Goal: Task Accomplishment & Management: Use online tool/utility

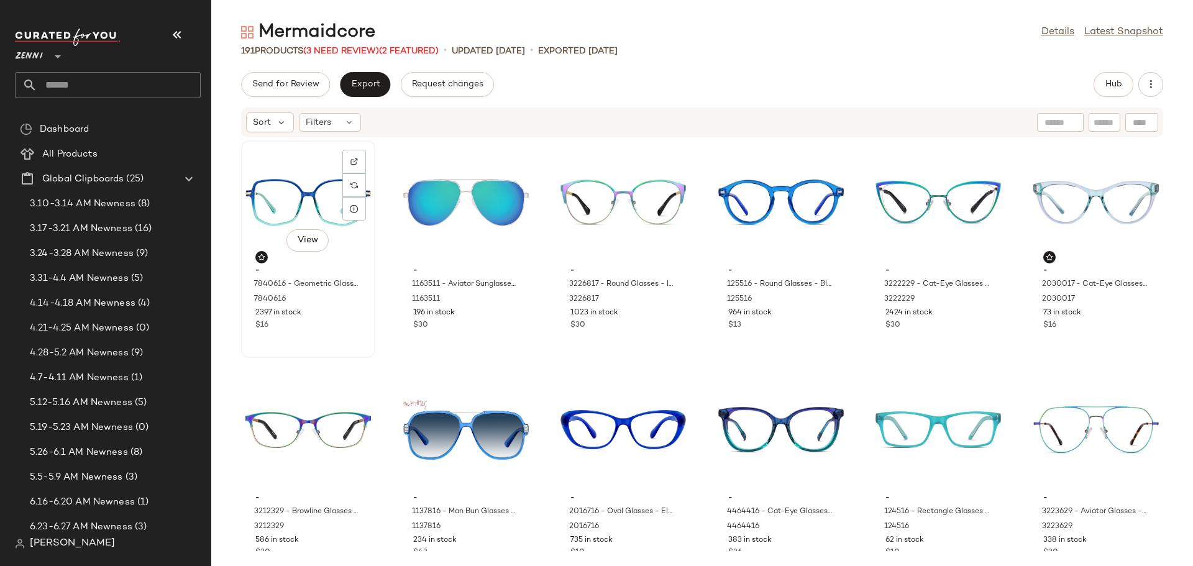
click at [345, 334] on div "View - 7840616 - Geometric Glasses - Blue - Mixed 7840616 2397 in stock $16" at bounding box center [308, 249] width 132 height 215
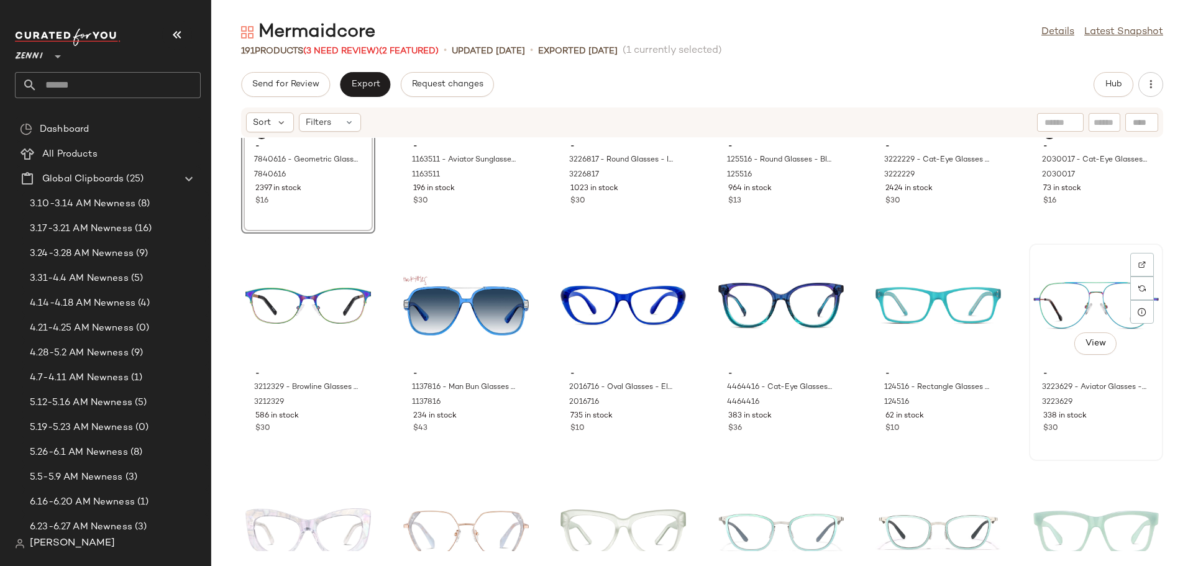
click at [1093, 443] on div "View - 3223629 - Aviator Glasses - Iridescent - Stainless Steel 3223629 338 in …" at bounding box center [1096, 352] width 132 height 215
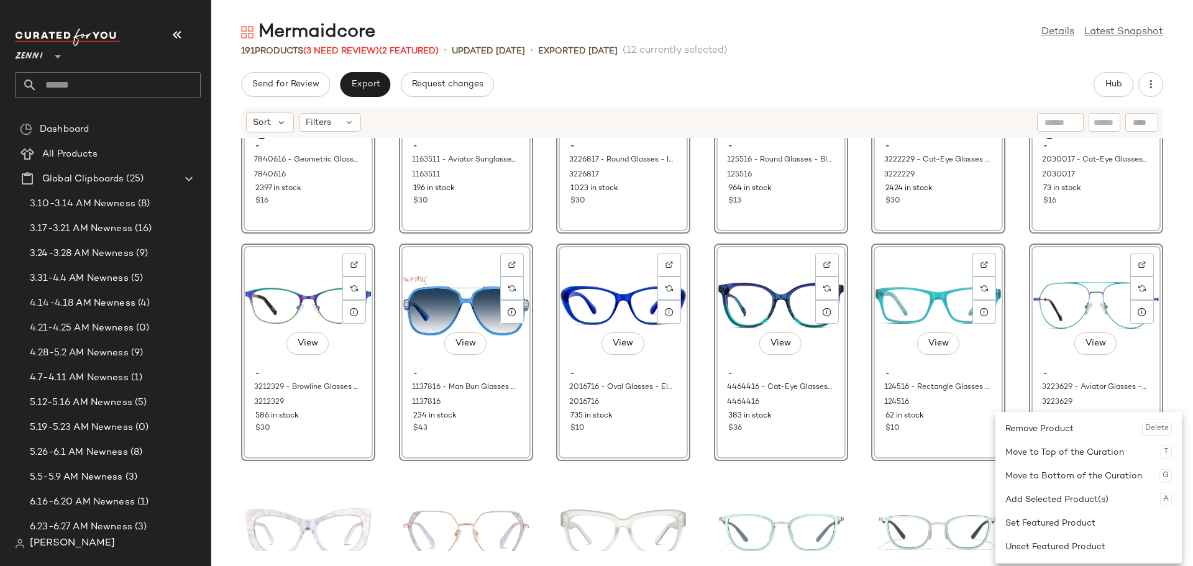
click at [1045, 525] on div "Set Featured Product" at bounding box center [1088, 523] width 166 height 24
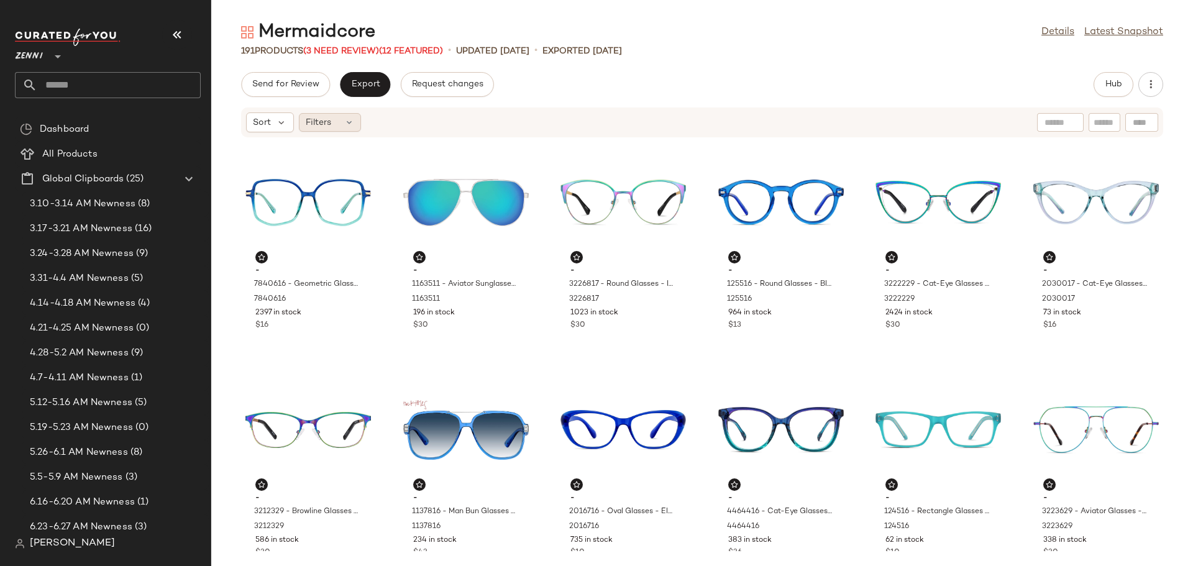
click at [350, 120] on icon at bounding box center [349, 122] width 10 height 10
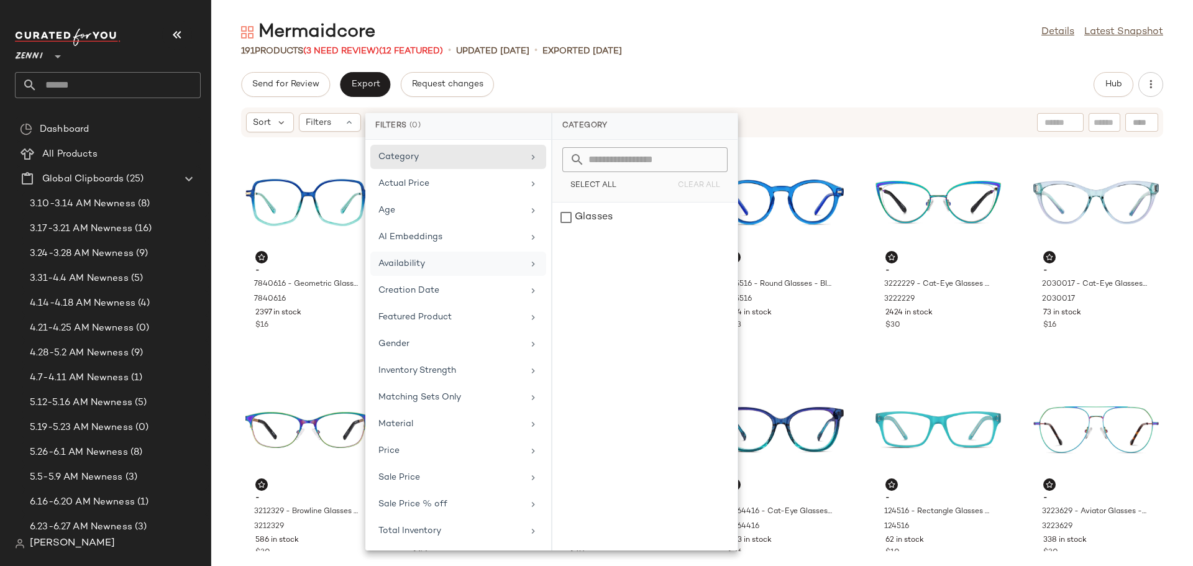
click at [442, 263] on div "Availability" at bounding box center [450, 263] width 145 height 13
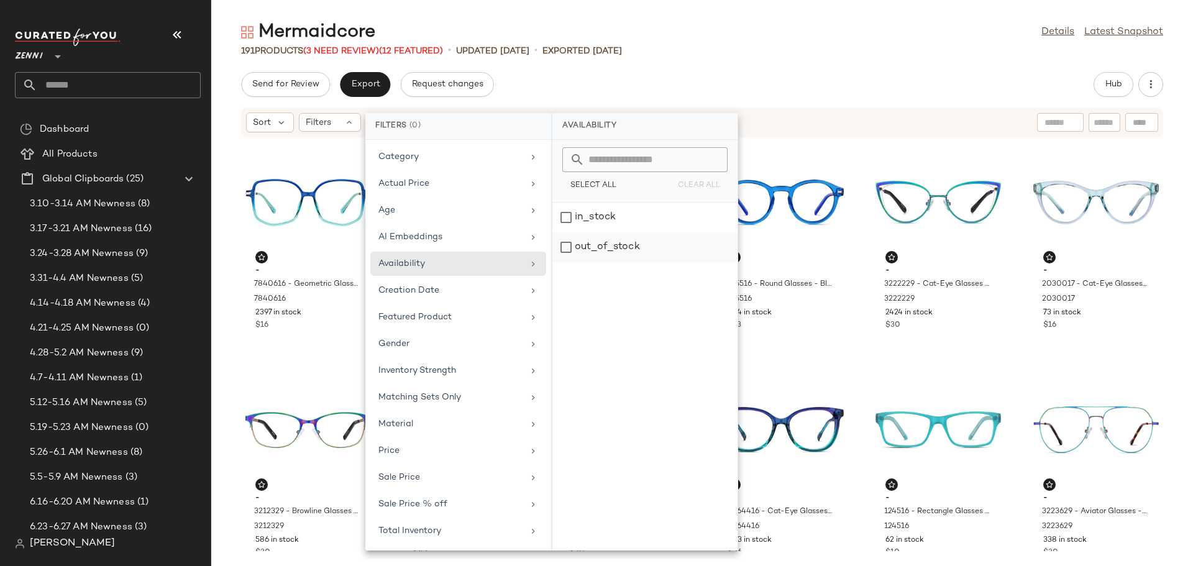
click at [566, 250] on div "out_of_stock" at bounding box center [644, 247] width 185 height 30
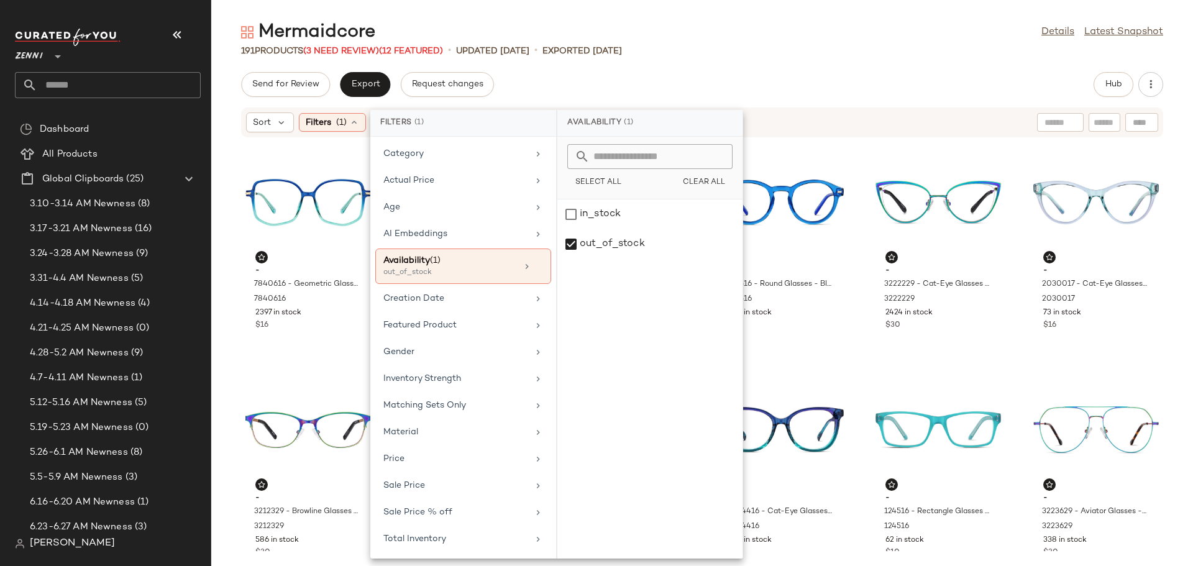
click at [789, 65] on div "Mermaidcore Details Latest Snapshot 191 Products (3 Need Review) (12 Featured) …" at bounding box center [701, 293] width 981 height 546
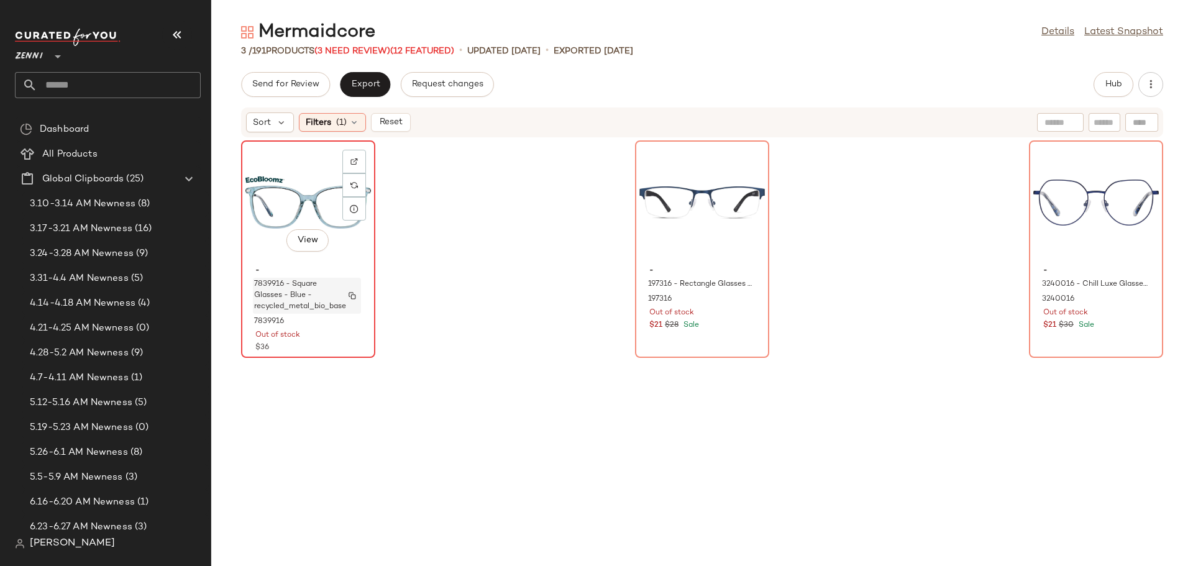
click at [305, 295] on span "7839916 - Square Glasses - Blue - recycled_metal_bio_base" at bounding box center [300, 296] width 92 height 34
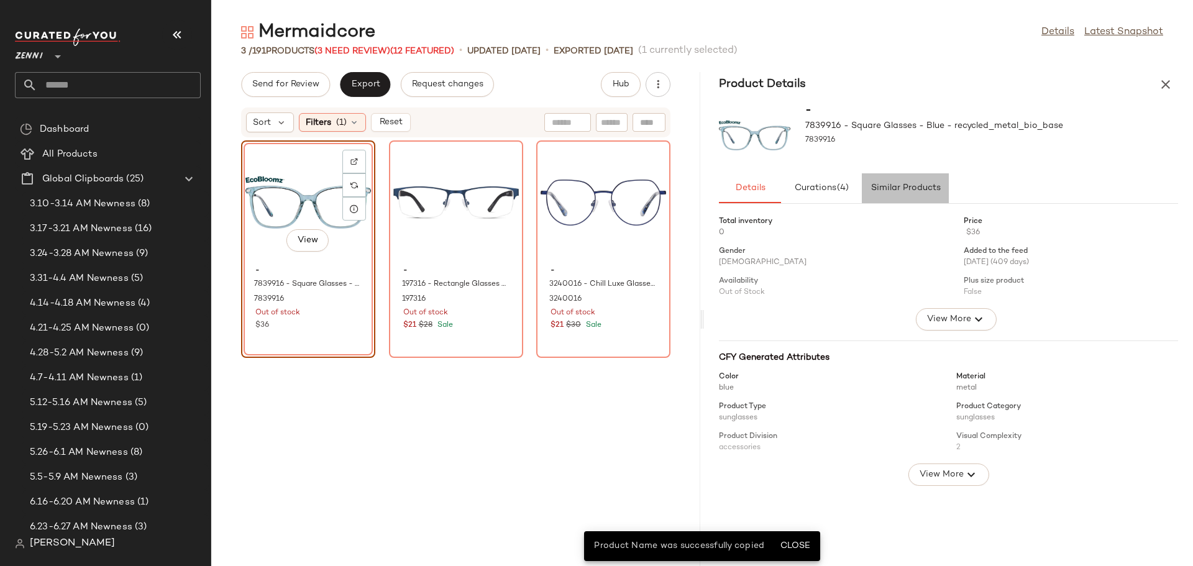
click at [907, 191] on span "Similar Products" at bounding box center [905, 188] width 70 height 10
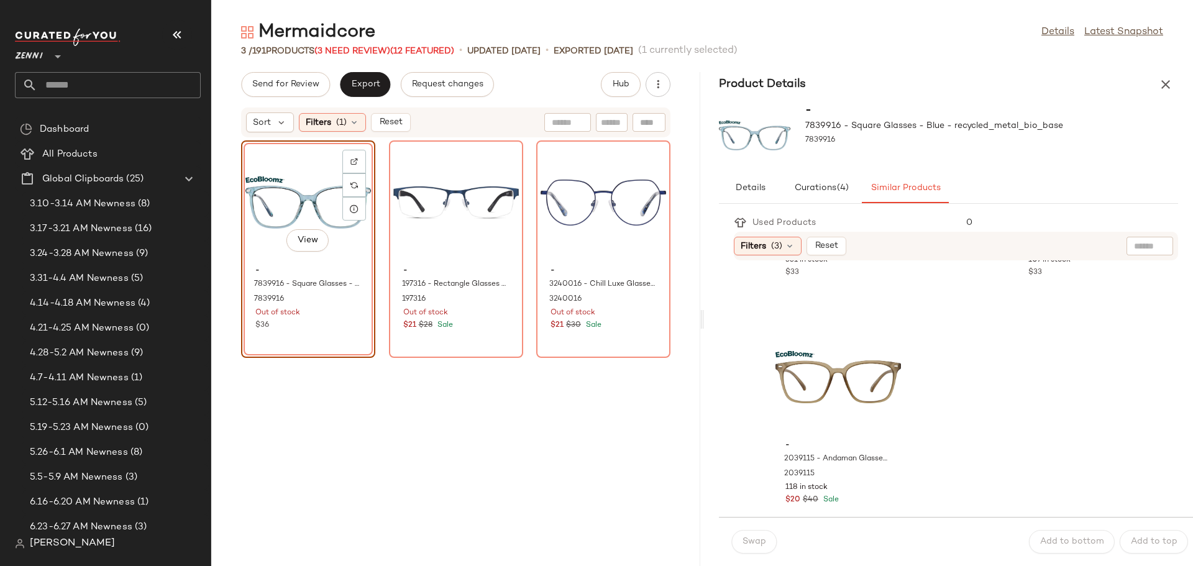
scroll to position [2699, 0]
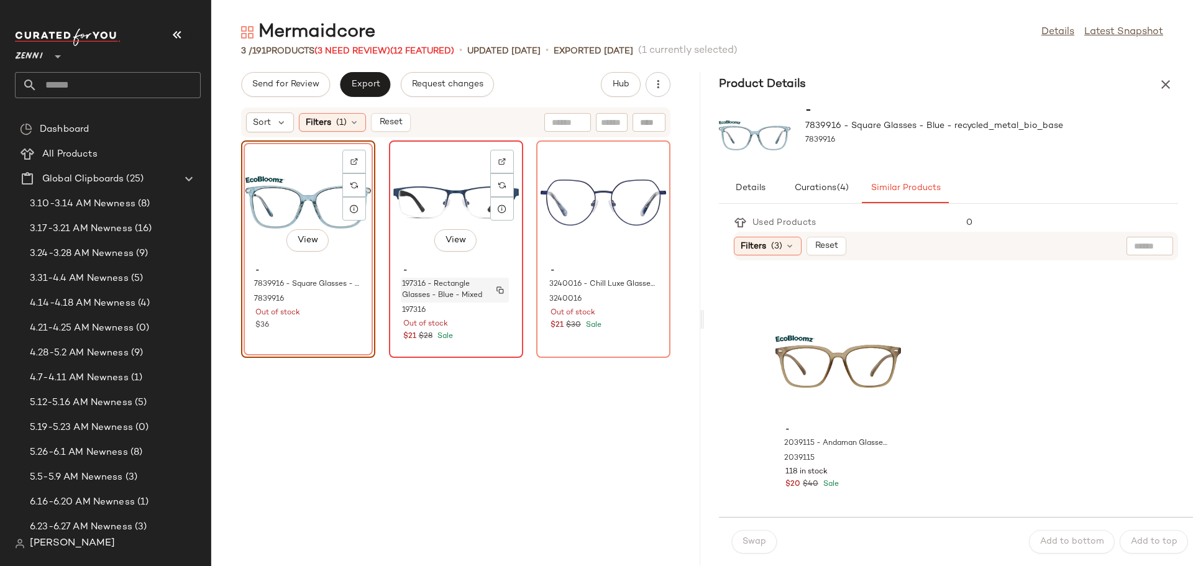
click at [484, 292] on span "197316 - Rectangle Glasses - Blue - Mixed" at bounding box center [443, 290] width 82 height 22
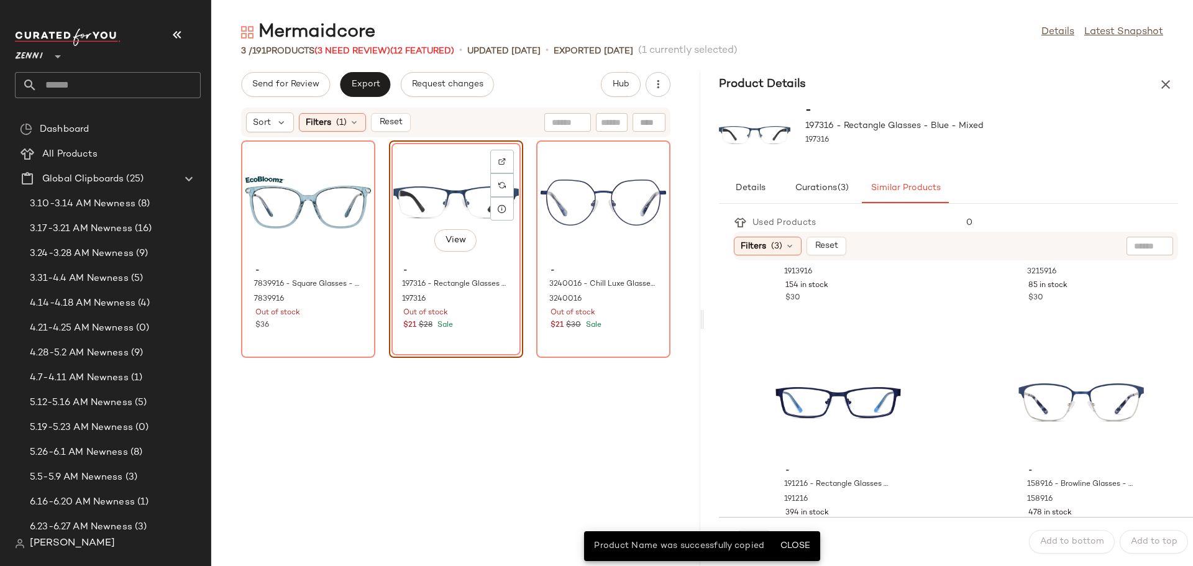
scroll to position [186, 0]
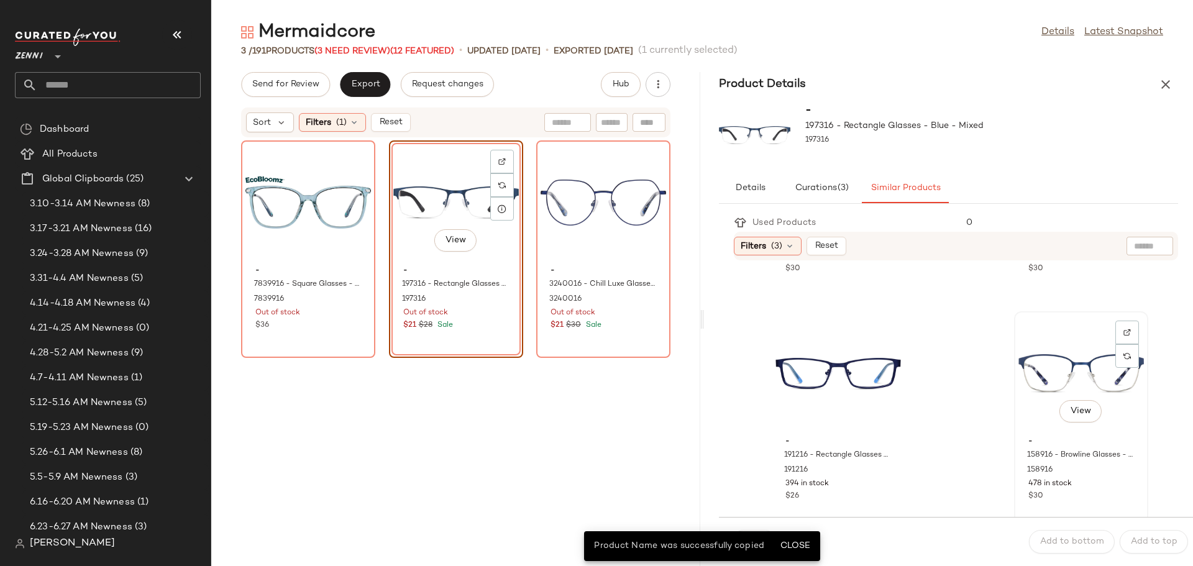
click at [1037, 420] on div "View" at bounding box center [1080, 374] width 125 height 116
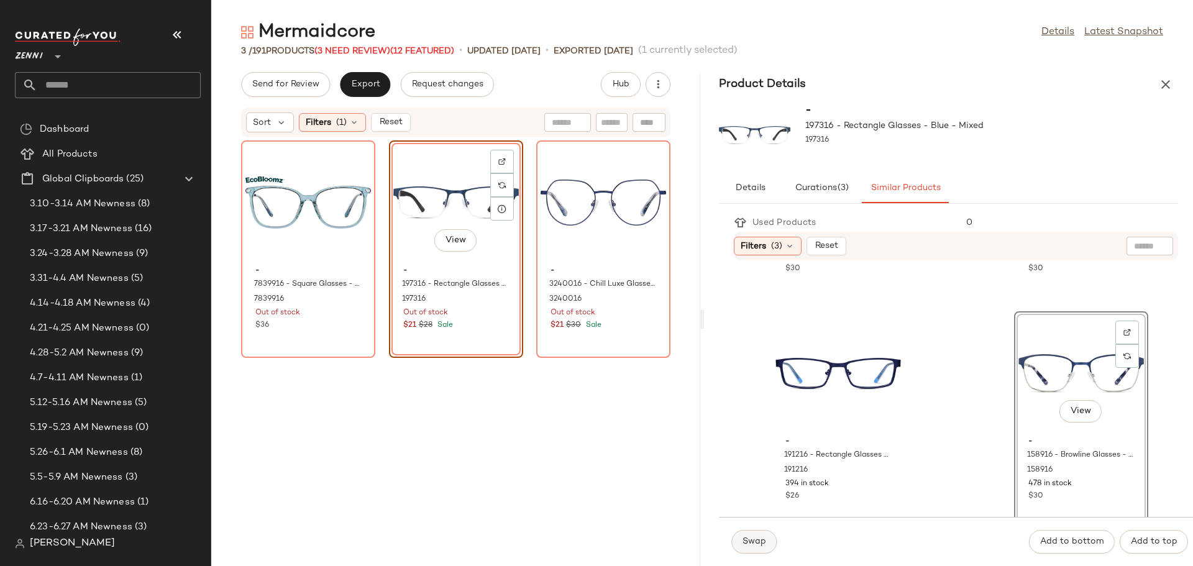
click at [762, 543] on span "Swap" at bounding box center [754, 542] width 24 height 10
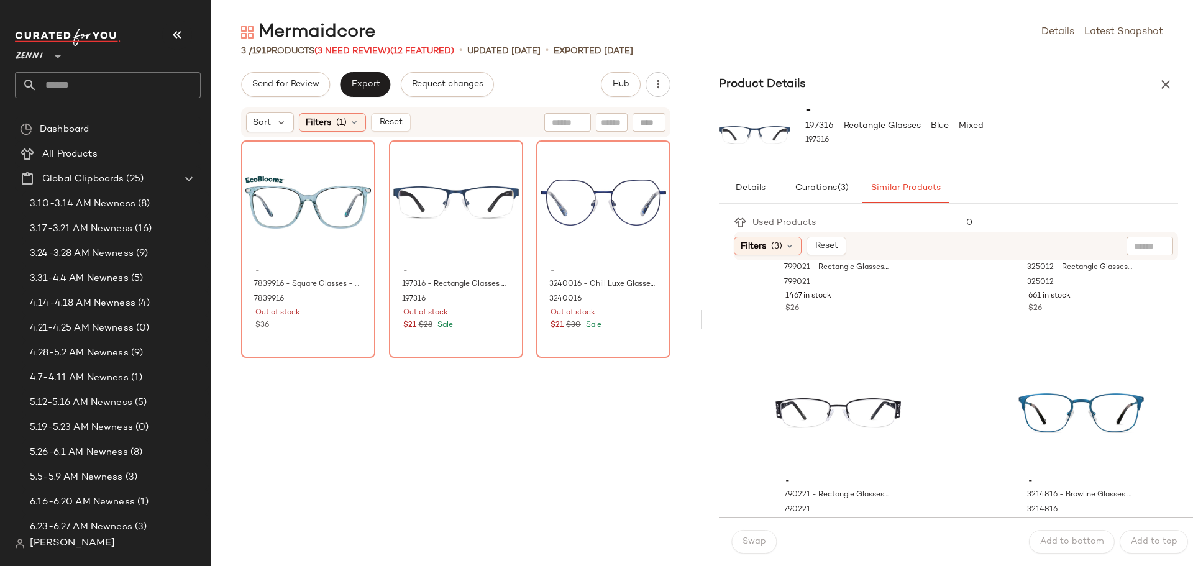
scroll to position [621, 0]
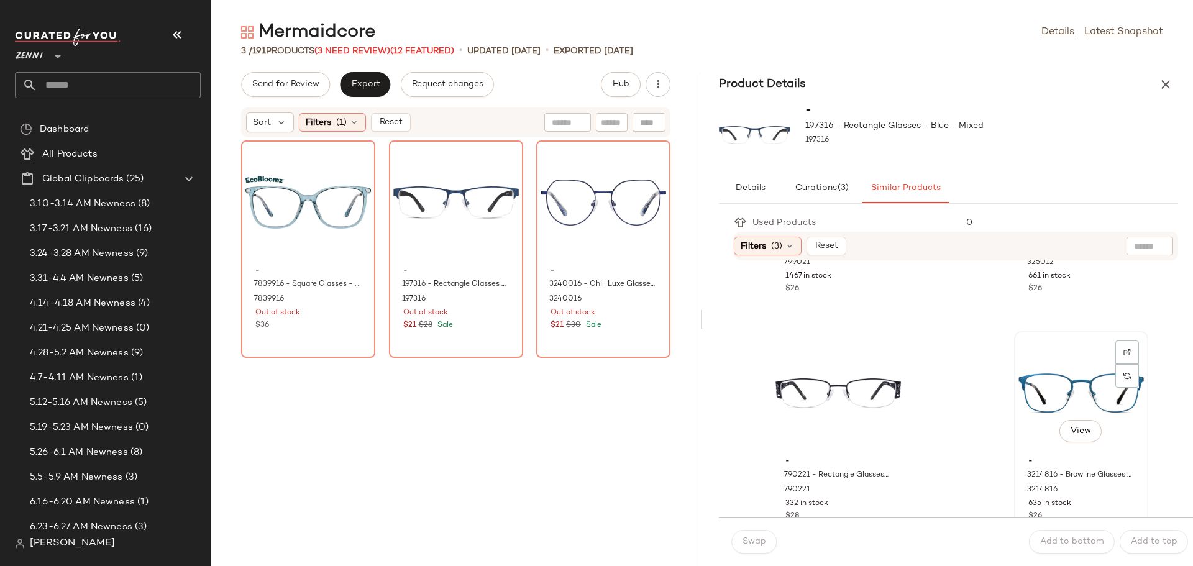
click at [1022, 399] on div "View" at bounding box center [1080, 393] width 125 height 116
click at [519, 225] on div "View" at bounding box center [455, 203] width 125 height 116
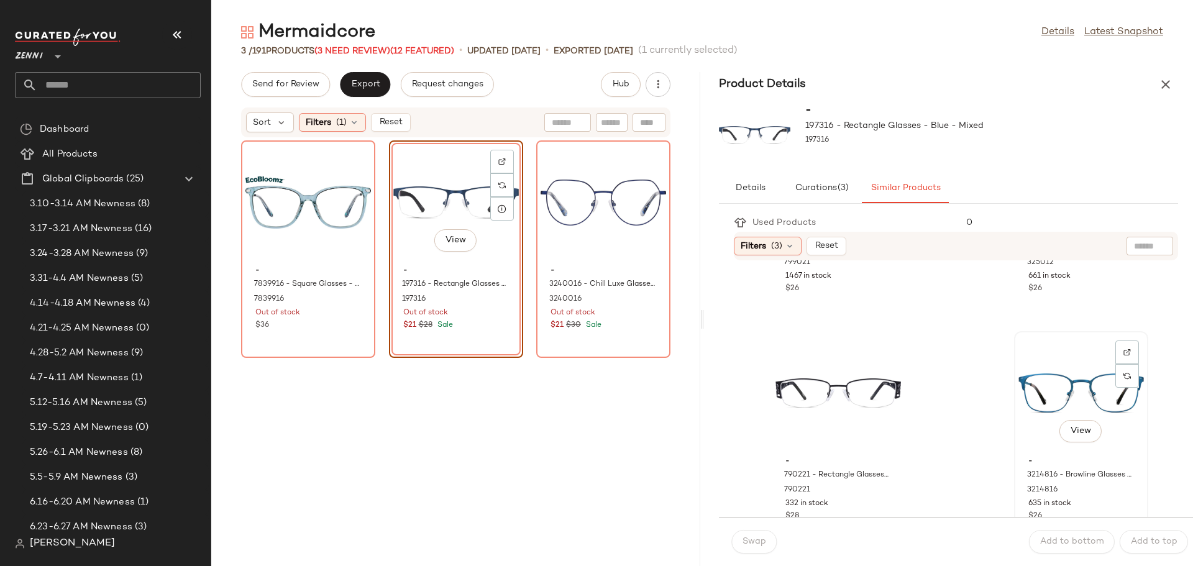
click at [1050, 384] on div "View" at bounding box center [1080, 393] width 125 height 116
click at [762, 540] on span "Swap" at bounding box center [754, 542] width 24 height 10
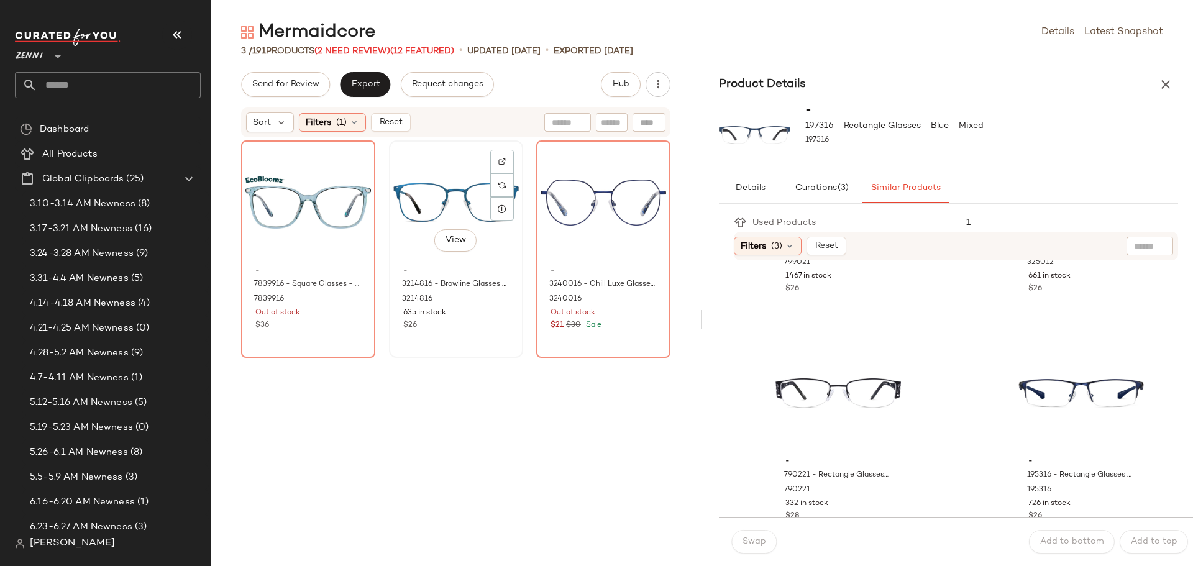
click at [519, 191] on div "View" at bounding box center [455, 203] width 125 height 116
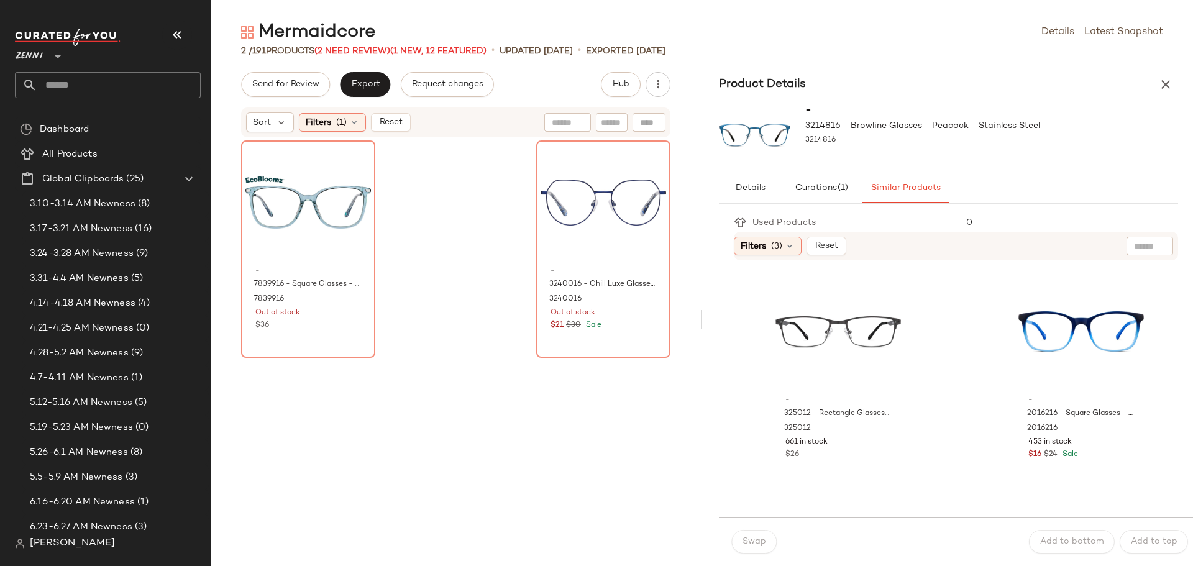
scroll to position [683, 0]
click at [1043, 414] on span "2016216 - Square Glasses - Blue - Plastic" at bounding box center [1068, 424] width 82 height 34
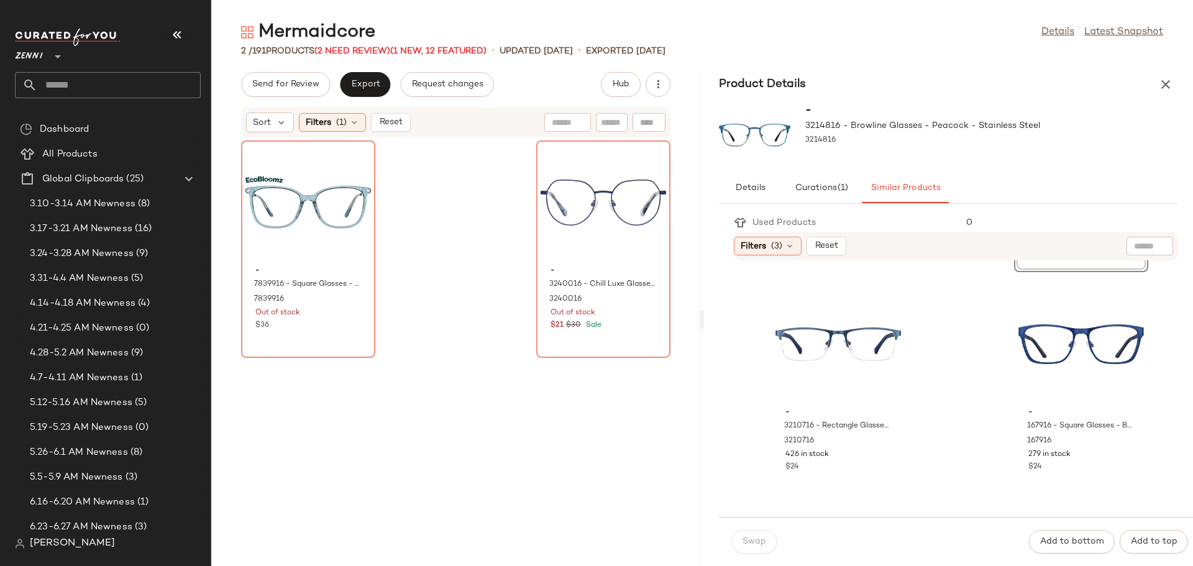
scroll to position [649, 0]
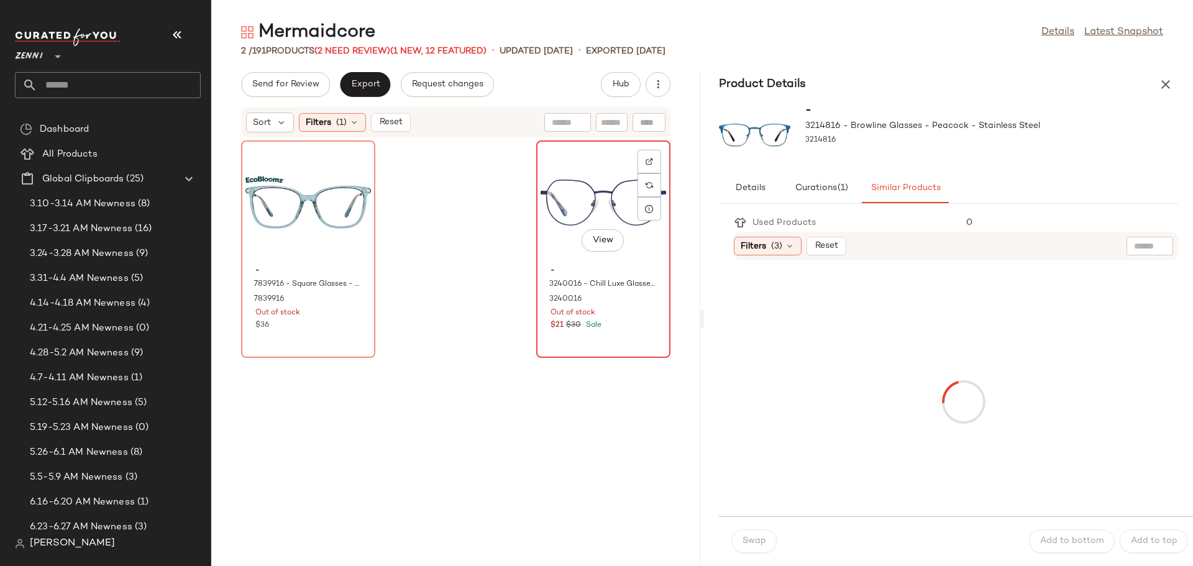
click at [586, 276] on span "-" at bounding box center [603, 270] width 106 height 11
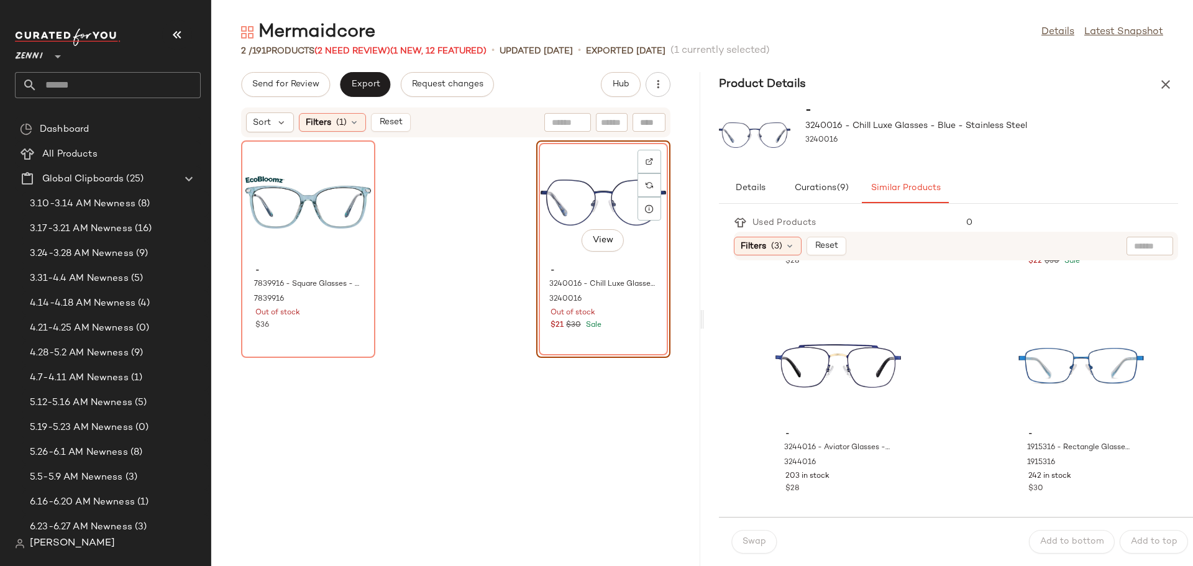
scroll to position [435, 0]
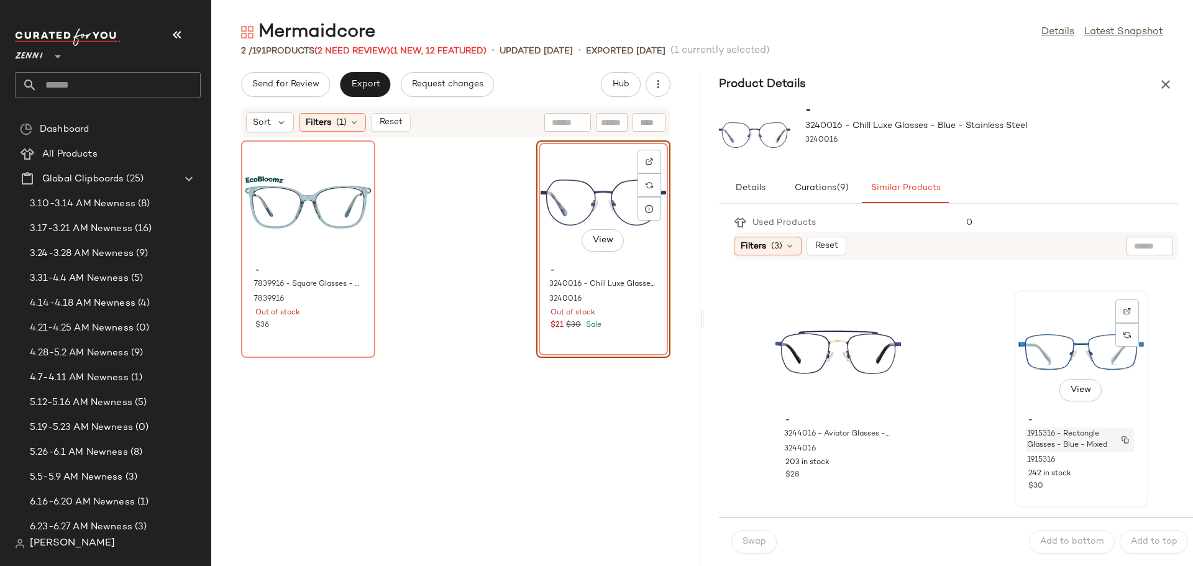
click at [1052, 440] on span "1915316 - Rectangle Glasses - Blue - Mixed" at bounding box center [1068, 440] width 82 height 22
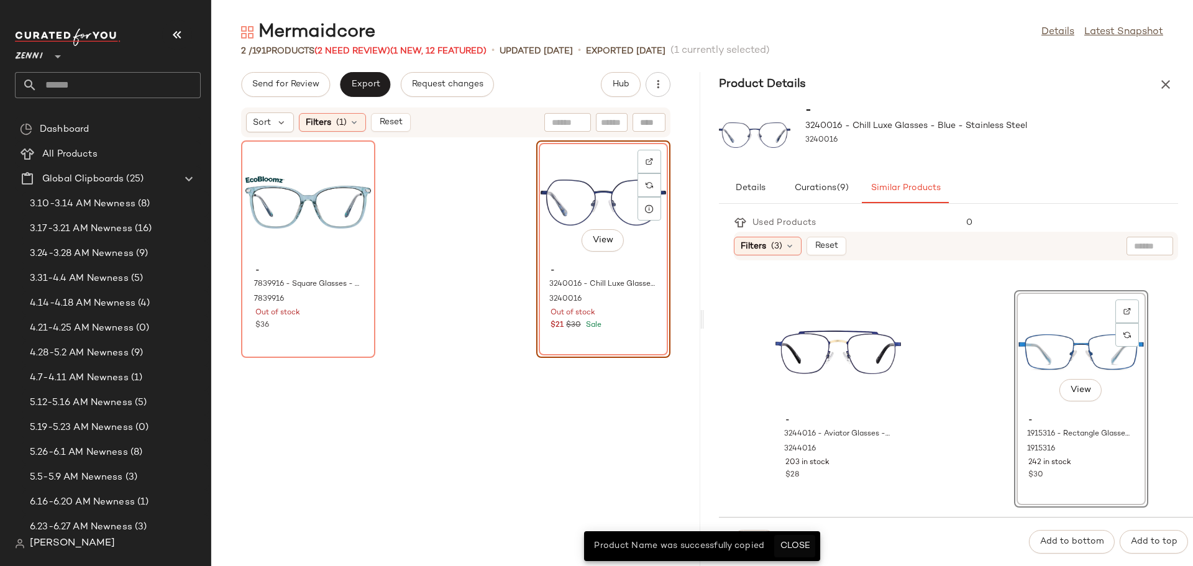
click at [796, 549] on span "Close" at bounding box center [794, 546] width 30 height 10
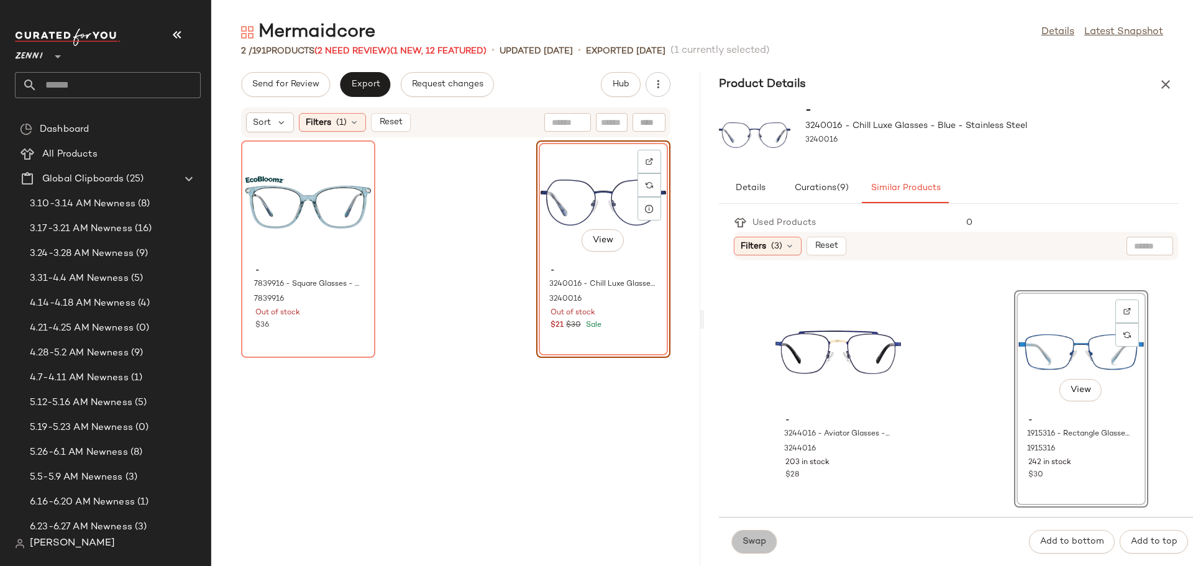
click at [748, 545] on span "Swap" at bounding box center [754, 542] width 24 height 10
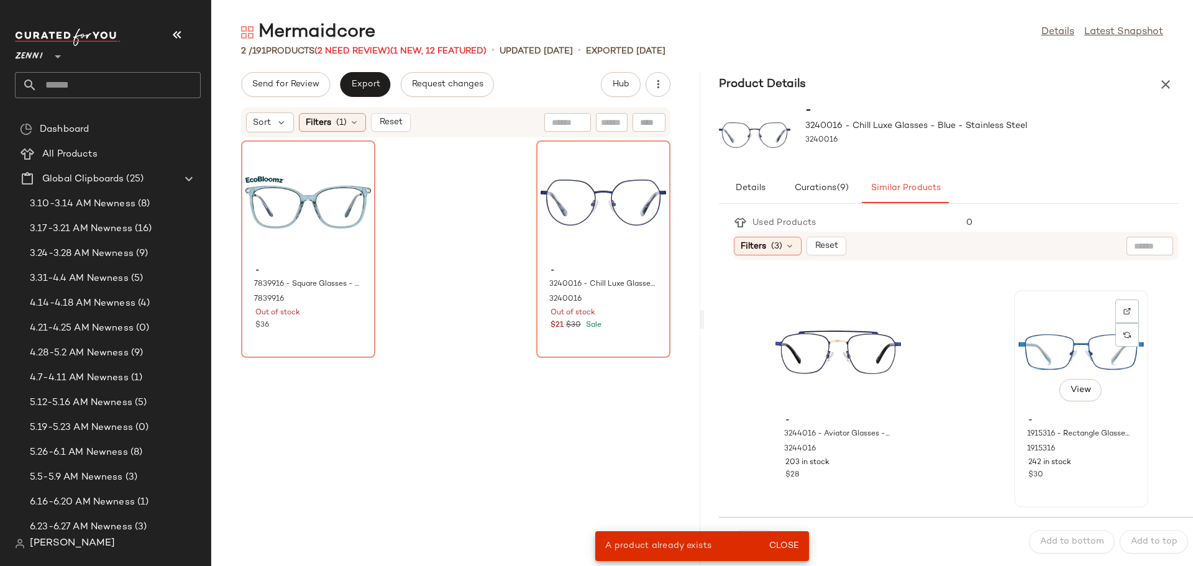
click at [1018, 353] on div "View" at bounding box center [1080, 352] width 125 height 116
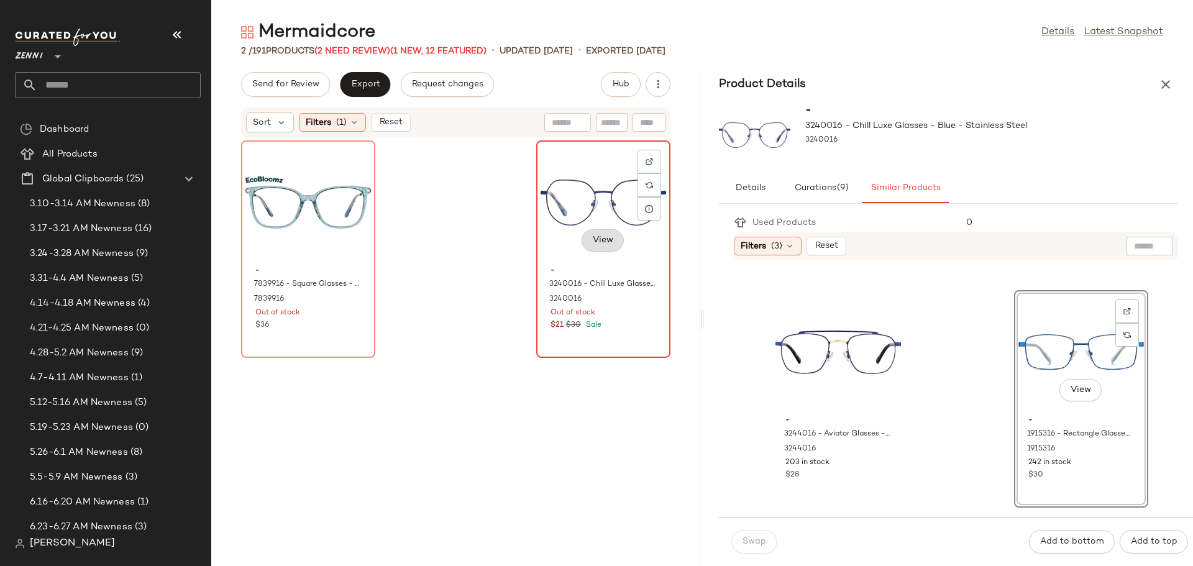
click at [598, 230] on button "View" at bounding box center [602, 240] width 42 height 22
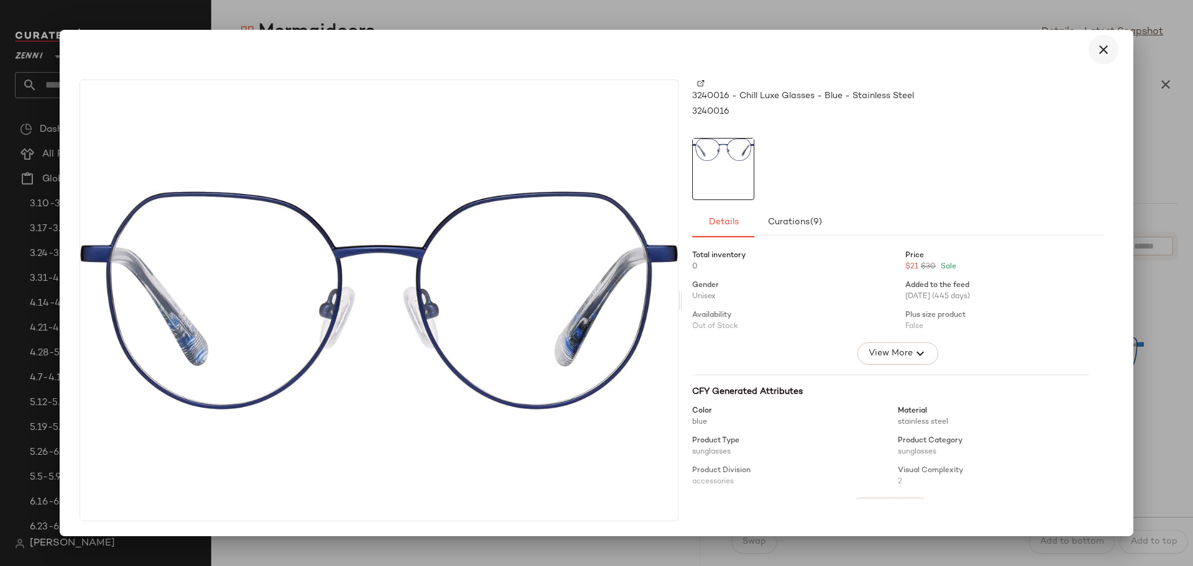
click at [1106, 48] on icon "button" at bounding box center [1103, 49] width 15 height 15
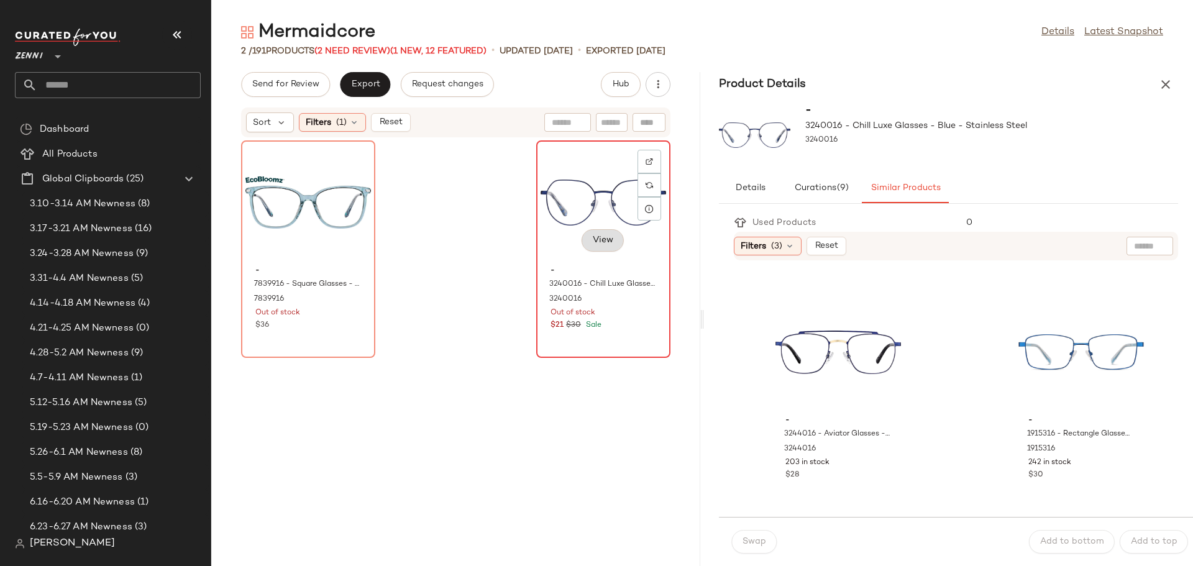
click at [595, 243] on span "View" at bounding box center [602, 240] width 21 height 10
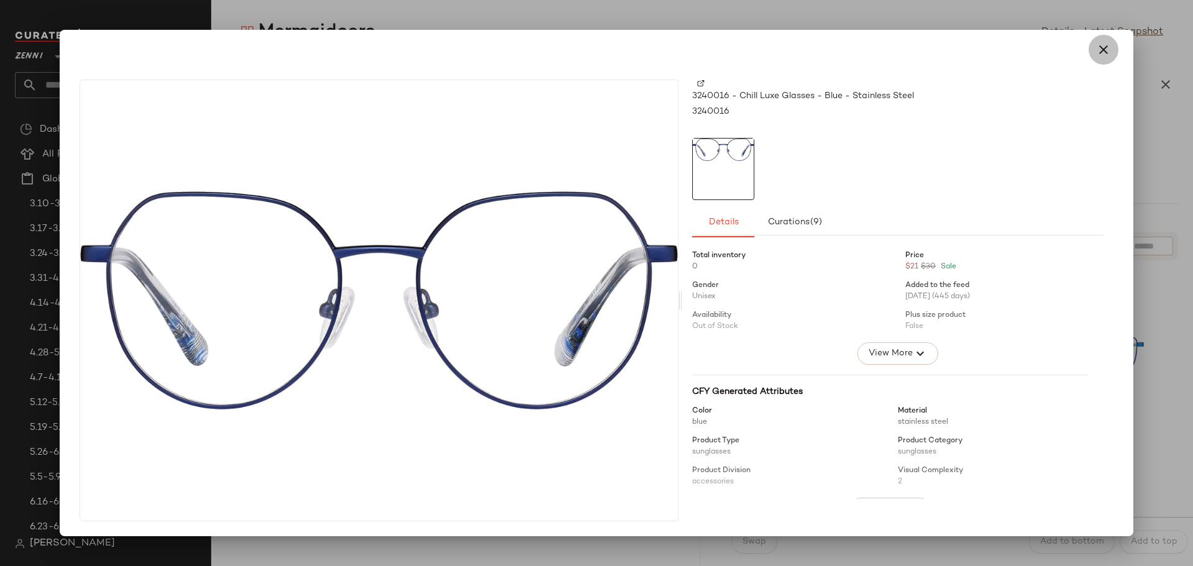
click at [1101, 50] on icon "button" at bounding box center [1103, 49] width 15 height 15
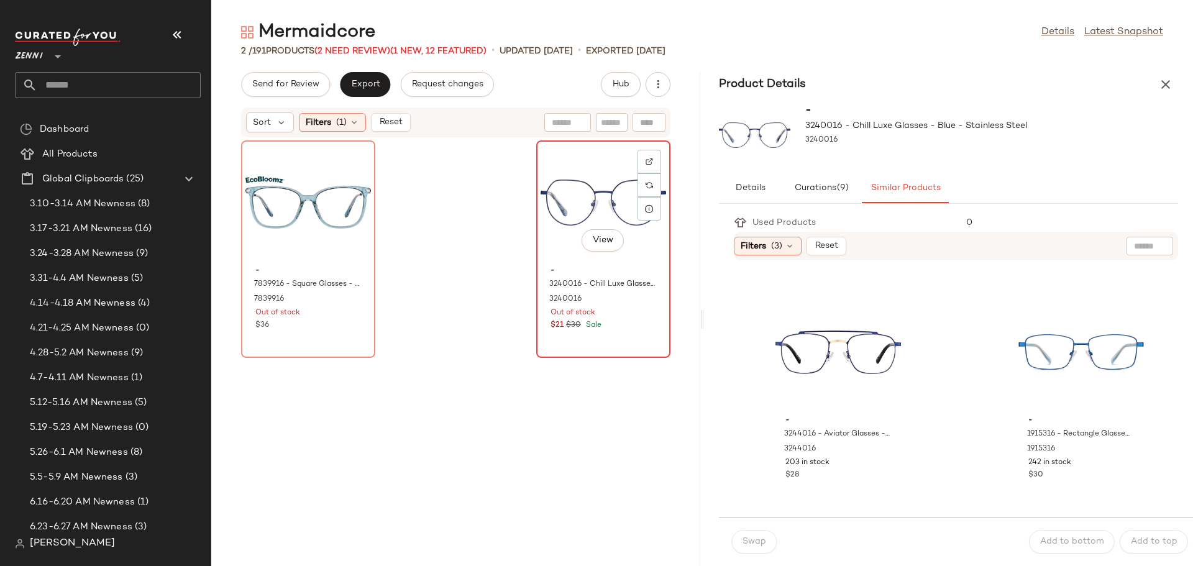
click at [540, 248] on div "View" at bounding box center [602, 203] width 125 height 116
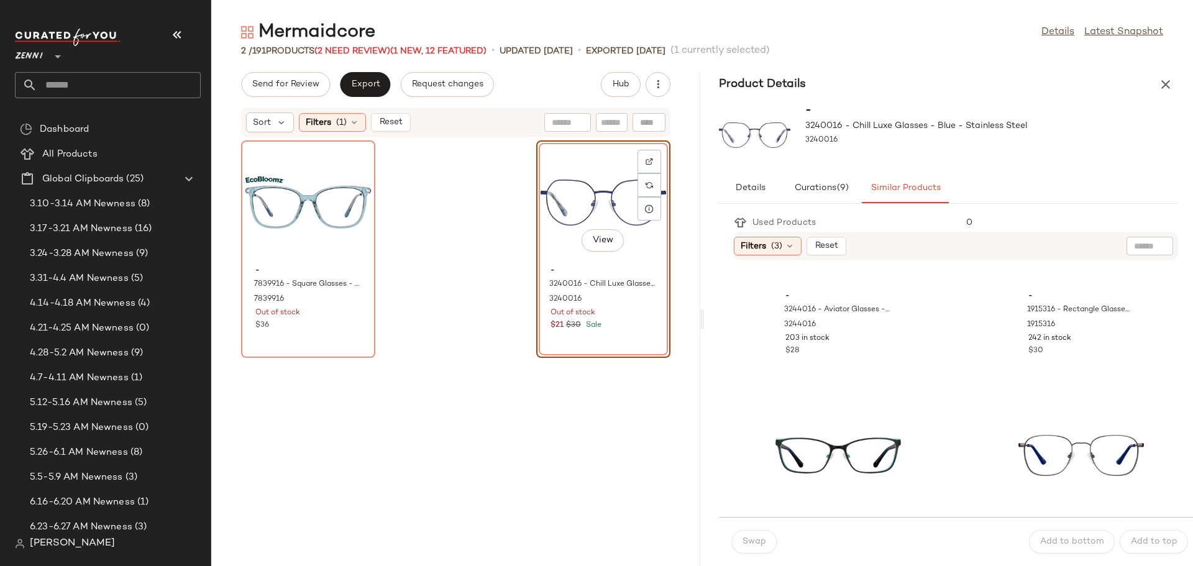
scroll to position [497, 0]
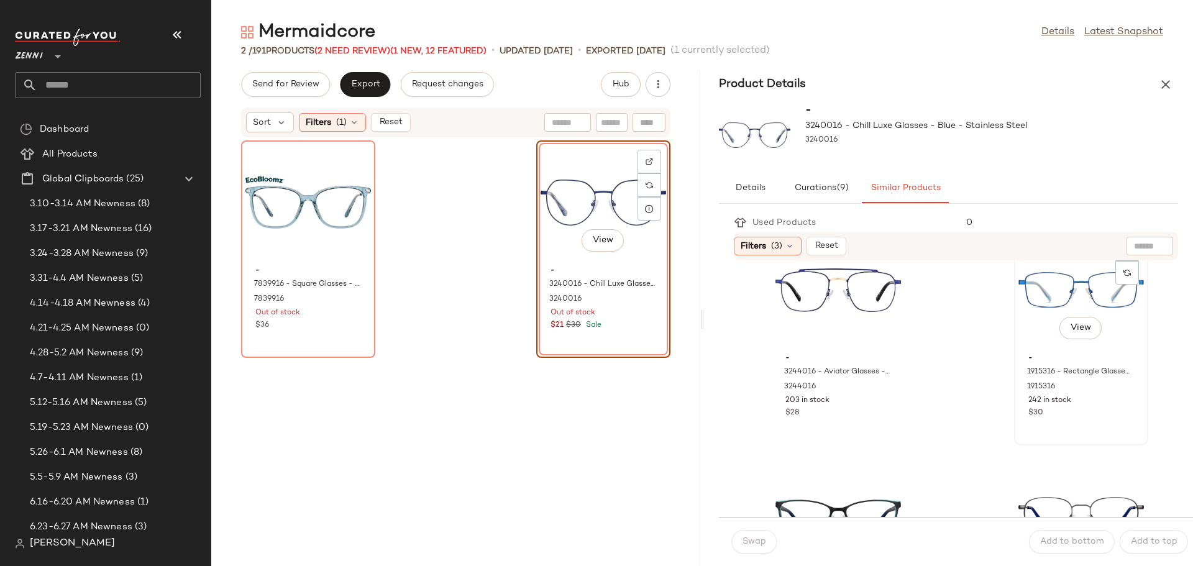
click at [1034, 315] on div "View" at bounding box center [1080, 290] width 125 height 116
click at [750, 540] on span "Swap" at bounding box center [754, 542] width 24 height 10
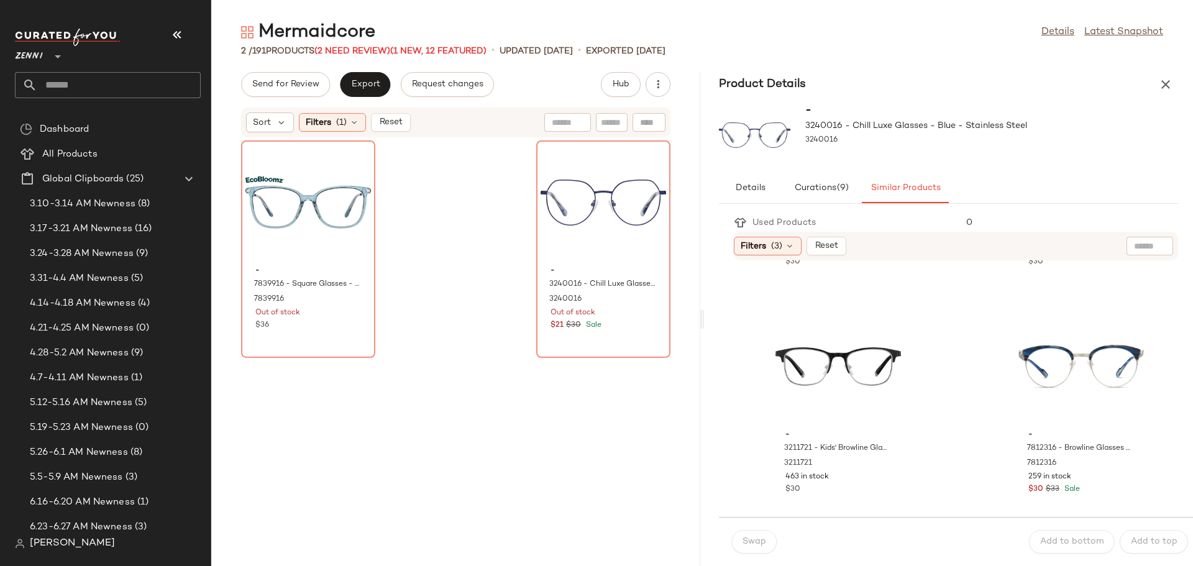
scroll to position [2485, 0]
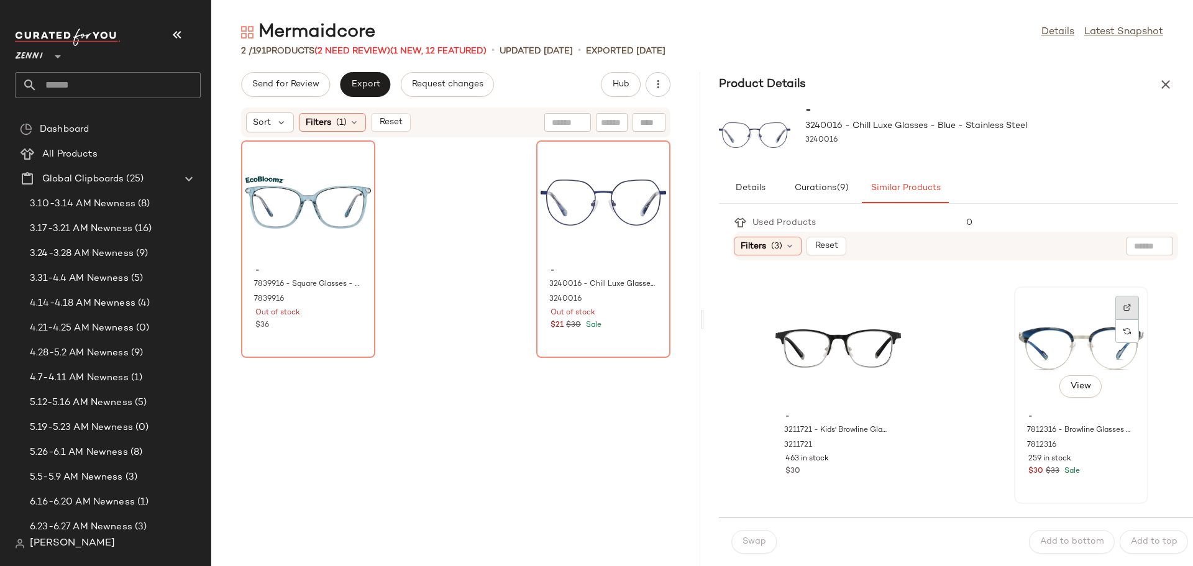
click at [1123, 306] on img at bounding box center [1126, 307] width 7 height 7
click at [1018, 335] on div "View" at bounding box center [1080, 349] width 125 height 116
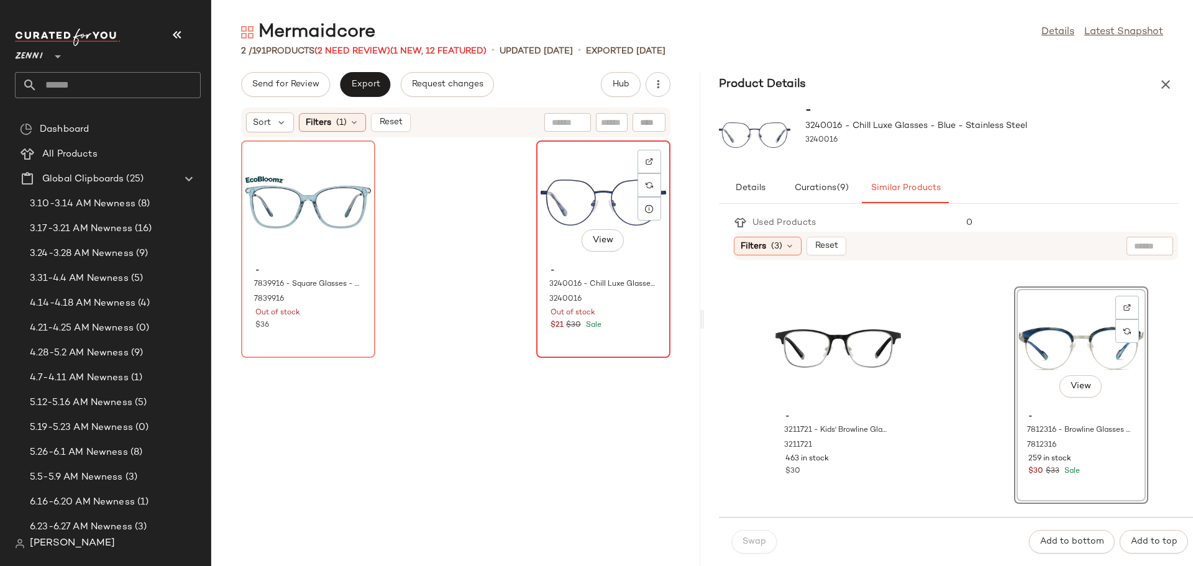
click at [573, 179] on div "View" at bounding box center [602, 203] width 125 height 116
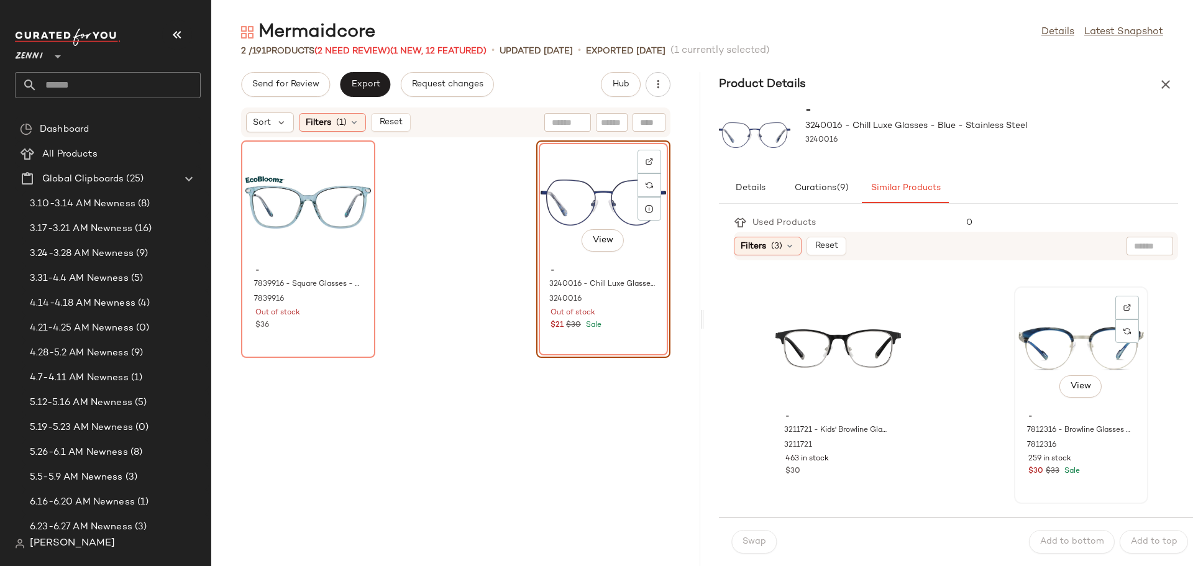
click at [1032, 313] on div "View" at bounding box center [1080, 349] width 125 height 116
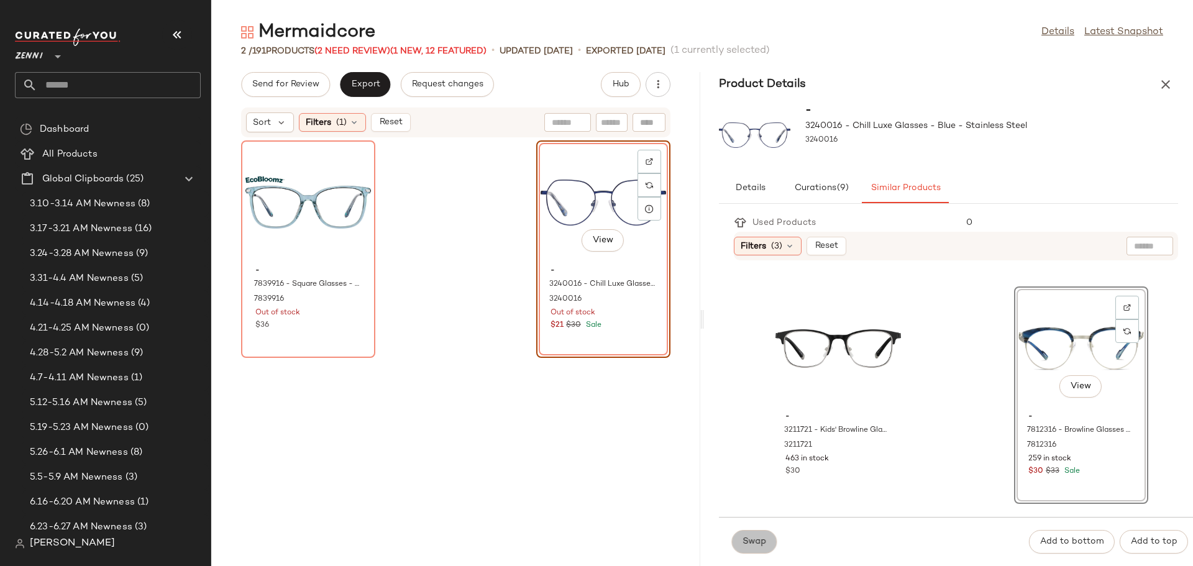
click at [757, 539] on span "Swap" at bounding box center [754, 542] width 24 height 10
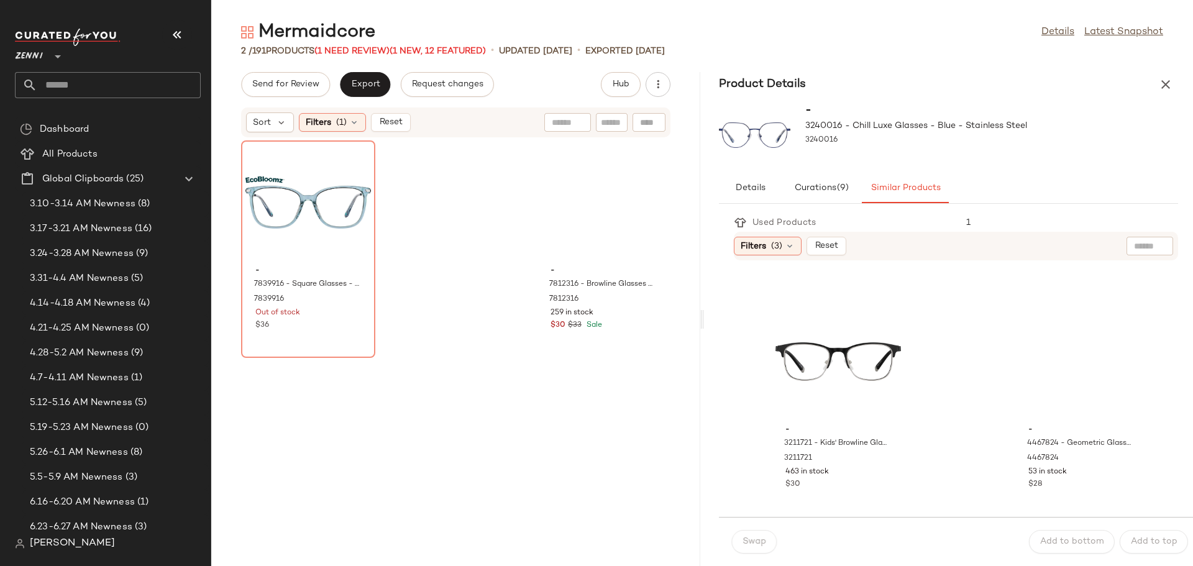
scroll to position [2471, 0]
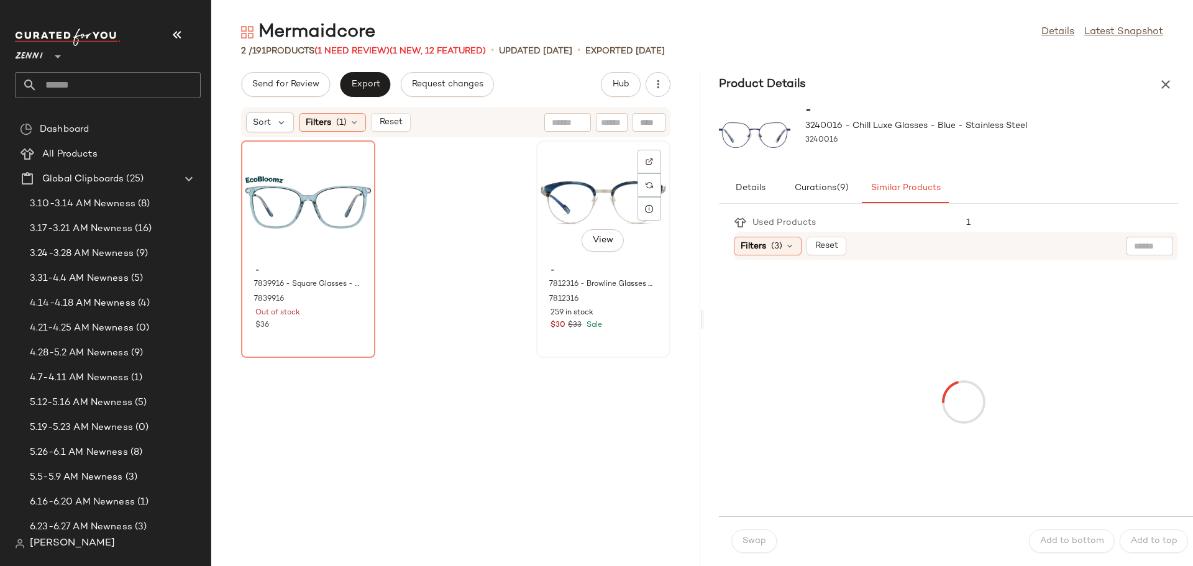
click at [594, 178] on div "View" at bounding box center [602, 203] width 125 height 116
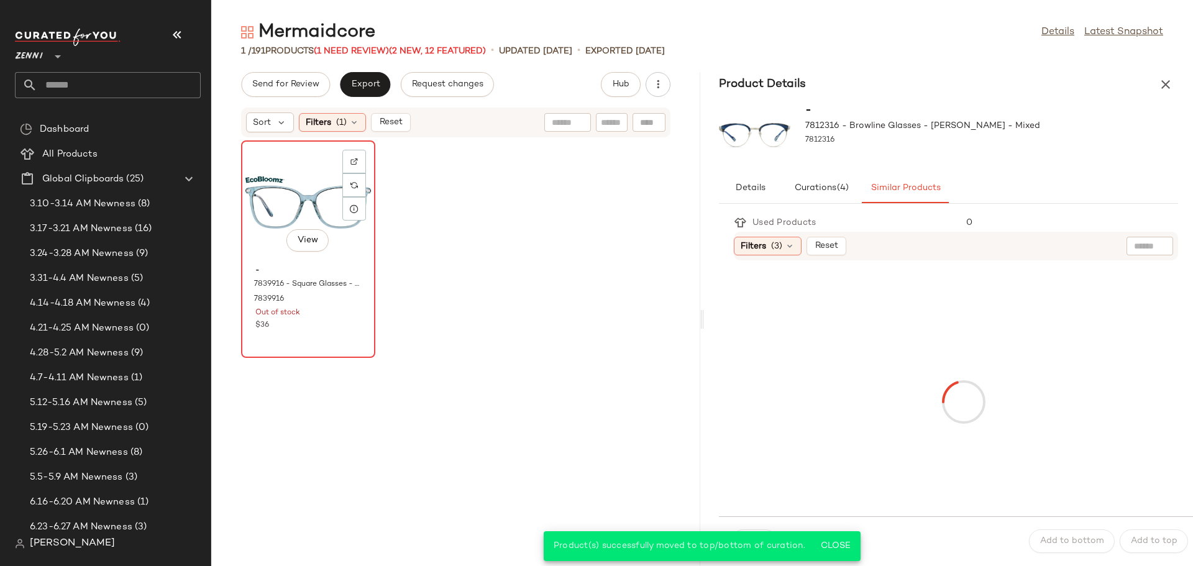
click at [294, 206] on div "View" at bounding box center [307, 203] width 125 height 116
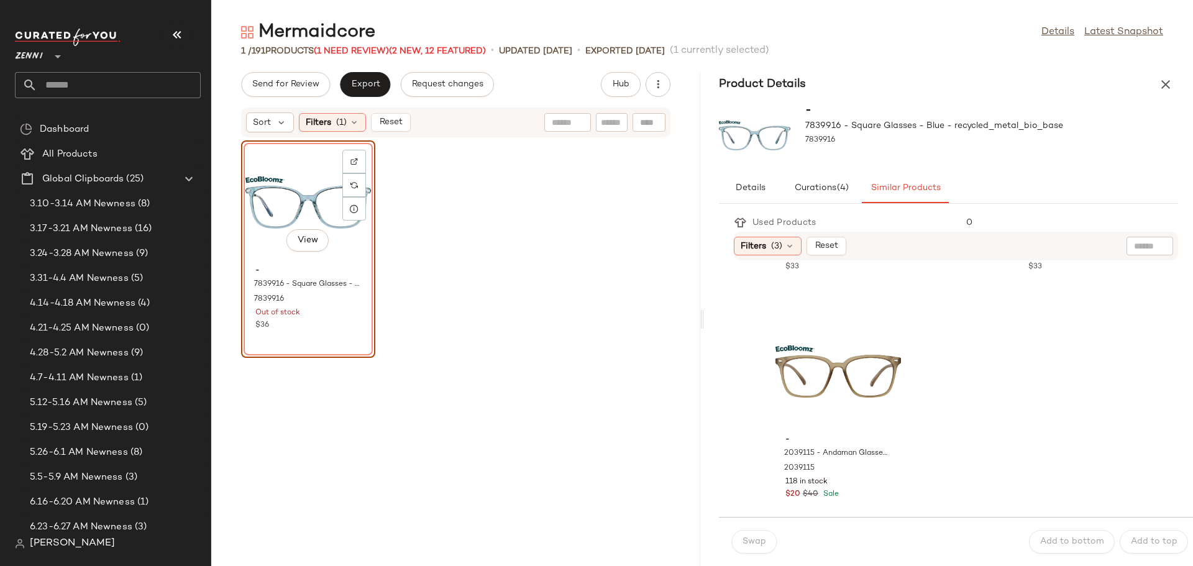
scroll to position [2699, 0]
click at [306, 201] on div "View" at bounding box center [307, 203] width 125 height 116
click at [315, 207] on div "View" at bounding box center [307, 203] width 125 height 116
click at [1162, 89] on icon "button" at bounding box center [1165, 84] width 15 height 15
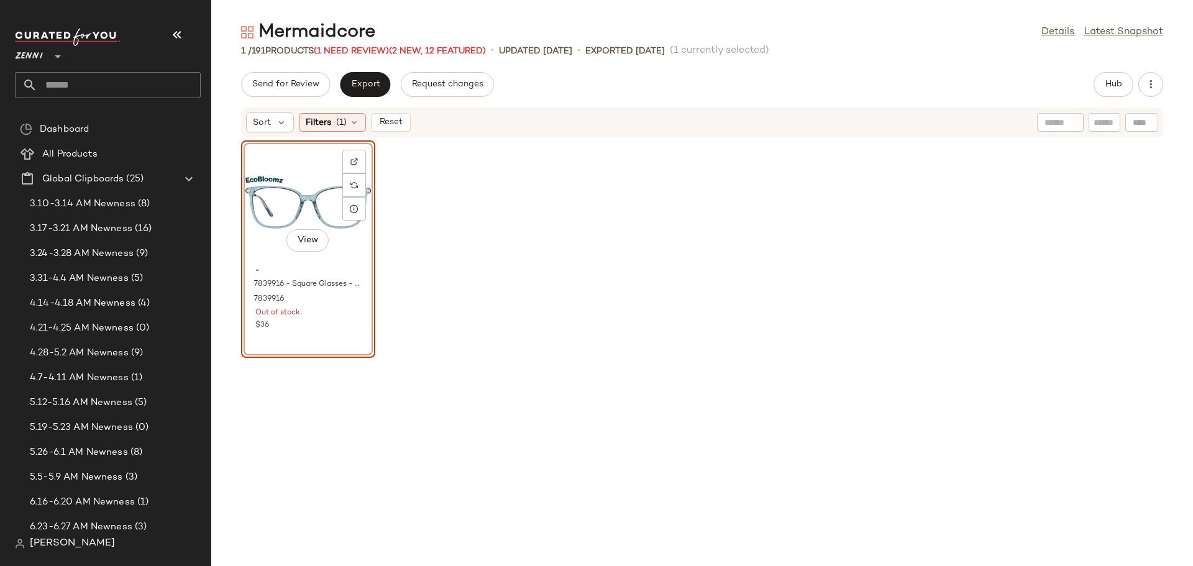
click at [306, 197] on div "View" at bounding box center [307, 203] width 125 height 116
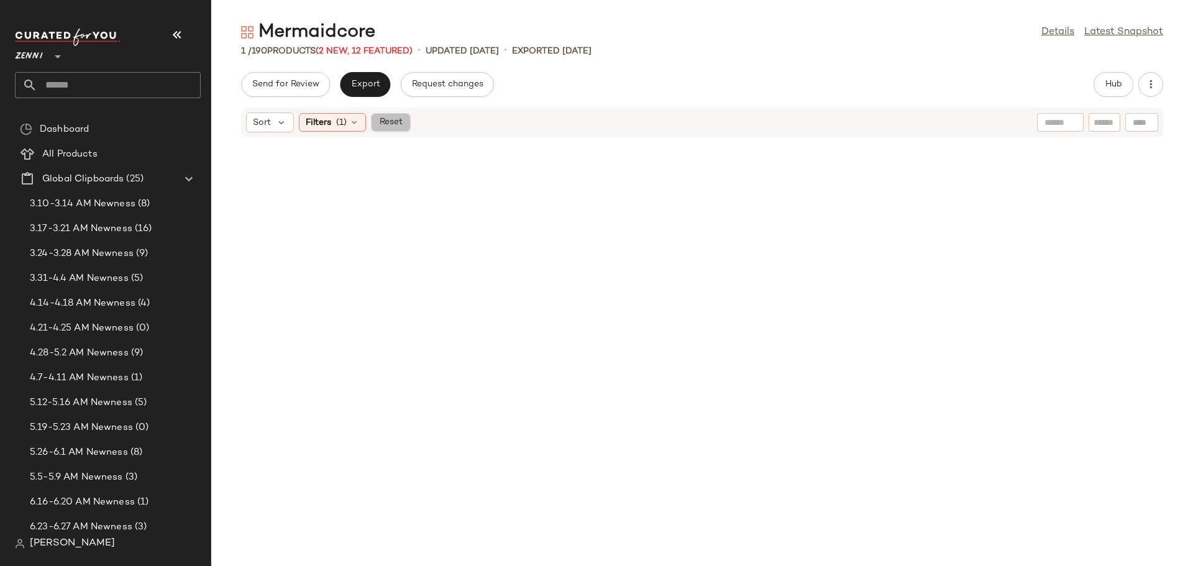
click at [389, 117] on span "Reset" at bounding box center [390, 122] width 24 height 10
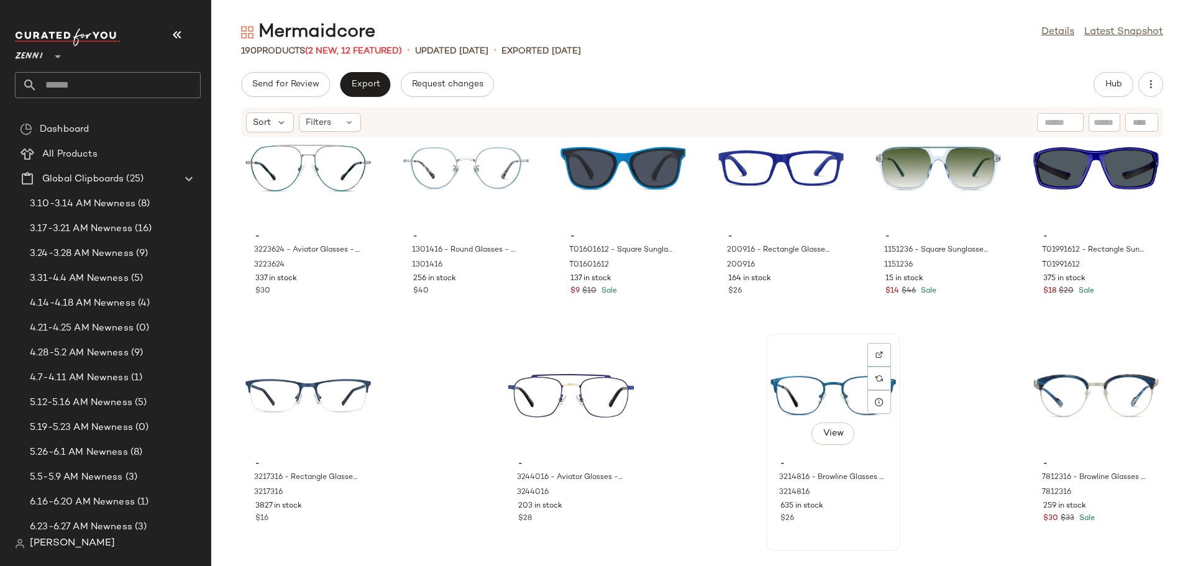
click at [831, 388] on div "View" at bounding box center [832, 396] width 125 height 116
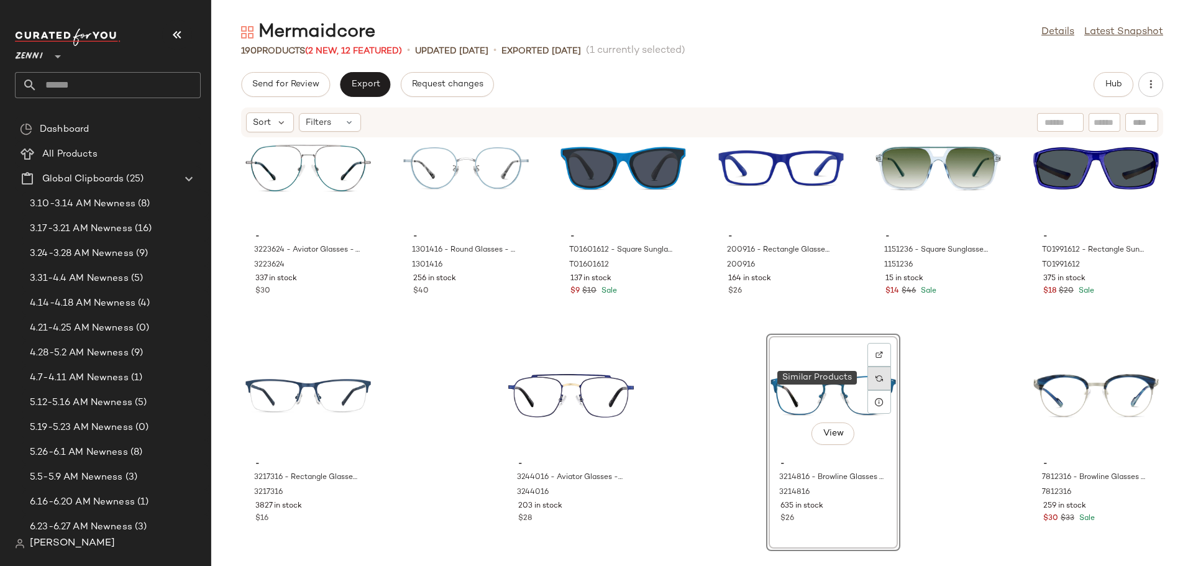
click at [875, 377] on img at bounding box center [878, 378] width 7 height 7
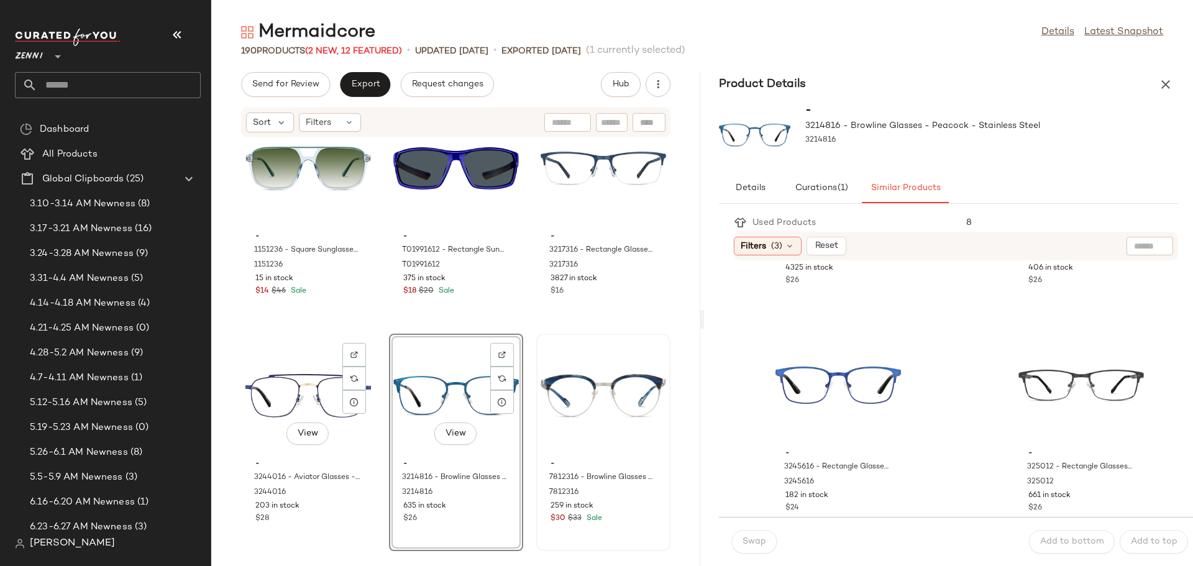
scroll to position [20938, 0]
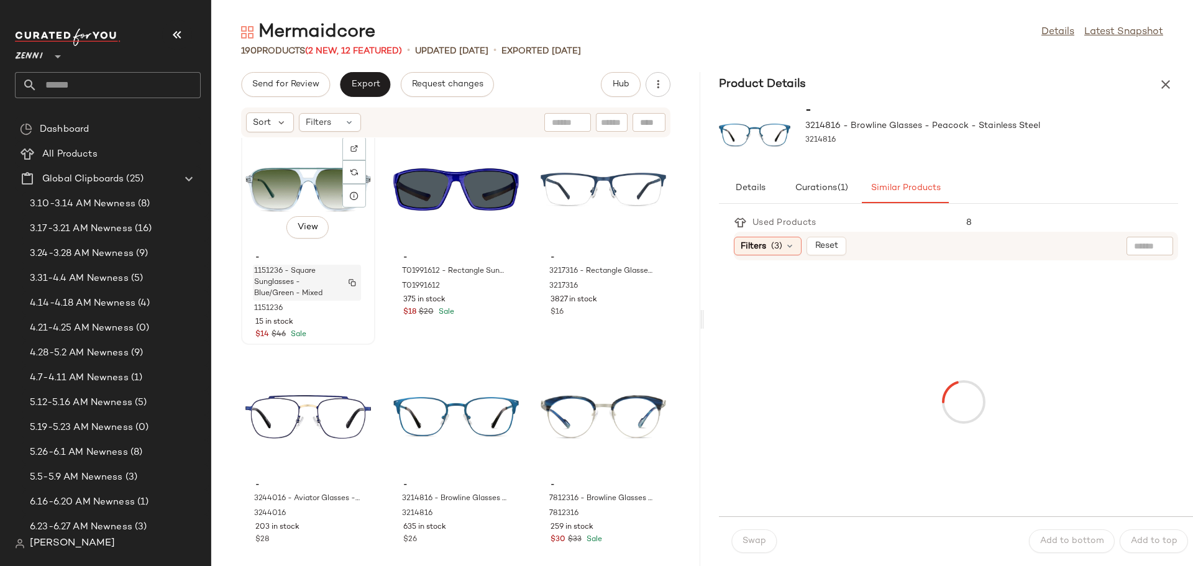
click at [258, 281] on span "1151236 - Square Sunglasses - Blue/Green - Mixed" at bounding box center [295, 283] width 82 height 34
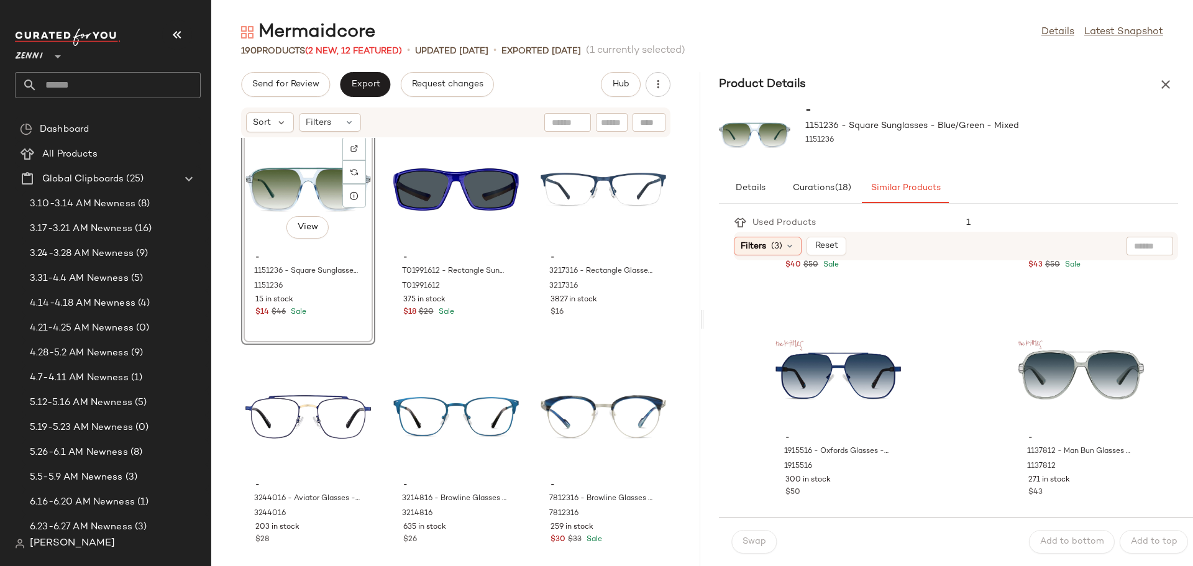
scroll to position [2298, 0]
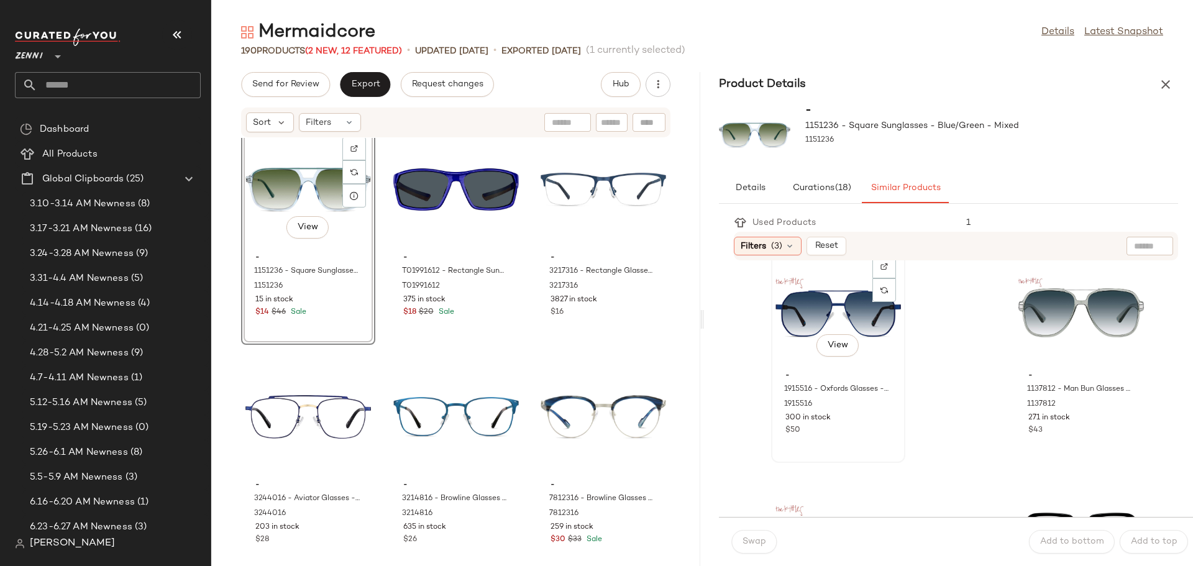
click at [786, 345] on div "View" at bounding box center [837, 308] width 125 height 116
click at [1077, 540] on span "Add to bottom" at bounding box center [1071, 542] width 65 height 10
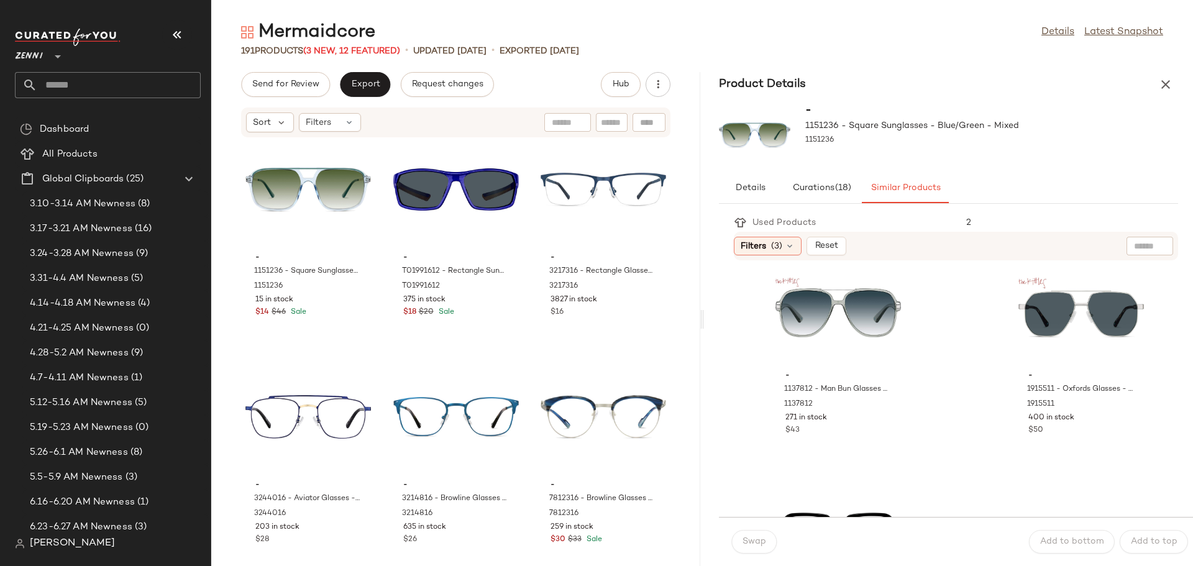
scroll to position [2471, 0]
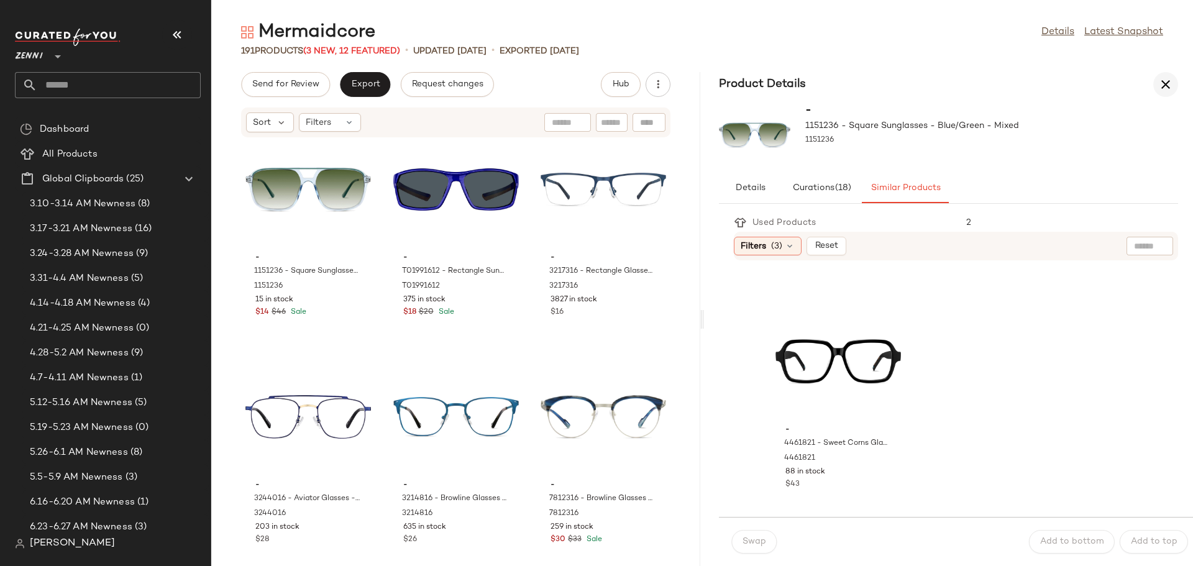
click at [1166, 83] on icon "button" at bounding box center [1165, 84] width 15 height 15
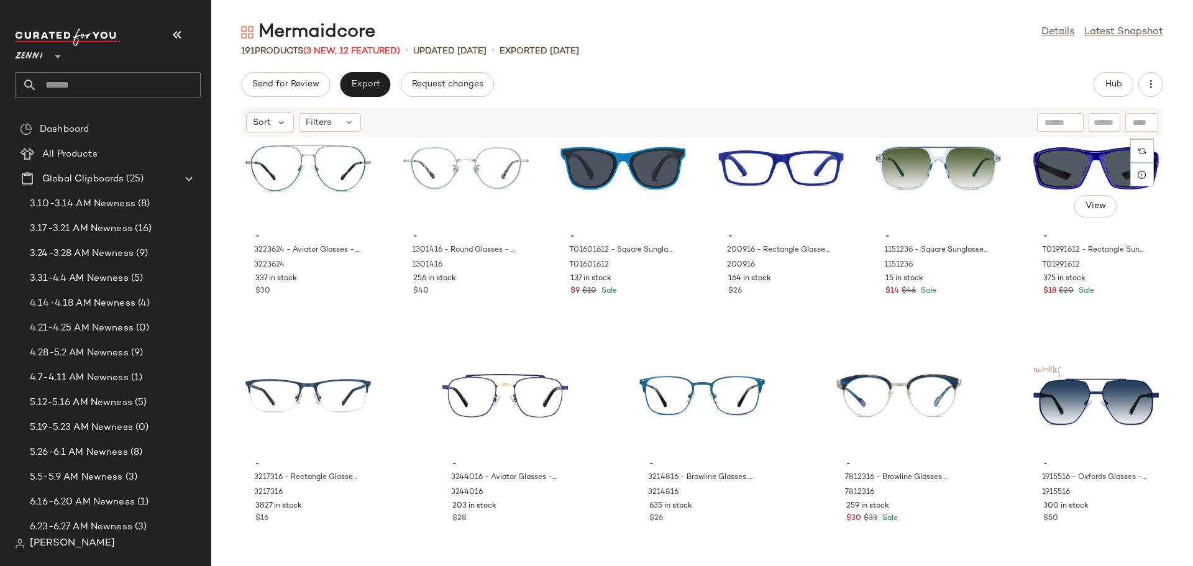
scroll to position [6820, 0]
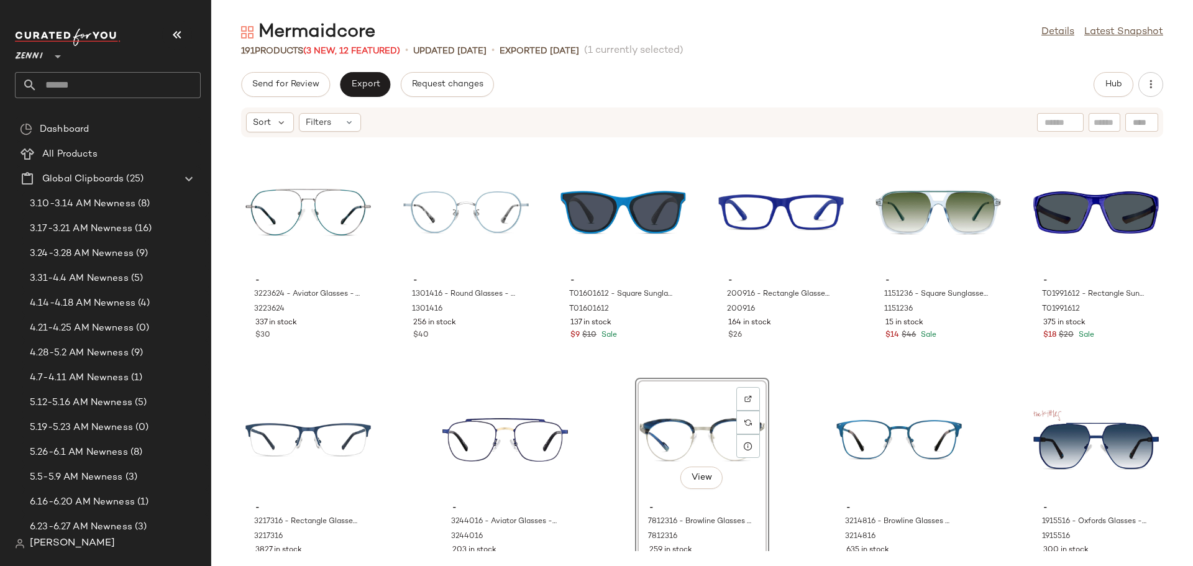
click at [793, 458] on div "- 3223624 - Aviator Glasses - Turquoise - Stainless Steel 3223624 337 in stock …" at bounding box center [701, 344] width 981 height 413
click at [376, 93] on button "Export" at bounding box center [365, 84] width 50 height 25
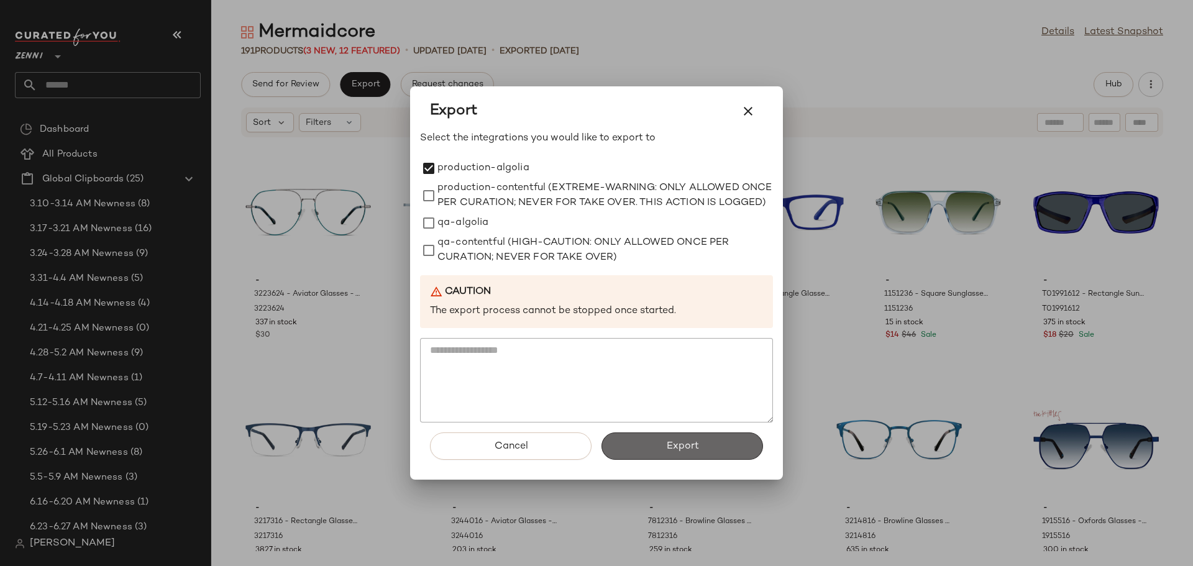
click at [708, 447] on button "Export" at bounding box center [681, 445] width 161 height 27
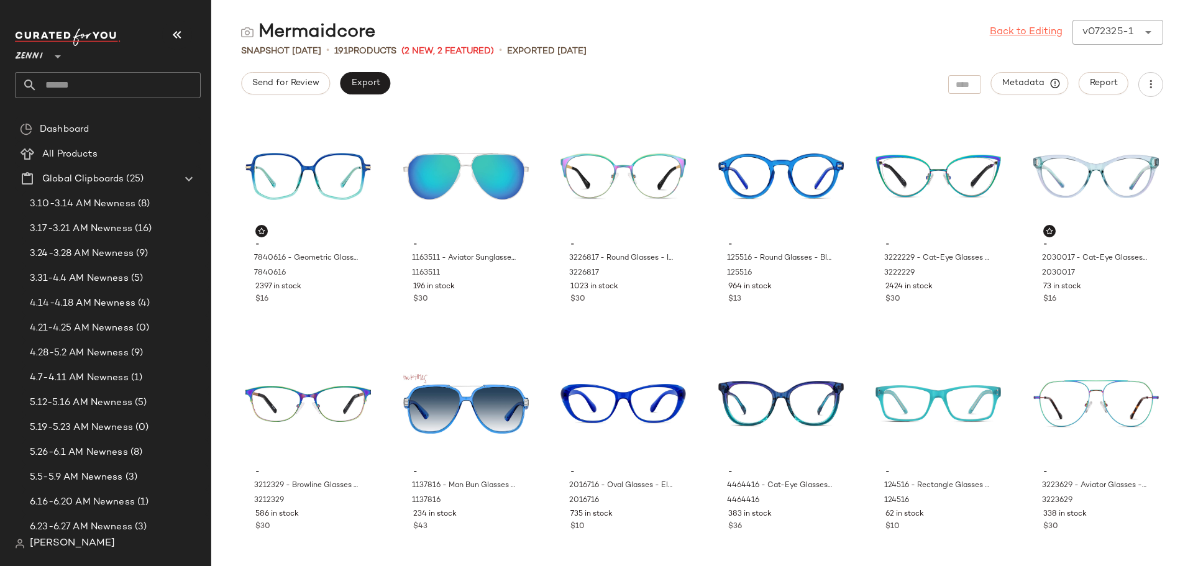
click at [1006, 35] on link "Back to Editing" at bounding box center [1025, 32] width 73 height 15
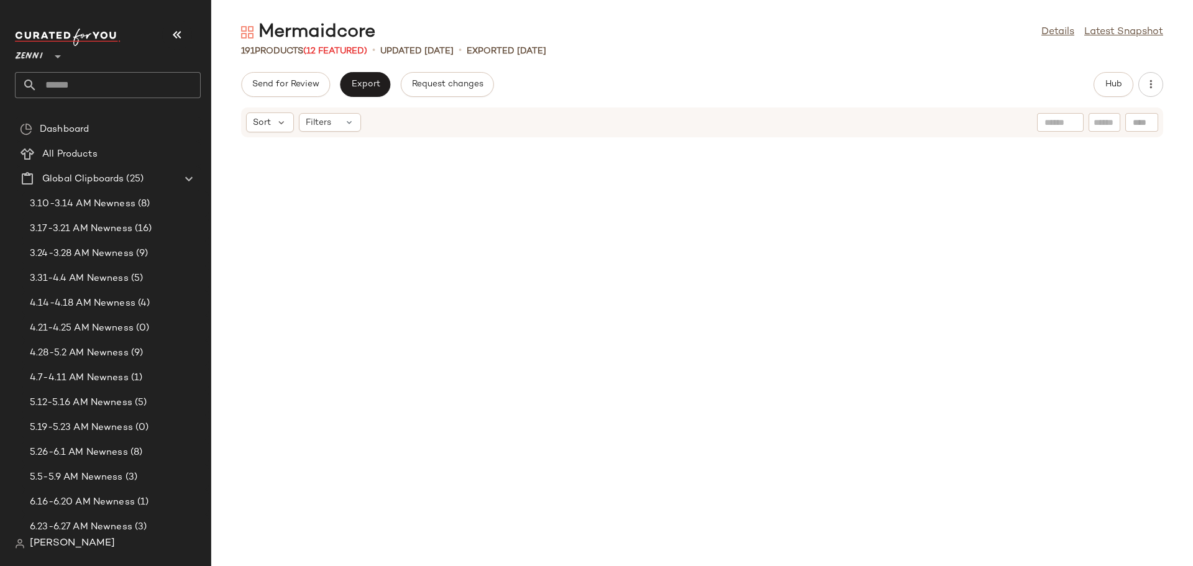
scroll to position [6864, 0]
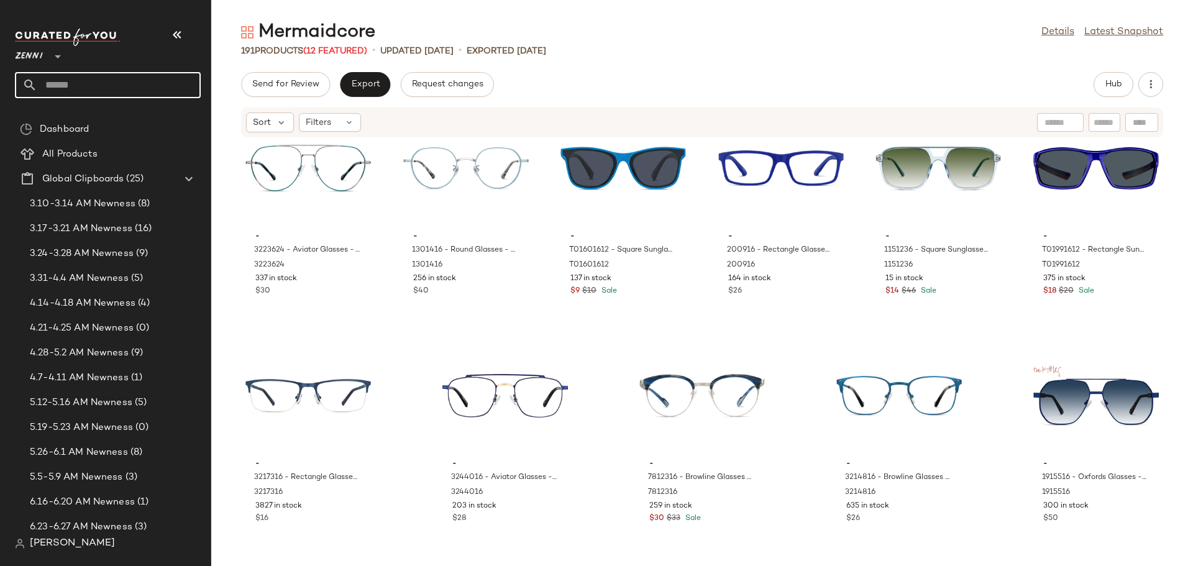
click at [178, 79] on input "text" at bounding box center [118, 85] width 163 height 26
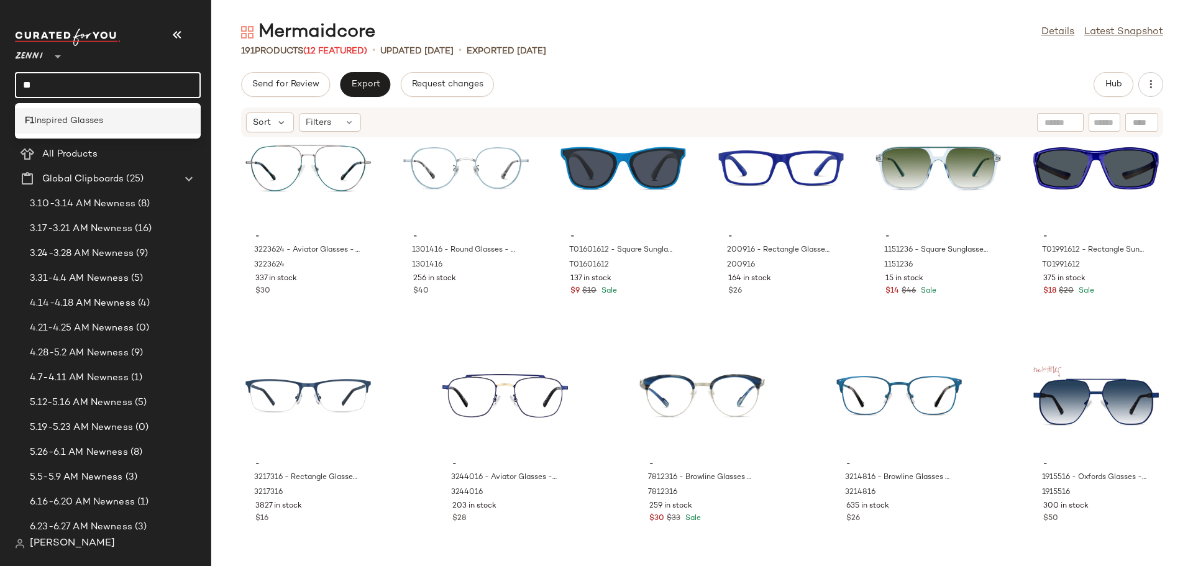
type input "**"
click at [160, 123] on div "F1 Inspired Glasses" at bounding box center [108, 120] width 166 height 13
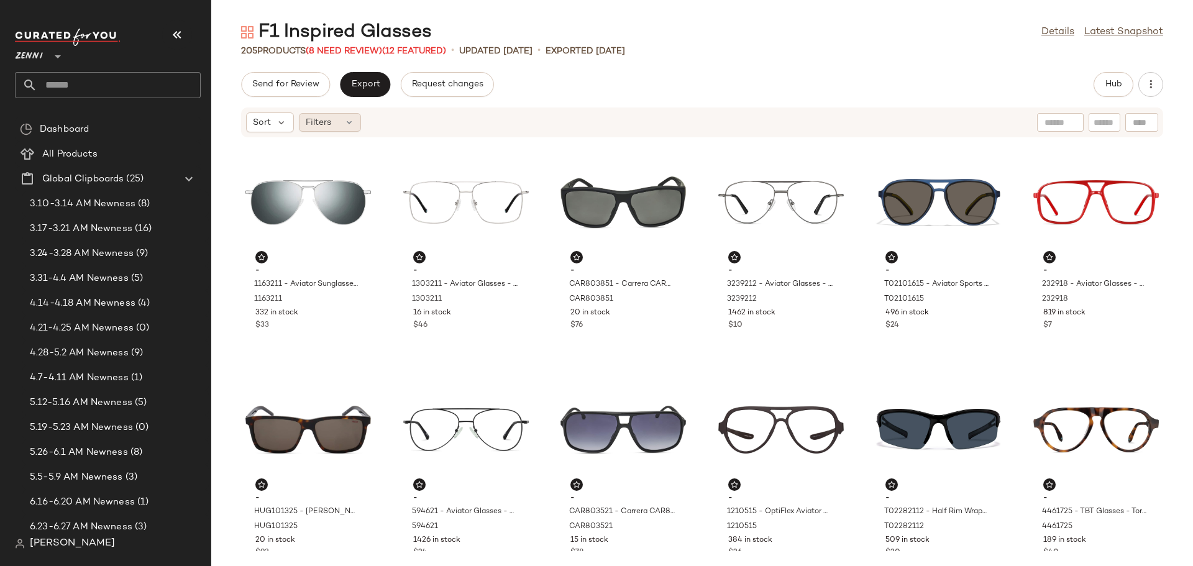
click at [350, 124] on icon at bounding box center [349, 122] width 10 height 10
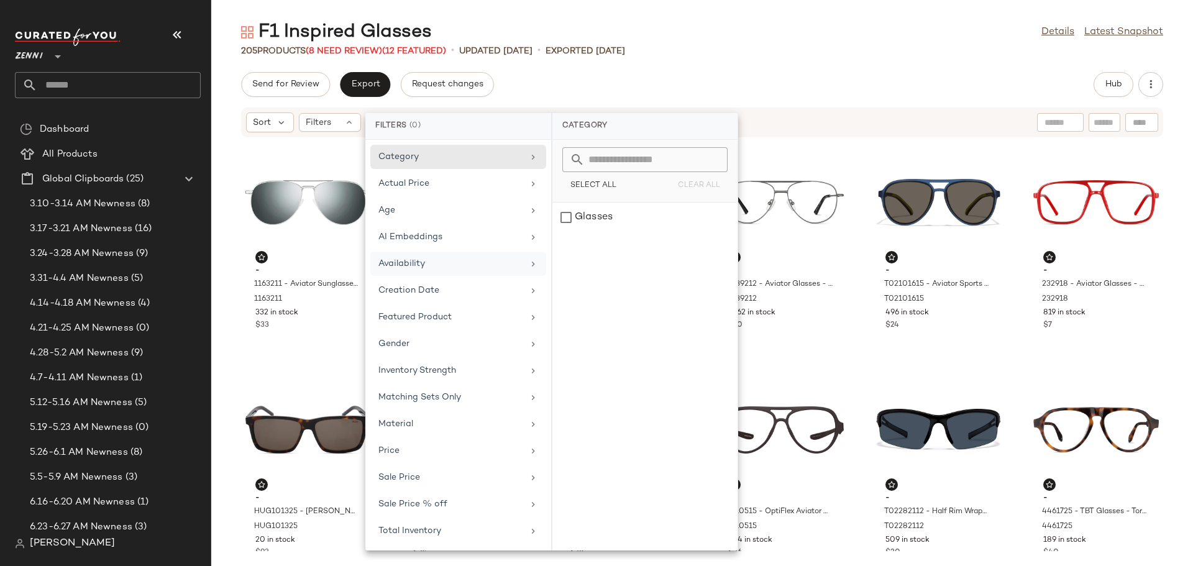
click at [440, 264] on div "Availability" at bounding box center [450, 263] width 145 height 13
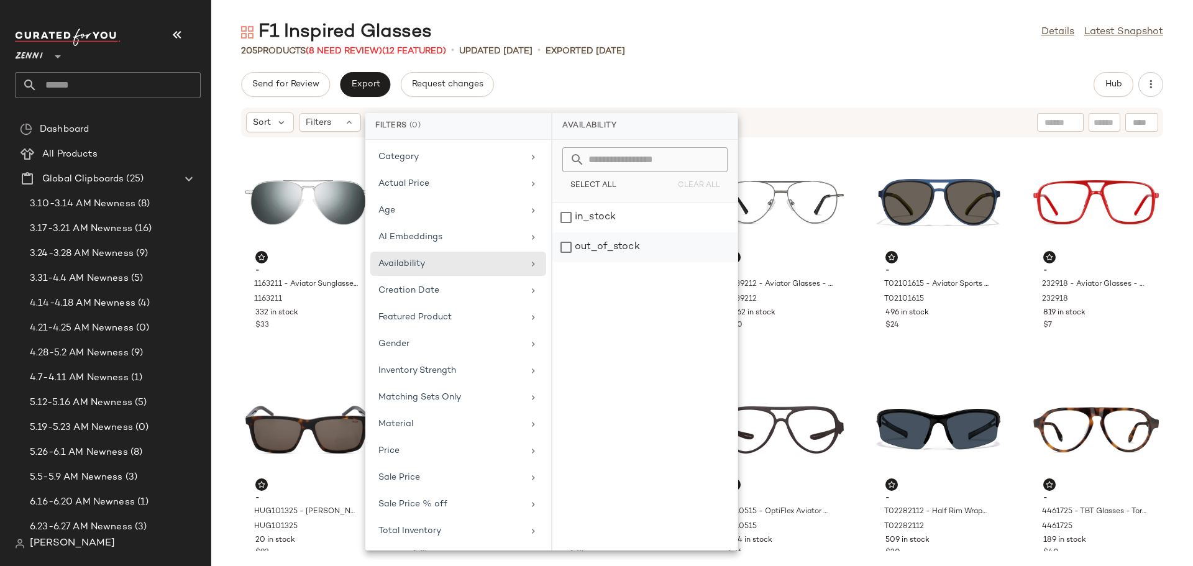
click at [563, 251] on div "out_of_stock" at bounding box center [644, 247] width 185 height 30
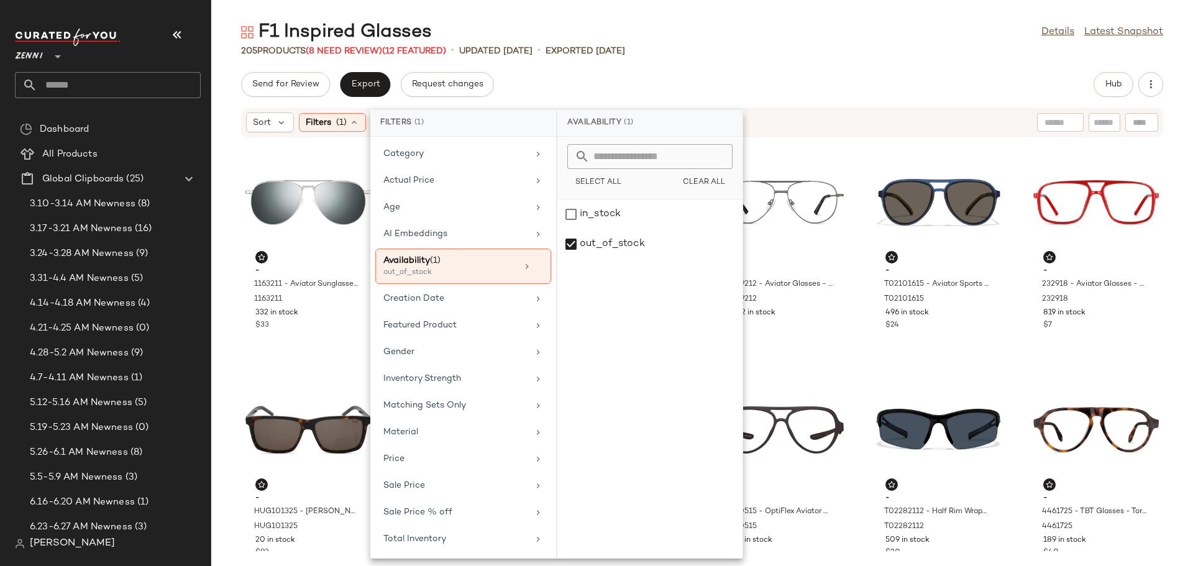
click at [770, 78] on div "Send for Review Export Request changes Hub" at bounding box center [702, 84] width 922 height 25
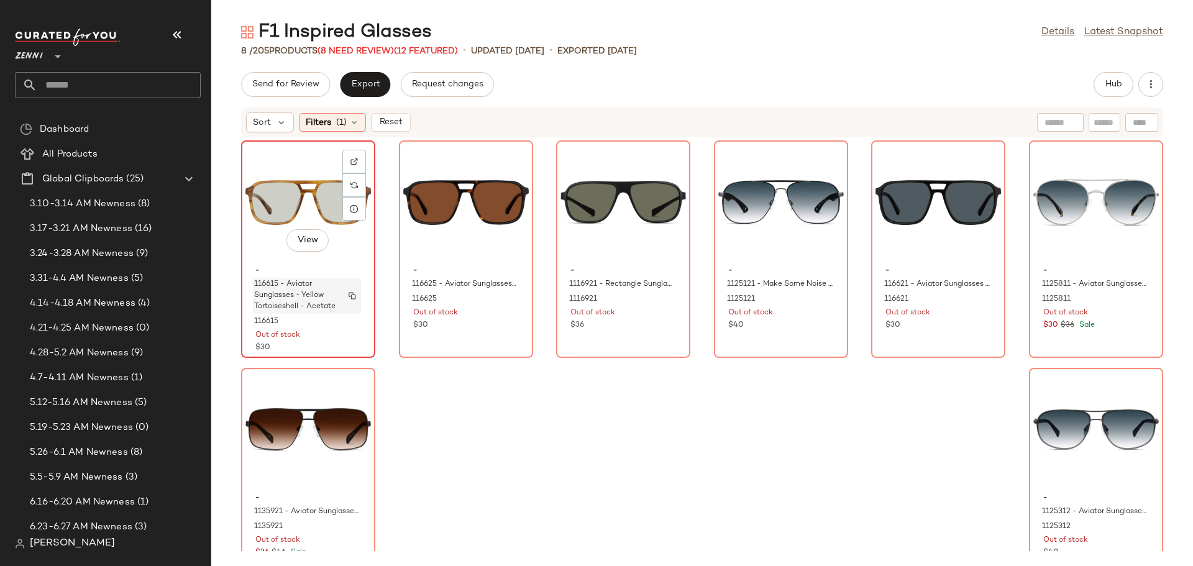
click at [330, 286] on span "116615 - Aviator Sunglasses - Yellow Tortoiseshell - Acetate" at bounding box center [295, 296] width 82 height 34
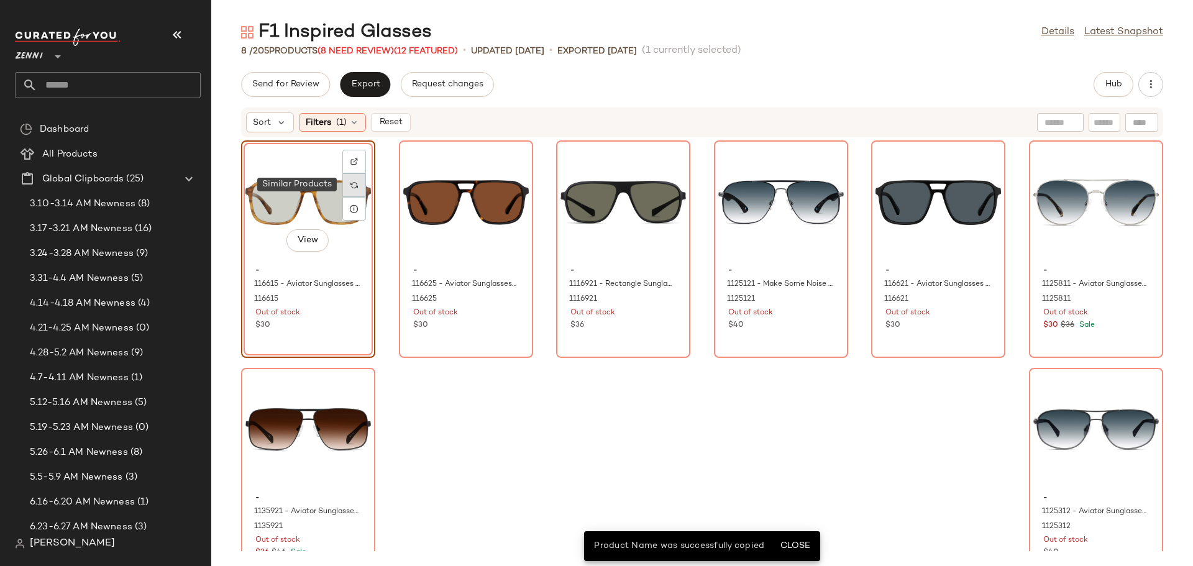
click at [353, 188] on img at bounding box center [353, 184] width 7 height 7
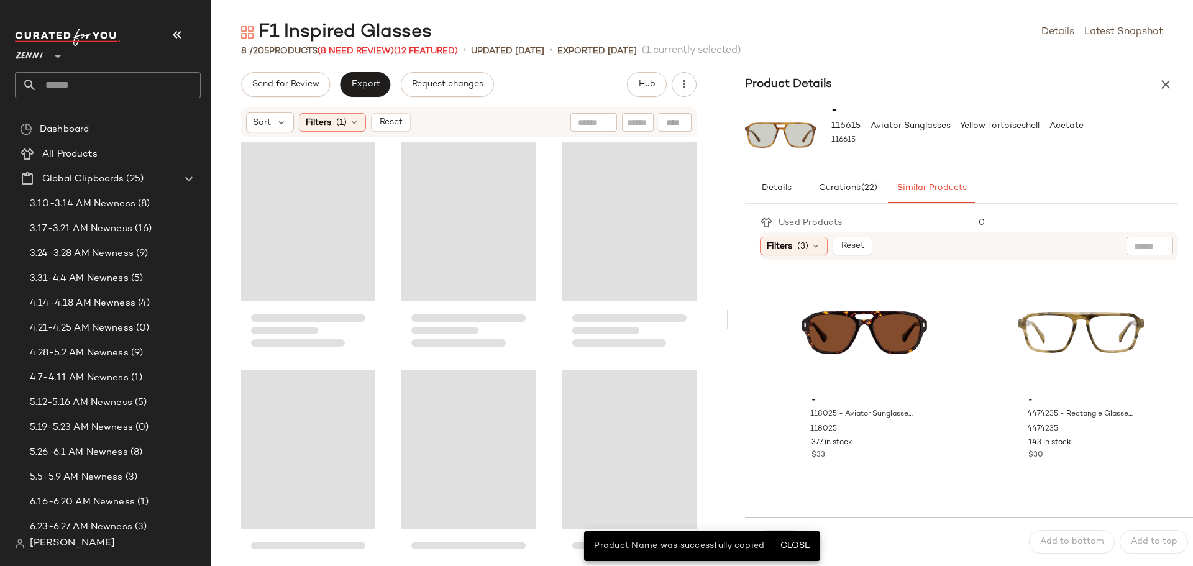
drag, startPoint x: 702, startPoint y: 319, endPoint x: 731, endPoint y: 321, distance: 29.3
click at [731, 321] on div "F1 Inspired Glasses Details Latest Snapshot 8 / 205 Products (8 Need Review) (1…" at bounding box center [701, 293] width 981 height 546
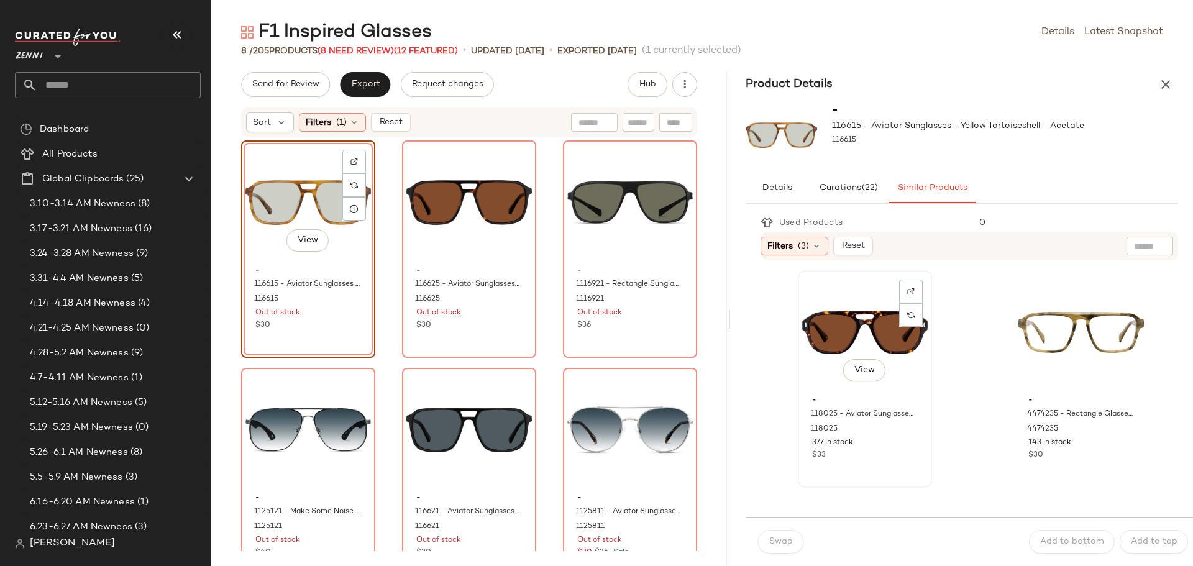
click at [842, 322] on div "View" at bounding box center [864, 333] width 125 height 116
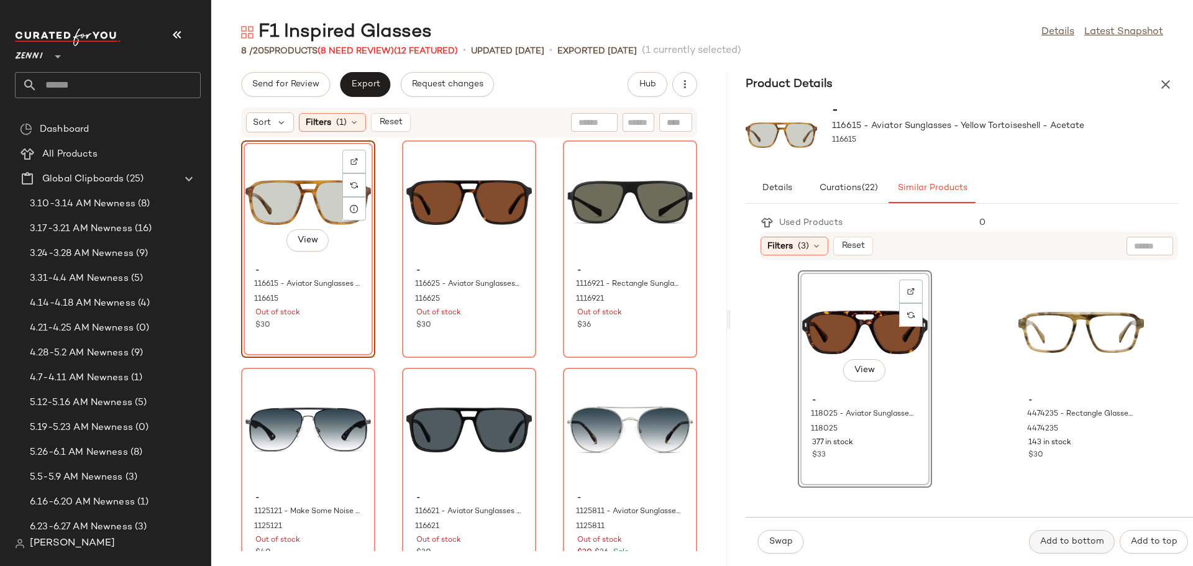
click at [1081, 540] on span "Add to bottom" at bounding box center [1071, 542] width 65 height 10
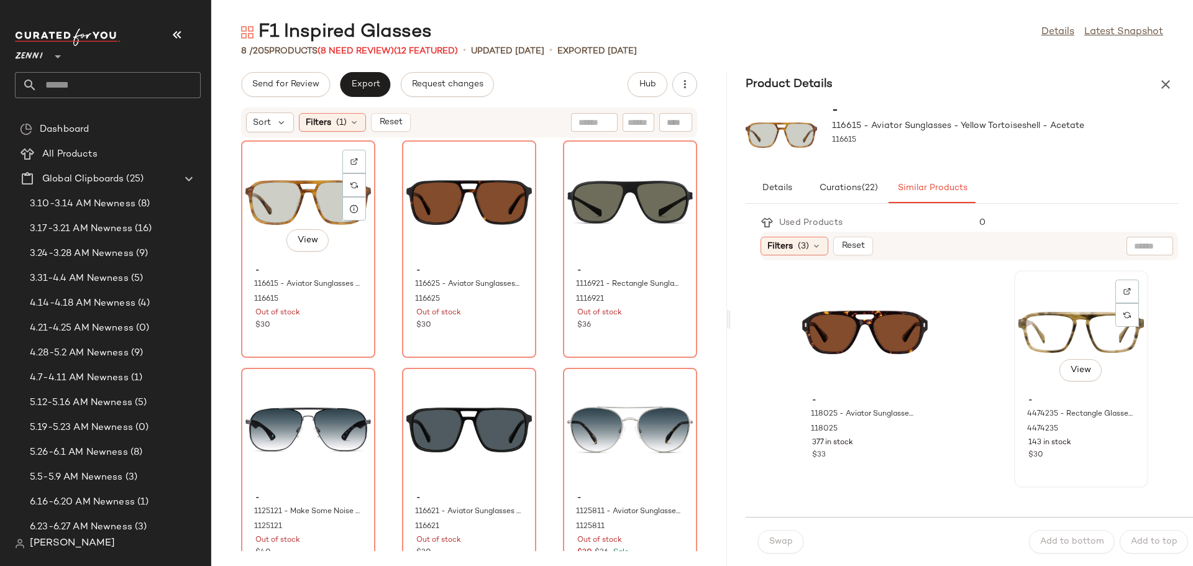
click at [1018, 335] on div "View" at bounding box center [1080, 333] width 125 height 116
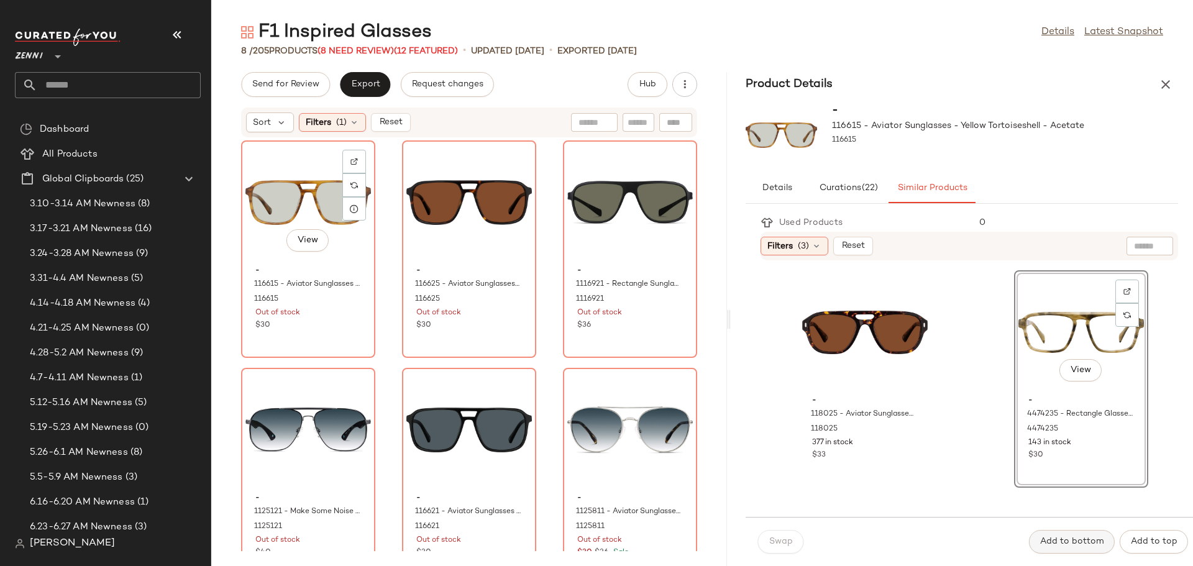
click at [1071, 540] on span "Add to bottom" at bounding box center [1071, 542] width 65 height 10
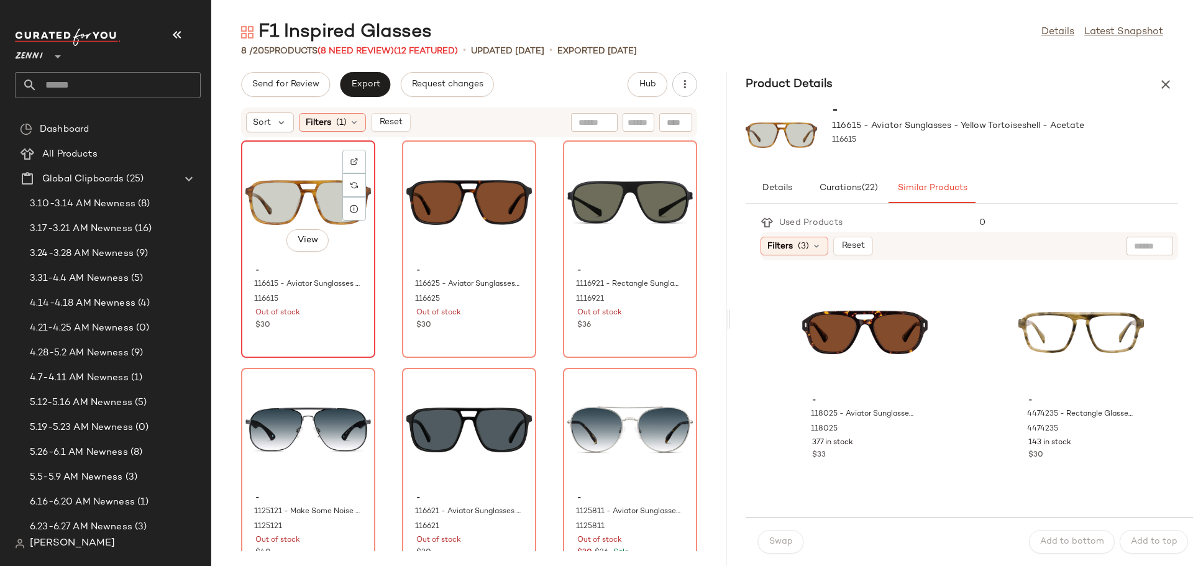
click at [271, 247] on div "View" at bounding box center [307, 203] width 125 height 116
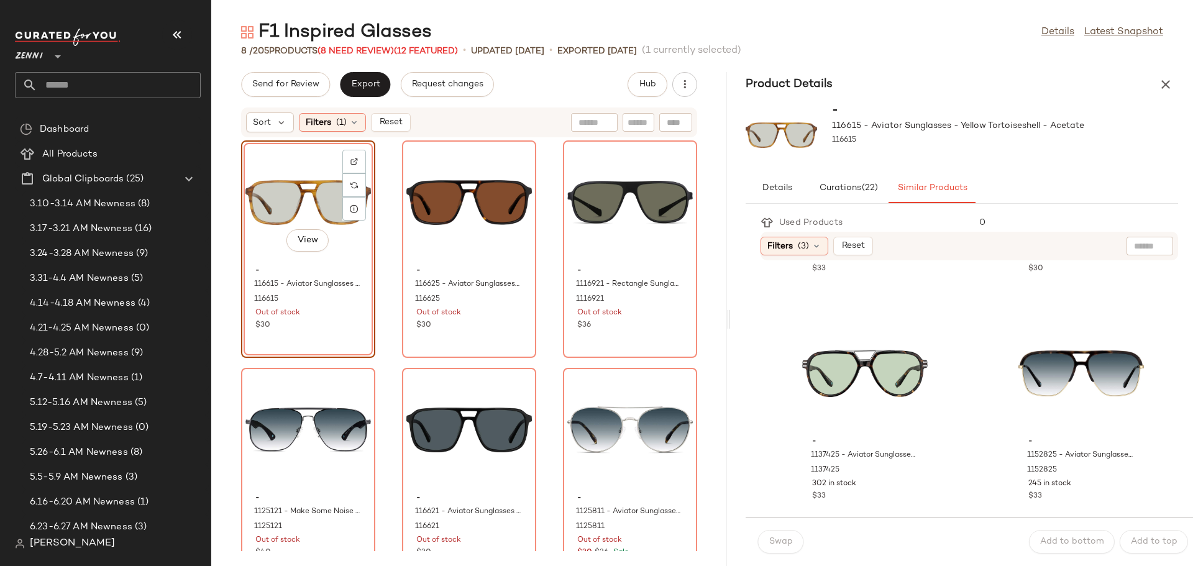
scroll to position [248, 0]
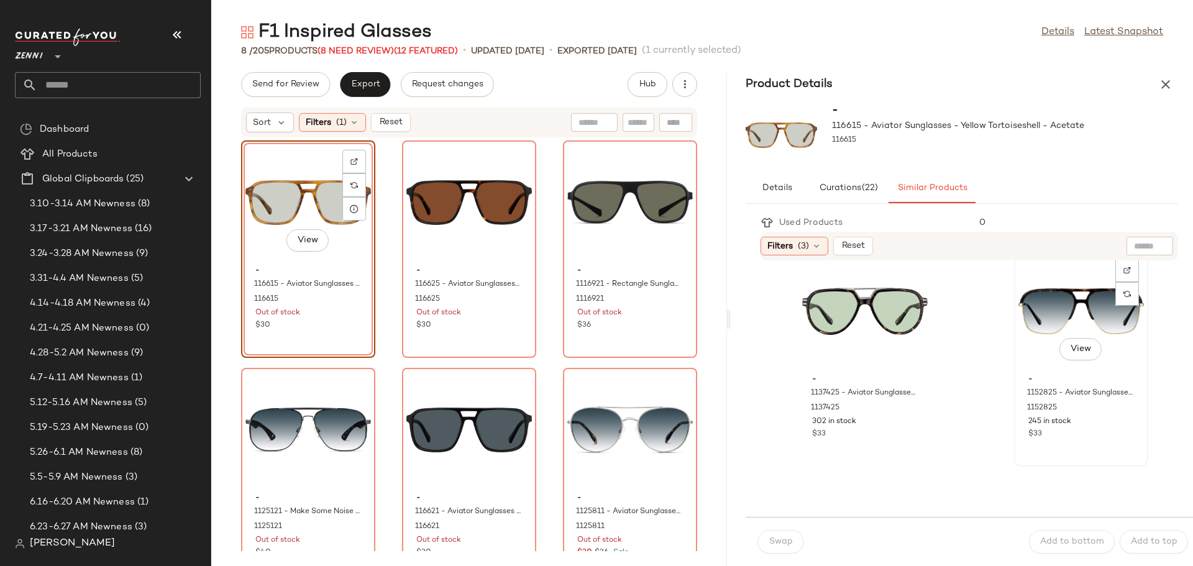
click at [1039, 309] on div "View" at bounding box center [1080, 311] width 125 height 116
click at [1058, 538] on span "Add to bottom" at bounding box center [1071, 542] width 65 height 10
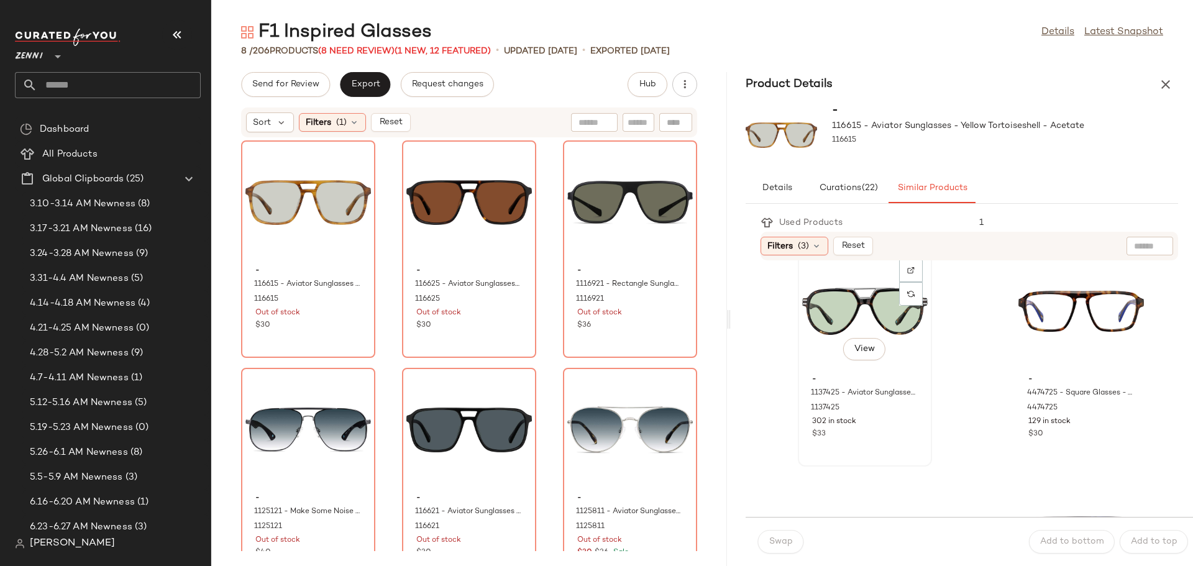
click at [832, 316] on div "View" at bounding box center [864, 311] width 125 height 116
click at [1076, 544] on span "Add to bottom" at bounding box center [1071, 542] width 65 height 10
click at [434, 210] on div "View" at bounding box center [468, 203] width 125 height 116
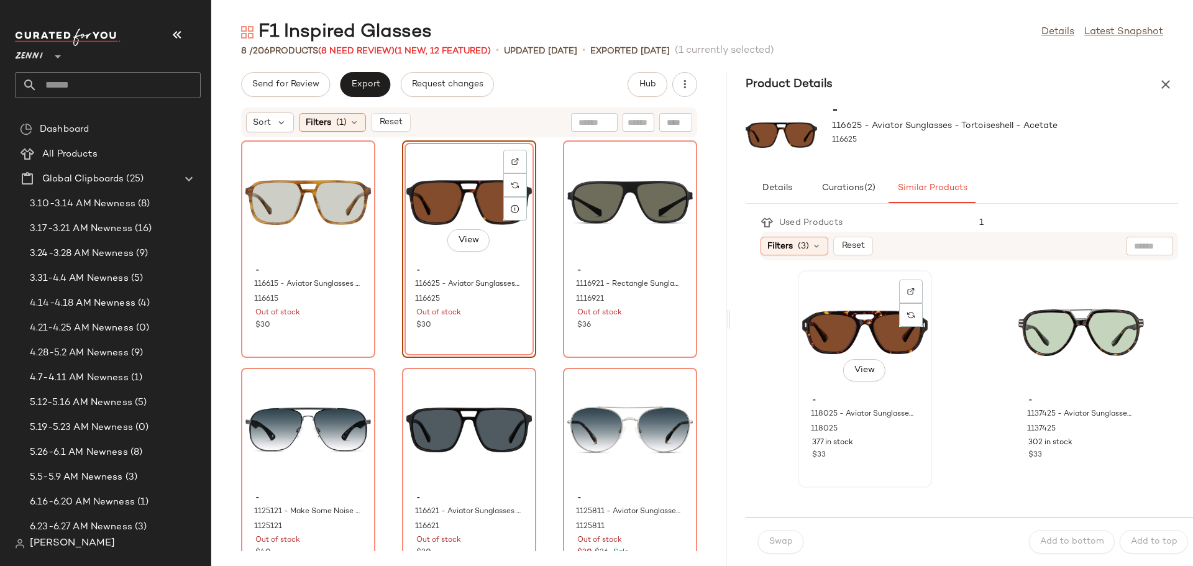
click at [843, 329] on div "View" at bounding box center [864, 333] width 125 height 116
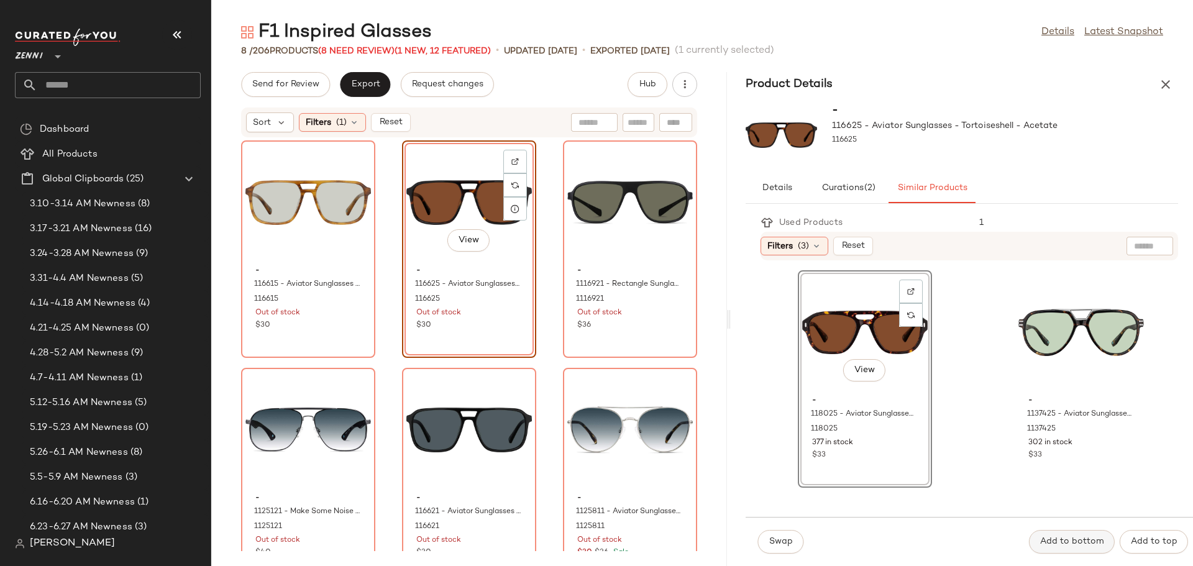
click at [1059, 542] on span "Add to bottom" at bounding box center [1071, 542] width 65 height 10
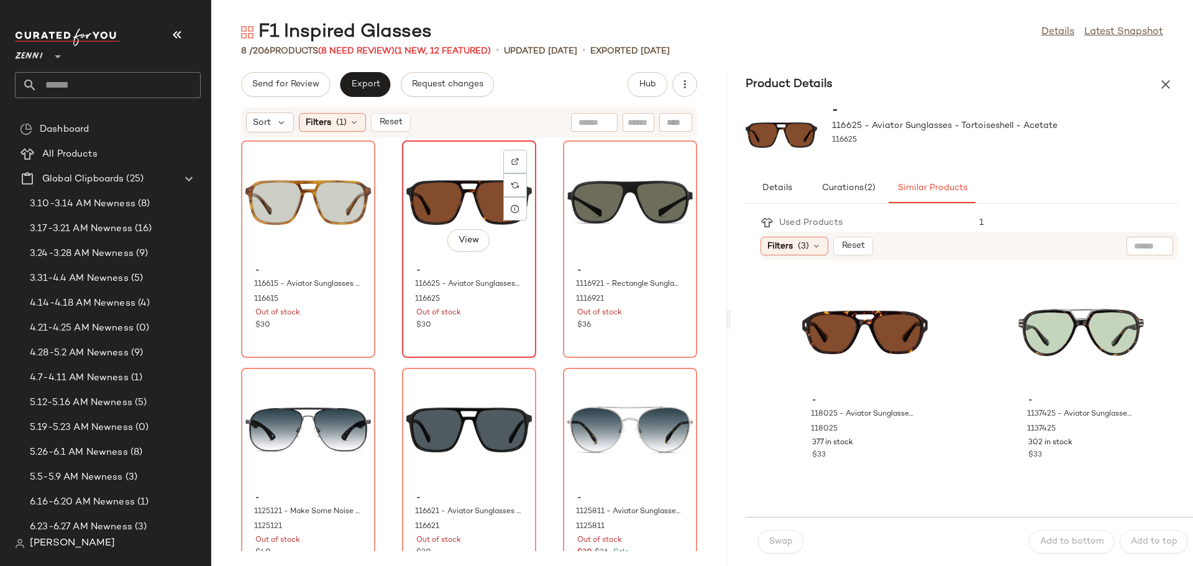
click at [414, 196] on div "View" at bounding box center [468, 203] width 125 height 116
click at [1018, 314] on div "View" at bounding box center [1080, 333] width 125 height 116
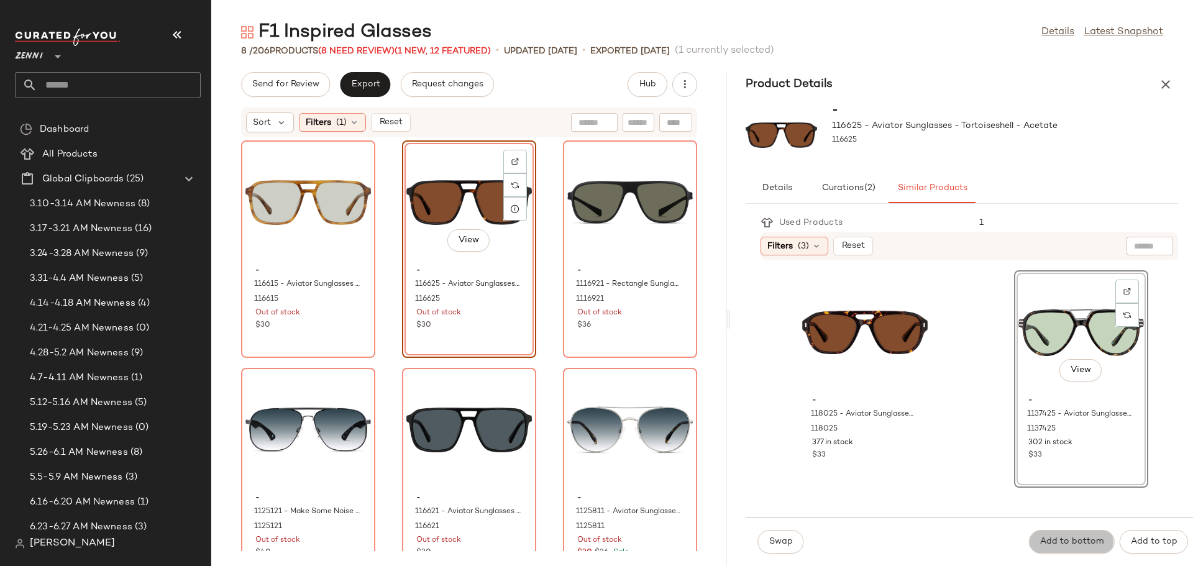
click at [1075, 539] on span "Add to bottom" at bounding box center [1071, 542] width 65 height 10
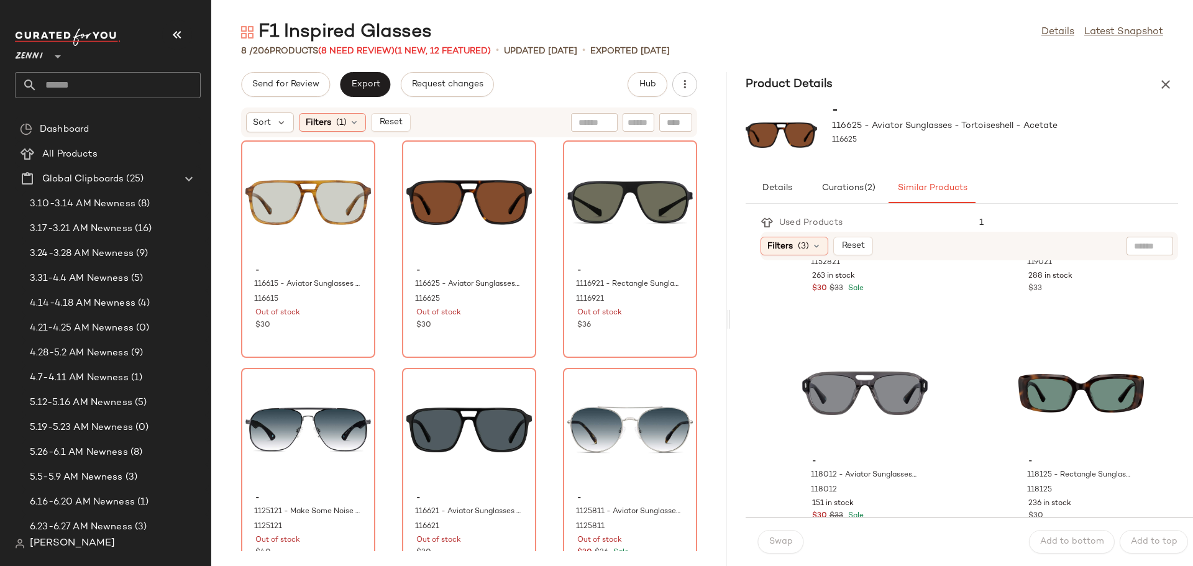
scroll to position [683, 0]
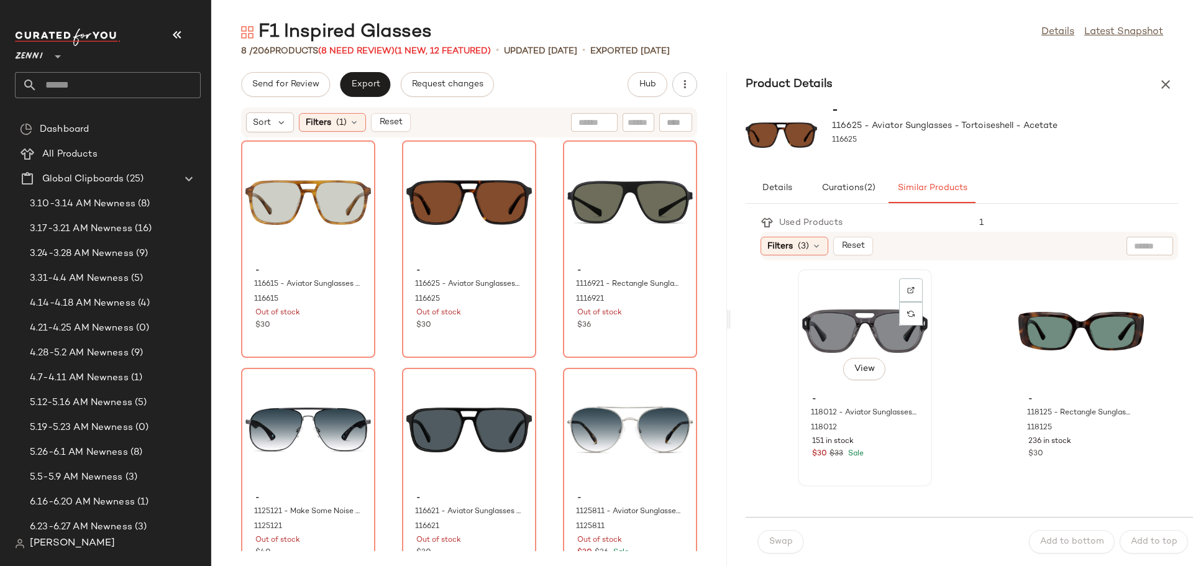
click at [851, 322] on div "View" at bounding box center [864, 331] width 125 height 116
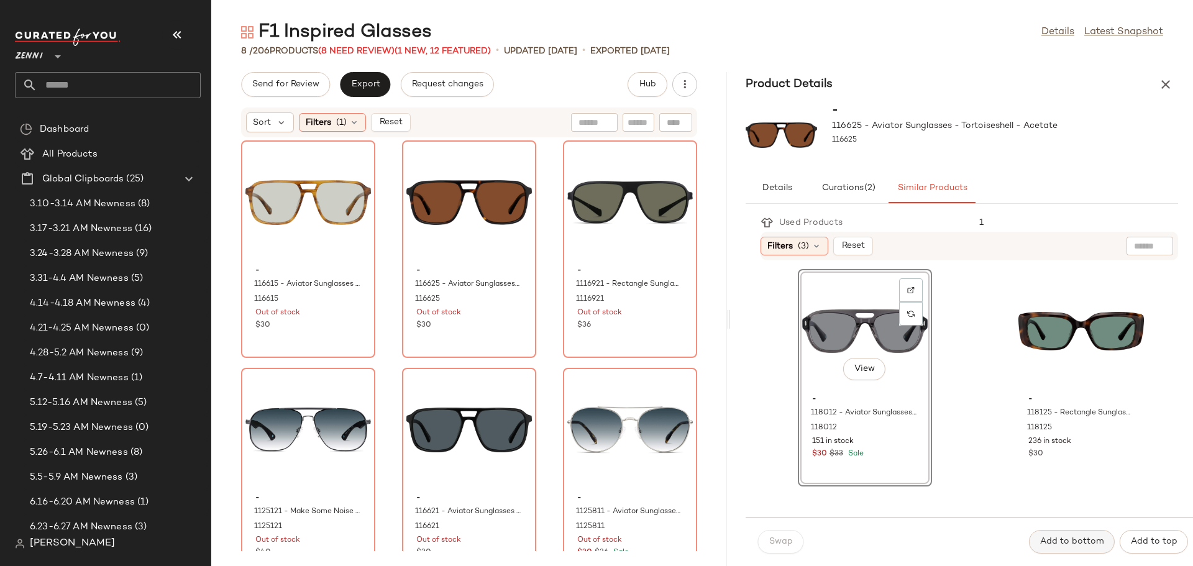
click at [1074, 539] on span "Add to bottom" at bounding box center [1071, 542] width 65 height 10
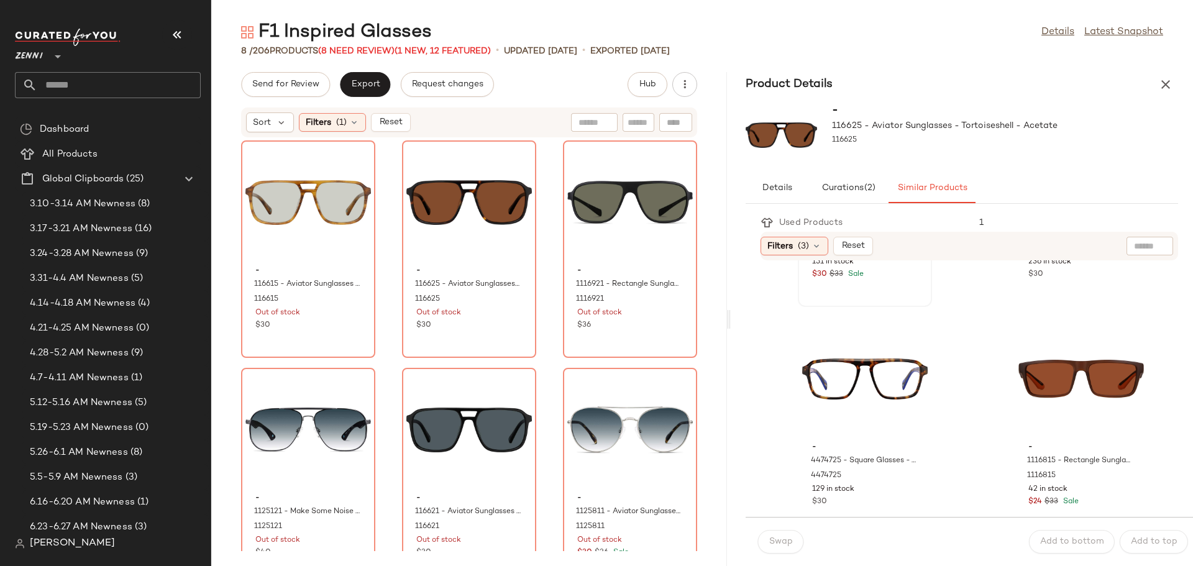
scroll to position [870, 0]
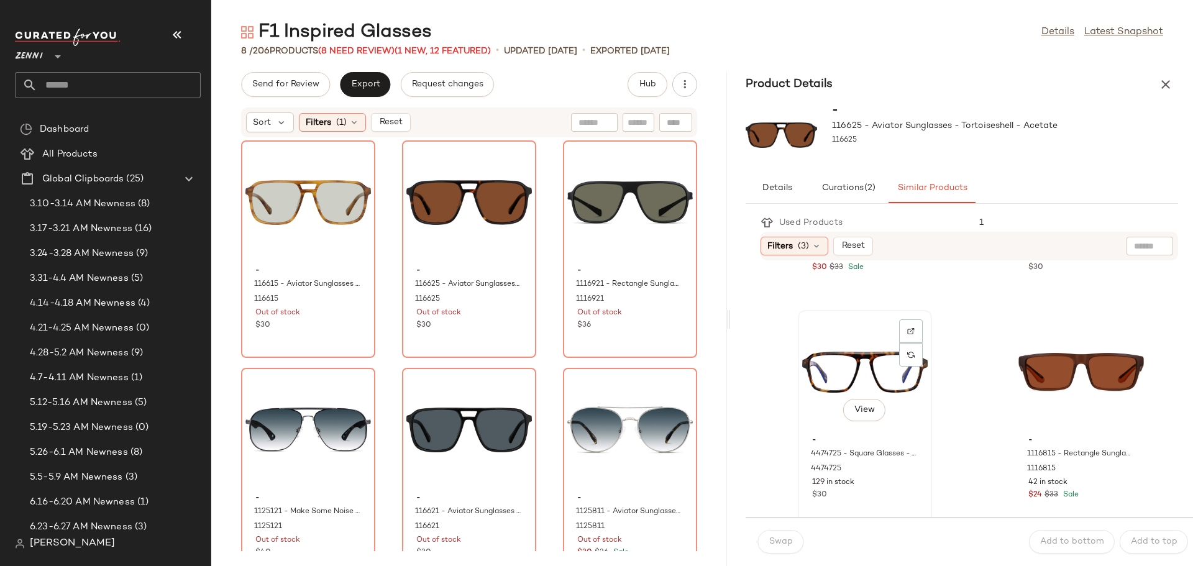
click at [823, 371] on div "View" at bounding box center [864, 372] width 125 height 116
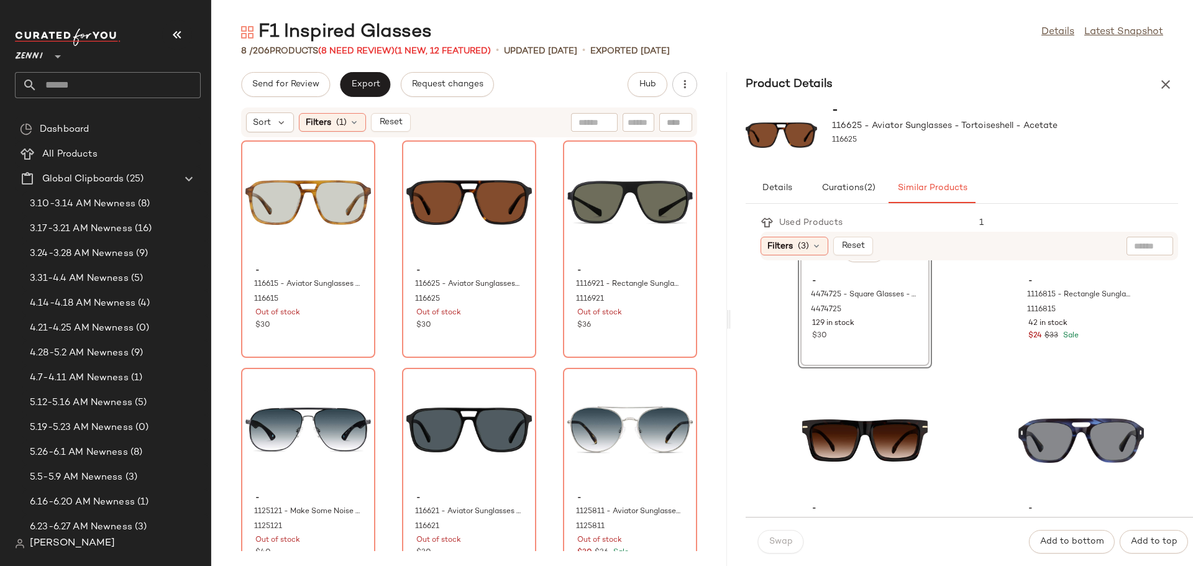
scroll to position [1056, 0]
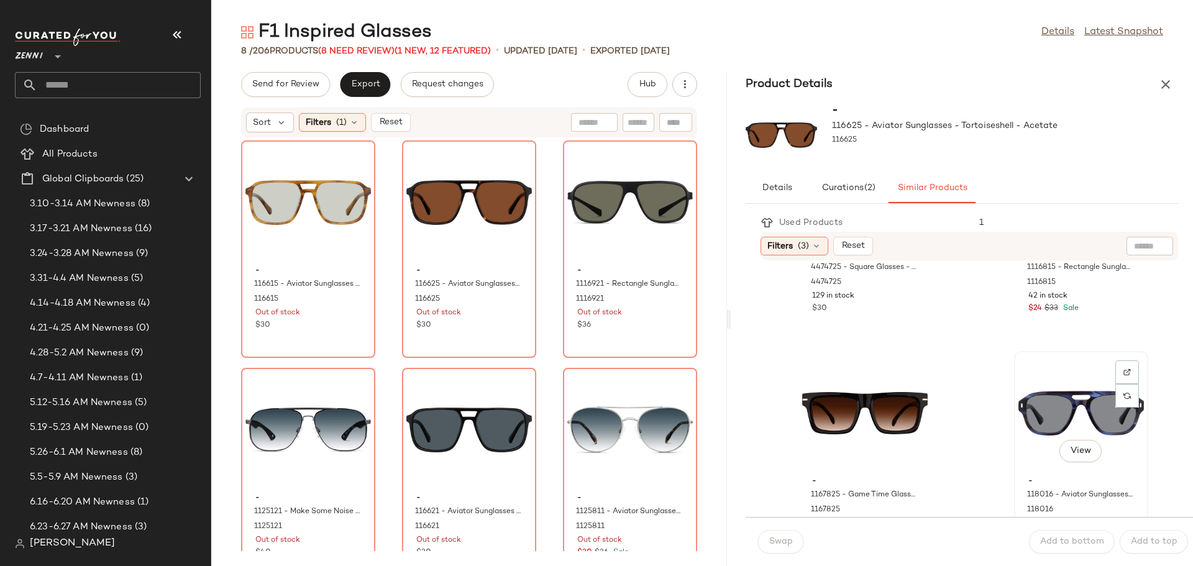
click at [1050, 407] on div "View" at bounding box center [1080, 413] width 125 height 116
click at [1066, 545] on span "Add to bottom" at bounding box center [1071, 542] width 65 height 10
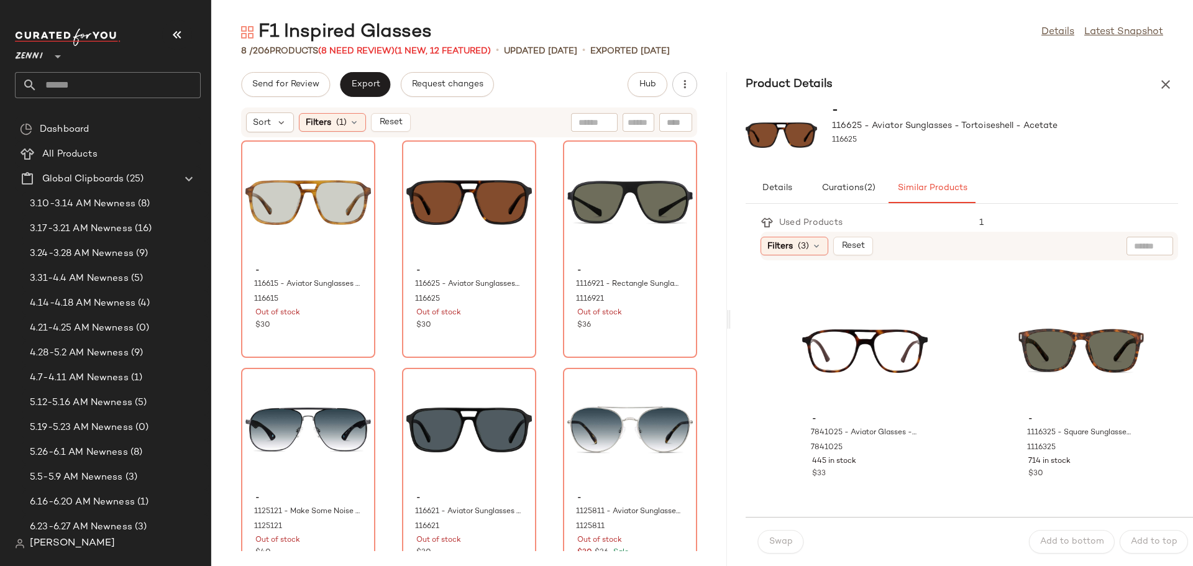
scroll to position [1366, 0]
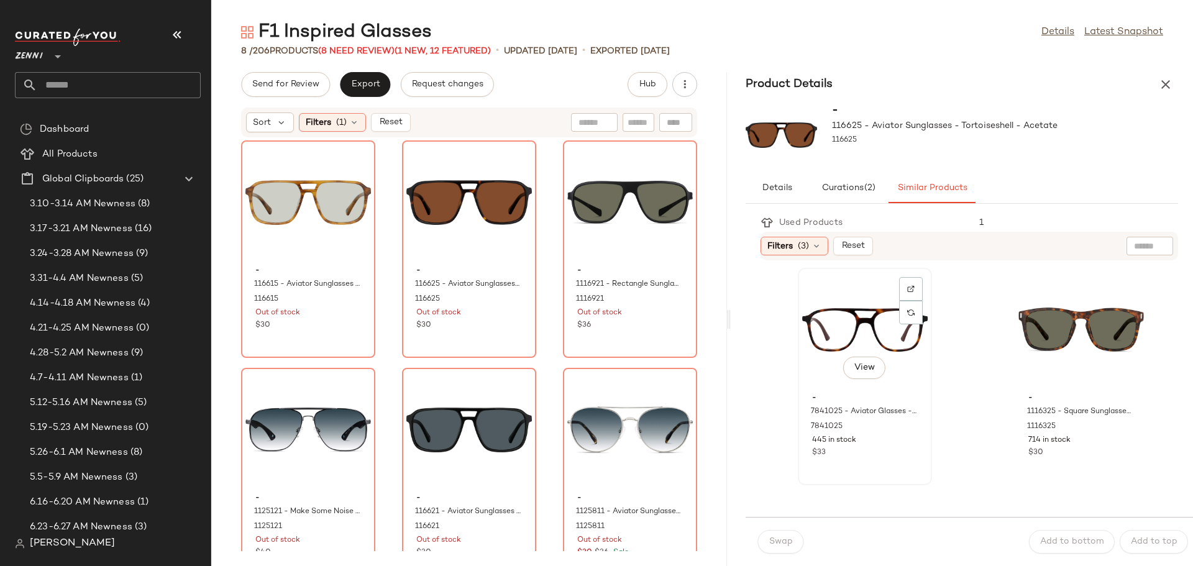
click at [829, 329] on div "View" at bounding box center [864, 330] width 125 height 116
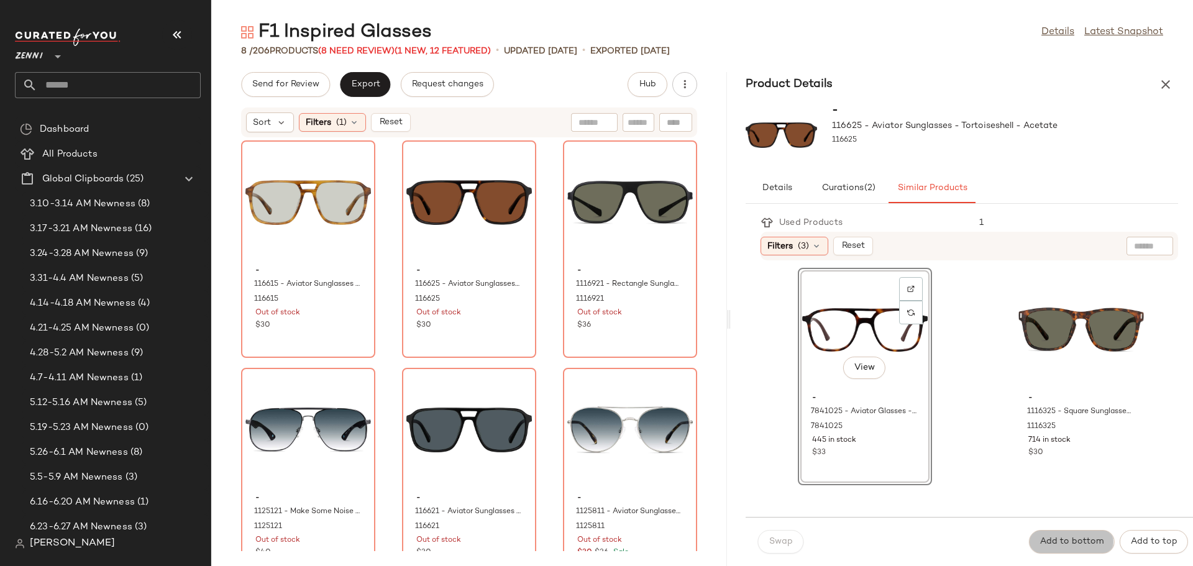
click at [1087, 542] on span "Add to bottom" at bounding box center [1071, 542] width 65 height 10
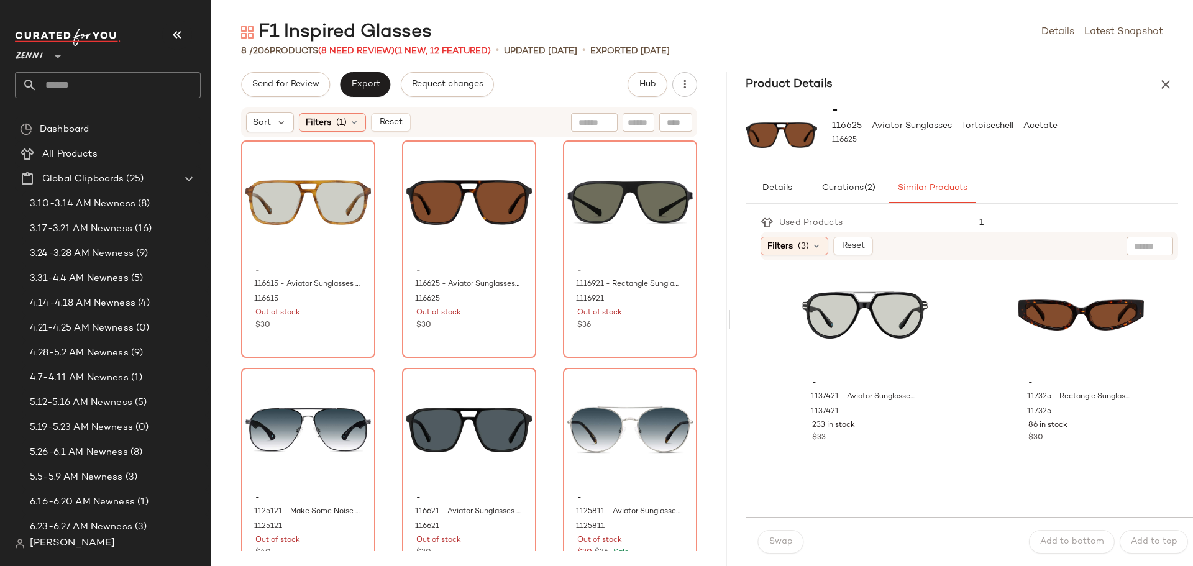
scroll to position [1615, 0]
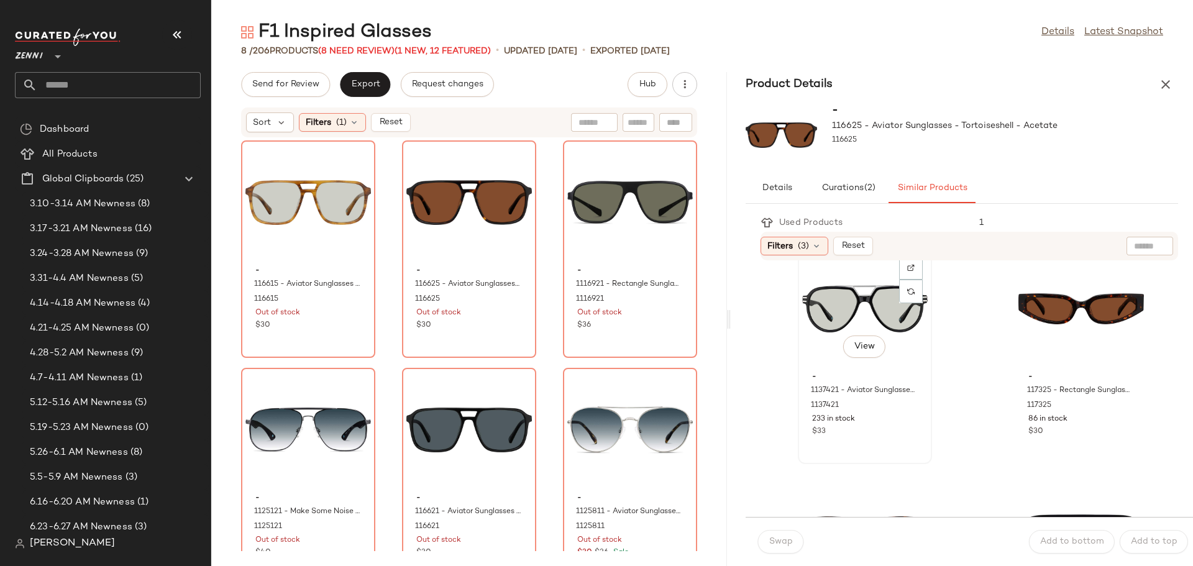
click at [811, 305] on div "View" at bounding box center [864, 309] width 125 height 116
click at [1073, 535] on button "Add to bottom" at bounding box center [1072, 542] width 86 height 24
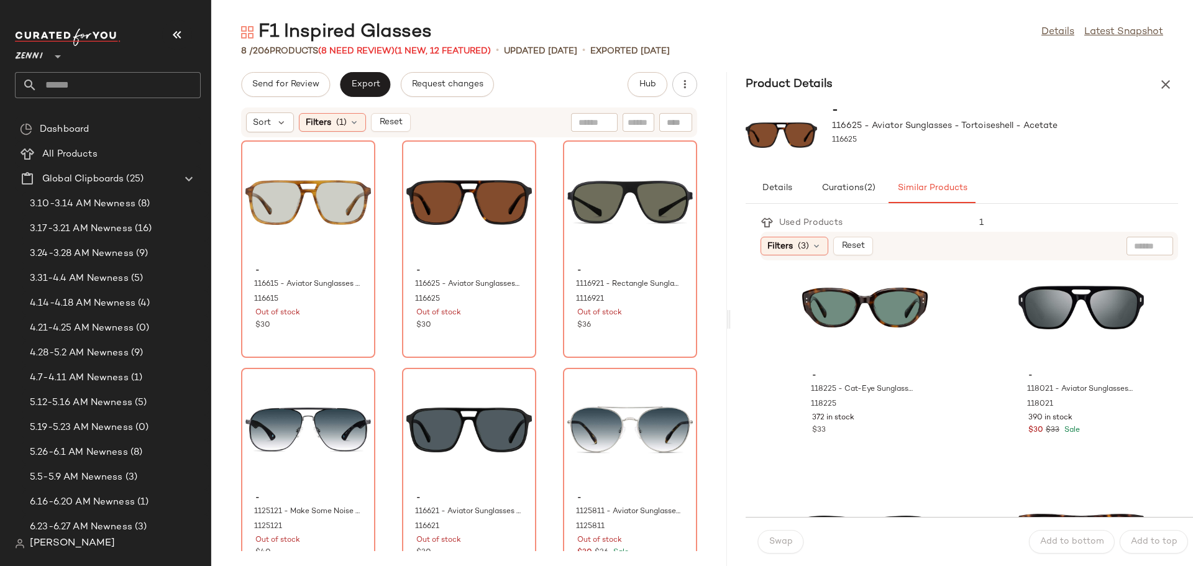
scroll to position [1863, 0]
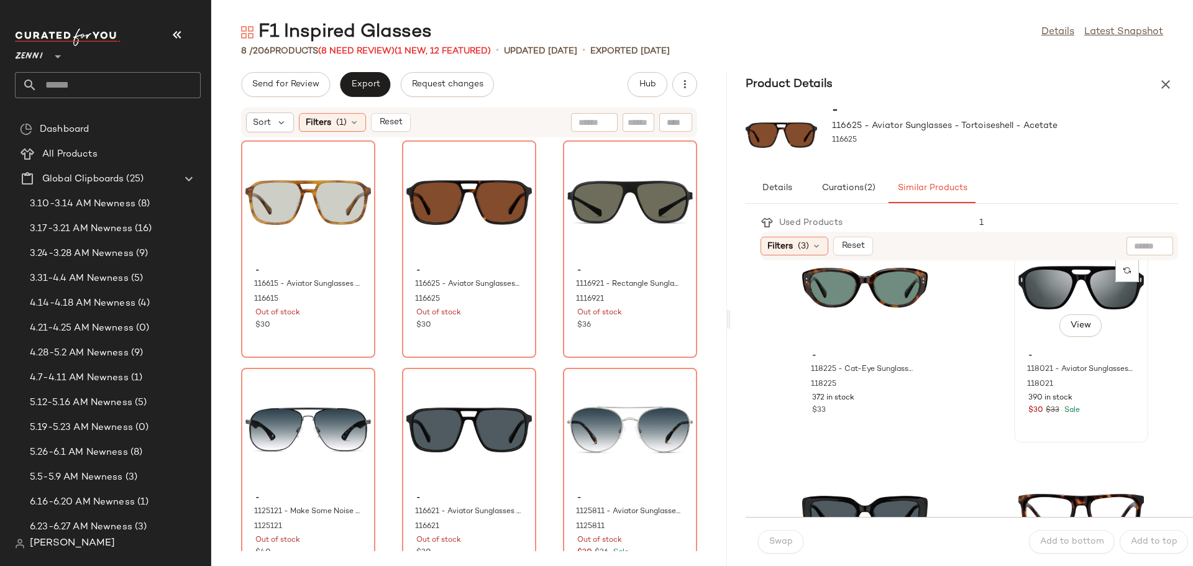
click at [1037, 283] on div "View" at bounding box center [1080, 288] width 125 height 116
click at [1060, 541] on span "Add to bottom" at bounding box center [1071, 542] width 65 height 10
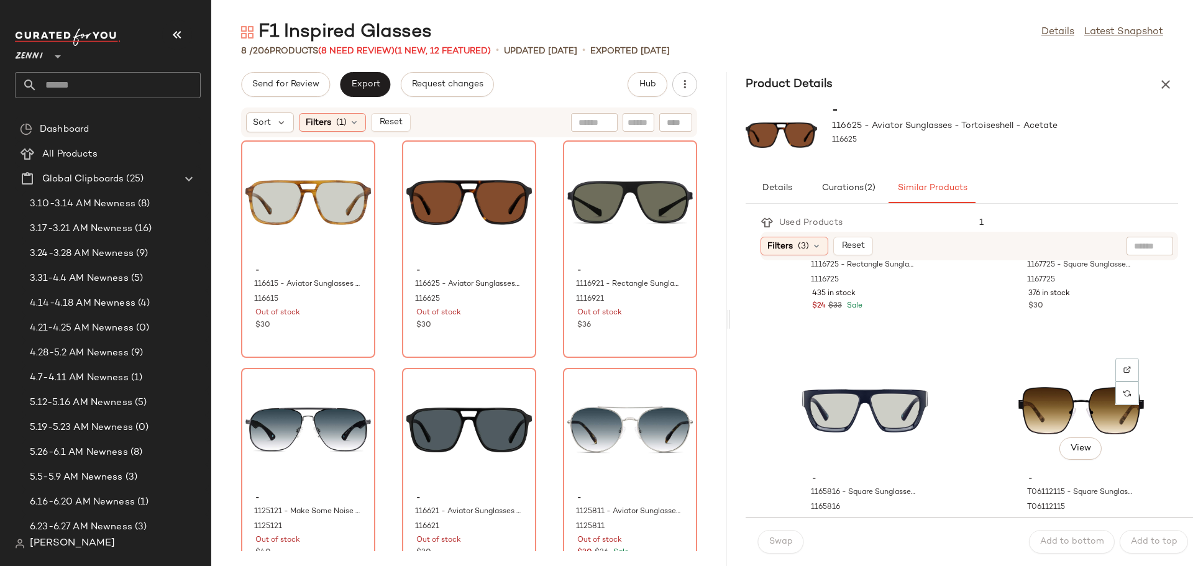
scroll to position [2471, 0]
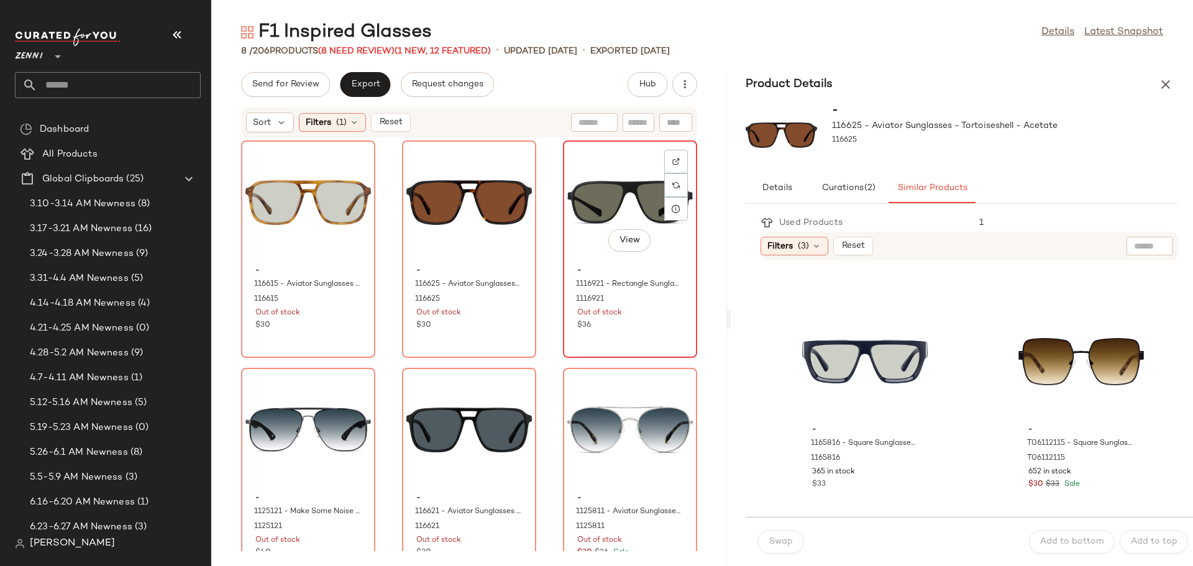
click at [596, 196] on div "View" at bounding box center [629, 203] width 125 height 116
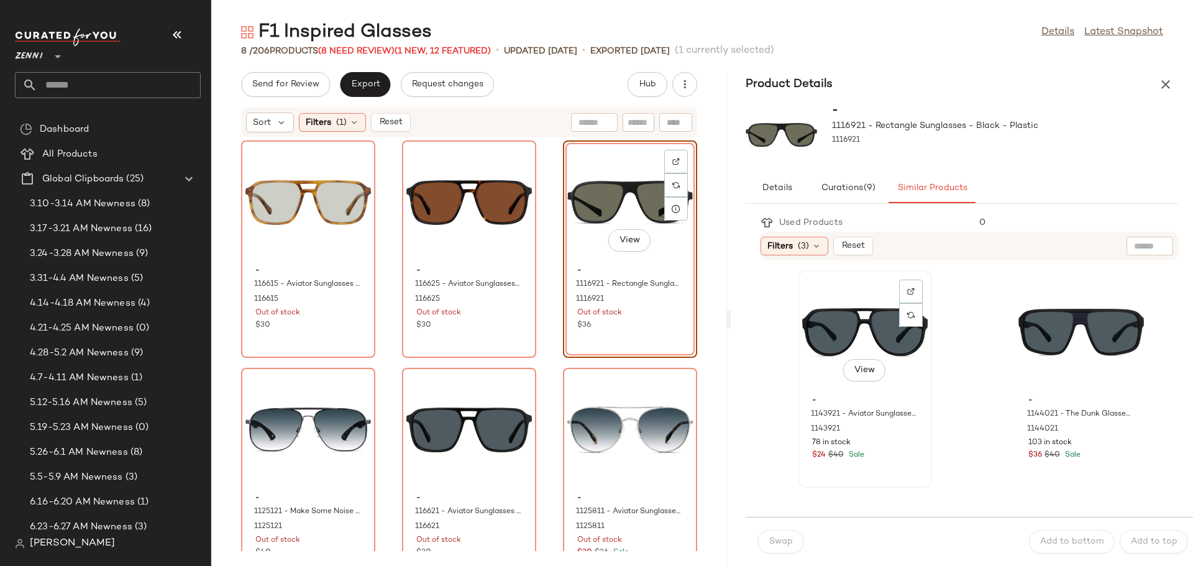
click at [834, 326] on div "View" at bounding box center [864, 333] width 125 height 116
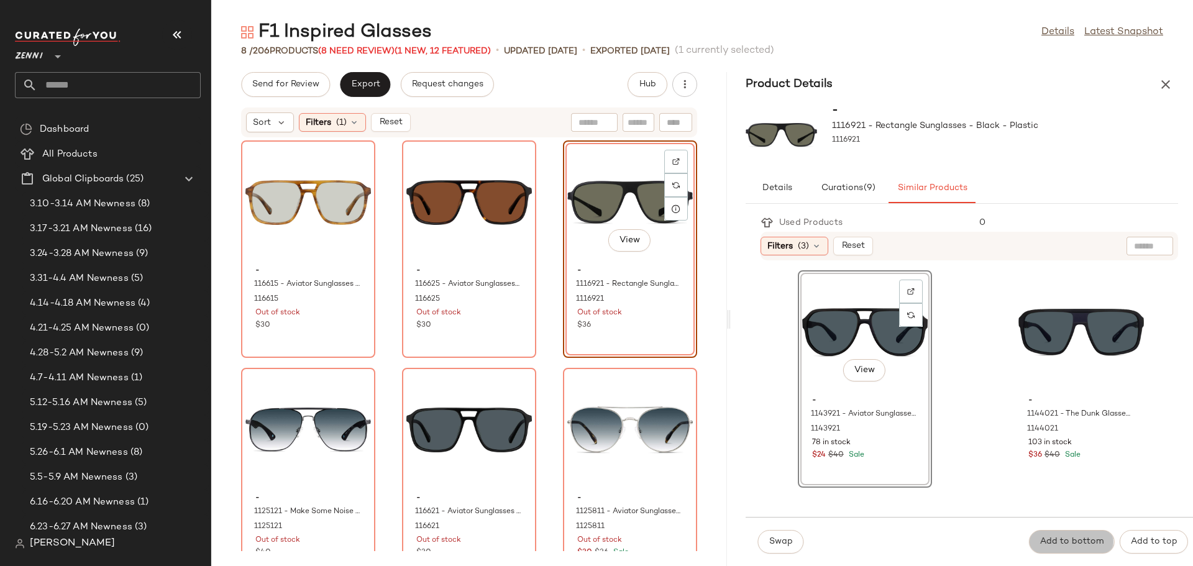
click at [1058, 546] on span "Add to bottom" at bounding box center [1071, 542] width 65 height 10
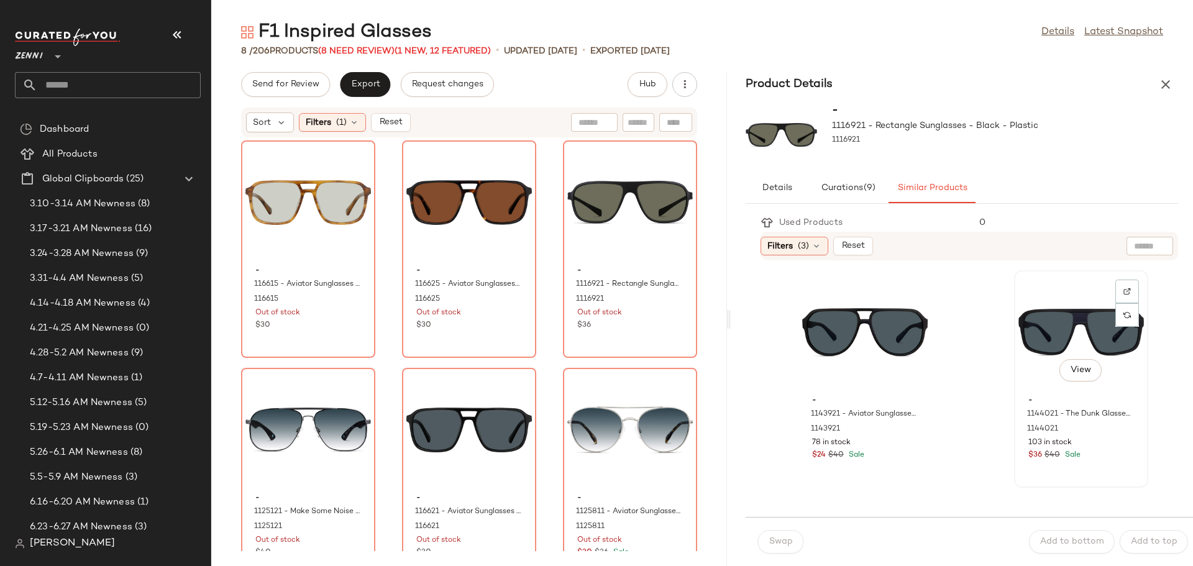
click at [1040, 333] on div "View" at bounding box center [1080, 333] width 125 height 116
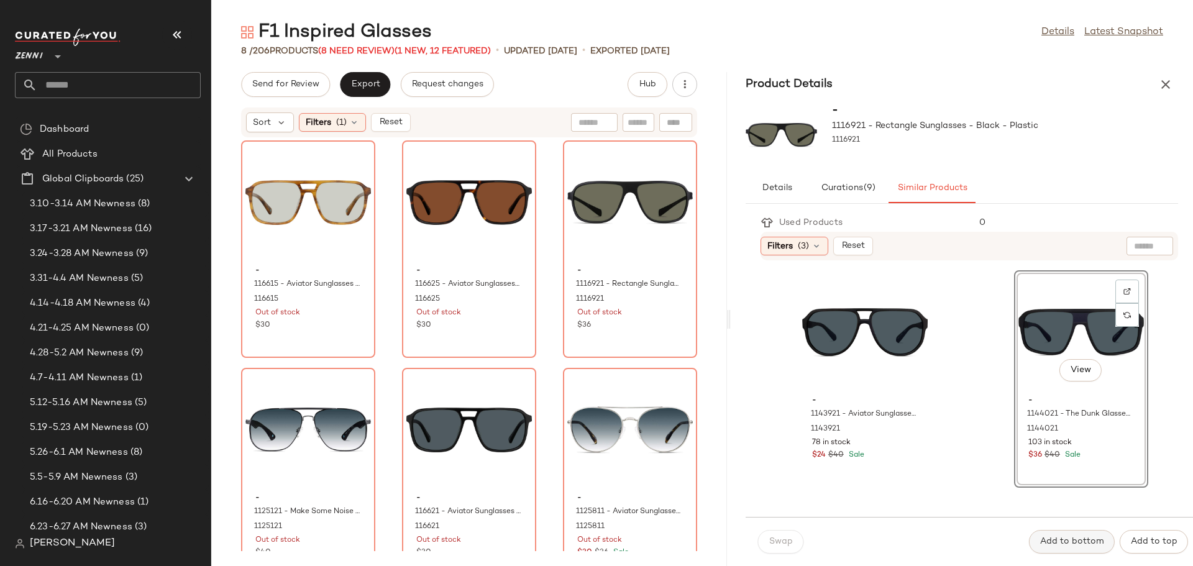
click at [1063, 540] on span "Add to bottom" at bounding box center [1071, 542] width 65 height 10
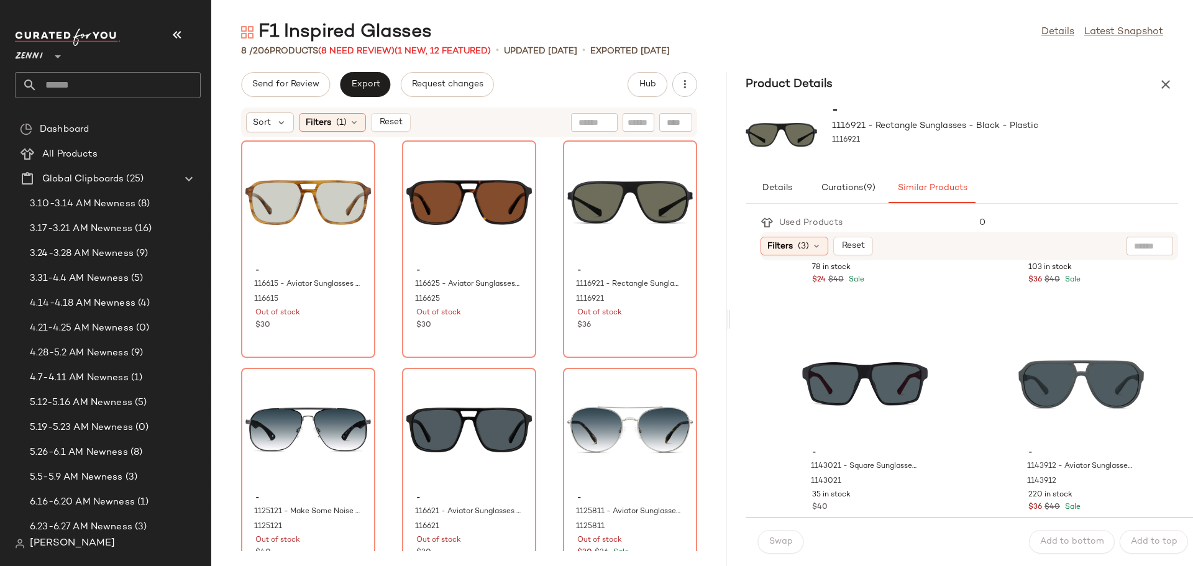
scroll to position [186, 0]
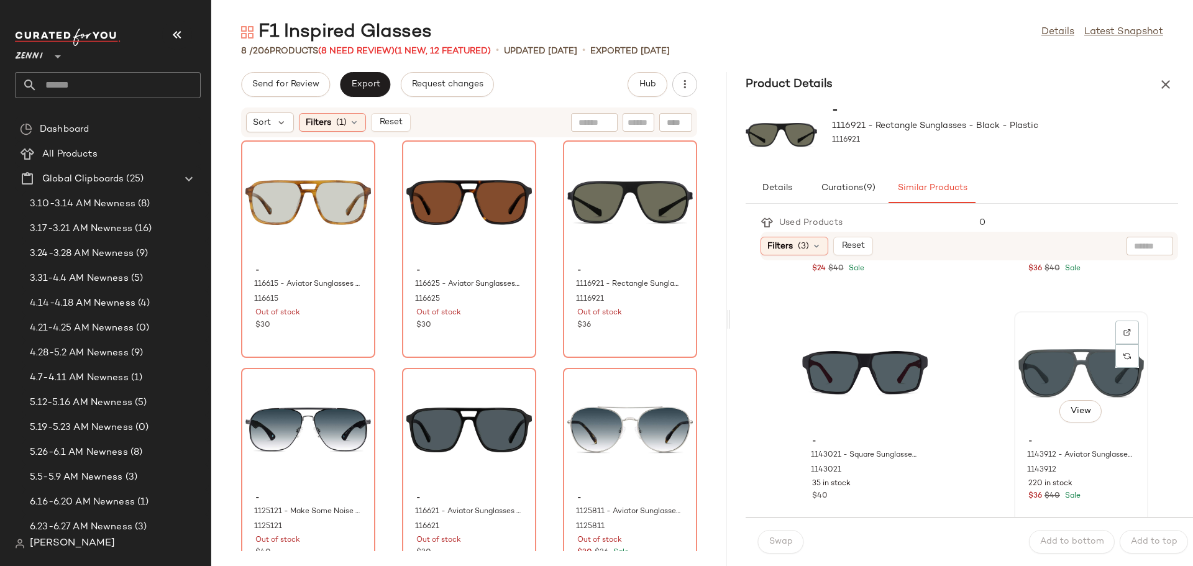
click at [1024, 356] on div "View" at bounding box center [1080, 374] width 125 height 116
click at [1076, 543] on span "Add to bottom" at bounding box center [1071, 542] width 65 height 10
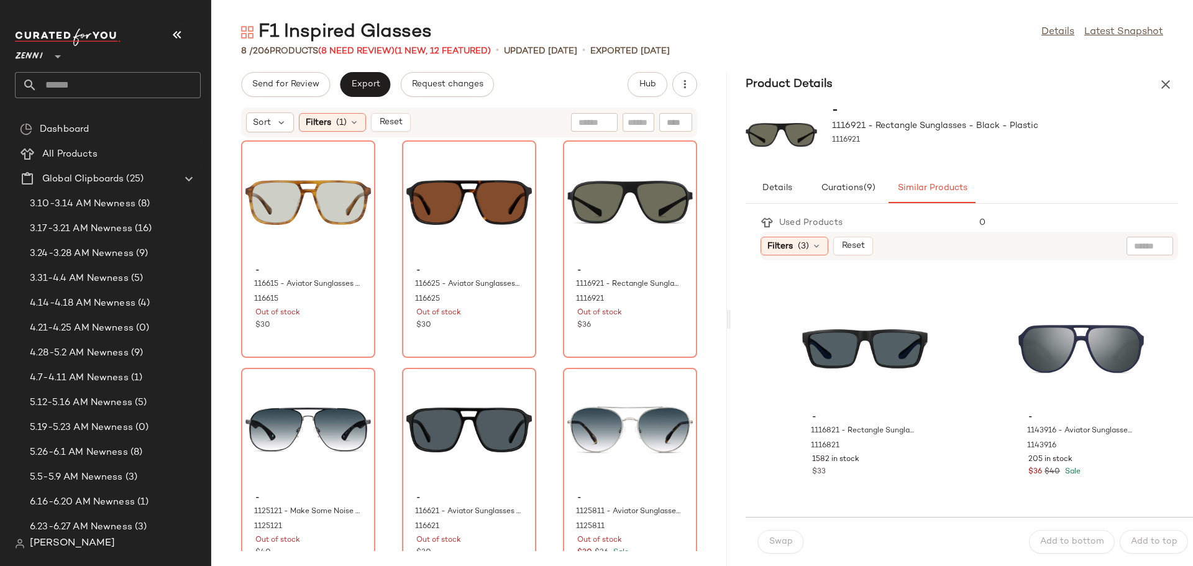
scroll to position [683, 0]
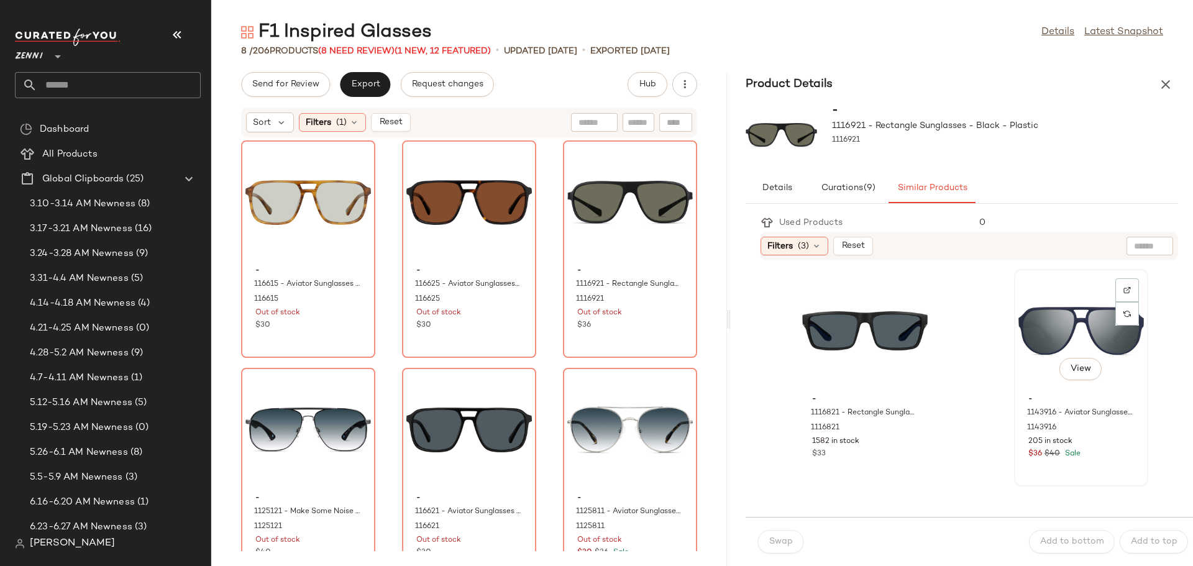
click at [1032, 339] on div "View" at bounding box center [1080, 331] width 125 height 116
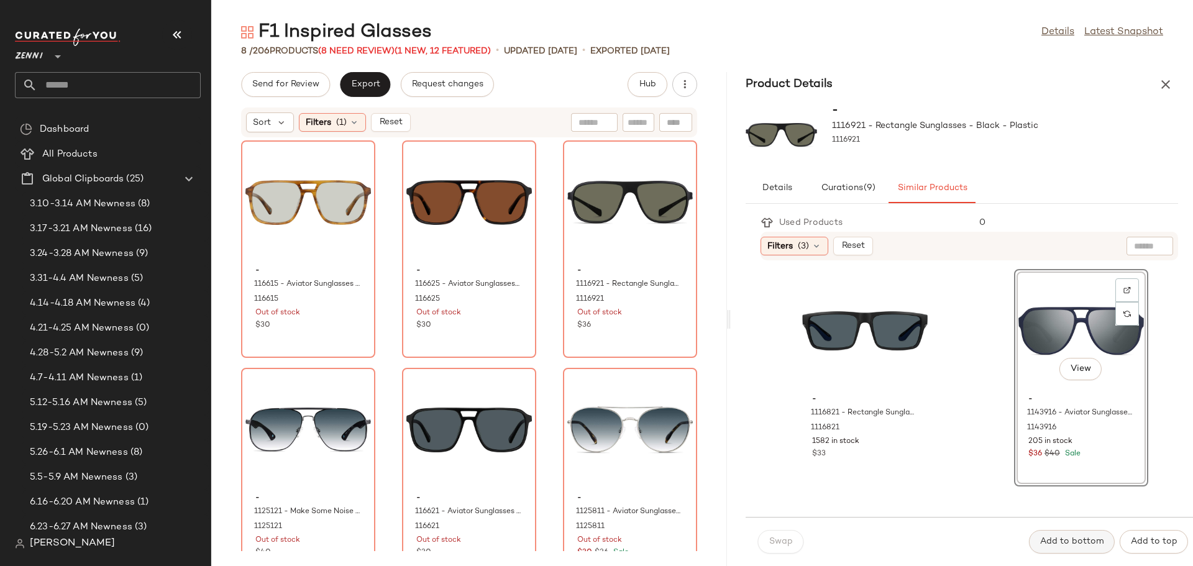
click at [1063, 547] on span "Add to bottom" at bounding box center [1071, 542] width 65 height 10
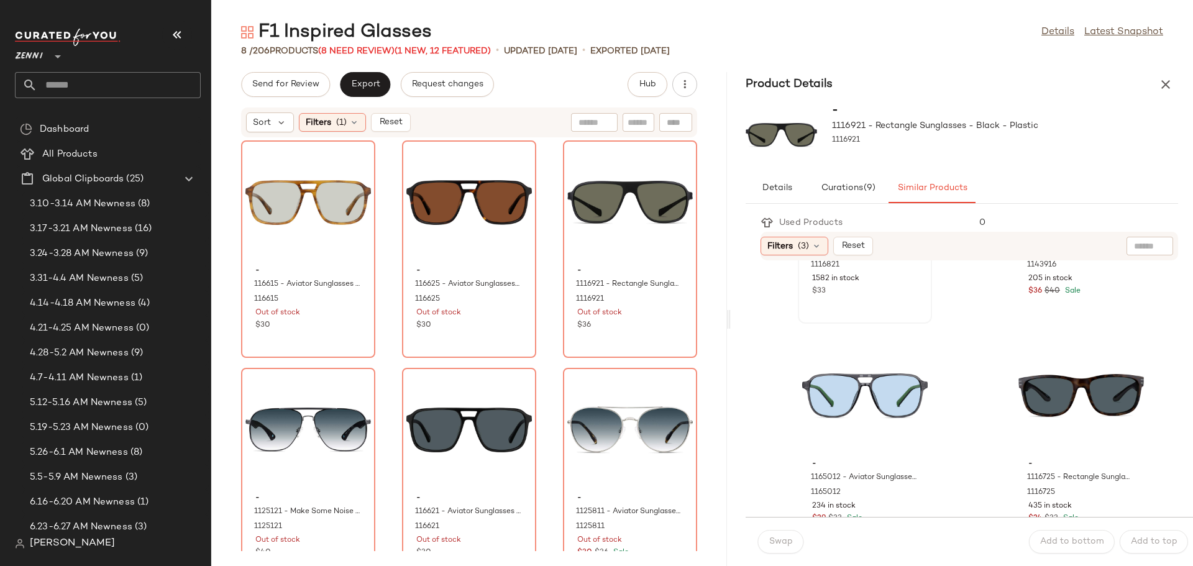
scroll to position [932, 0]
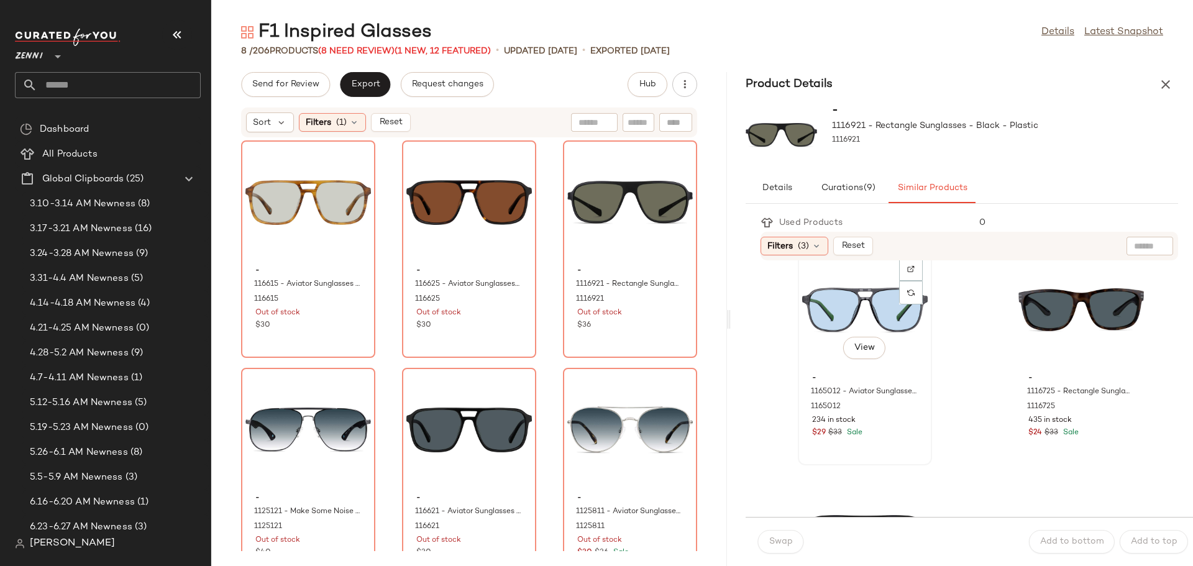
click at [857, 295] on div "View" at bounding box center [864, 310] width 125 height 116
click at [1091, 545] on span "Add to bottom" at bounding box center [1071, 542] width 65 height 10
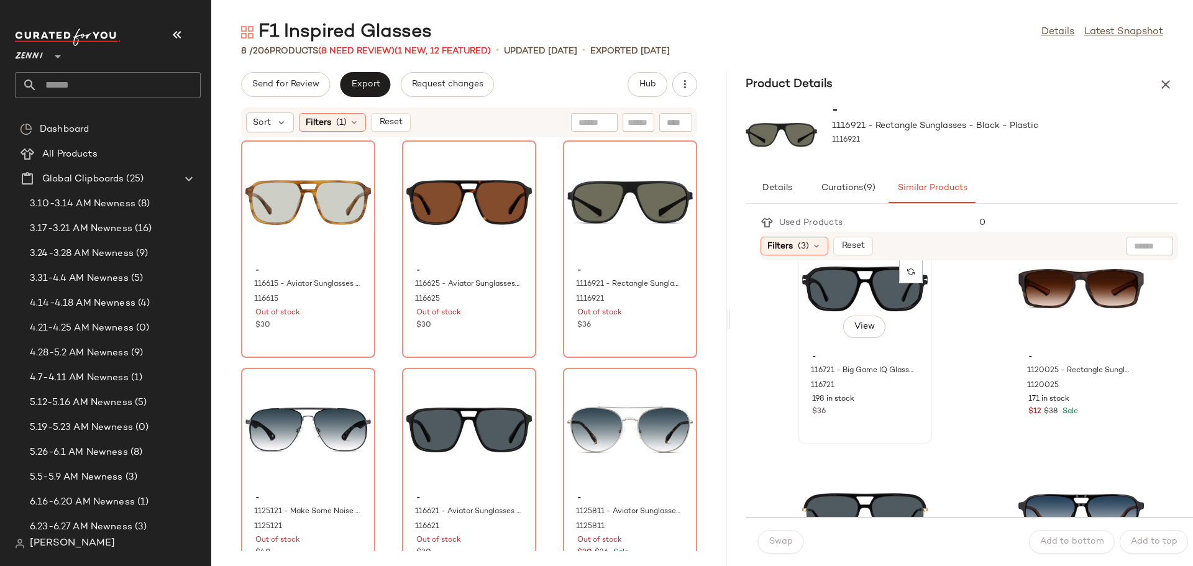
scroll to position [1304, 0]
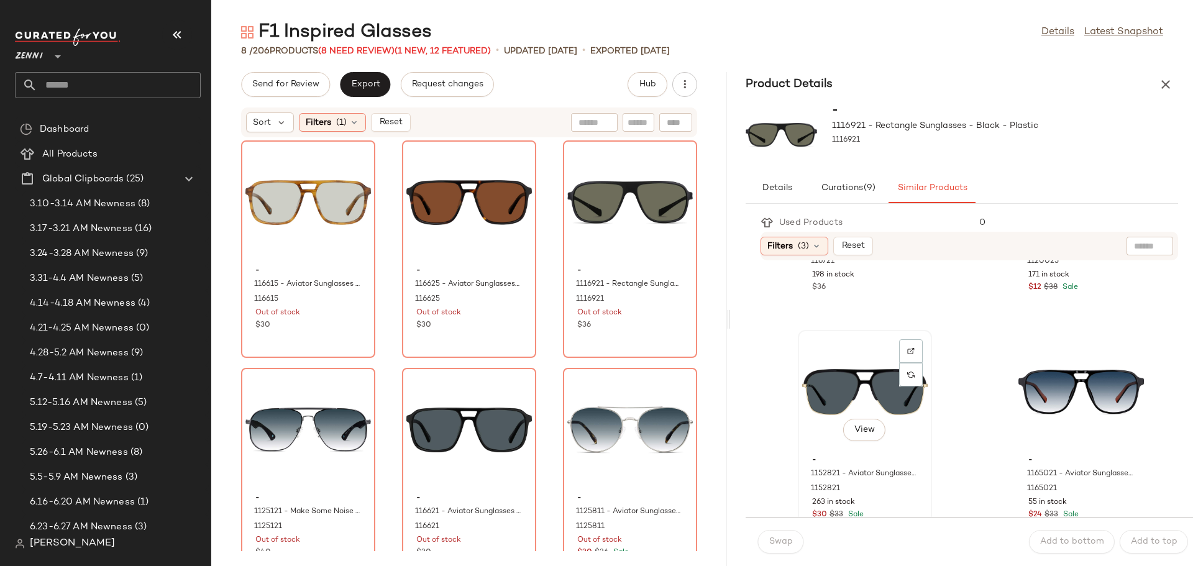
click at [840, 394] on div "View" at bounding box center [864, 392] width 125 height 116
click at [1073, 542] on span "Add to bottom" at bounding box center [1071, 542] width 65 height 10
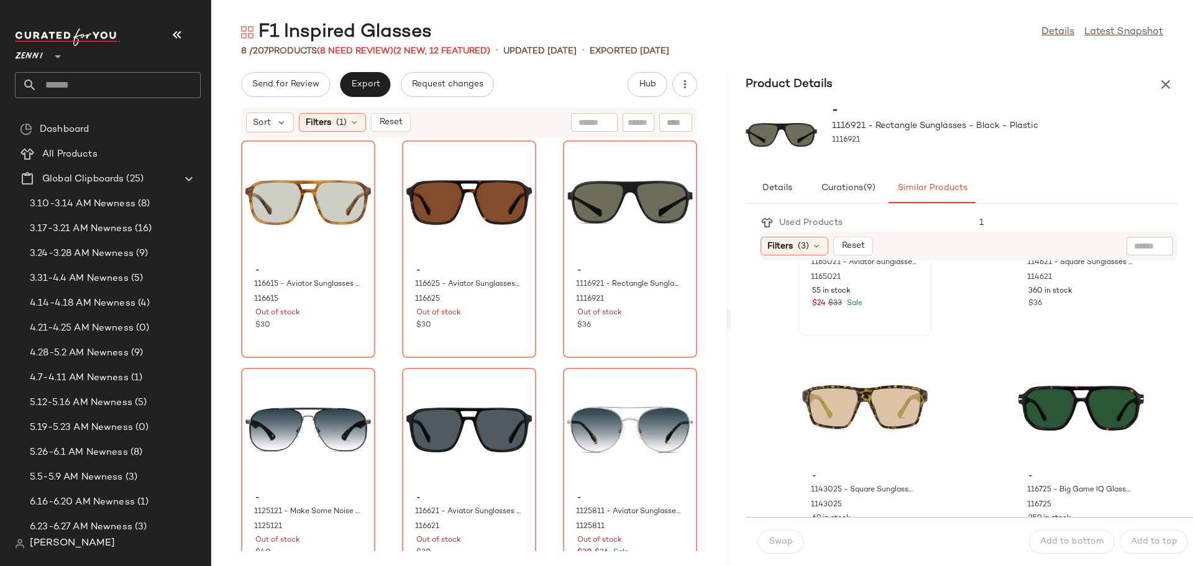
scroll to position [1553, 0]
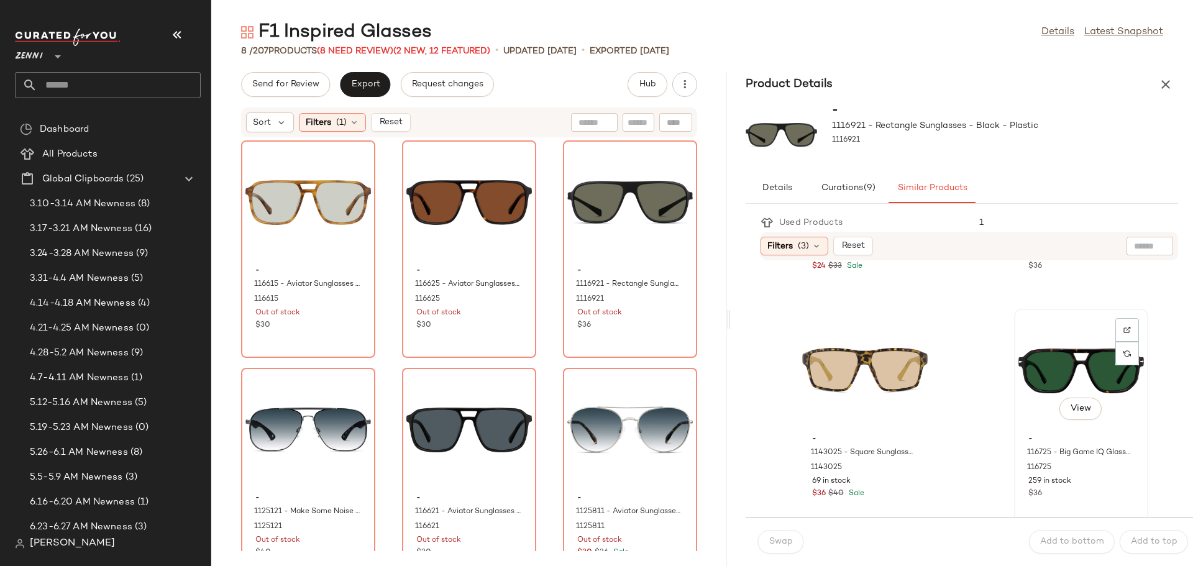
click at [1023, 381] on div "View" at bounding box center [1080, 371] width 125 height 116
click at [1060, 538] on span "Add to bottom" at bounding box center [1071, 542] width 65 height 10
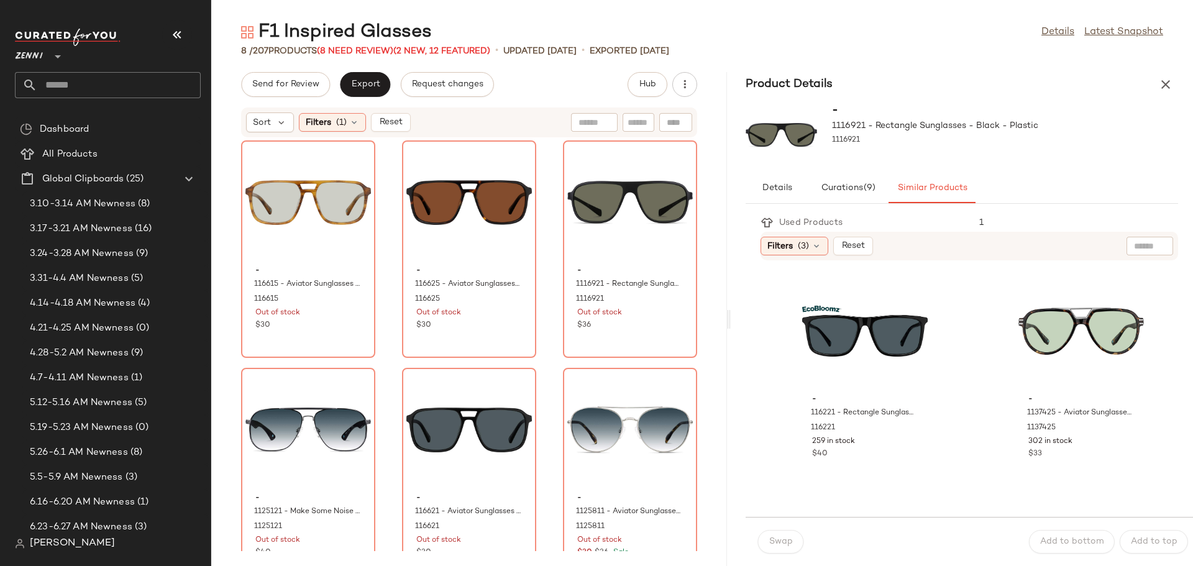
scroll to position [2050, 0]
drag, startPoint x: 1026, startPoint y: 361, endPoint x: 1024, endPoint y: 378, distance: 16.9
click at [1026, 361] on div "View" at bounding box center [1080, 329] width 125 height 116
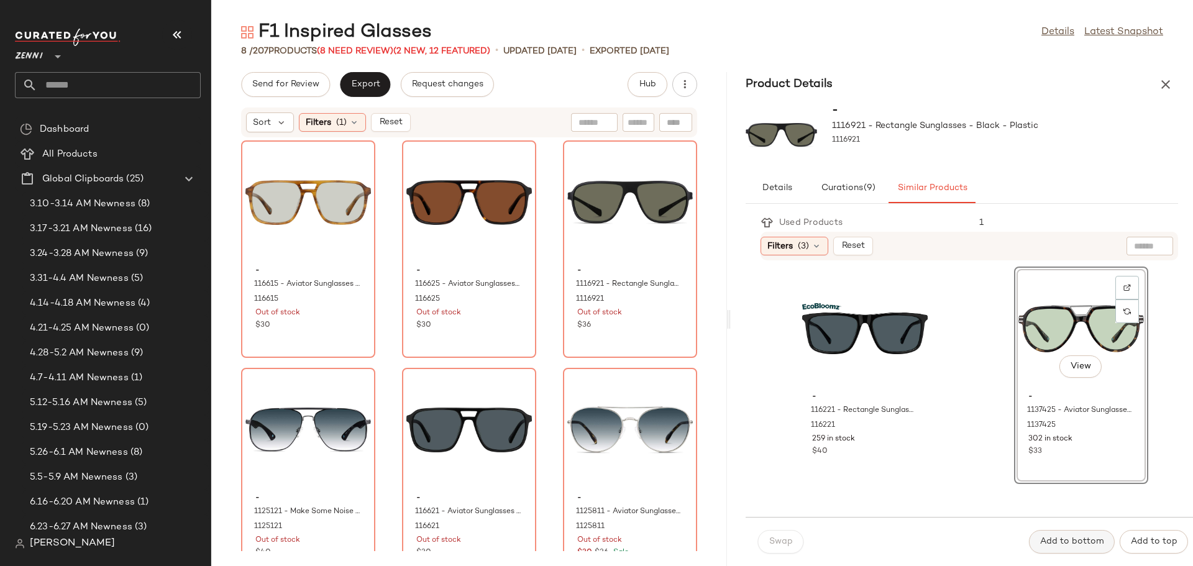
click at [1062, 541] on span "Add to bottom" at bounding box center [1071, 542] width 65 height 10
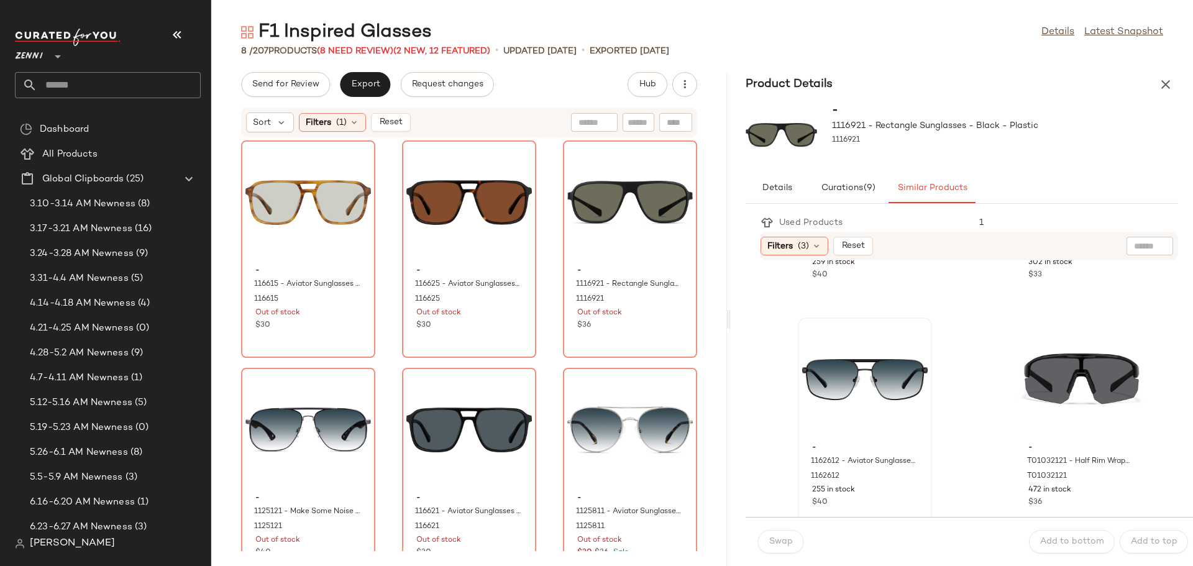
scroll to position [2223, 0]
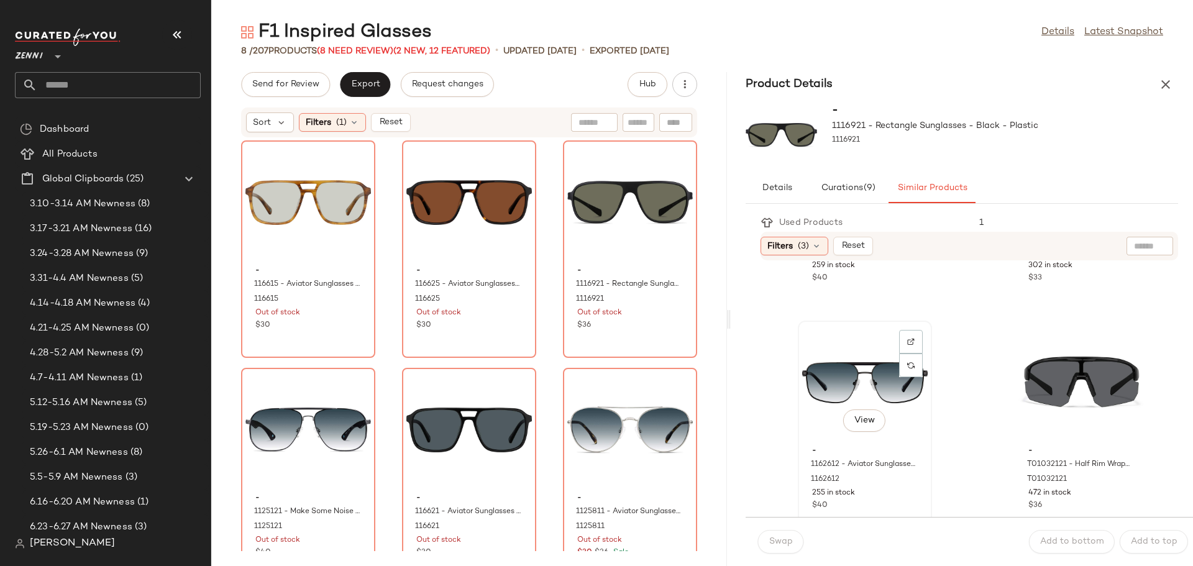
click at [838, 377] on div "View" at bounding box center [864, 383] width 125 height 116
click at [1082, 534] on button "Add to bottom" at bounding box center [1072, 542] width 86 height 24
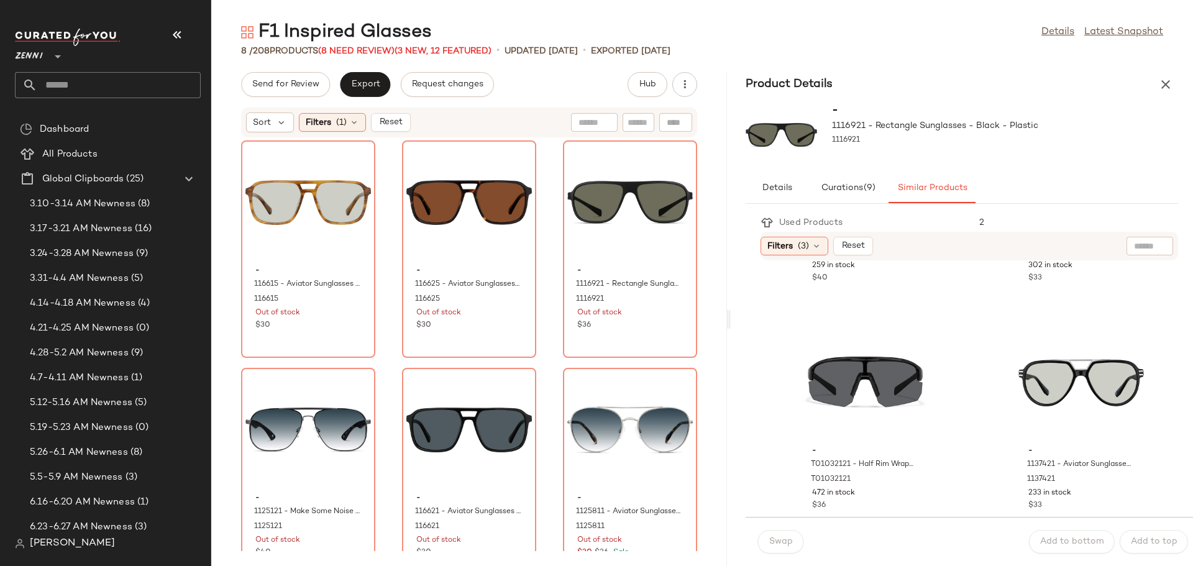
scroll to position [2285, 0]
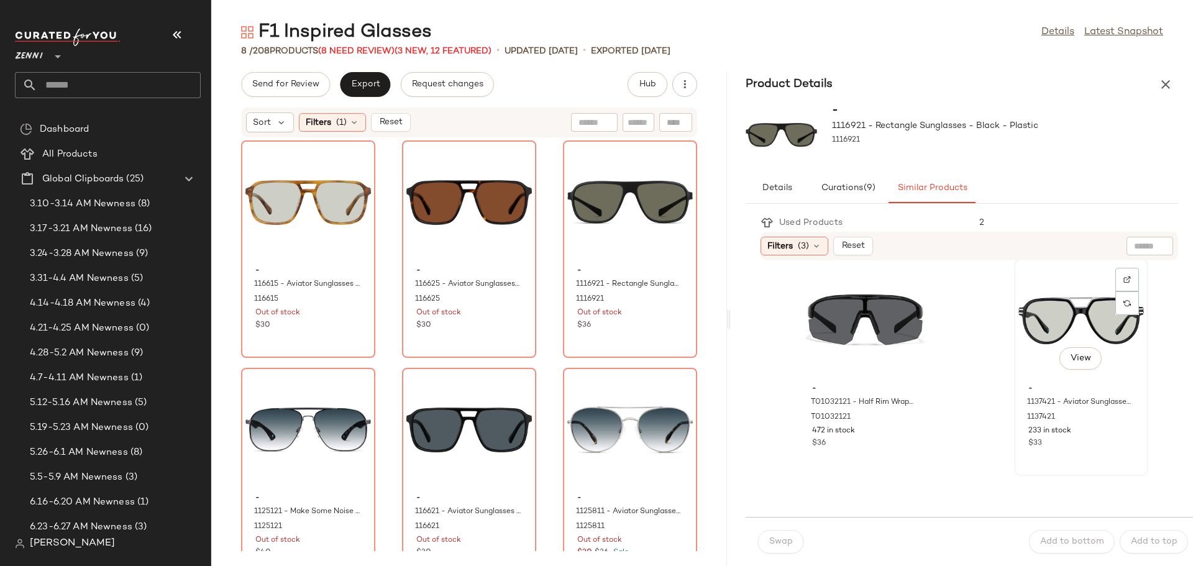
click at [1018, 318] on div "View" at bounding box center [1080, 321] width 125 height 116
click at [1088, 542] on span "Add to bottom" at bounding box center [1071, 542] width 65 height 10
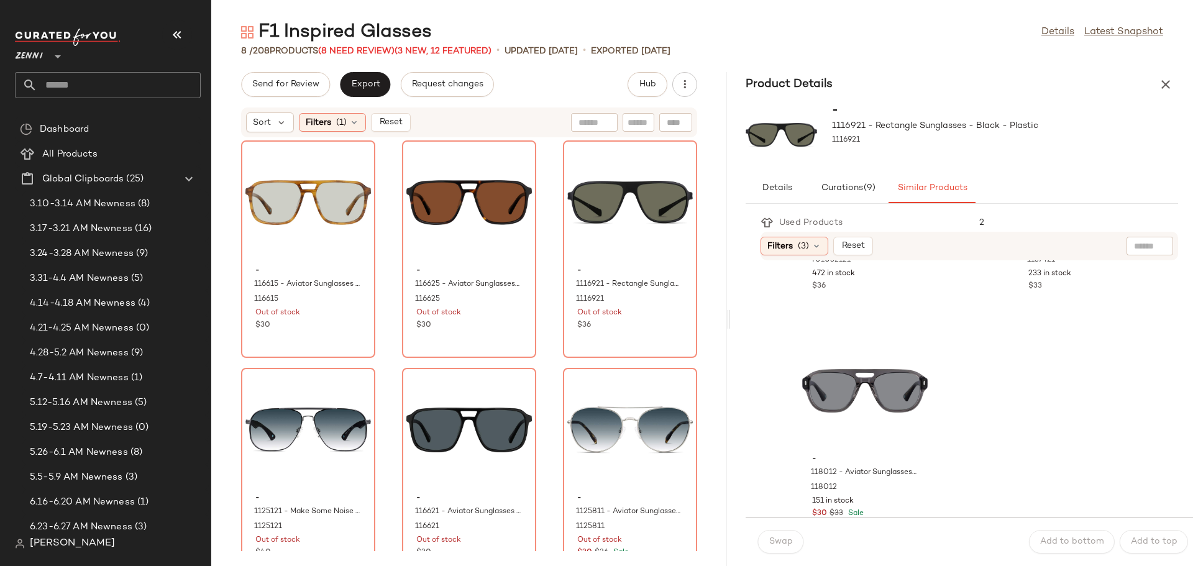
scroll to position [2471, 0]
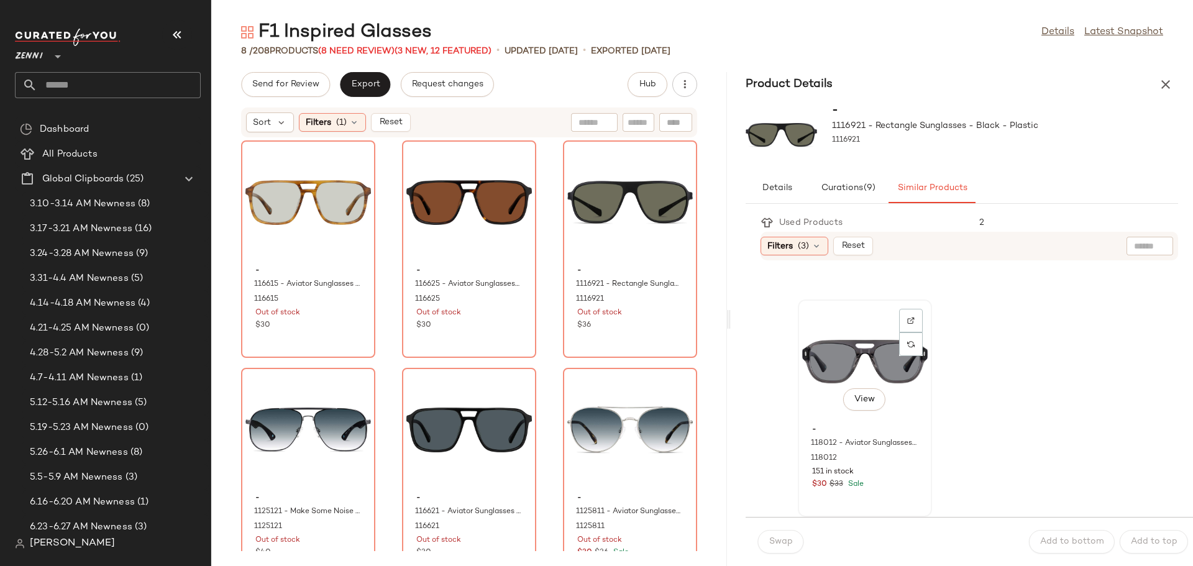
click at [816, 340] on div "View" at bounding box center [864, 362] width 125 height 116
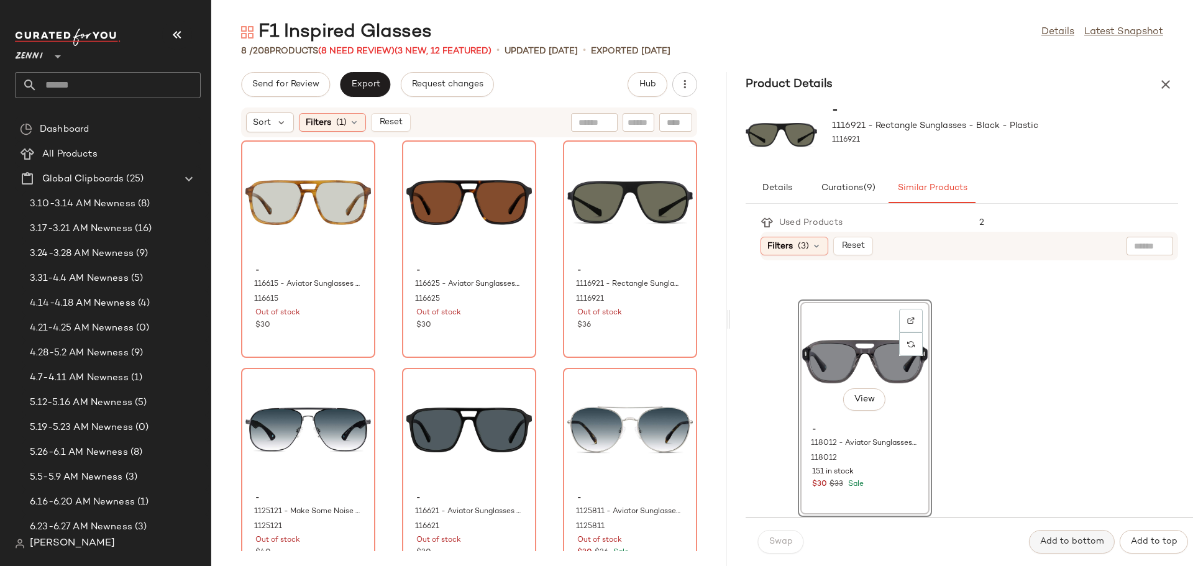
click at [1074, 539] on span "Add to bottom" at bounding box center [1071, 542] width 65 height 10
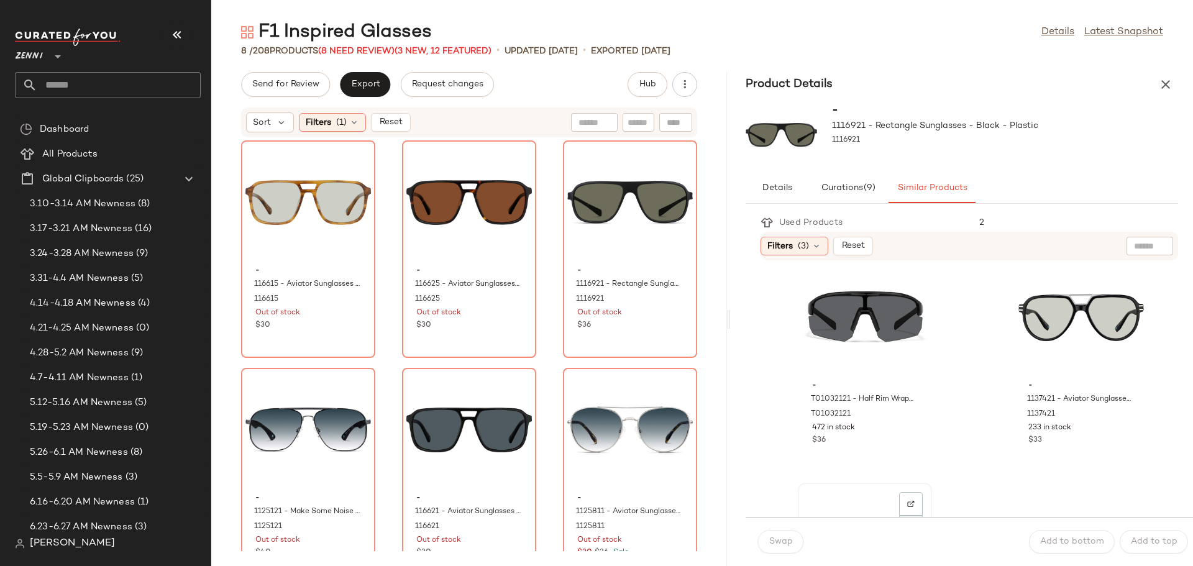
scroll to position [2285, 0]
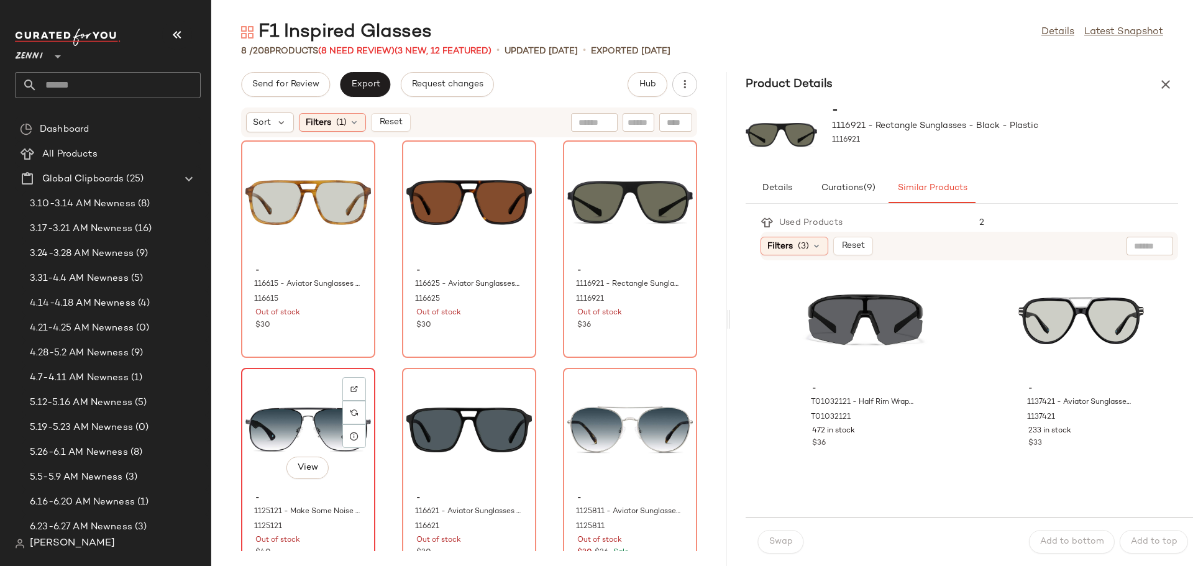
click at [269, 400] on div "View" at bounding box center [307, 430] width 125 height 116
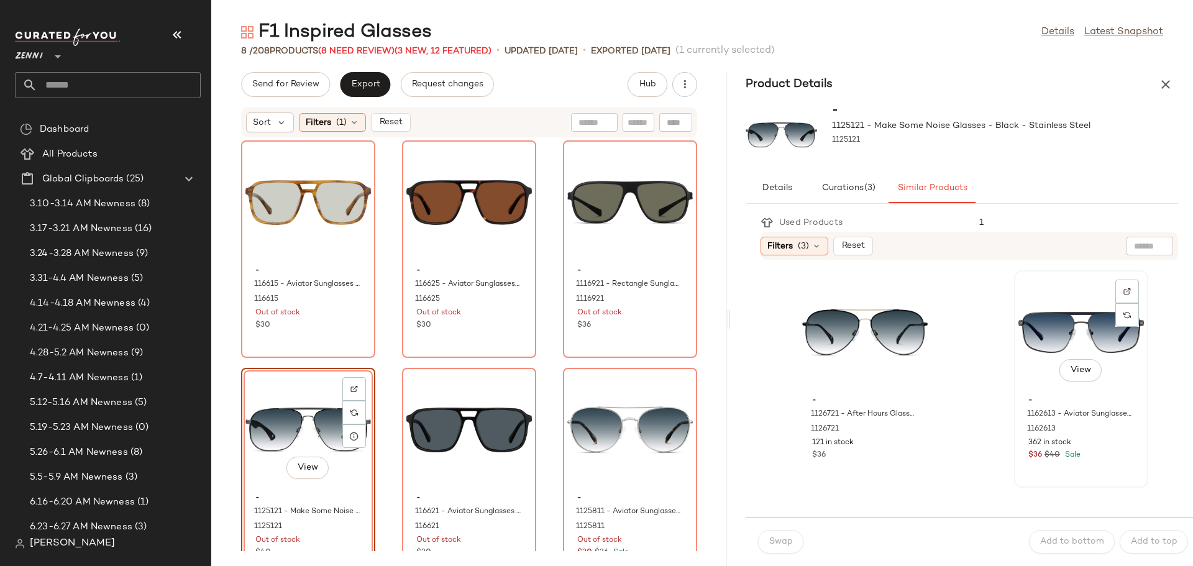
click at [1030, 323] on div "View" at bounding box center [1080, 333] width 125 height 116
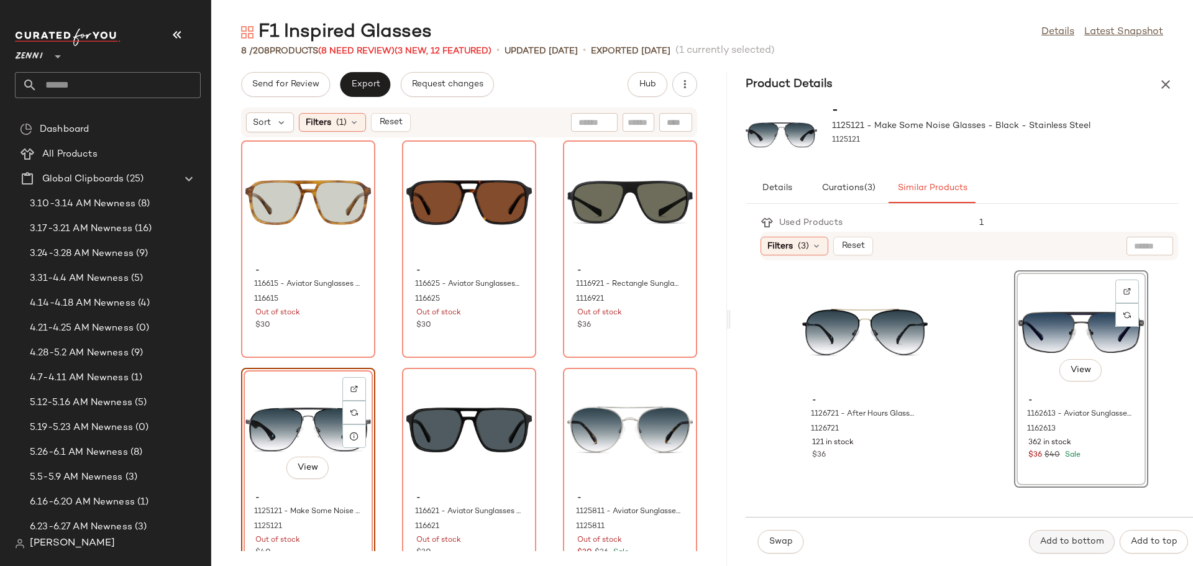
click at [1054, 539] on span "Add to bottom" at bounding box center [1071, 542] width 65 height 10
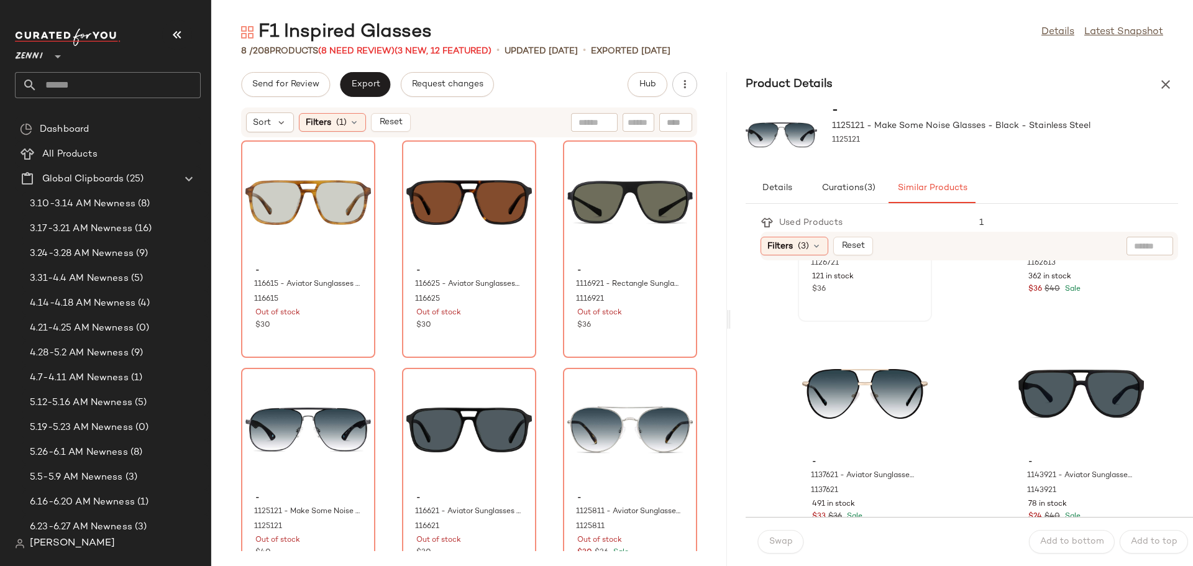
scroll to position [186, 0]
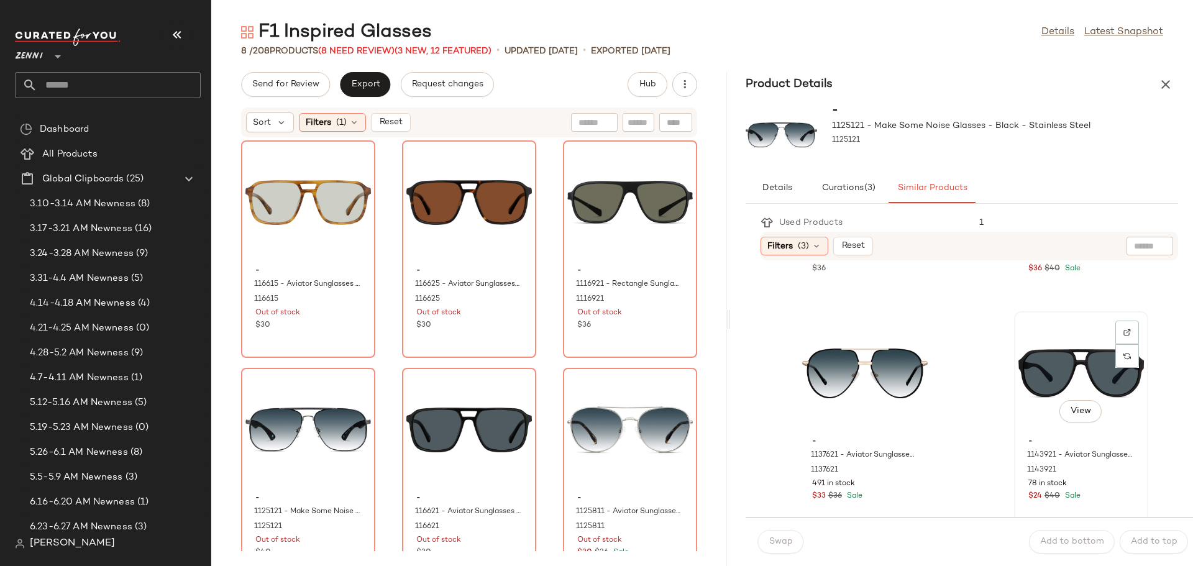
click at [1021, 376] on div "View" at bounding box center [1080, 374] width 125 height 116
click at [1074, 541] on span "Add to bottom" at bounding box center [1071, 542] width 65 height 10
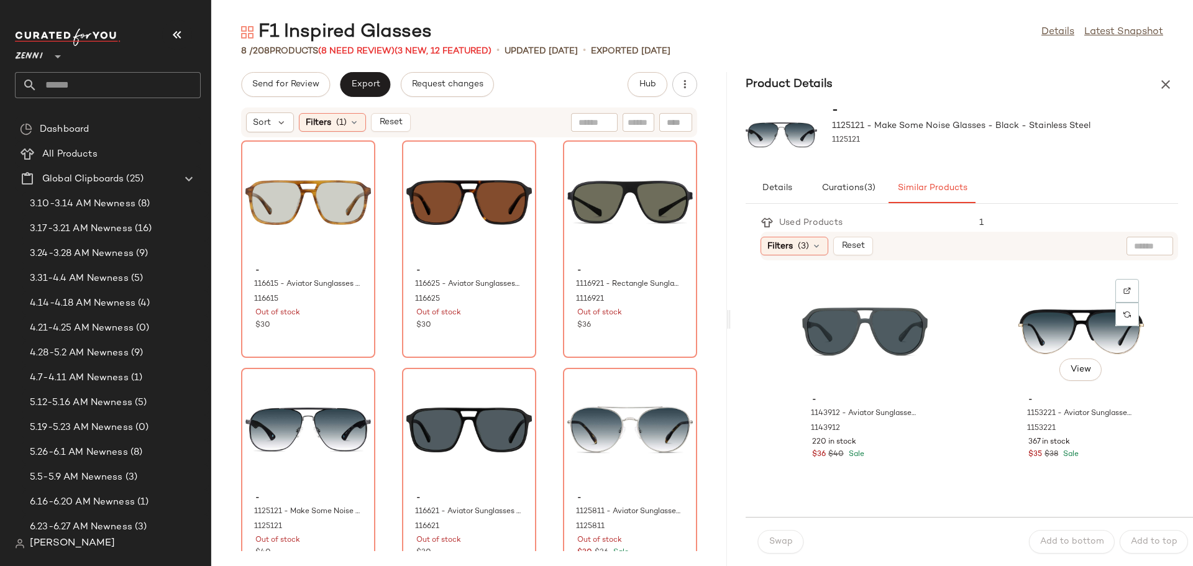
scroll to position [683, 0]
click at [1025, 319] on div "View" at bounding box center [1080, 331] width 125 height 116
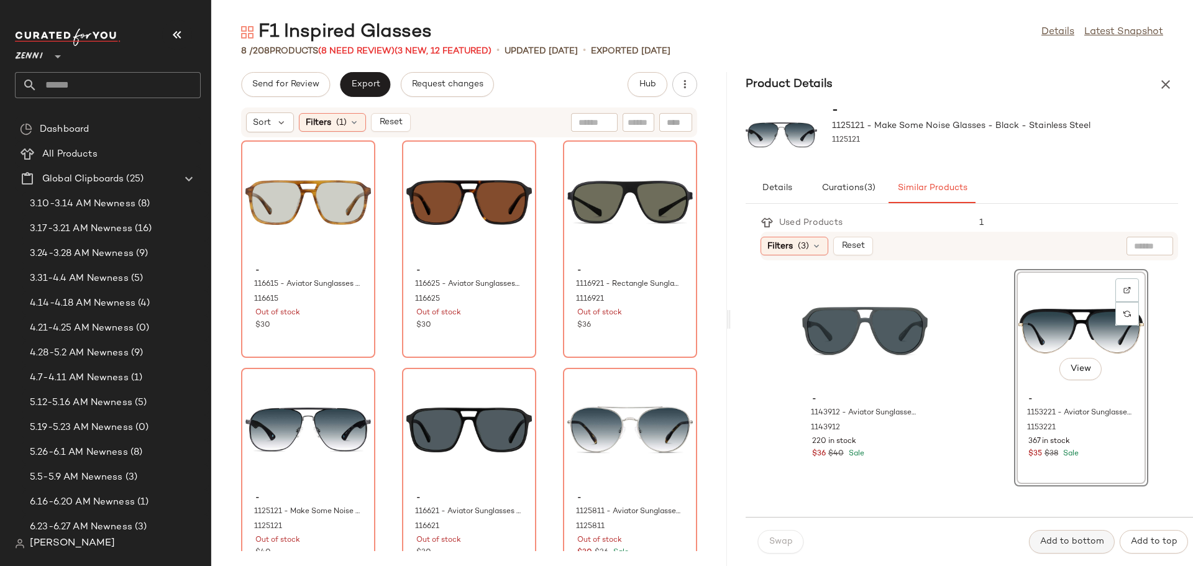
click at [1070, 549] on button "Add to bottom" at bounding box center [1072, 542] width 86 height 24
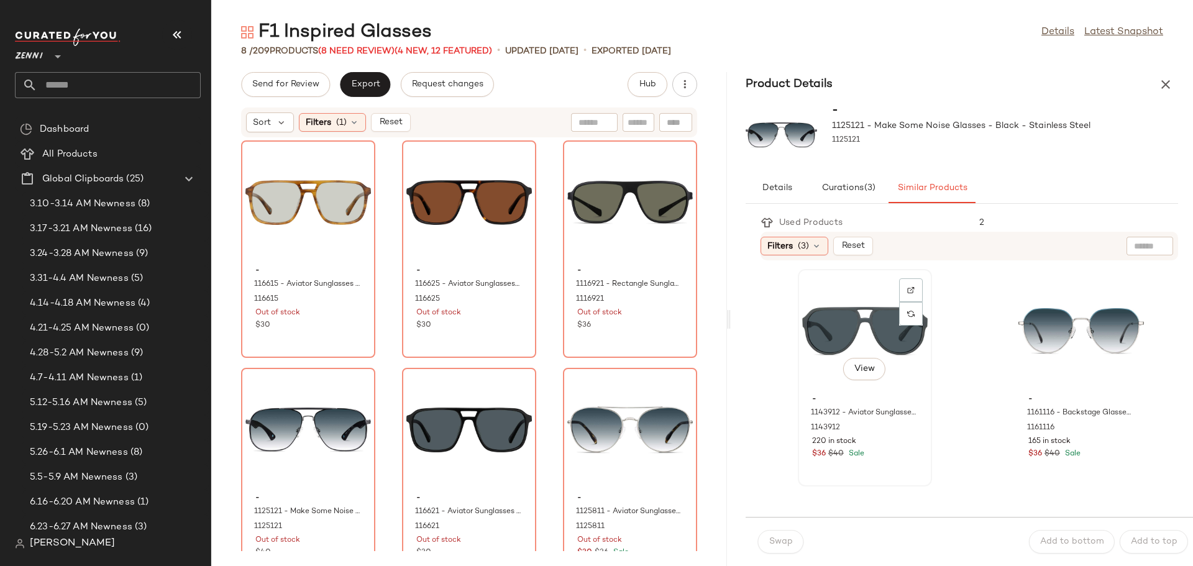
click at [830, 312] on div "View" at bounding box center [864, 331] width 125 height 116
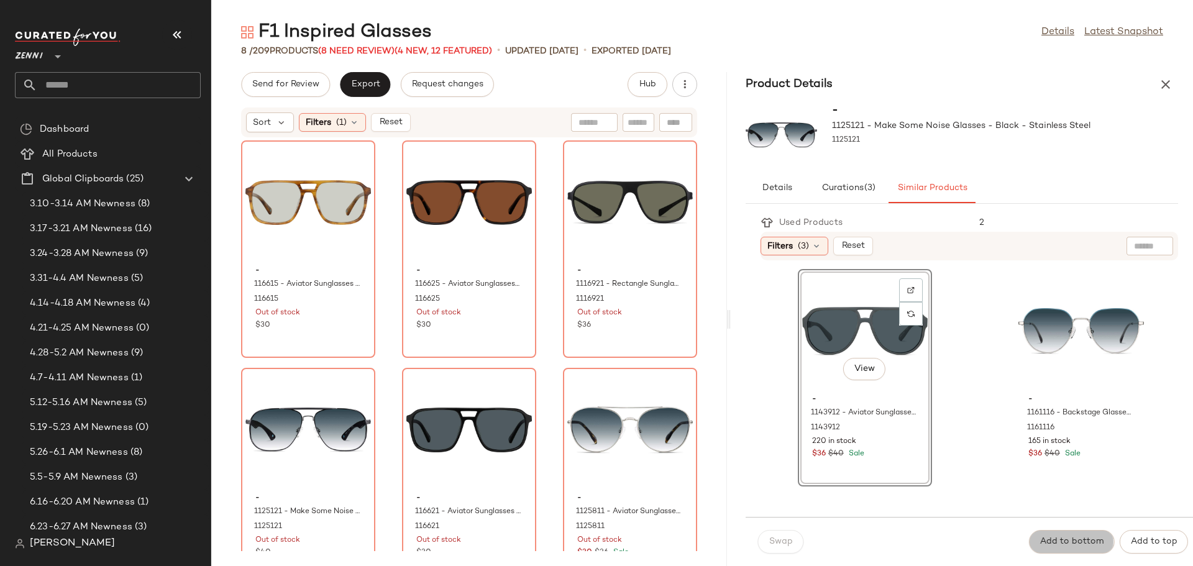
click at [1080, 545] on span "Add to bottom" at bounding box center [1071, 542] width 65 height 10
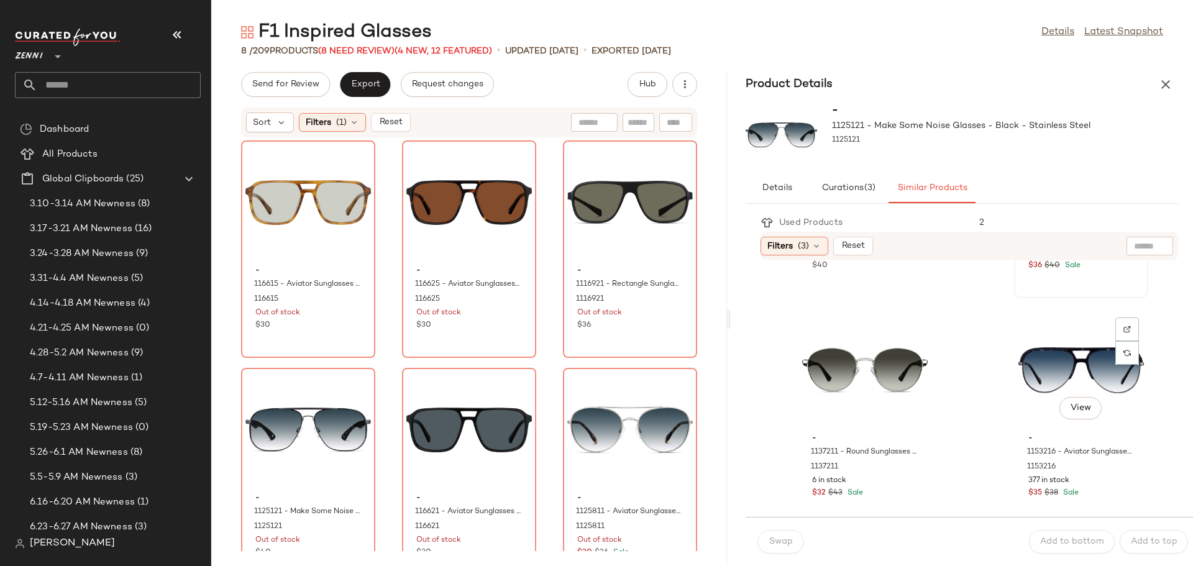
scroll to position [1118, 0]
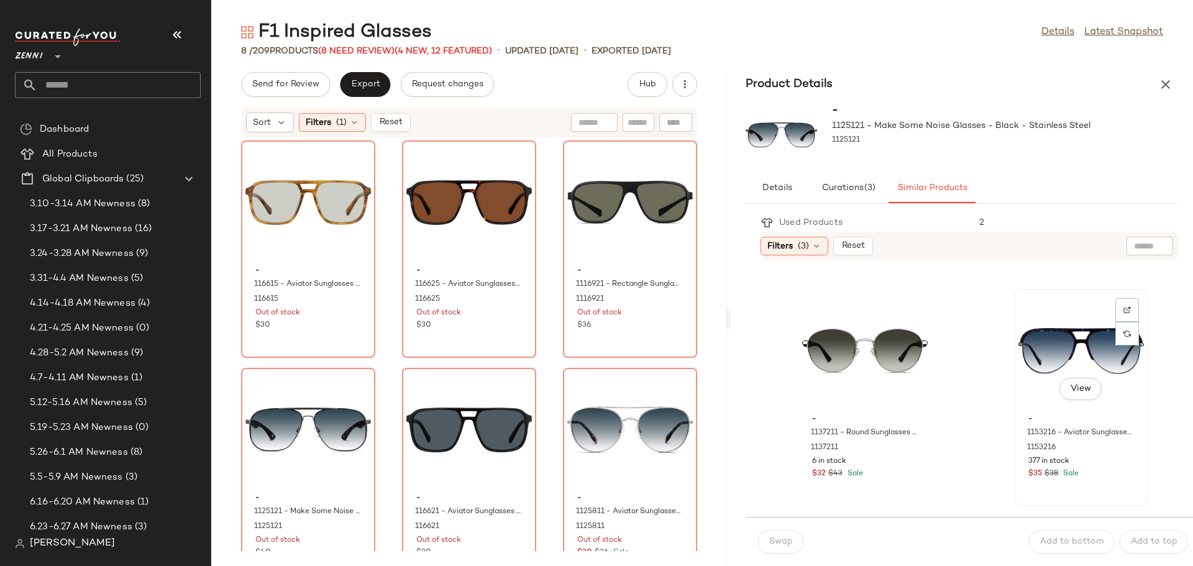
drag, startPoint x: 1026, startPoint y: 348, endPoint x: 1025, endPoint y: 412, distance: 64.0
click at [1024, 349] on div "View" at bounding box center [1080, 351] width 125 height 116
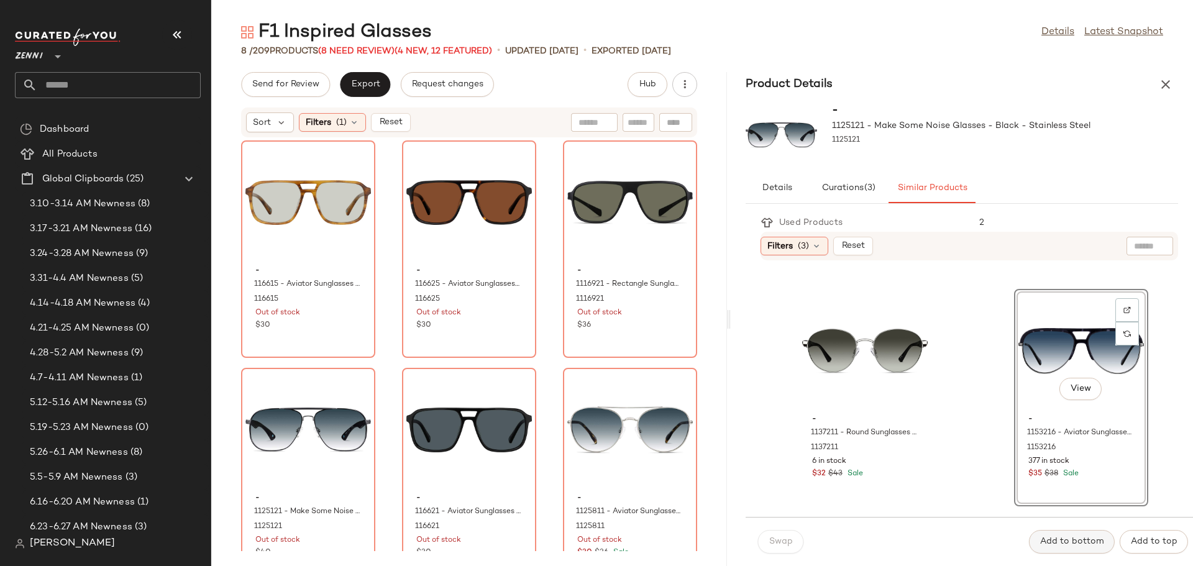
click at [1055, 541] on span "Add to bottom" at bounding box center [1071, 542] width 65 height 10
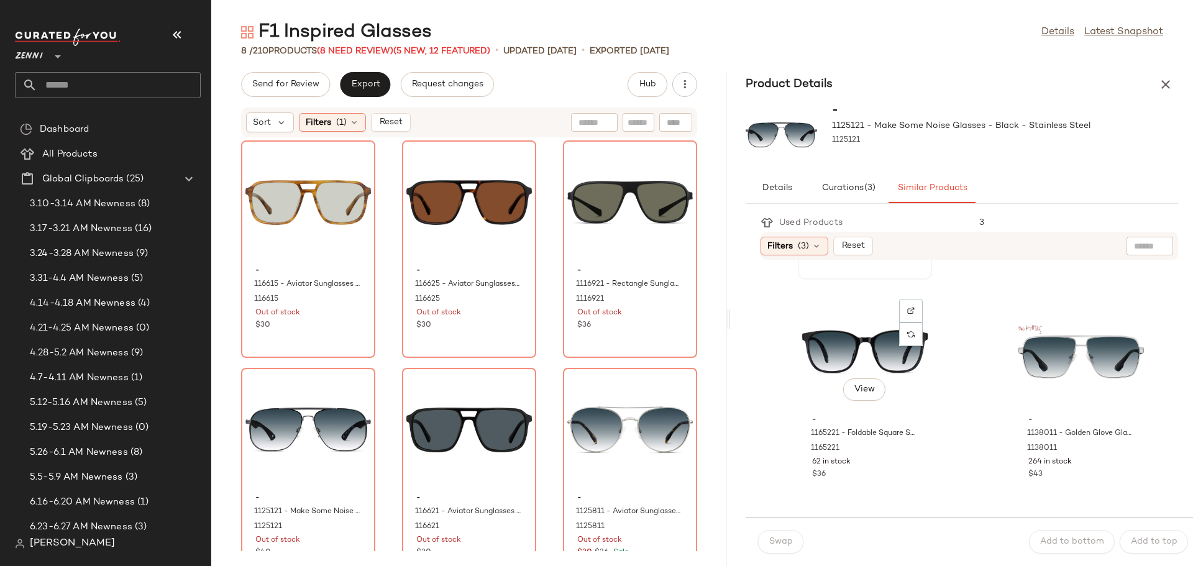
scroll to position [1366, 0]
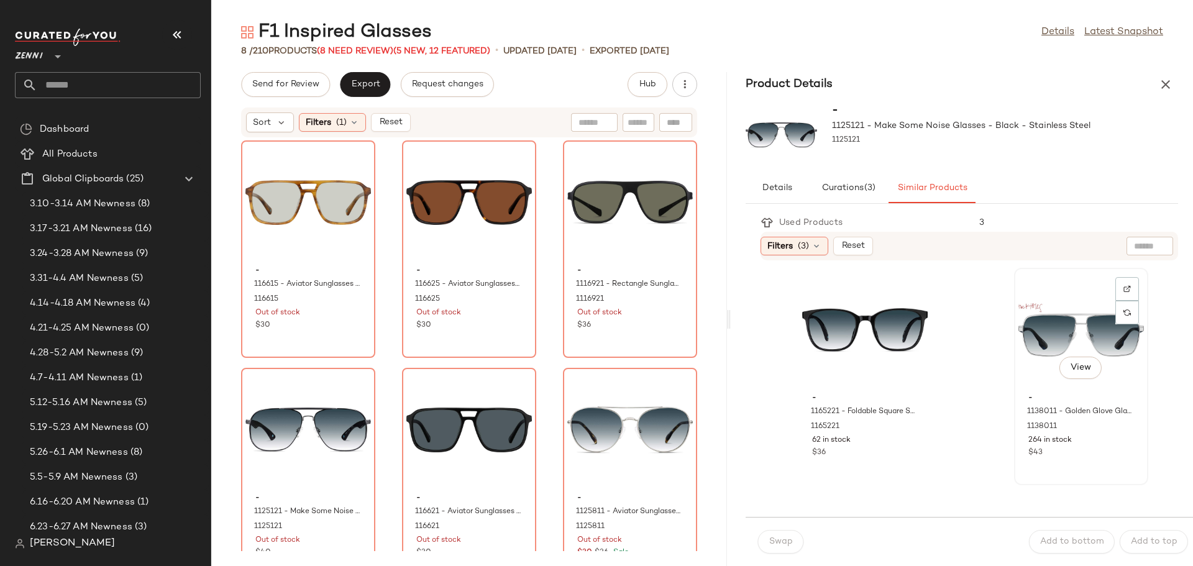
click at [1025, 340] on div "View" at bounding box center [1080, 330] width 125 height 116
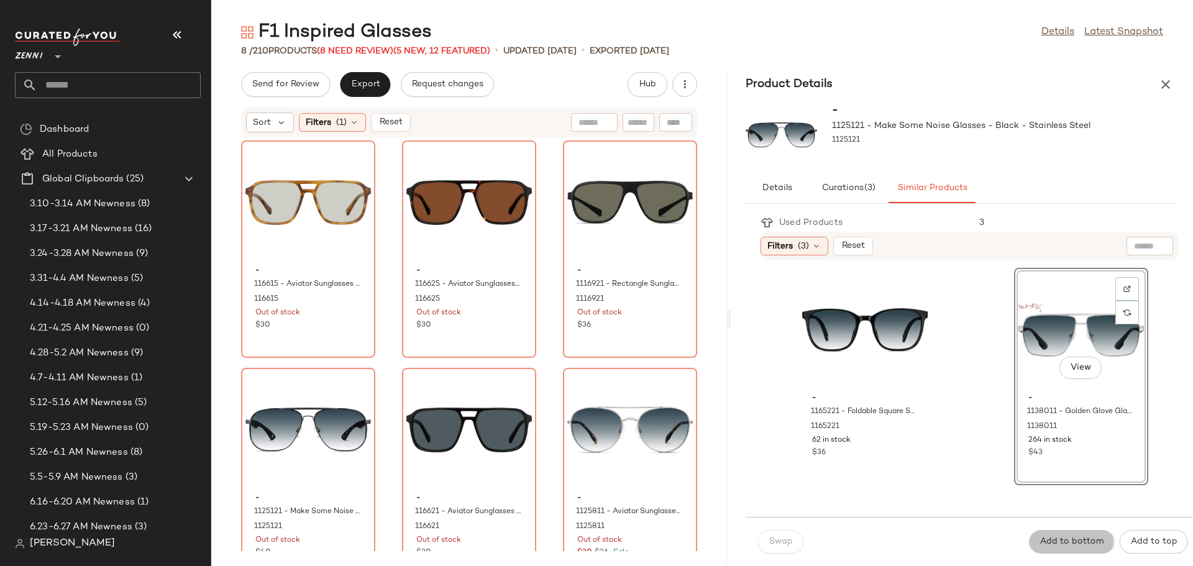
click at [1067, 537] on span "Add to bottom" at bounding box center [1071, 542] width 65 height 10
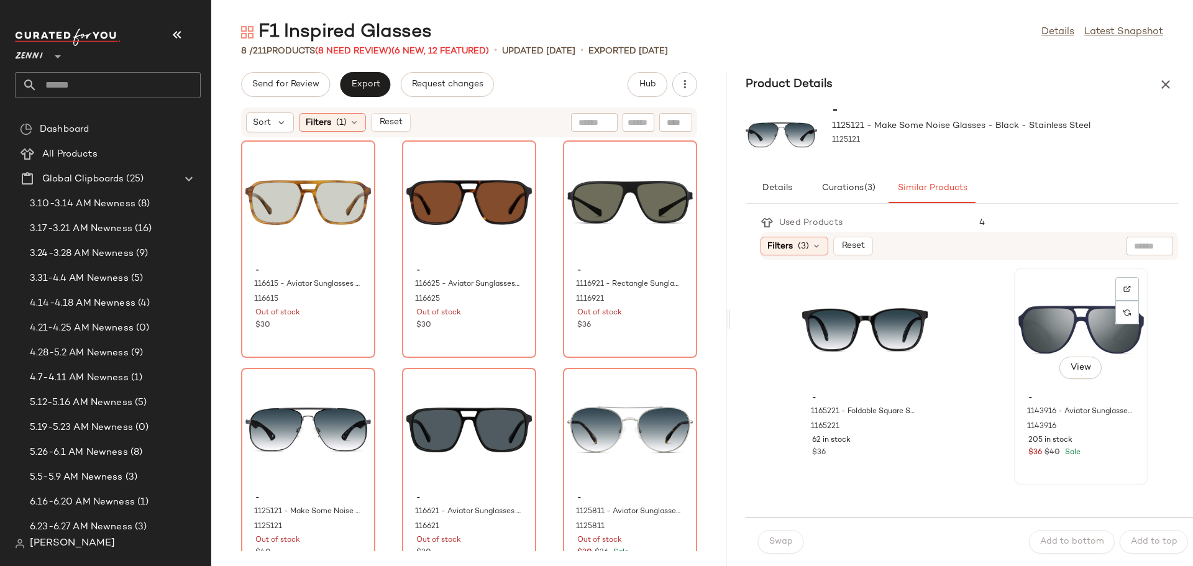
click at [1024, 324] on div "View" at bounding box center [1080, 330] width 125 height 116
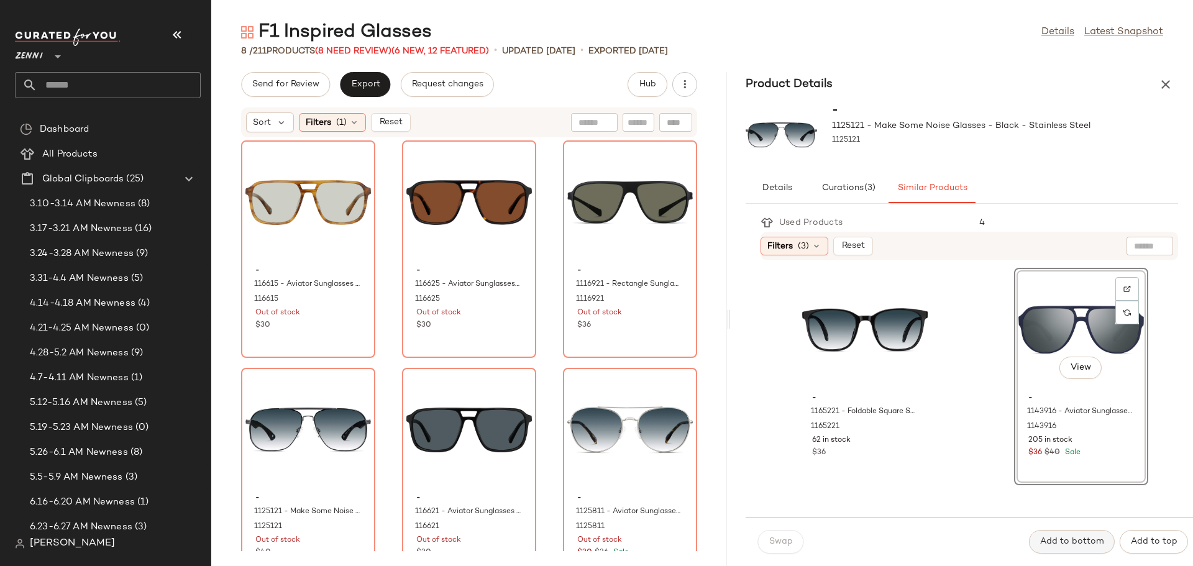
click at [1081, 533] on button "Add to bottom" at bounding box center [1072, 542] width 86 height 24
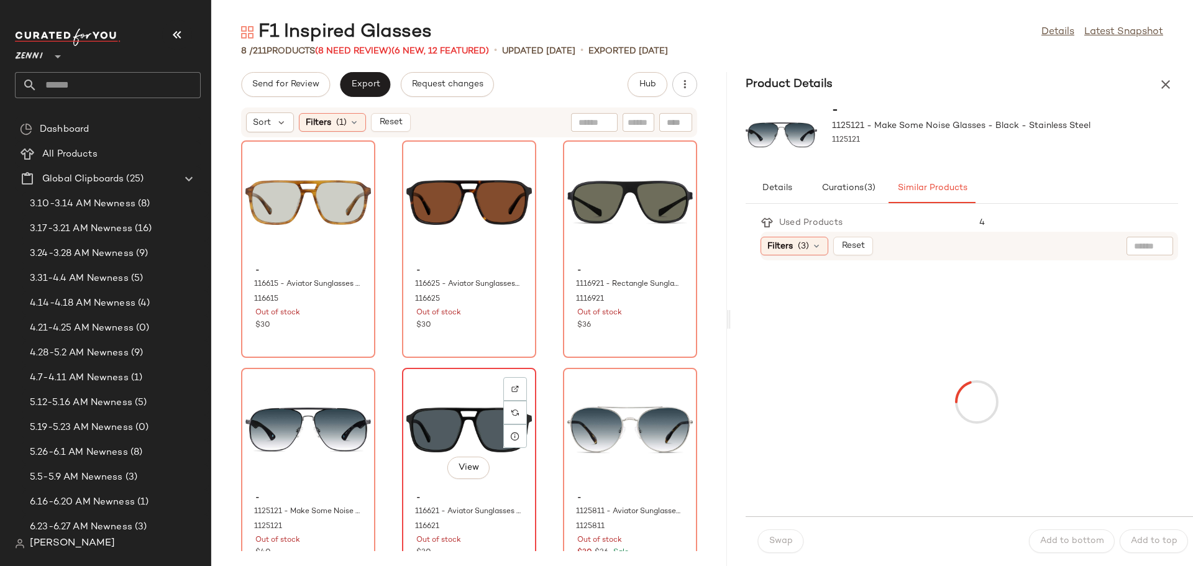
click at [465, 417] on div "View" at bounding box center [468, 430] width 125 height 116
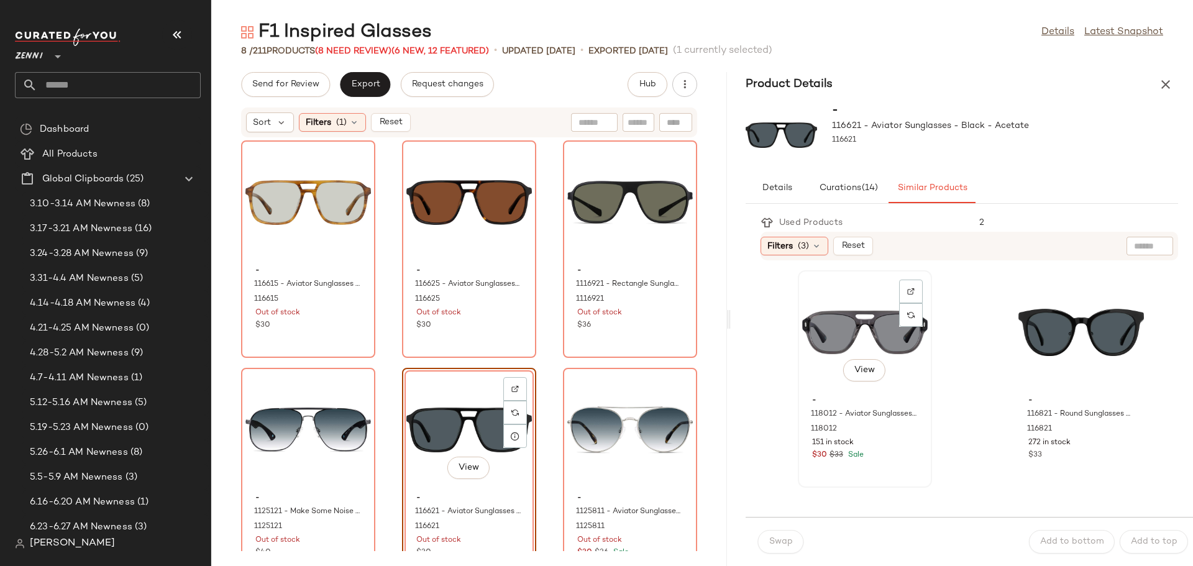
click at [833, 348] on div "View" at bounding box center [864, 333] width 125 height 116
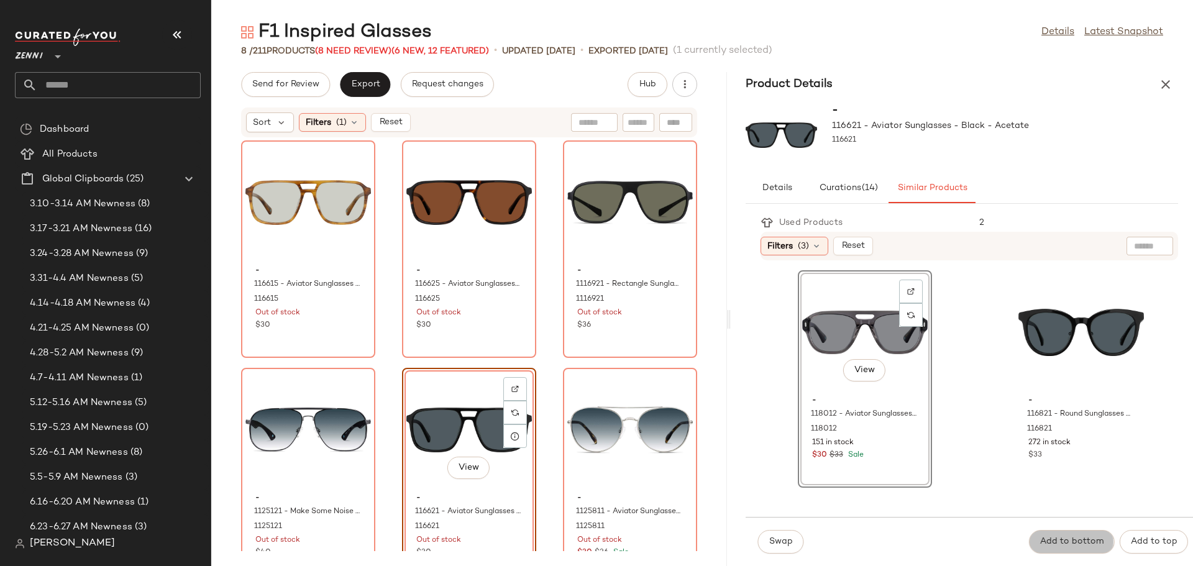
click at [1073, 532] on button "Add to bottom" at bounding box center [1072, 542] width 86 height 24
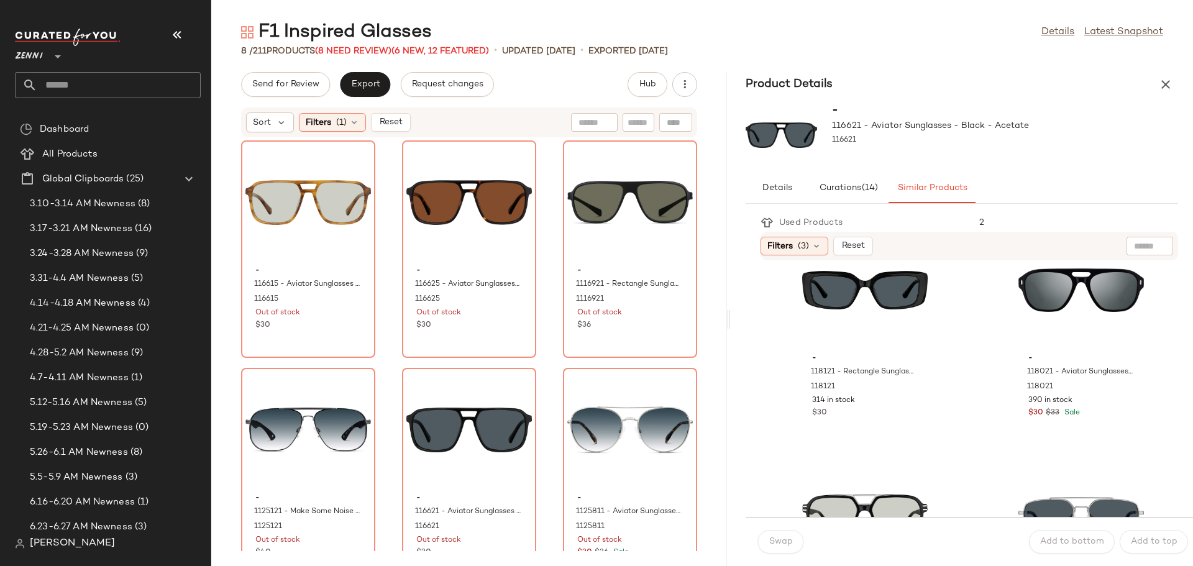
scroll to position [248, 0]
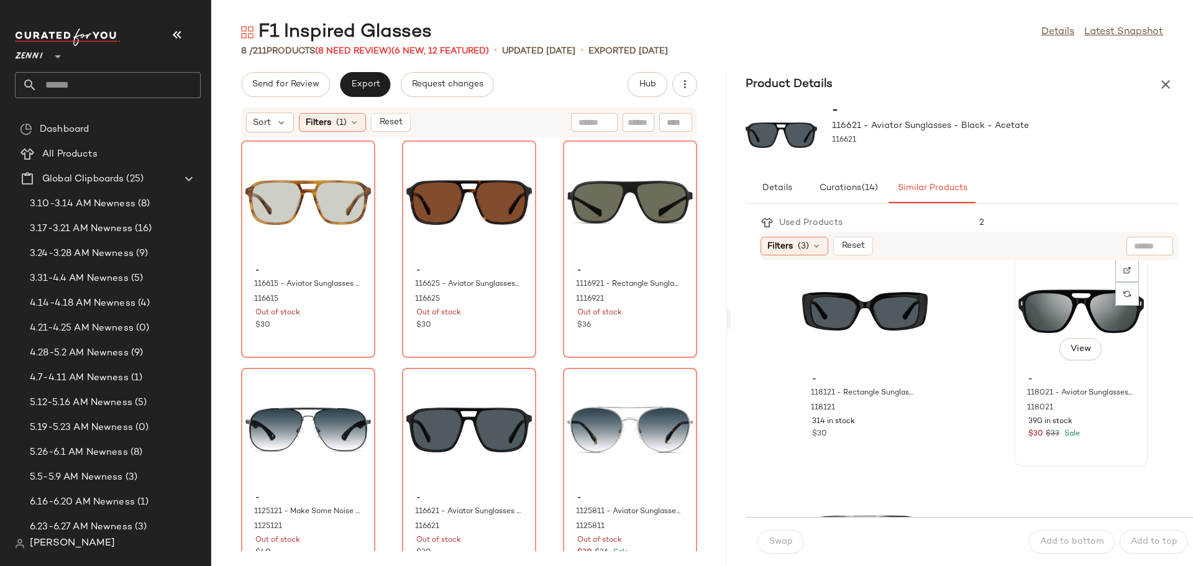
click at [1040, 324] on div "View" at bounding box center [1080, 311] width 125 height 116
click at [1055, 541] on span "Add to bottom" at bounding box center [1071, 542] width 65 height 10
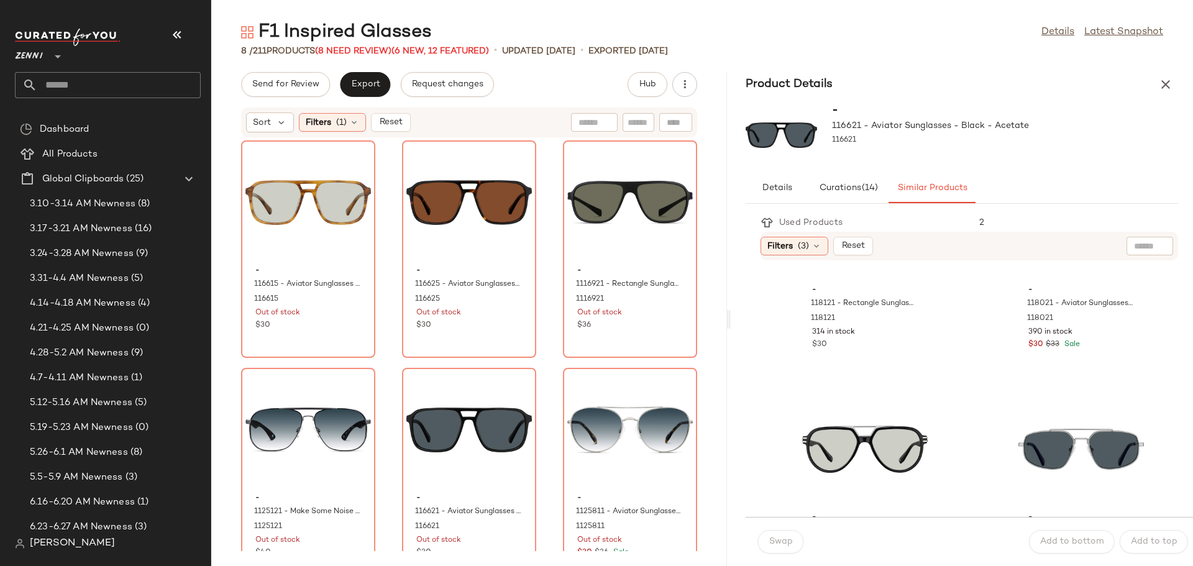
scroll to position [435, 0]
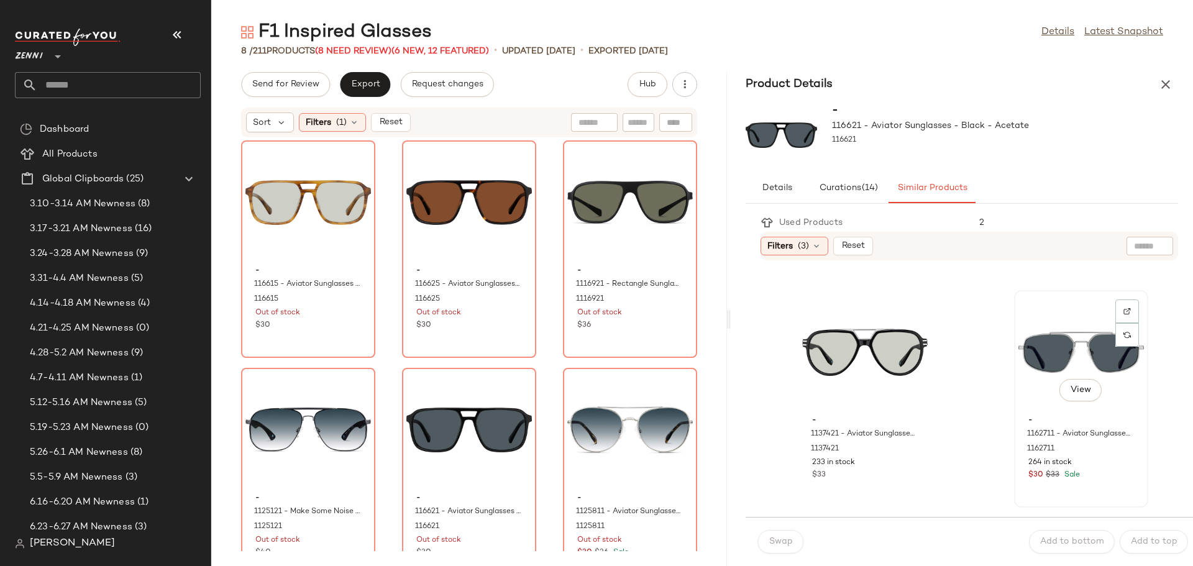
click at [1022, 361] on div "View" at bounding box center [1080, 352] width 125 height 116
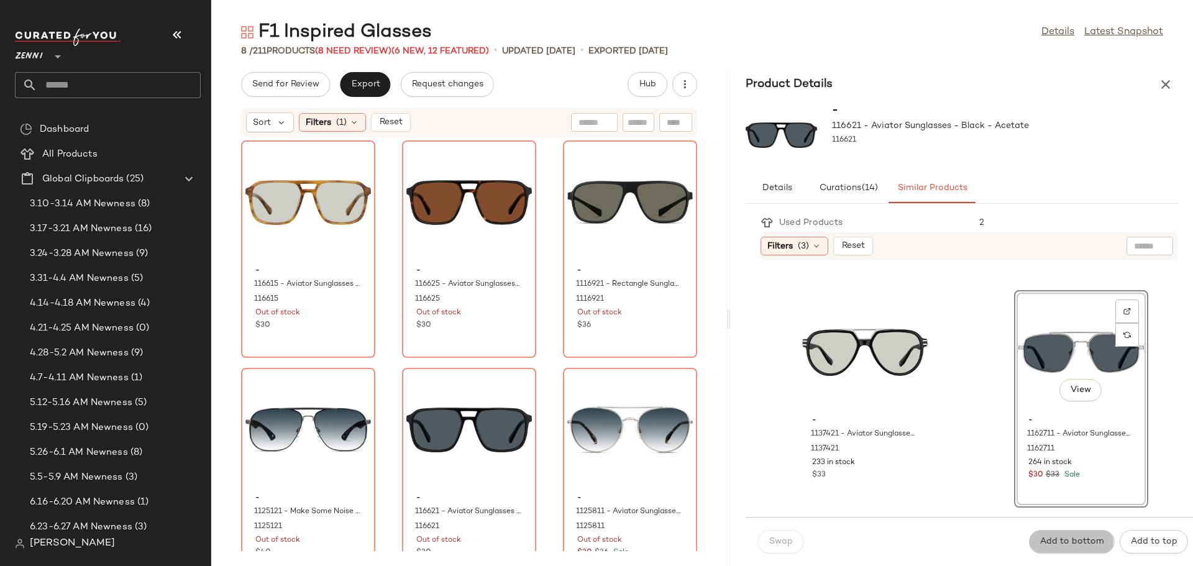
click at [1081, 542] on span "Add to bottom" at bounding box center [1071, 542] width 65 height 10
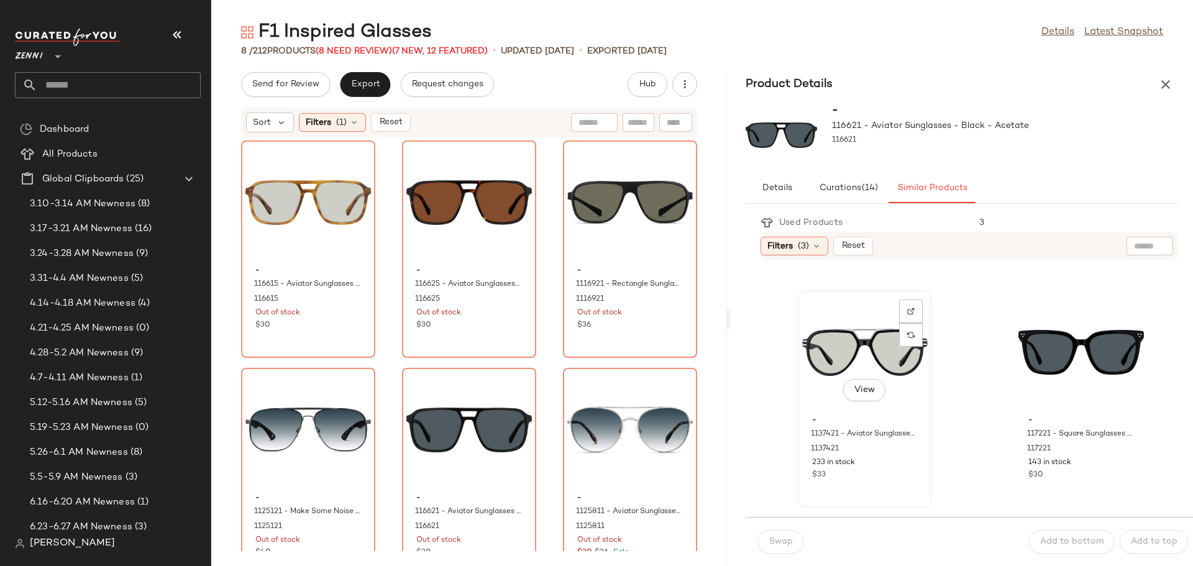
click at [822, 352] on div "View" at bounding box center [864, 352] width 125 height 116
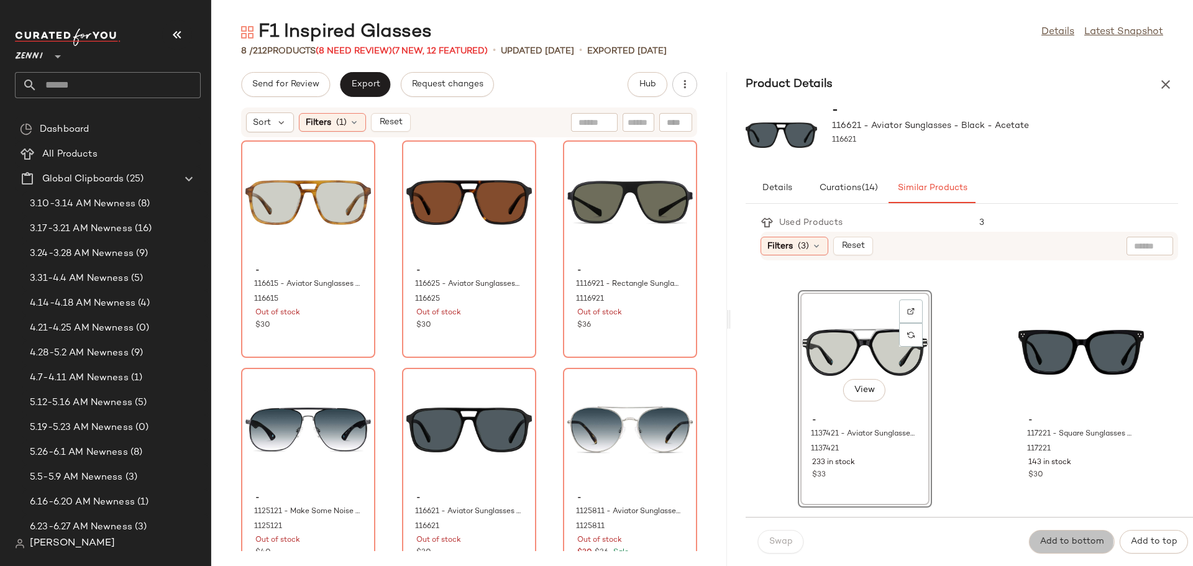
click at [1063, 537] on span "Add to bottom" at bounding box center [1071, 542] width 65 height 10
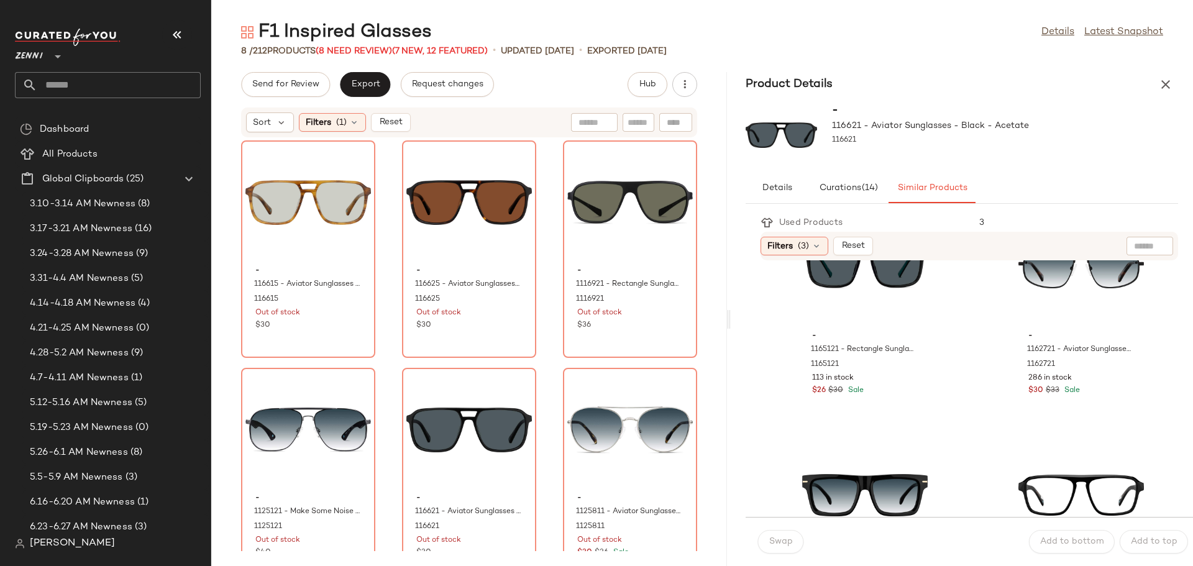
scroll to position [1366, 0]
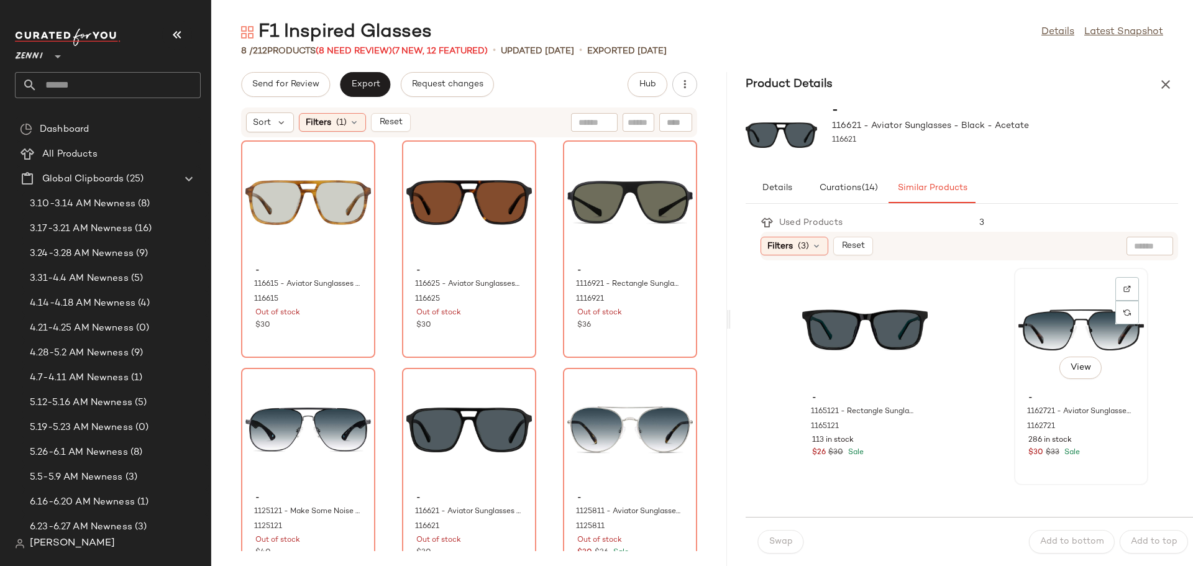
click at [1049, 335] on div "View" at bounding box center [1080, 330] width 125 height 116
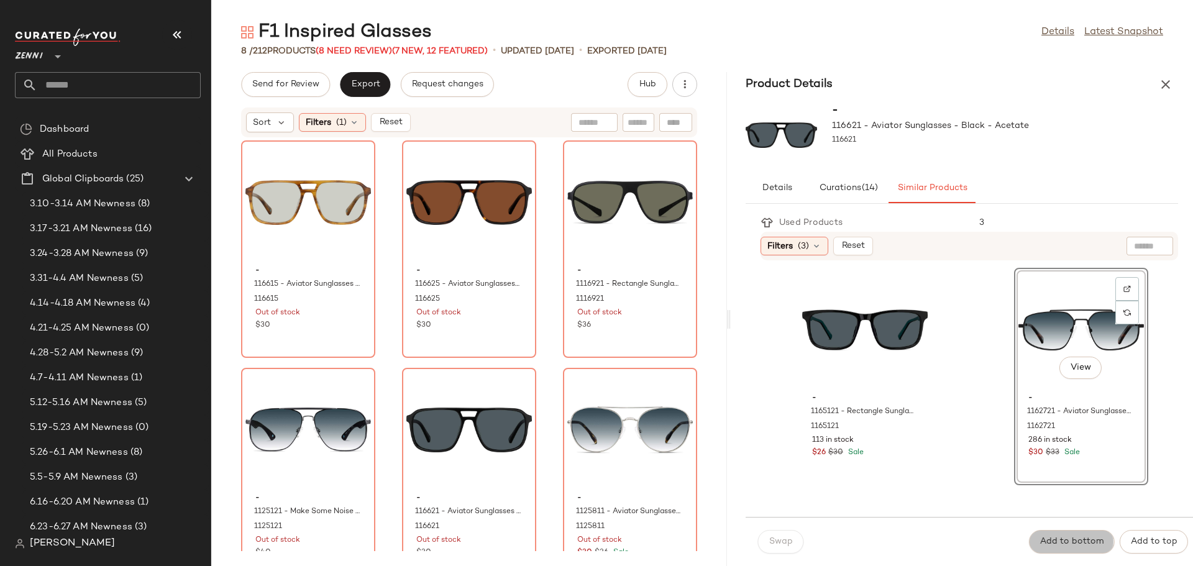
click at [1079, 543] on span "Add to bottom" at bounding box center [1071, 542] width 65 height 10
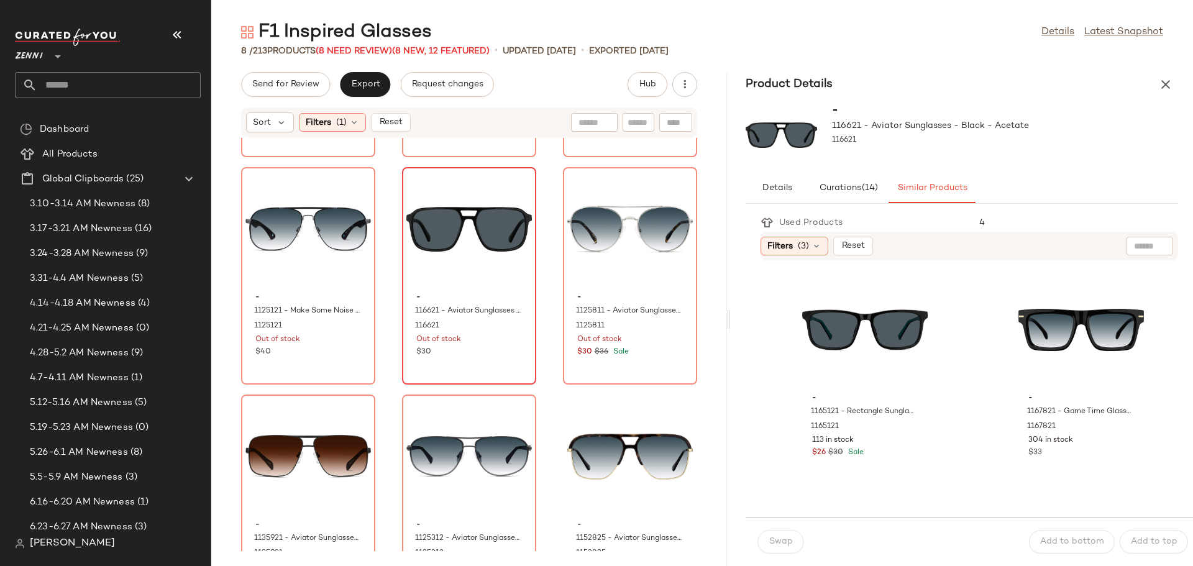
scroll to position [186, 0]
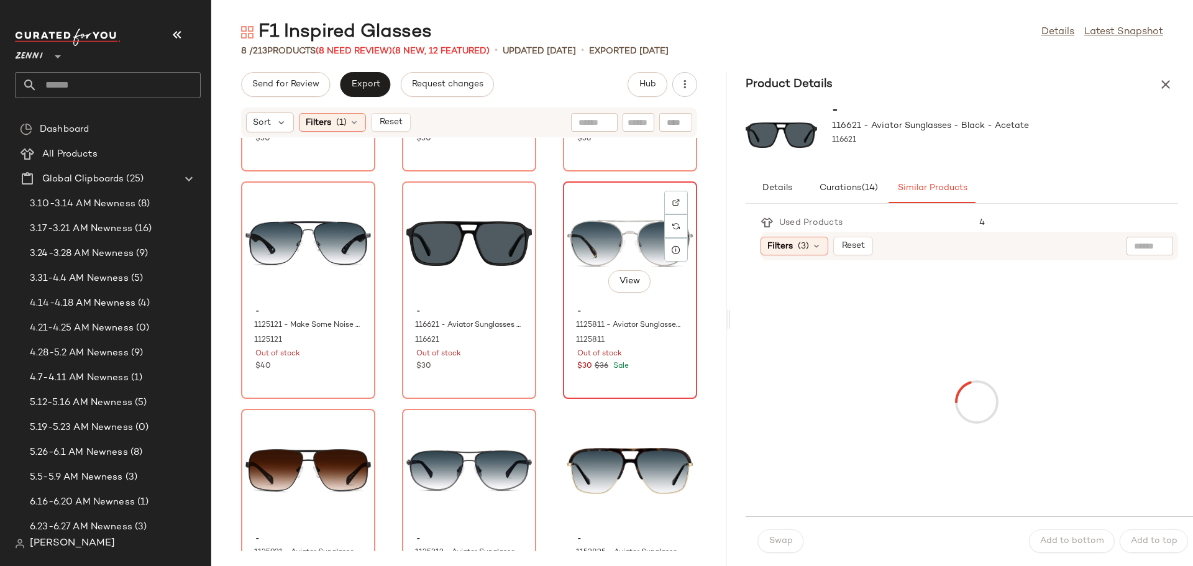
click at [564, 245] on div "View - 1125811 - Aviator Sunglasses - Silver - Stainless Steel 1125811 Out of s…" at bounding box center [630, 290] width 132 height 215
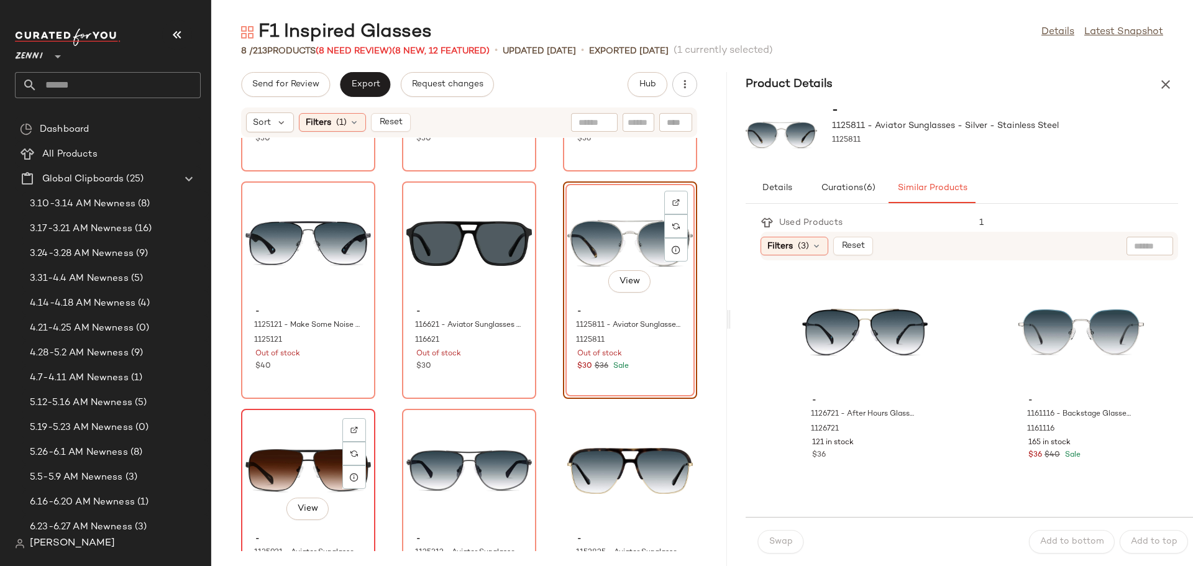
click at [287, 454] on div "View" at bounding box center [307, 471] width 125 height 116
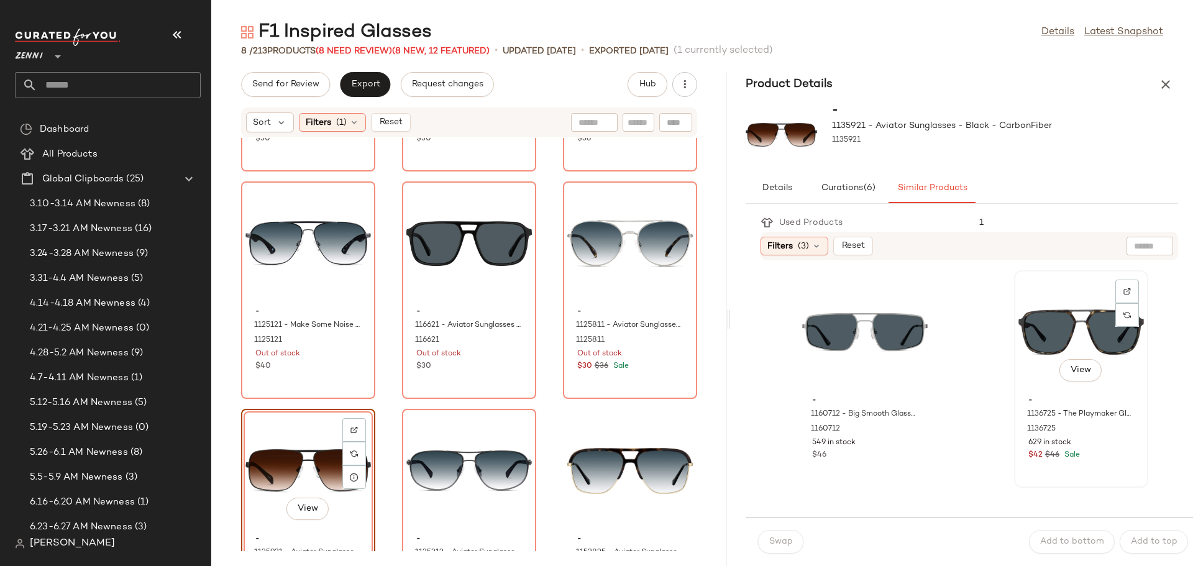
click at [1018, 352] on div "View" at bounding box center [1080, 333] width 125 height 116
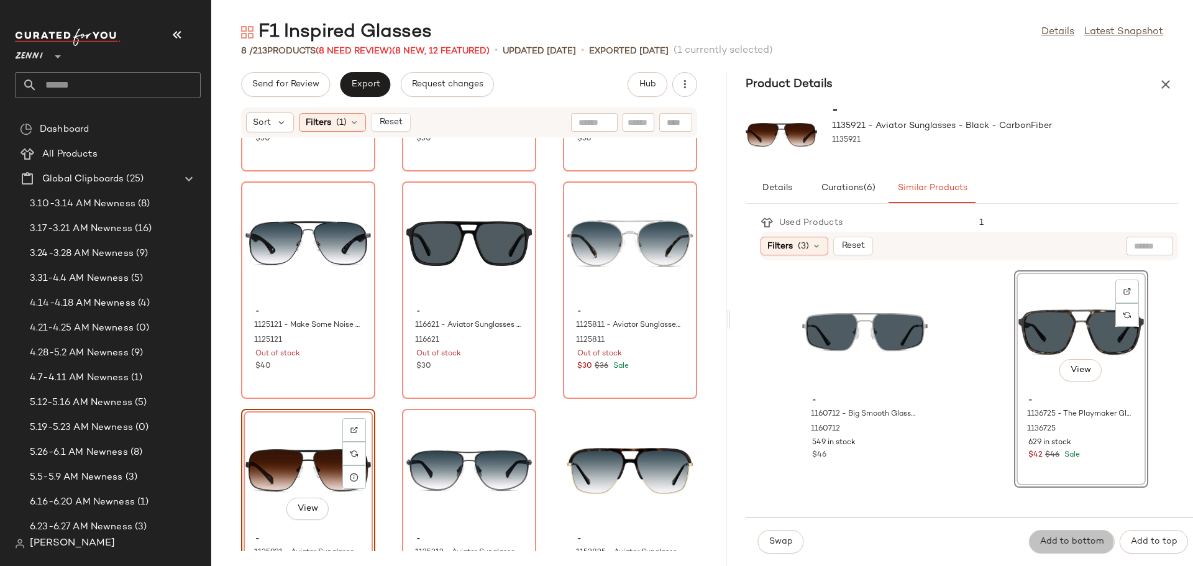
click at [1054, 543] on span "Add to bottom" at bounding box center [1071, 542] width 65 height 10
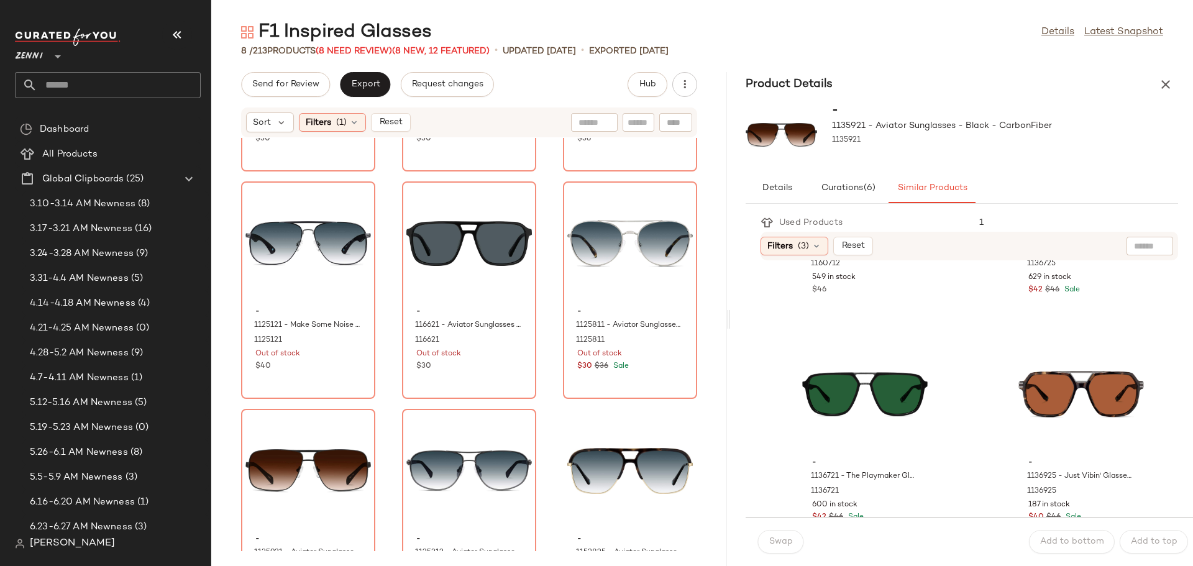
scroll to position [186, 0]
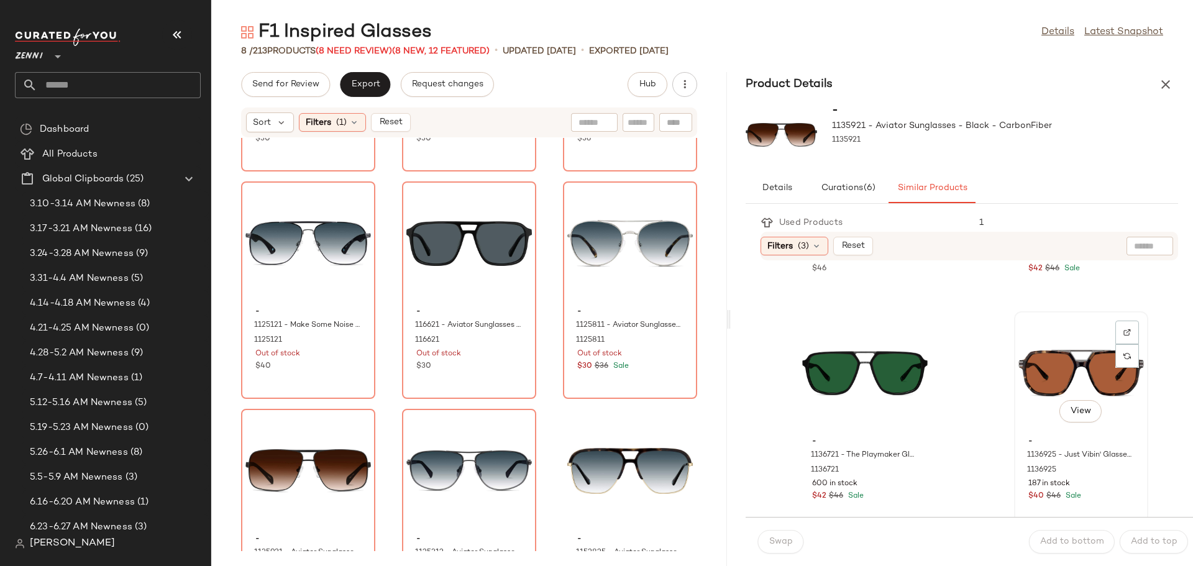
click at [1027, 365] on div "View" at bounding box center [1080, 374] width 125 height 116
click at [1058, 541] on span "Add to bottom" at bounding box center [1071, 542] width 65 height 10
click at [810, 363] on div "View" at bounding box center [864, 374] width 125 height 116
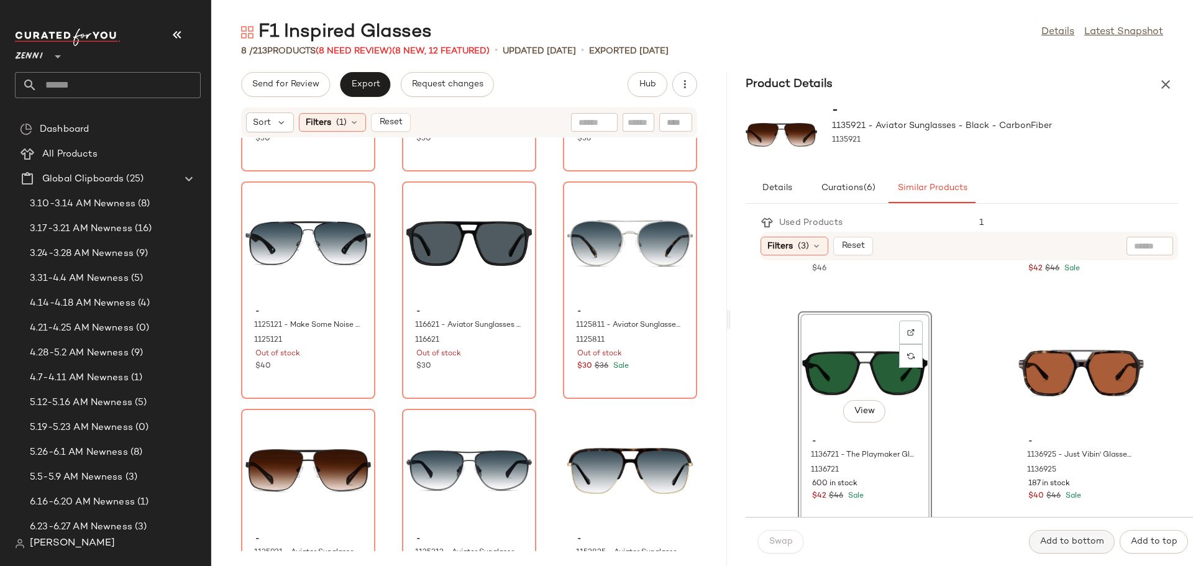
click at [1075, 543] on span "Add to bottom" at bounding box center [1071, 542] width 65 height 10
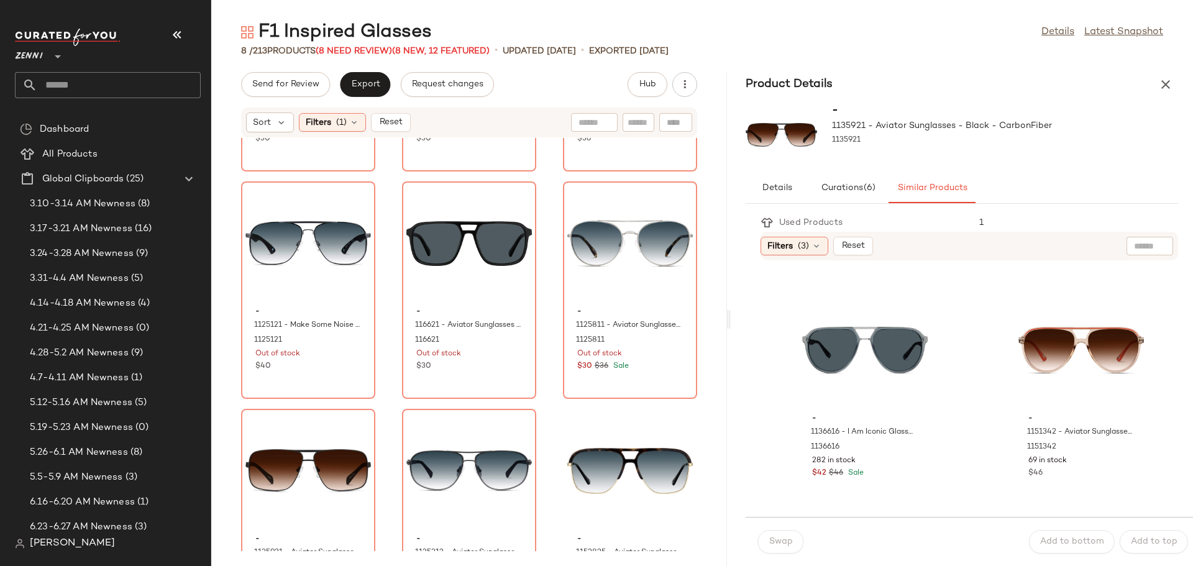
scroll to position [683, 0]
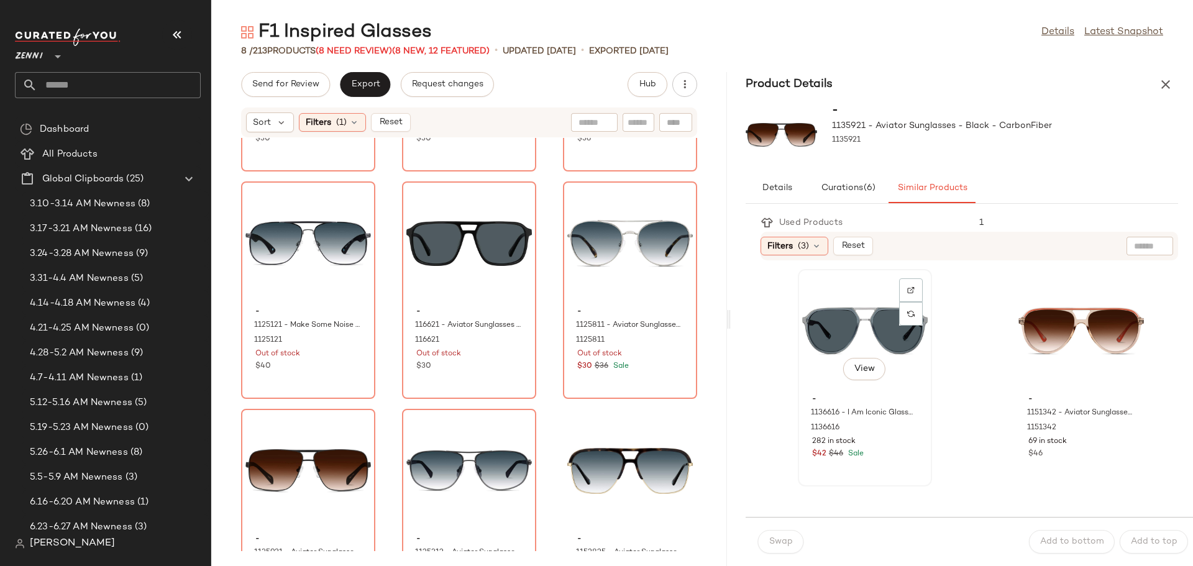
click at [848, 324] on div "View" at bounding box center [864, 331] width 125 height 116
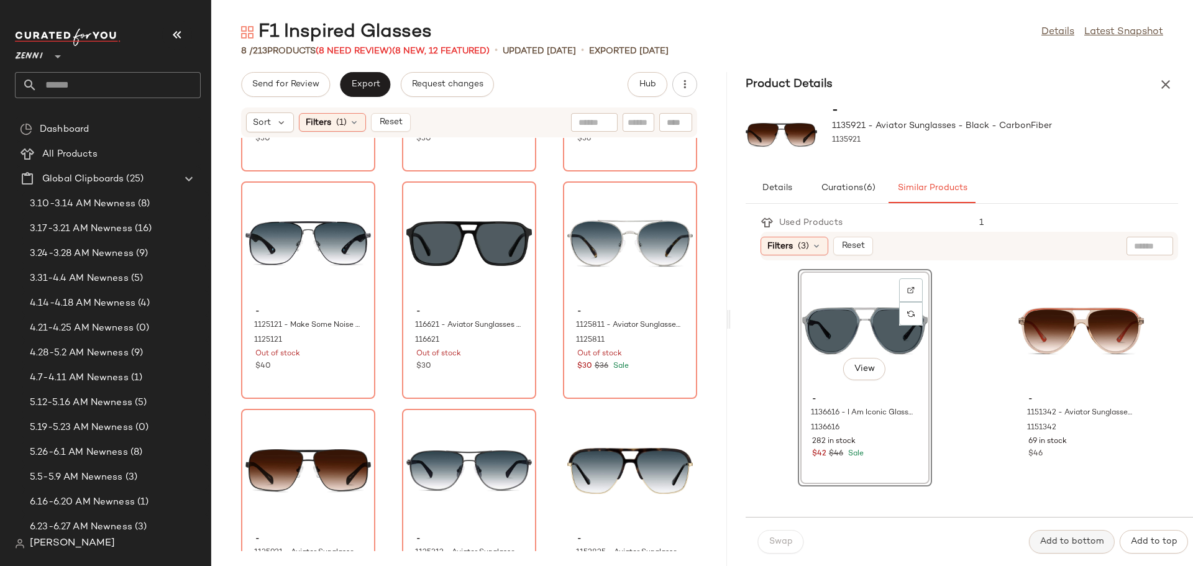
click at [1070, 537] on span "Add to bottom" at bounding box center [1071, 542] width 65 height 10
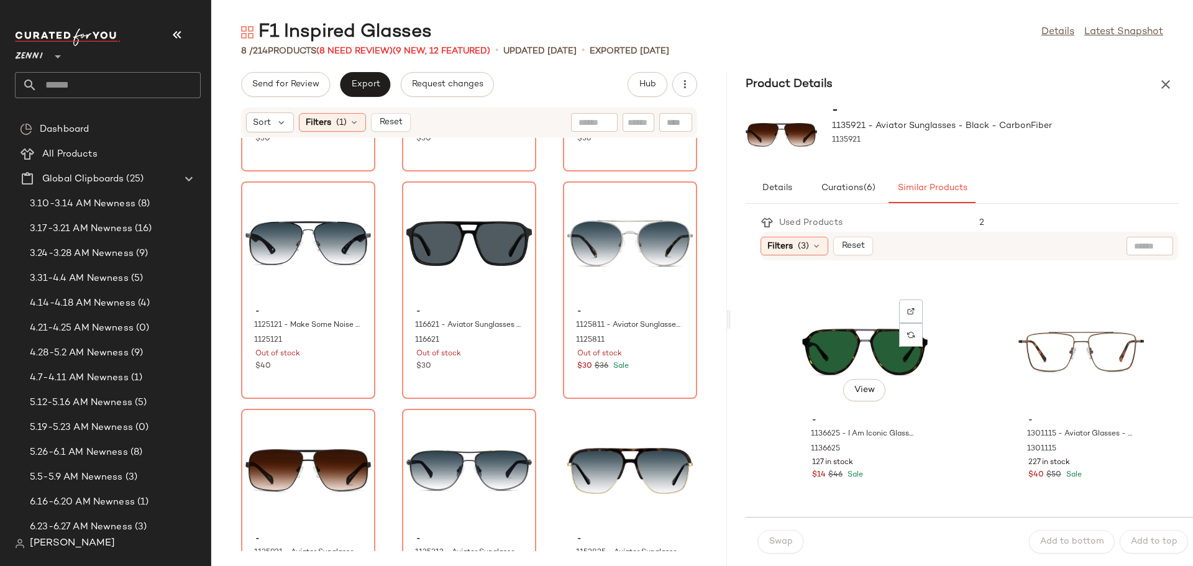
scroll to position [1801, 0]
click at [860, 356] on div "View" at bounding box center [864, 350] width 125 height 116
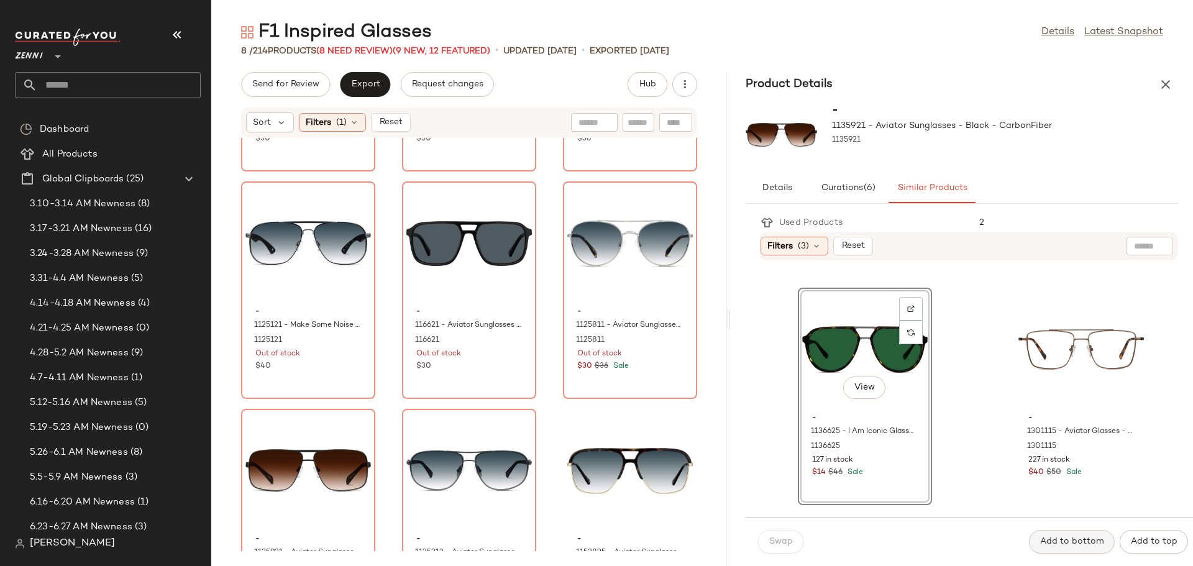
click at [1080, 543] on span "Add to bottom" at bounding box center [1071, 542] width 65 height 10
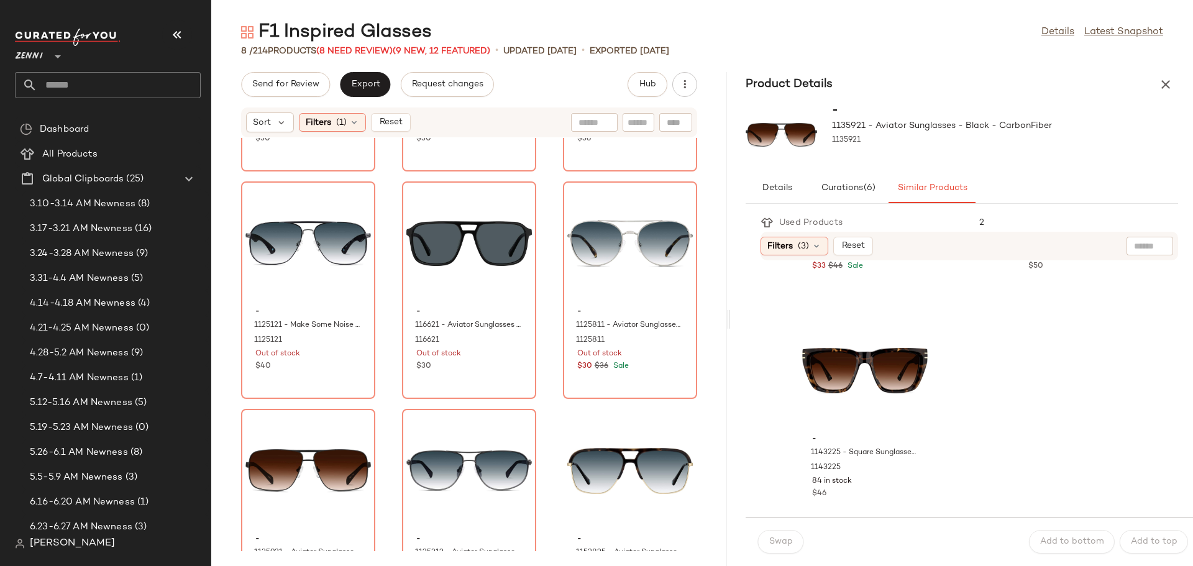
scroll to position [2471, 0]
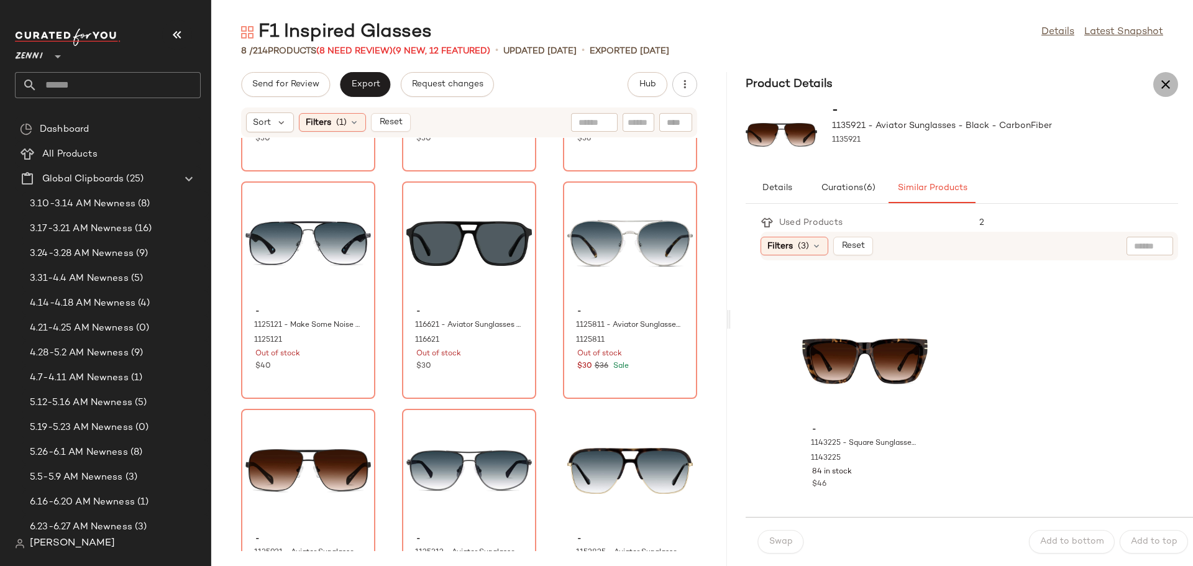
click at [1162, 81] on icon "button" at bounding box center [1165, 84] width 15 height 15
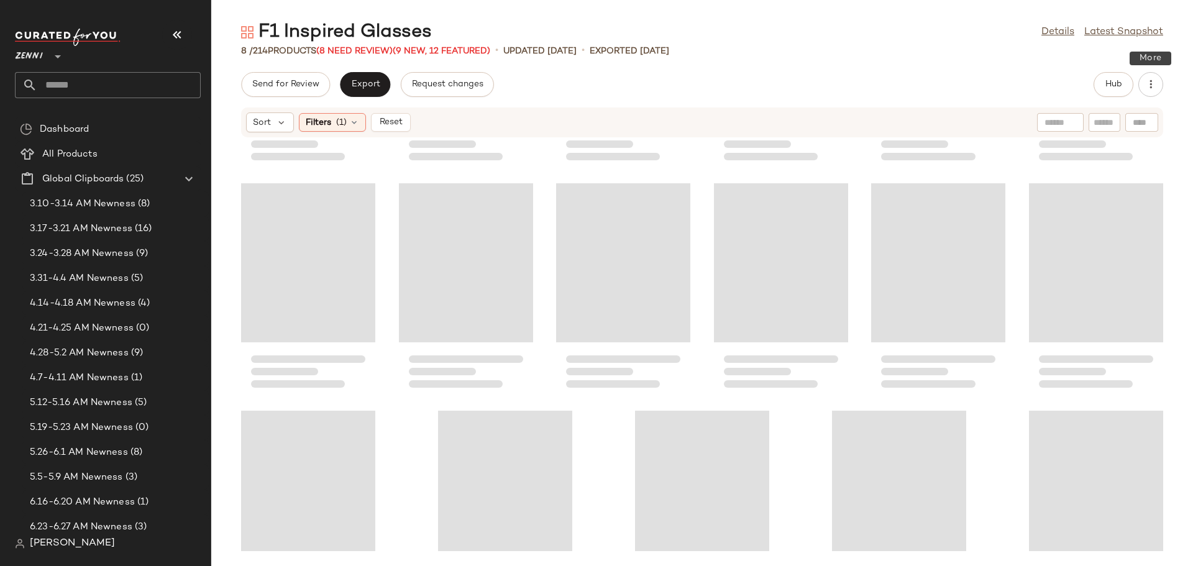
scroll to position [237, 0]
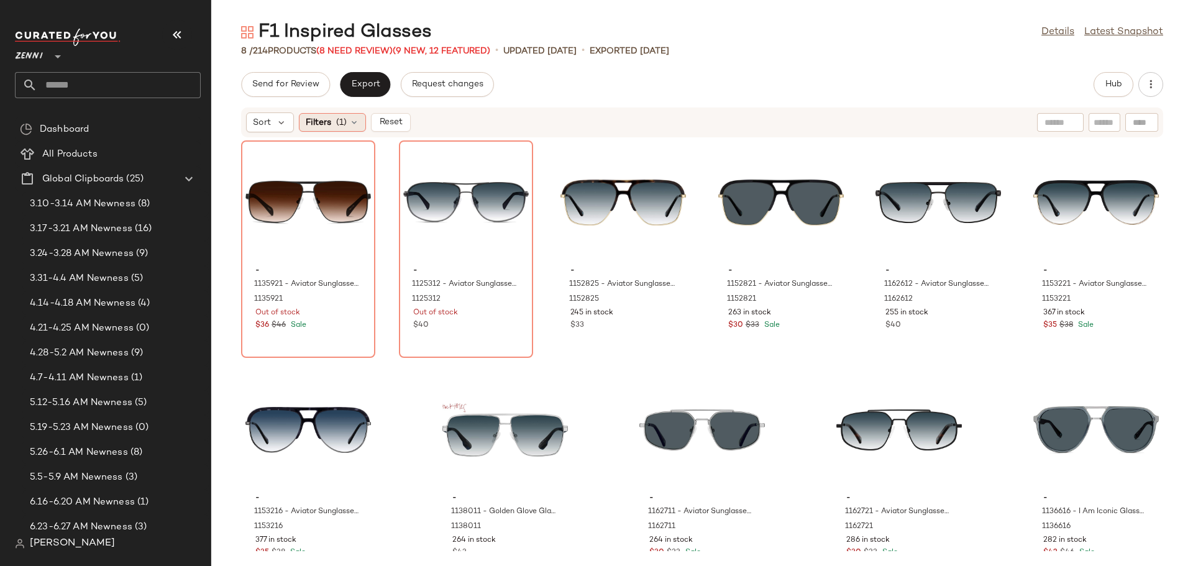
click at [348, 116] on div "Filters (1)" at bounding box center [332, 122] width 67 height 19
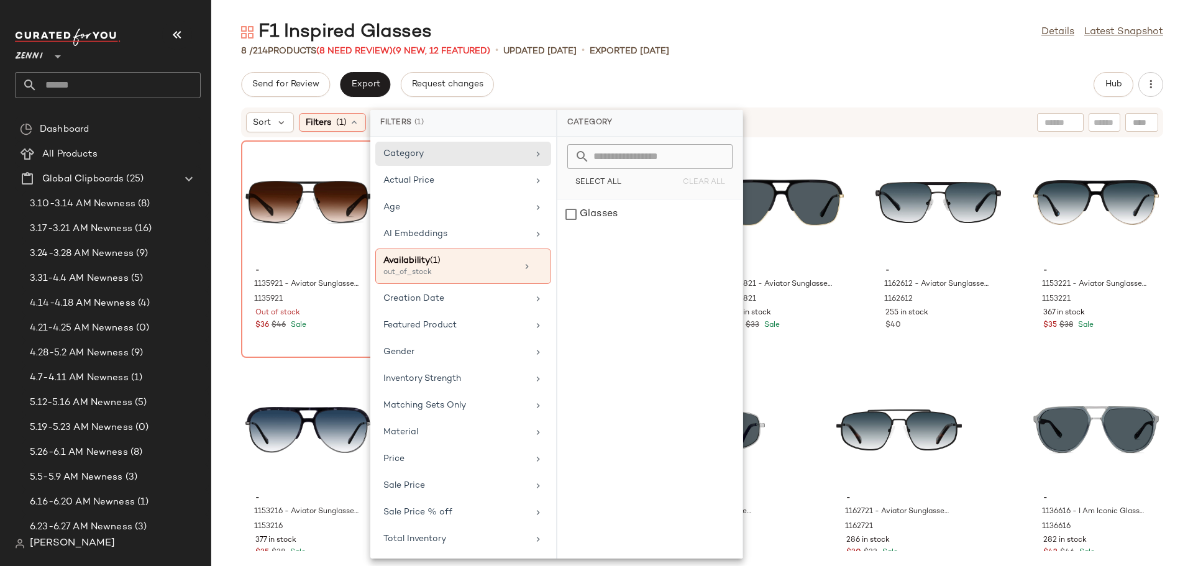
click at [237, 325] on div "- 1135921 - Aviator Sunglasses - Black - CarbonFiber 1135921 Out of stock $36 $…" at bounding box center [701, 344] width 981 height 413
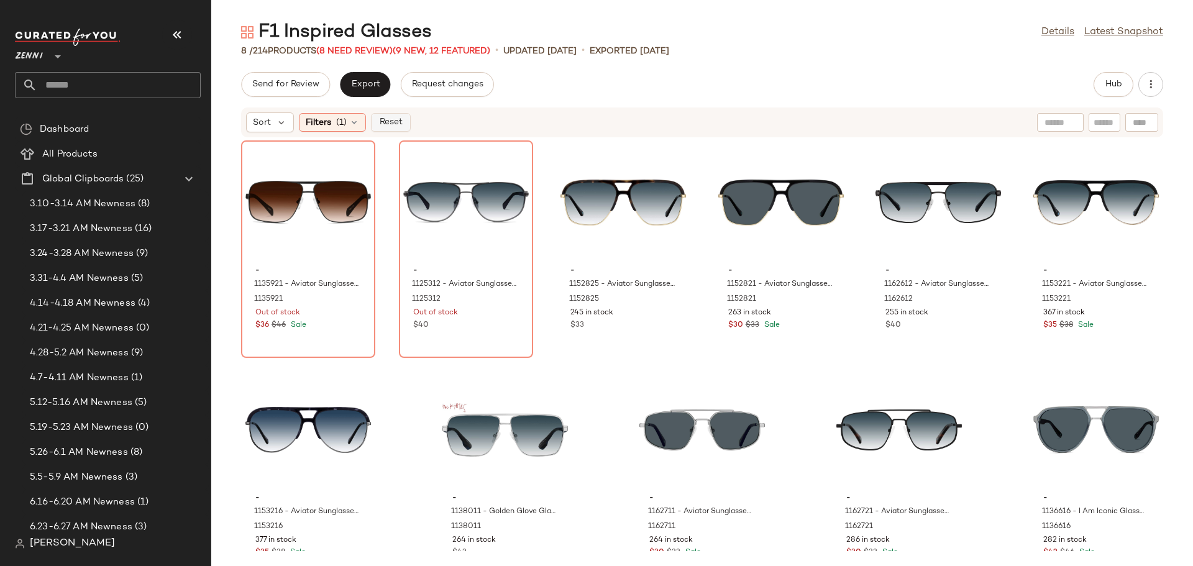
click at [388, 119] on span "Reset" at bounding box center [390, 122] width 24 height 10
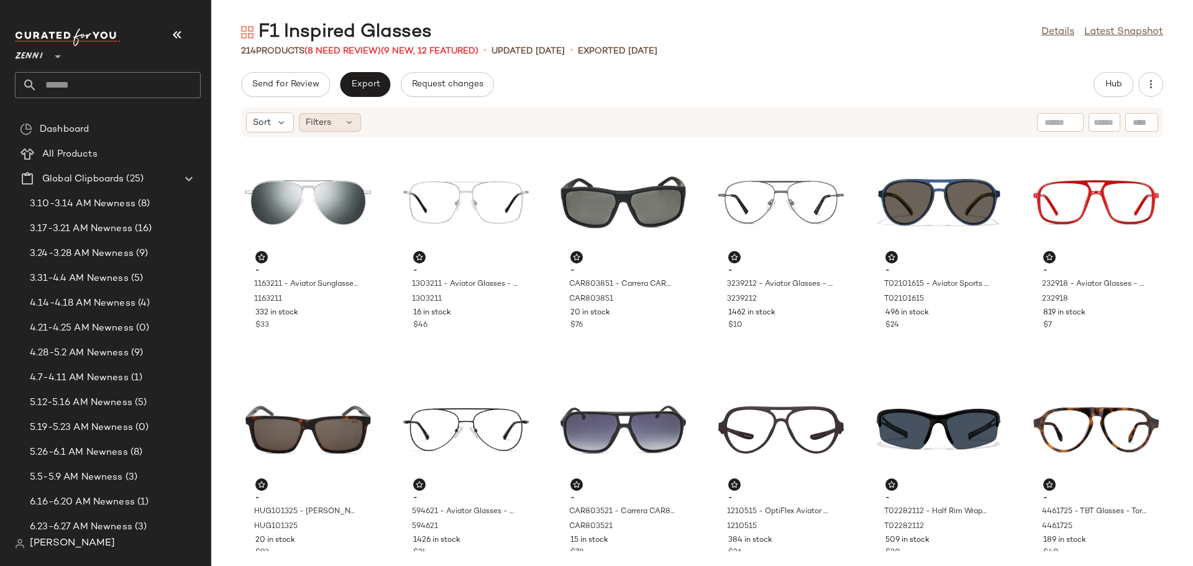
click at [353, 119] on icon at bounding box center [349, 122] width 10 height 10
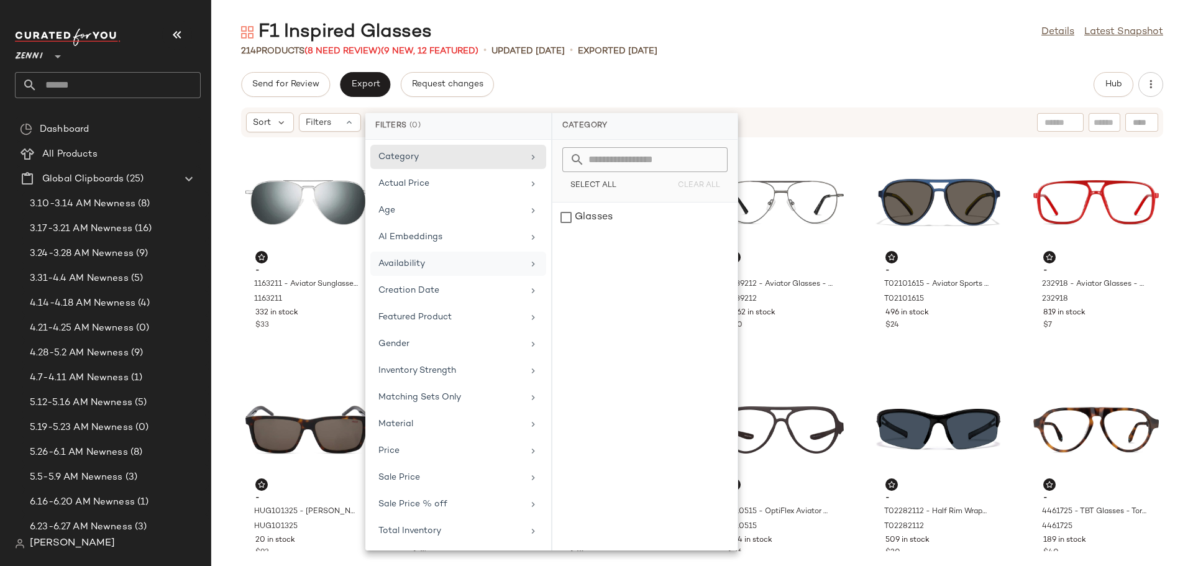
click at [438, 263] on div "Availability" at bounding box center [450, 263] width 145 height 13
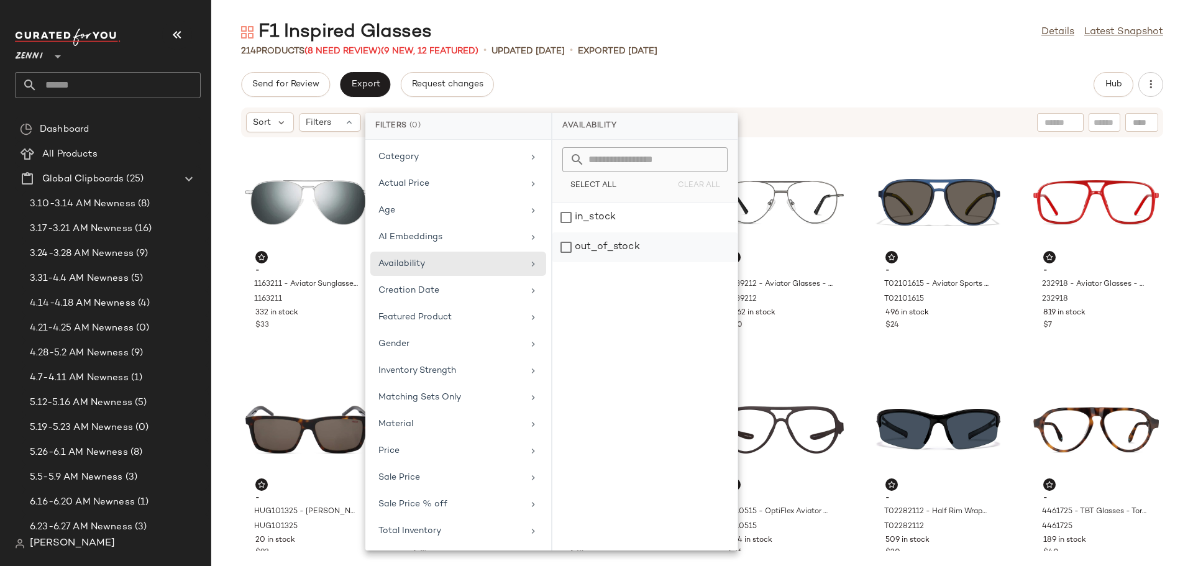
click at [569, 245] on div "out_of_stock" at bounding box center [644, 247] width 185 height 30
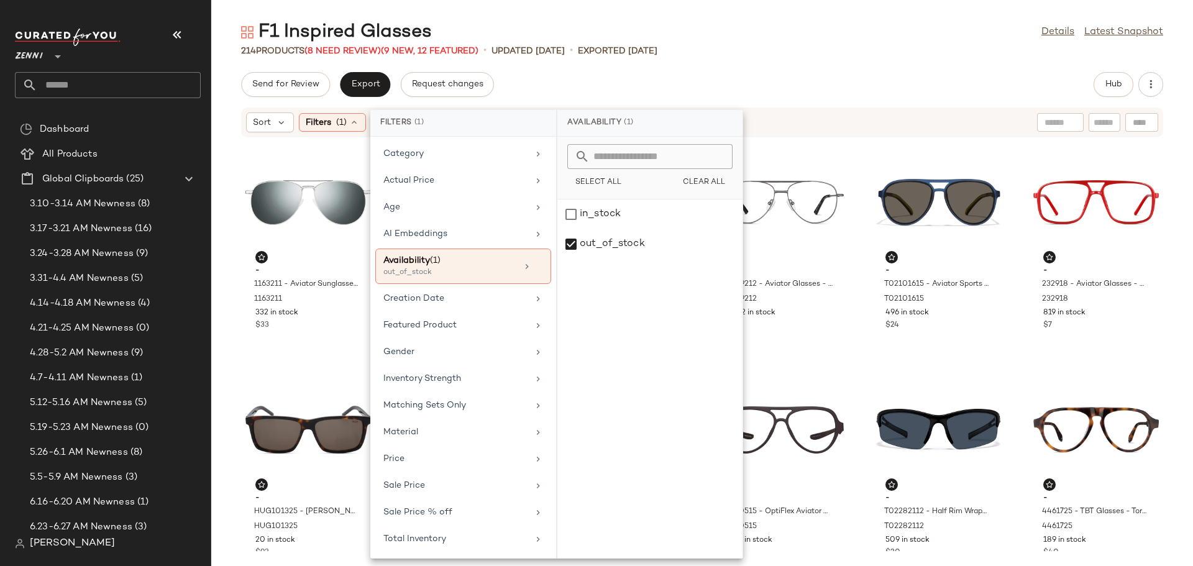
click at [791, 59] on div "F1 Inspired Glasses Details Latest Snapshot 214 Products (8 Need Review) (9 New…" at bounding box center [701, 293] width 981 height 546
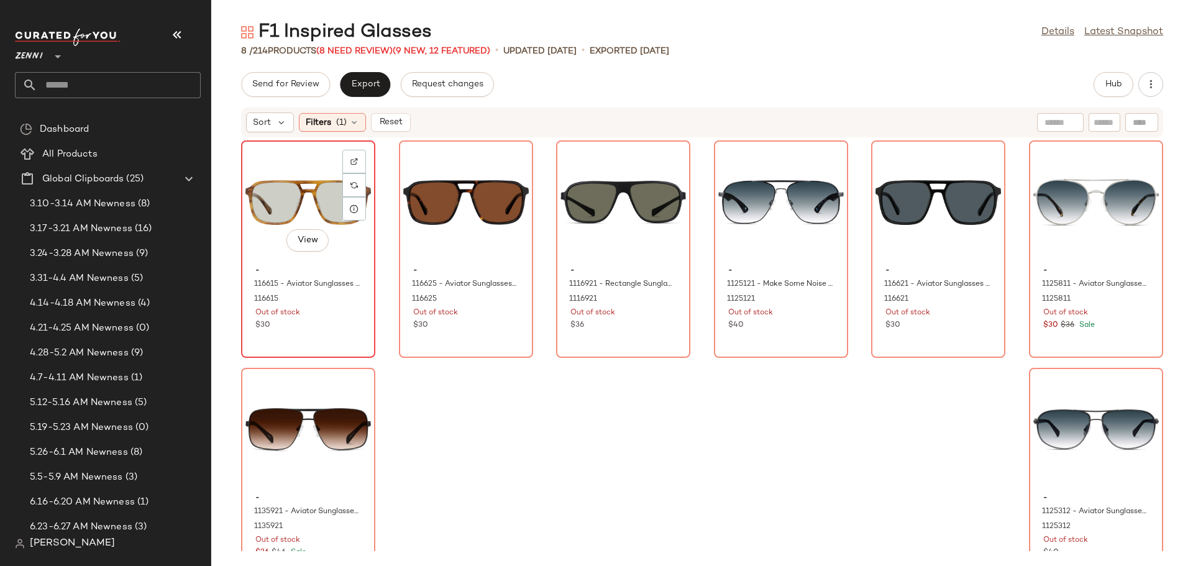
click at [311, 198] on div "View" at bounding box center [307, 203] width 125 height 116
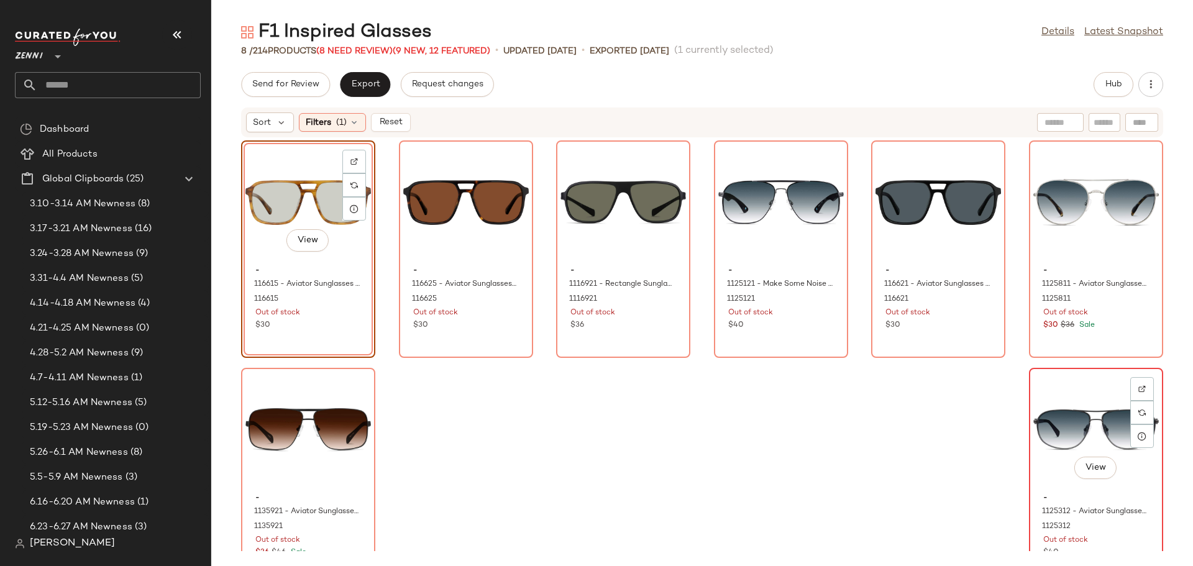
click at [1044, 481] on div "View" at bounding box center [1095, 430] width 125 height 116
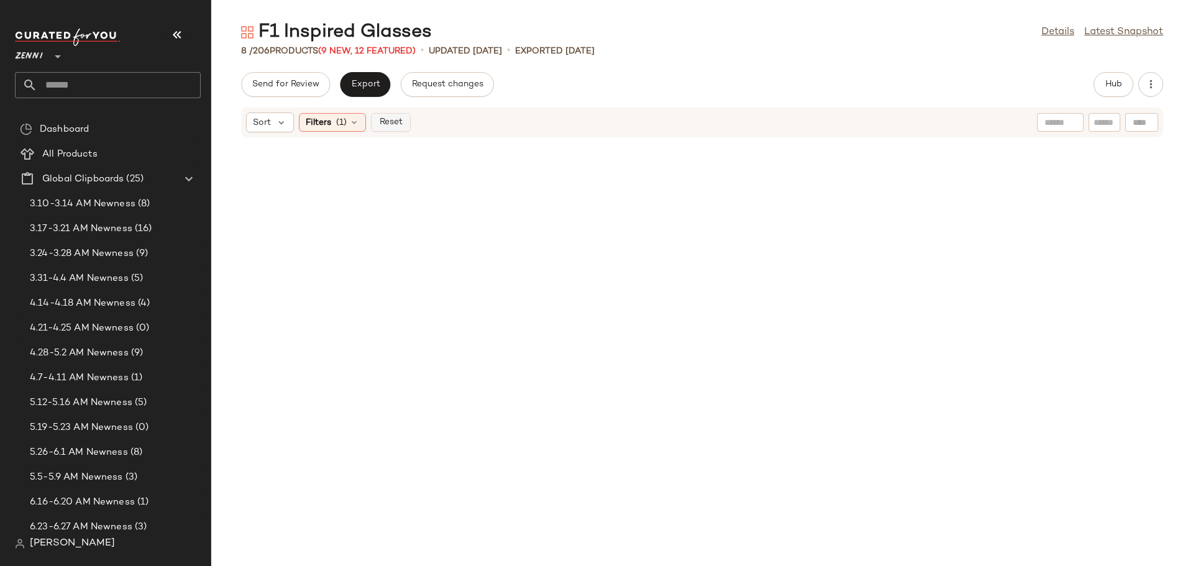
click at [391, 120] on span "Reset" at bounding box center [390, 122] width 24 height 10
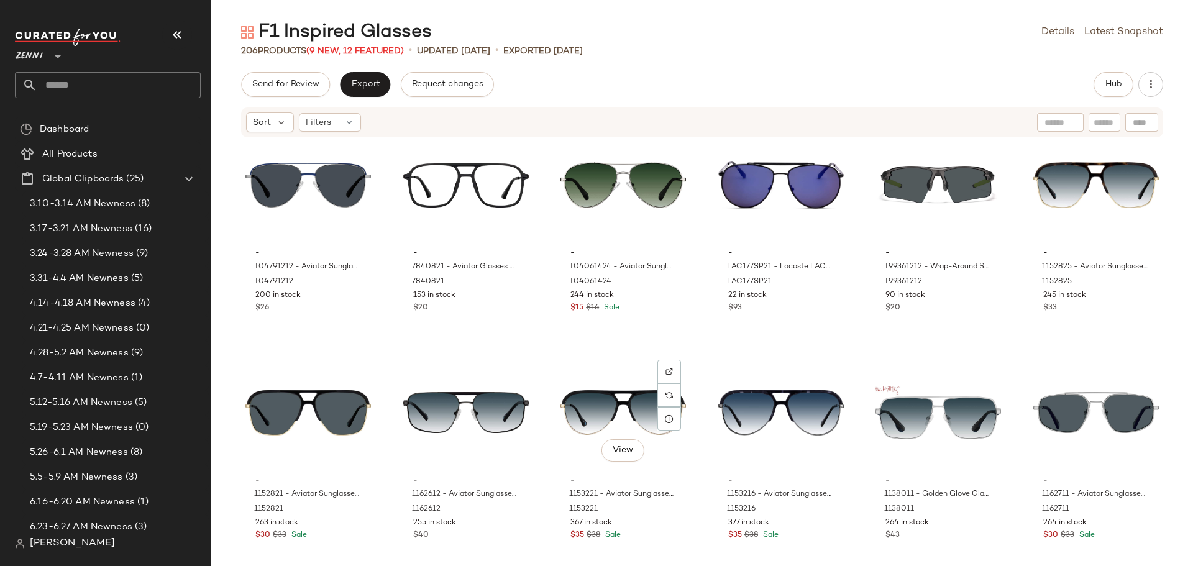
scroll to position [7298, 0]
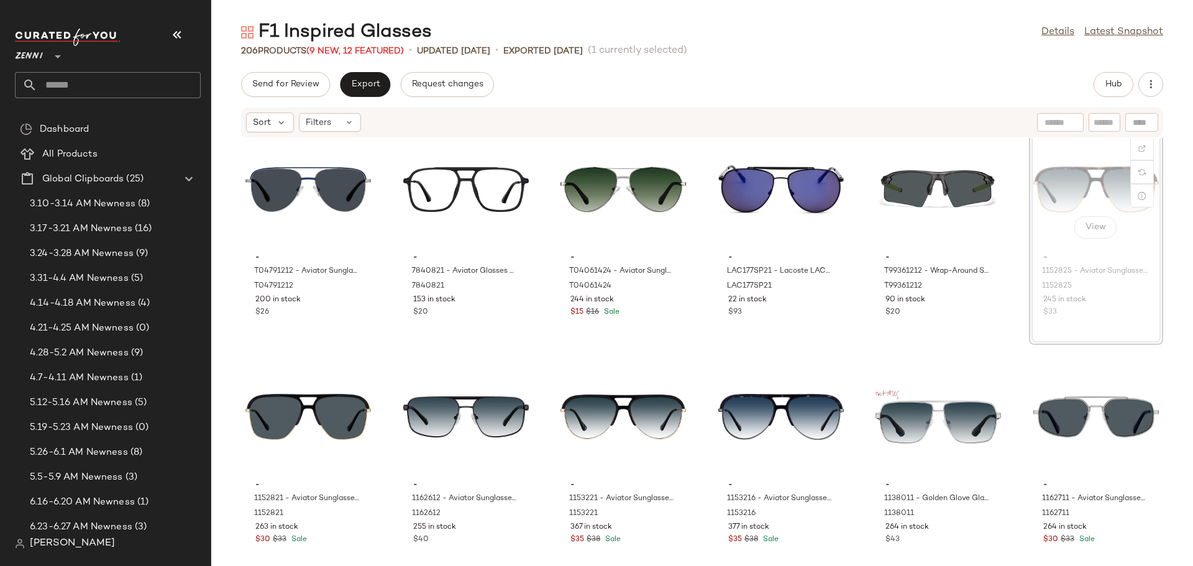
scroll to position [7295, 0]
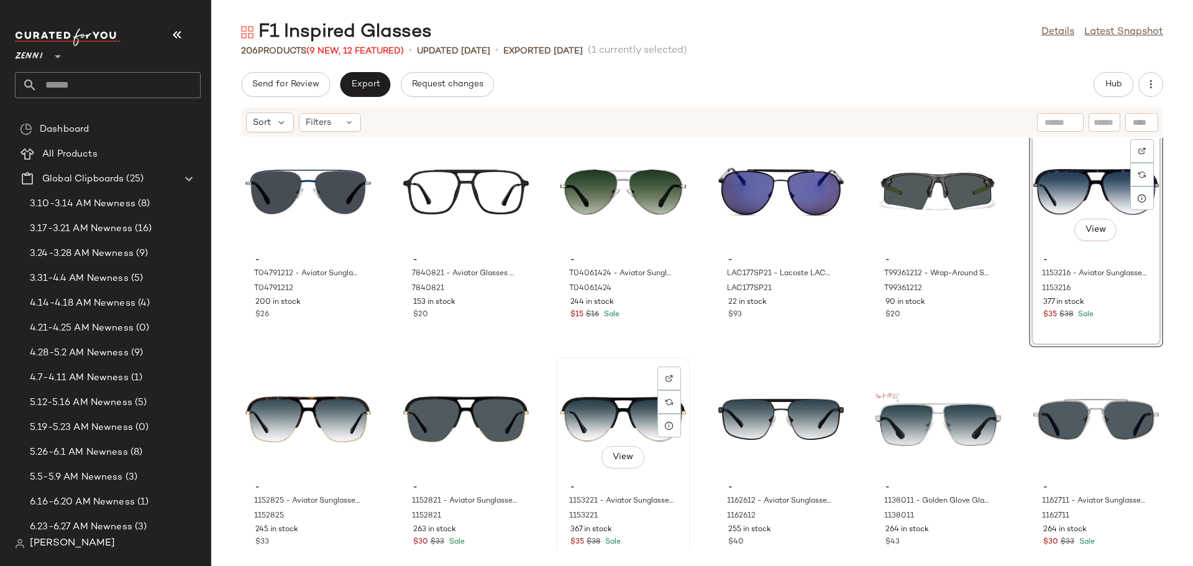
scroll to position [7357, 0]
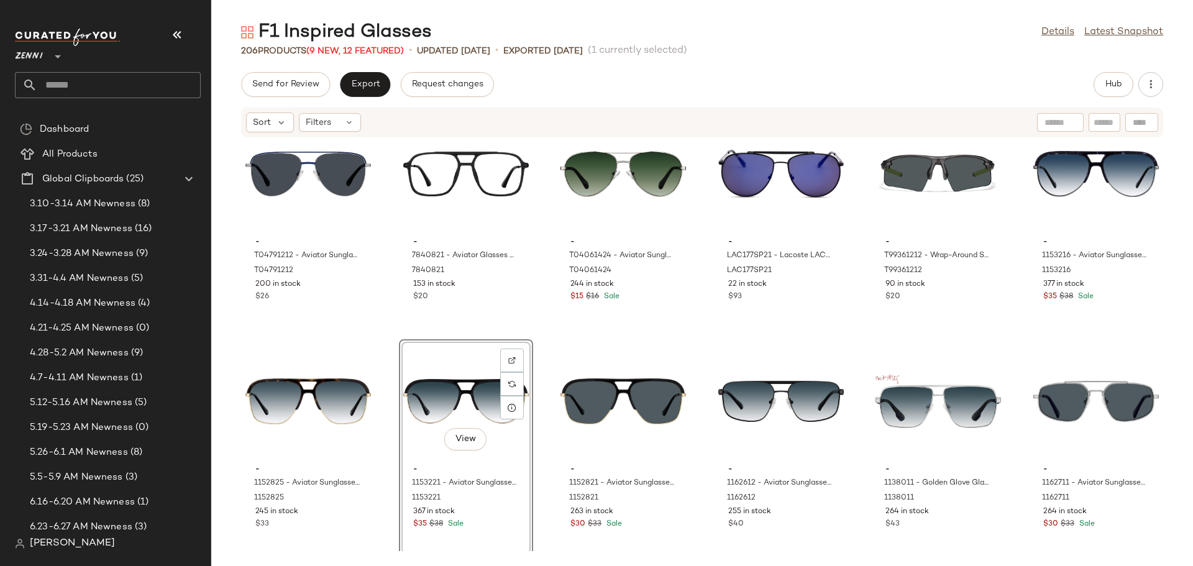
scroll to position [7295, 0]
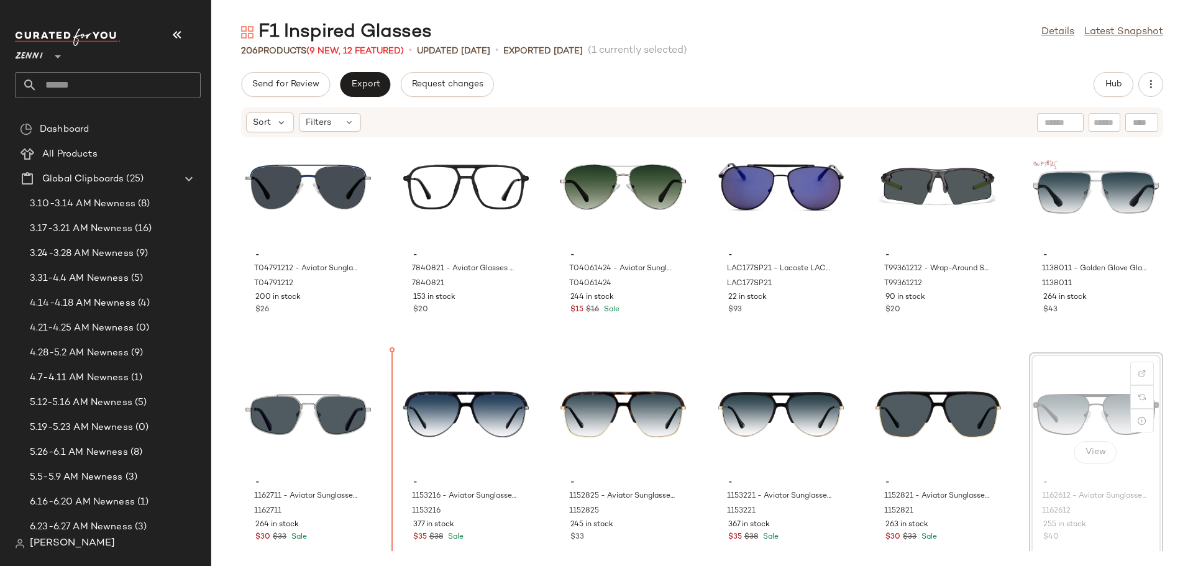
scroll to position [7303, 0]
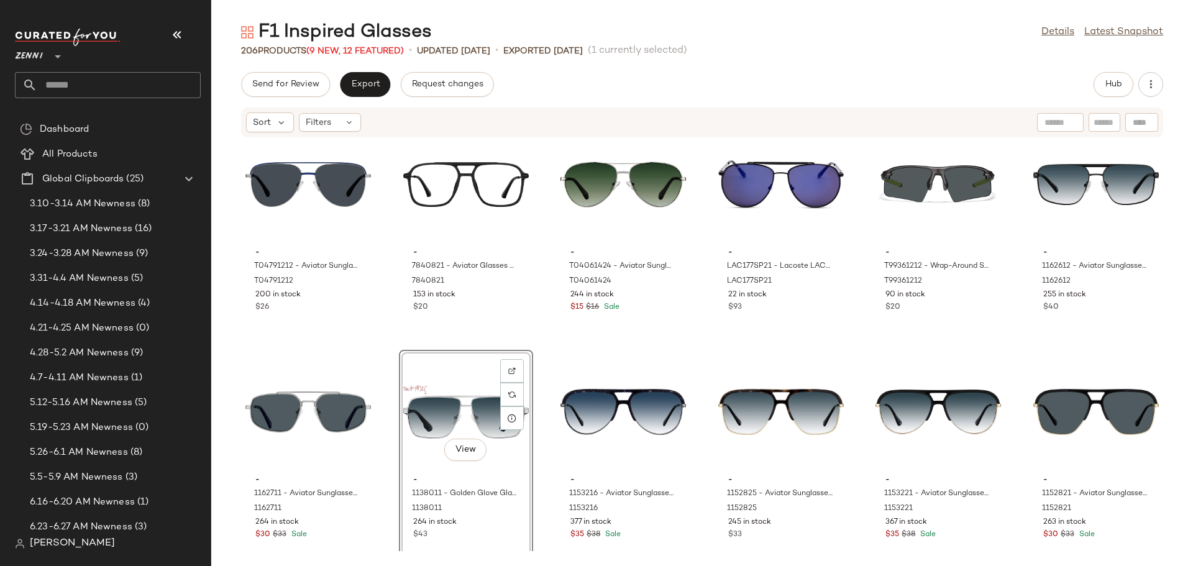
click at [384, 480] on div "- T04791212 - Aviator Sunglasses - Gray - Stainless Steel T04791212 200 in stoc…" at bounding box center [701, 344] width 981 height 413
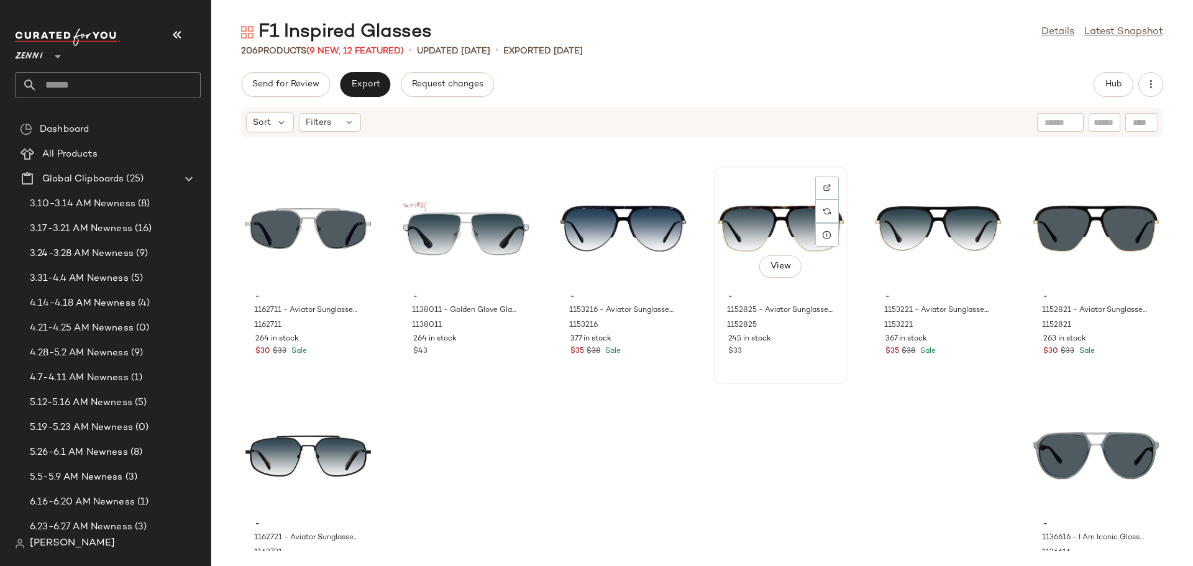
scroll to position [7489, 0]
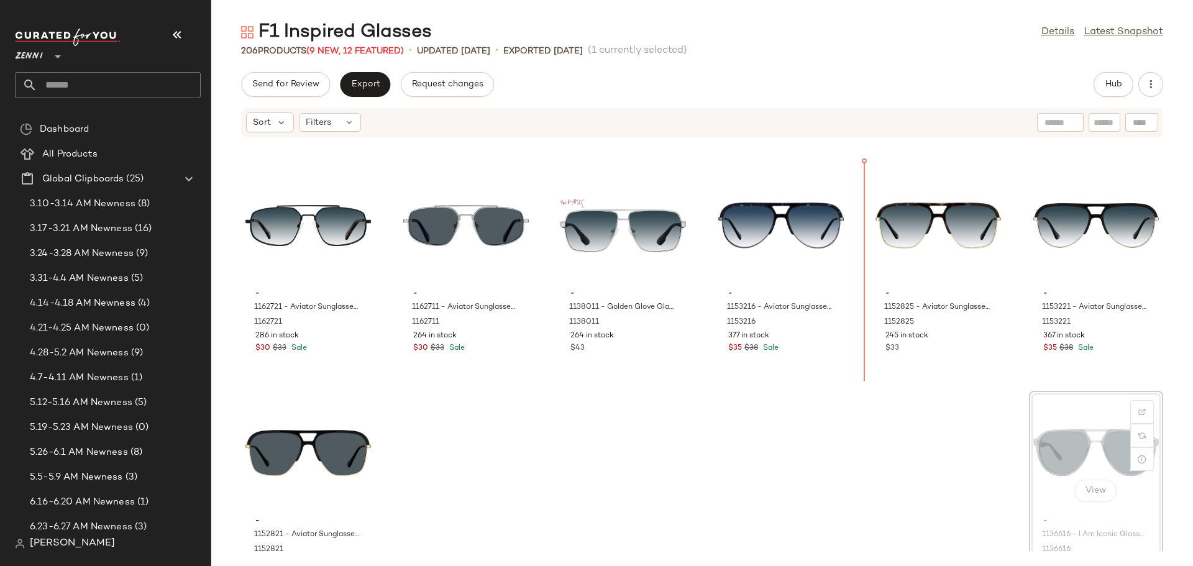
scroll to position [7490, 0]
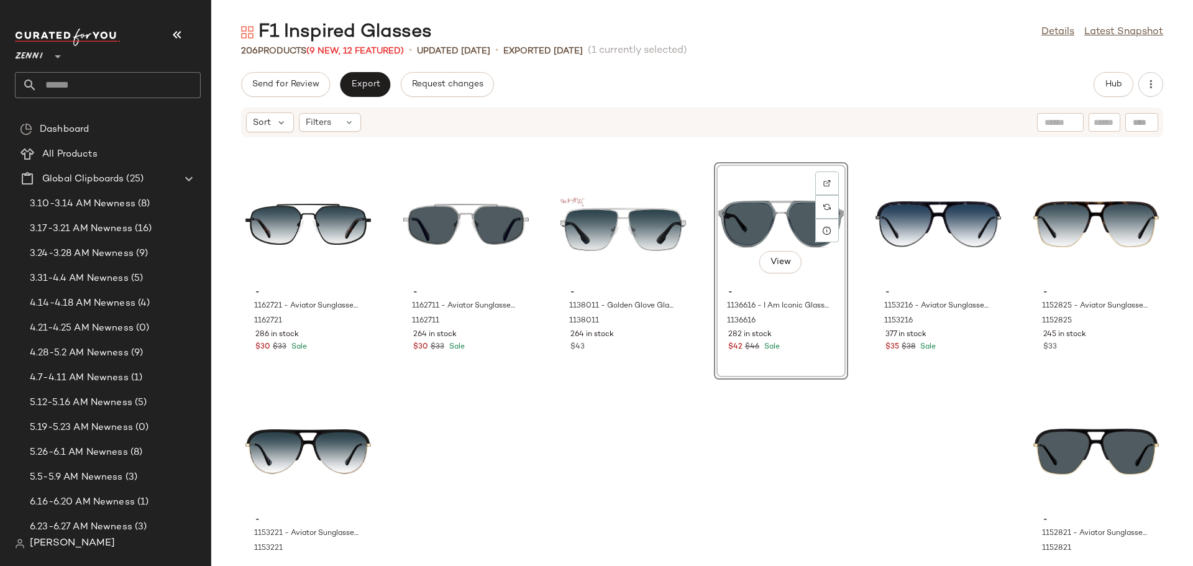
click at [734, 452] on div "- T04791212 - Aviator Sunglasses - Gray - Stainless Steel T04791212 200 in stoc…" at bounding box center [701, 344] width 981 height 413
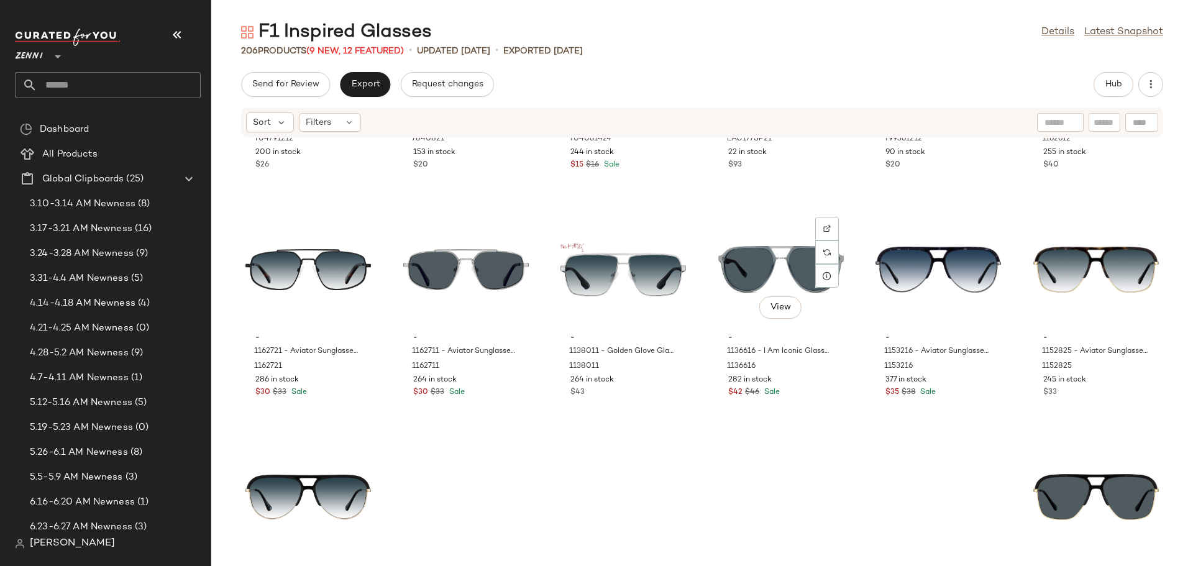
scroll to position [7546, 0]
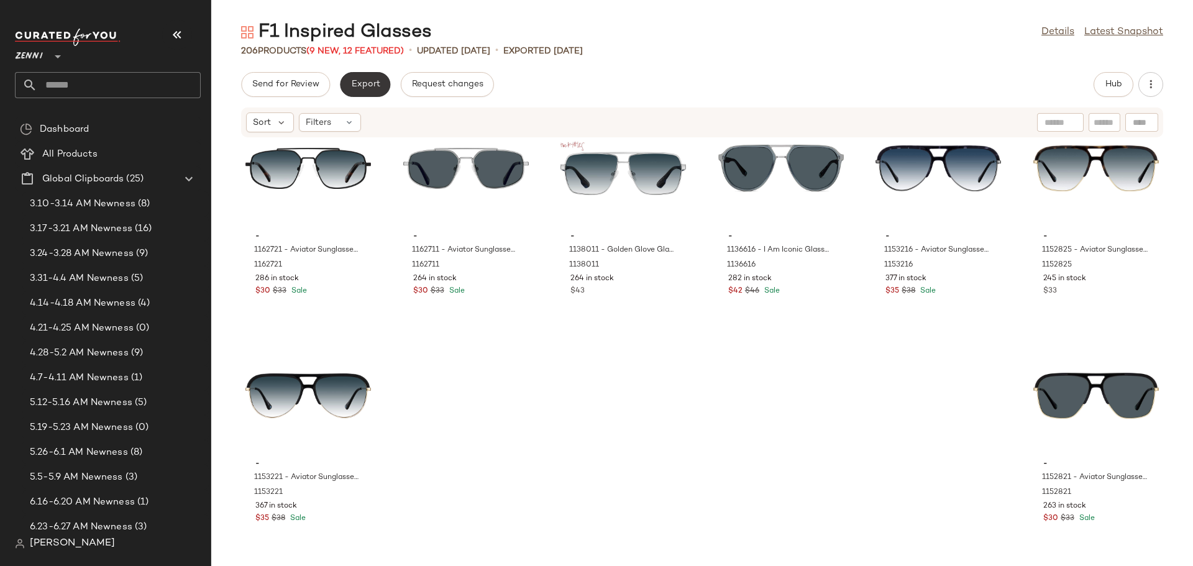
click at [363, 82] on span "Export" at bounding box center [364, 85] width 29 height 10
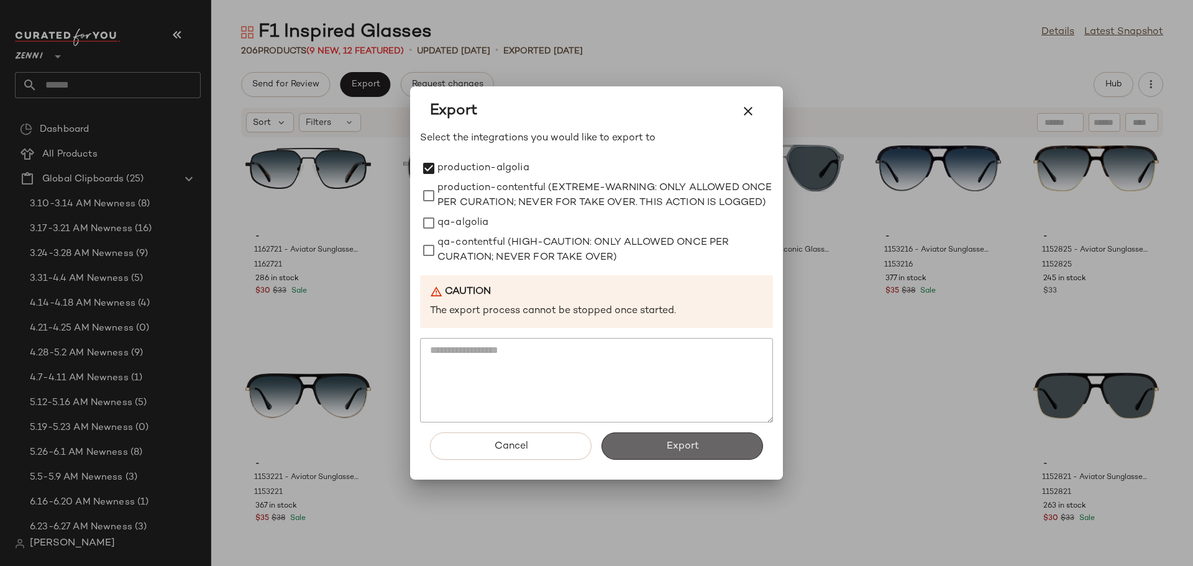
click at [673, 452] on span "Export" at bounding box center [681, 446] width 33 height 12
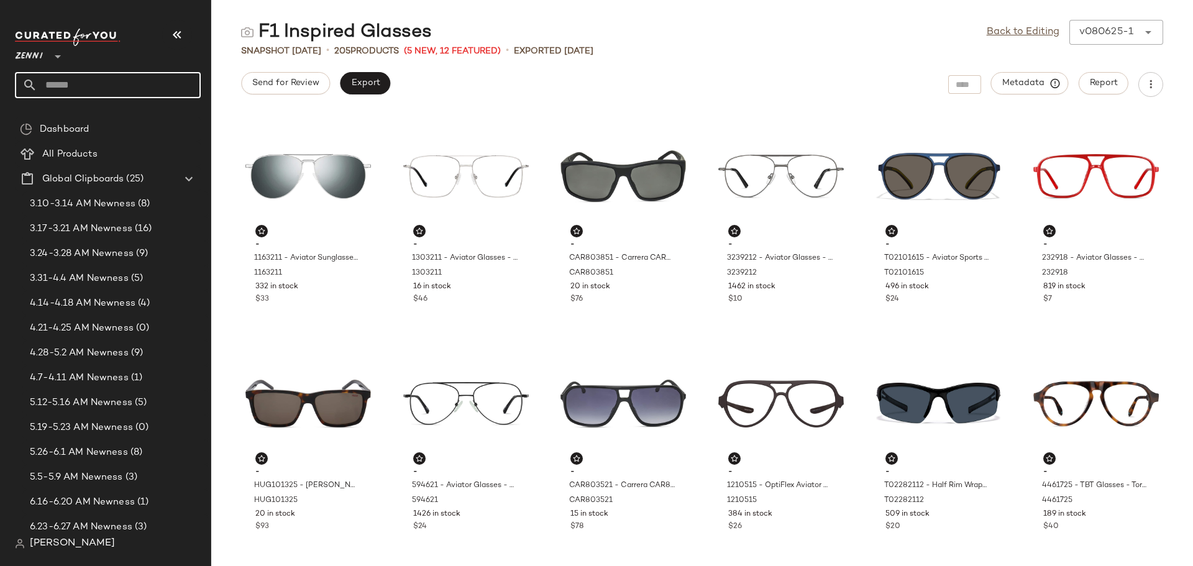
click at [106, 86] on input "text" at bounding box center [118, 85] width 163 height 26
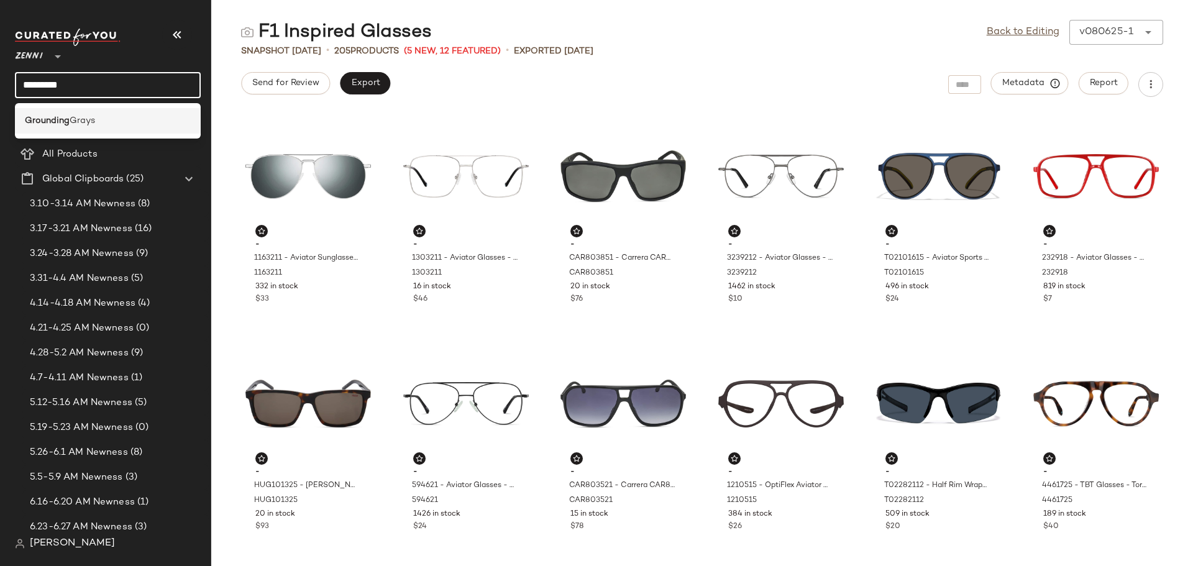
type input "*********"
click at [99, 122] on div "Grounding Grays" at bounding box center [108, 120] width 166 height 13
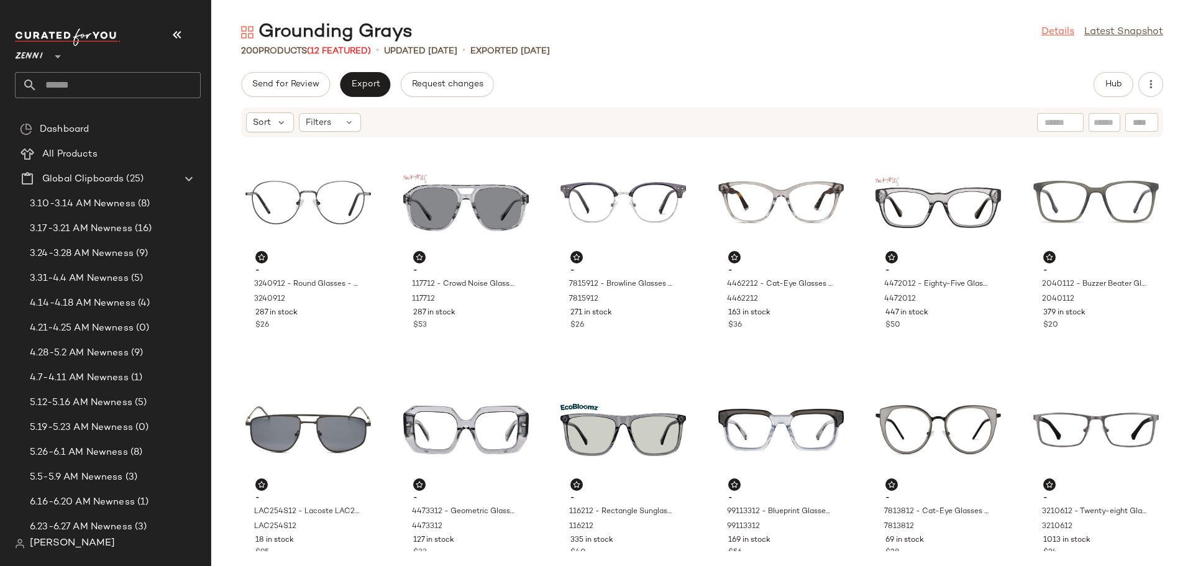
click at [1061, 32] on link "Details" at bounding box center [1057, 32] width 33 height 15
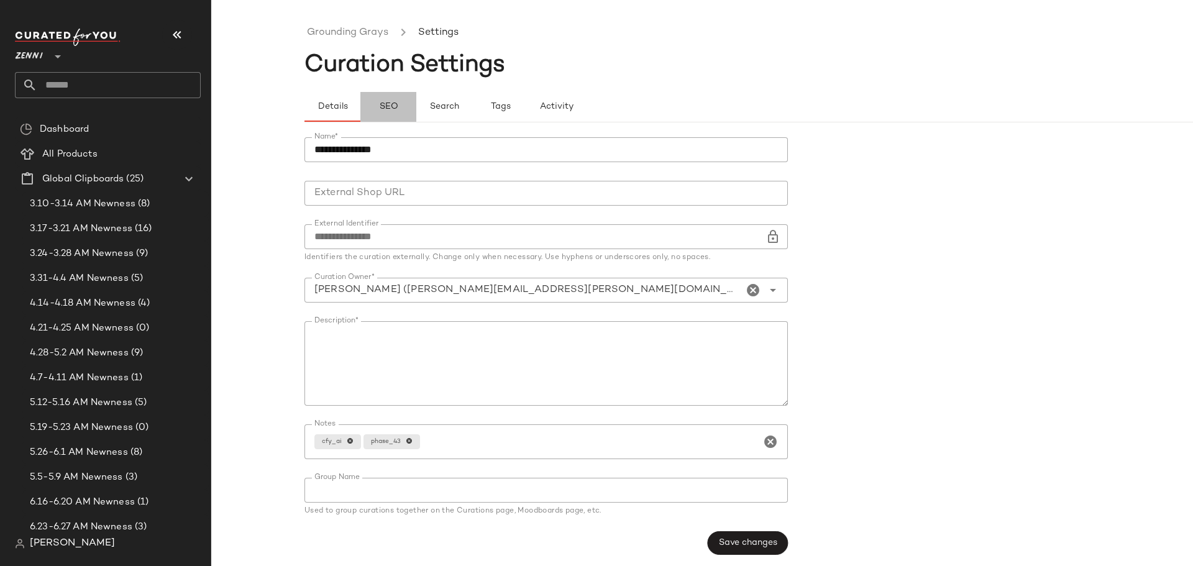
click at [387, 108] on span "SEO" at bounding box center [387, 107] width 19 height 10
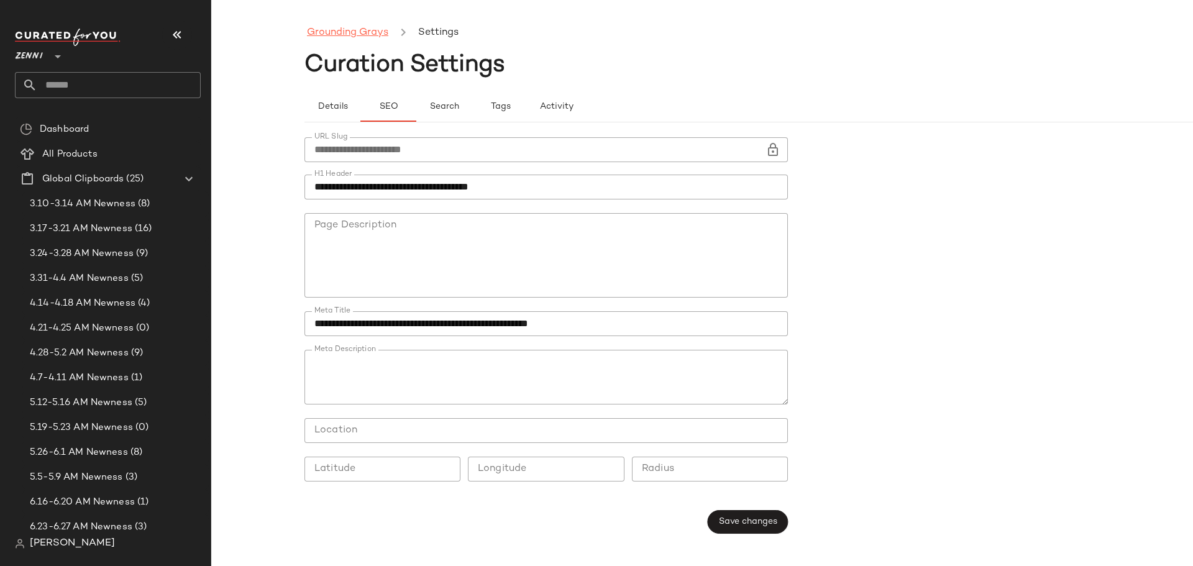
click at [370, 39] on link "Grounding Grays" at bounding box center [347, 33] width 81 height 16
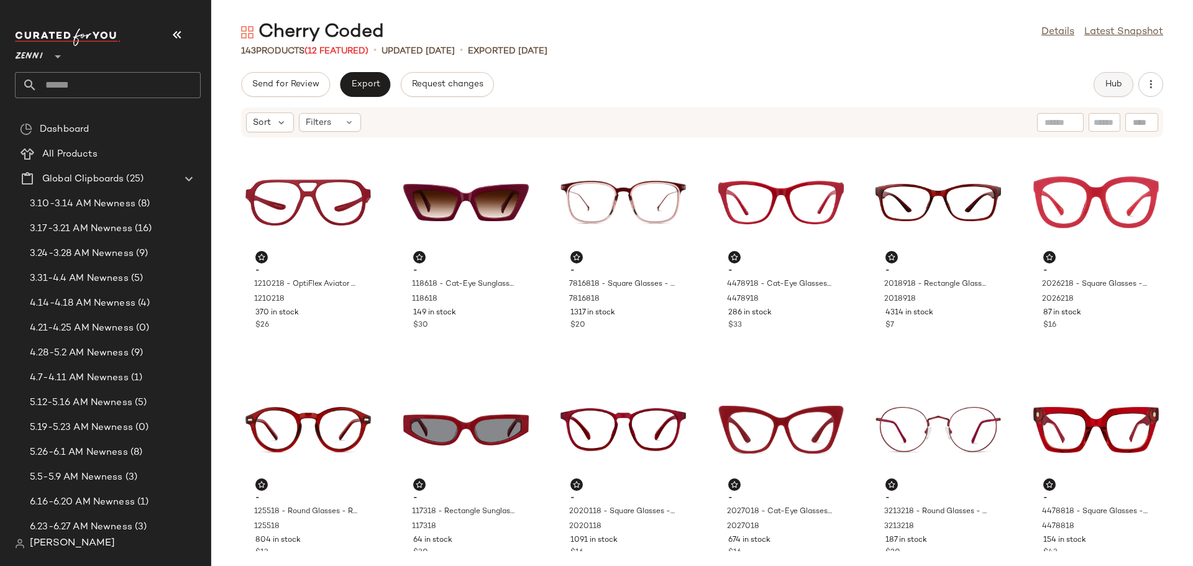
click at [1114, 90] on button "Hub" at bounding box center [1113, 84] width 40 height 25
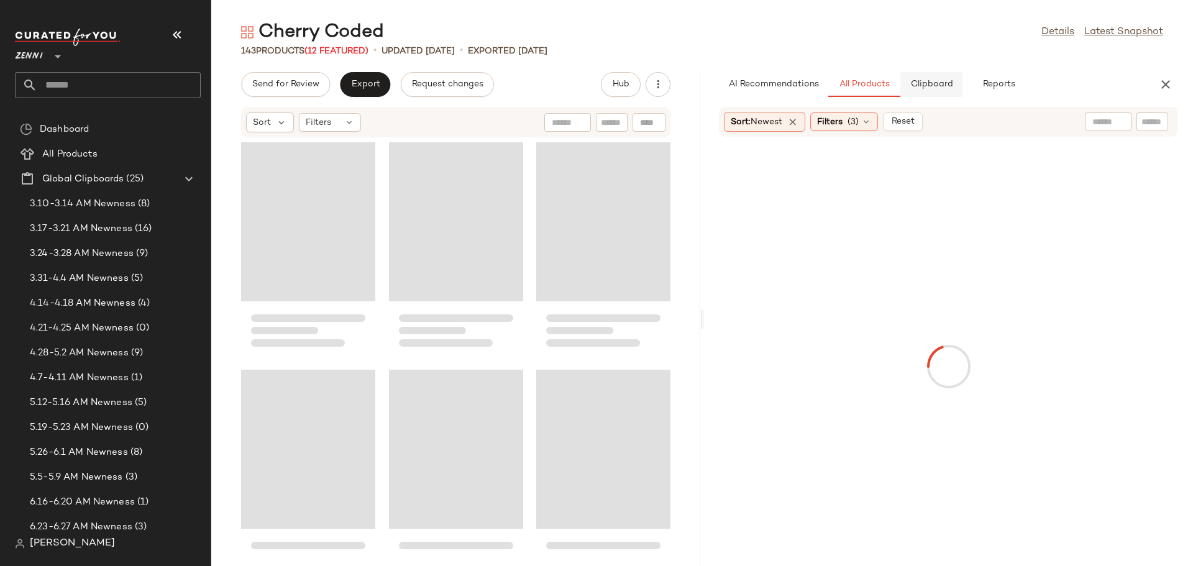
click at [945, 89] on button "Clipboard" at bounding box center [931, 84] width 62 height 25
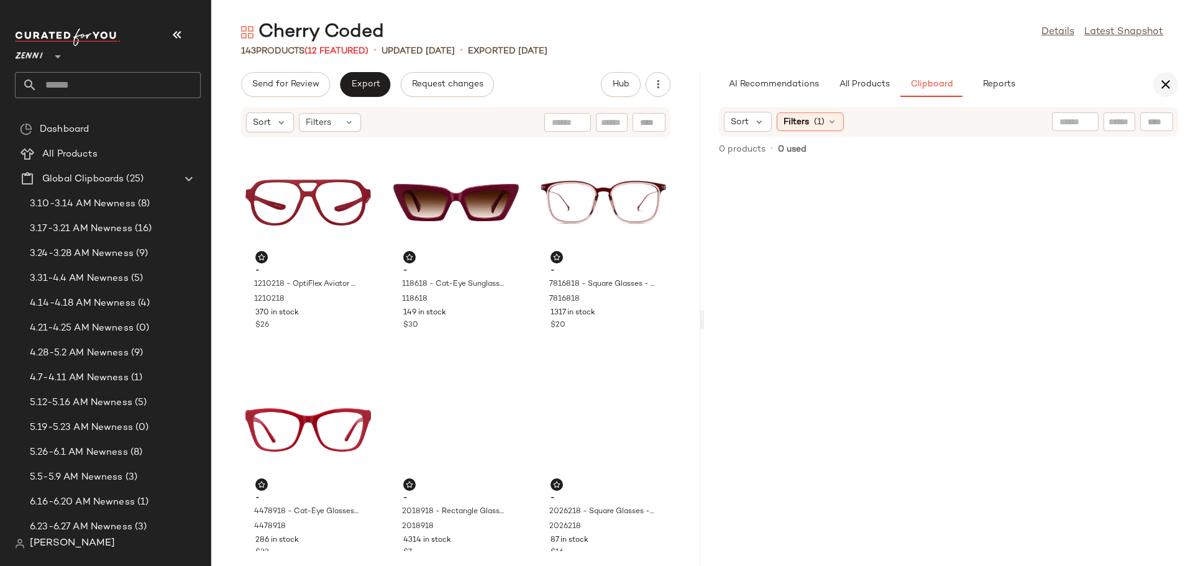
click at [1165, 82] on icon "button" at bounding box center [1165, 84] width 15 height 15
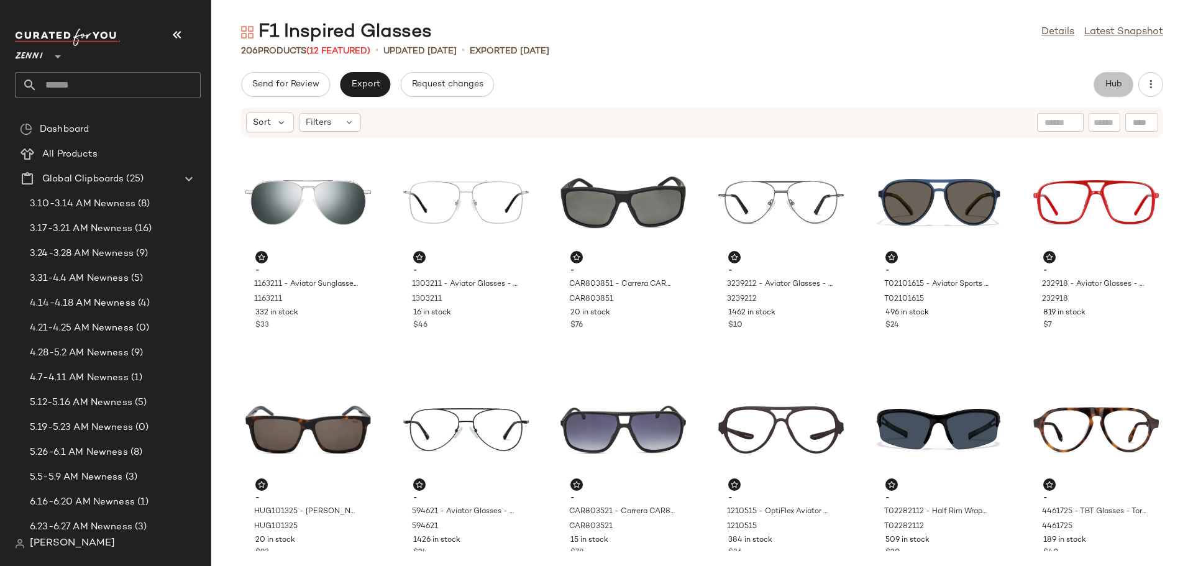
click at [1112, 78] on button "Hub" at bounding box center [1113, 84] width 40 height 25
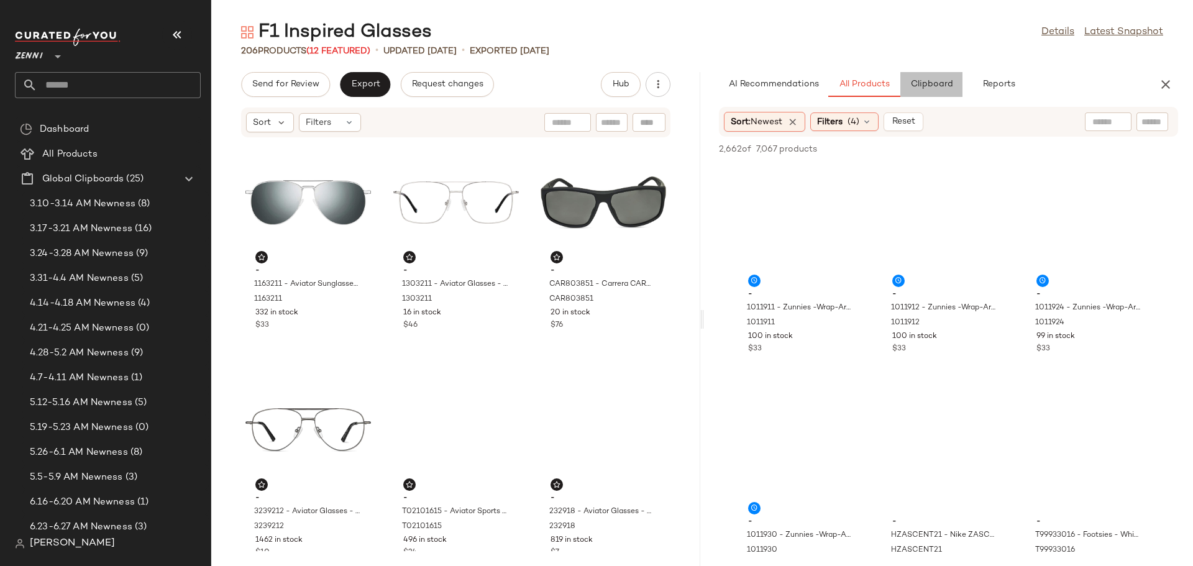
click at [945, 91] on button "Clipboard" at bounding box center [931, 84] width 62 height 25
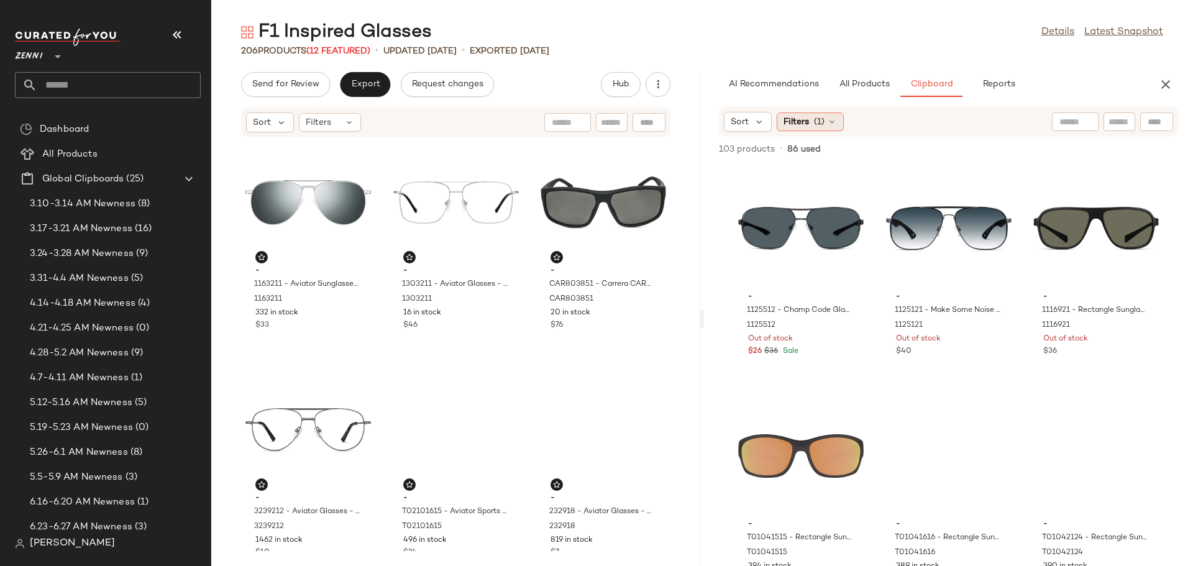
click at [829, 125] on icon at bounding box center [832, 122] width 10 height 10
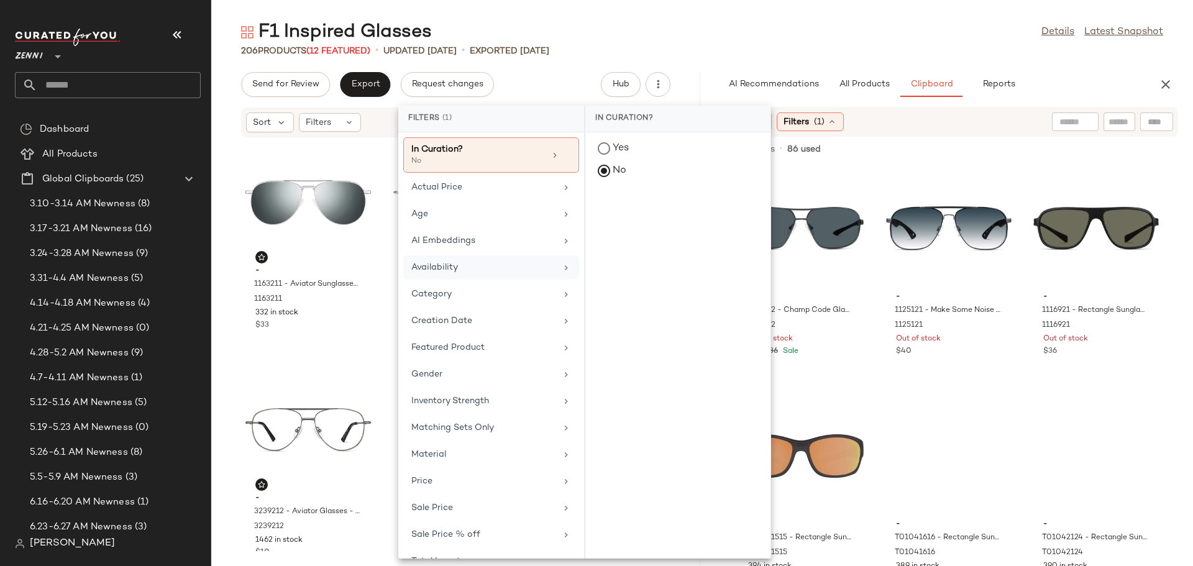
click at [508, 282] on div "Availability" at bounding box center [491, 294] width 176 height 24
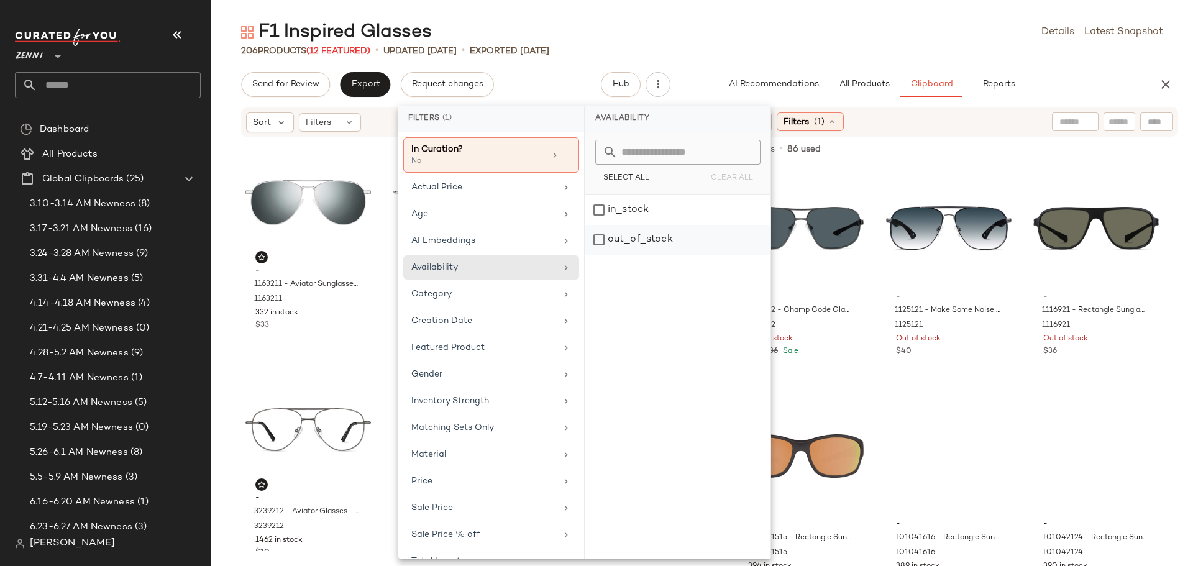
click at [604, 235] on div "out_of_stock" at bounding box center [677, 240] width 185 height 30
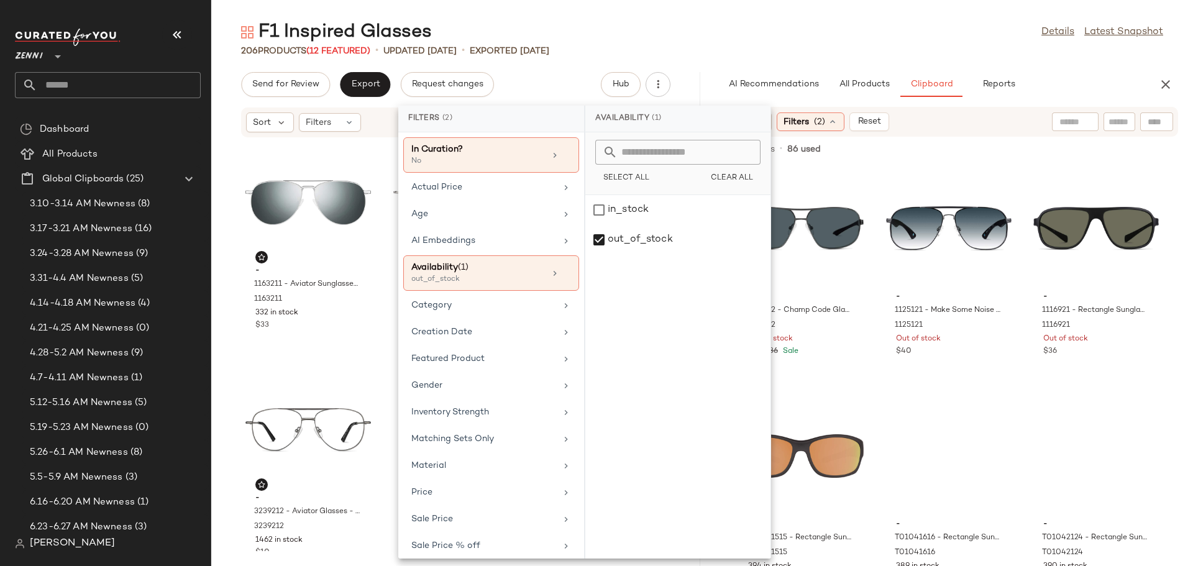
click at [925, 288] on div "- 1125512 - Champ Code Glasses - Gray - Stainless Steel 1125512 Out of stock $2…" at bounding box center [948, 365] width 489 height 402
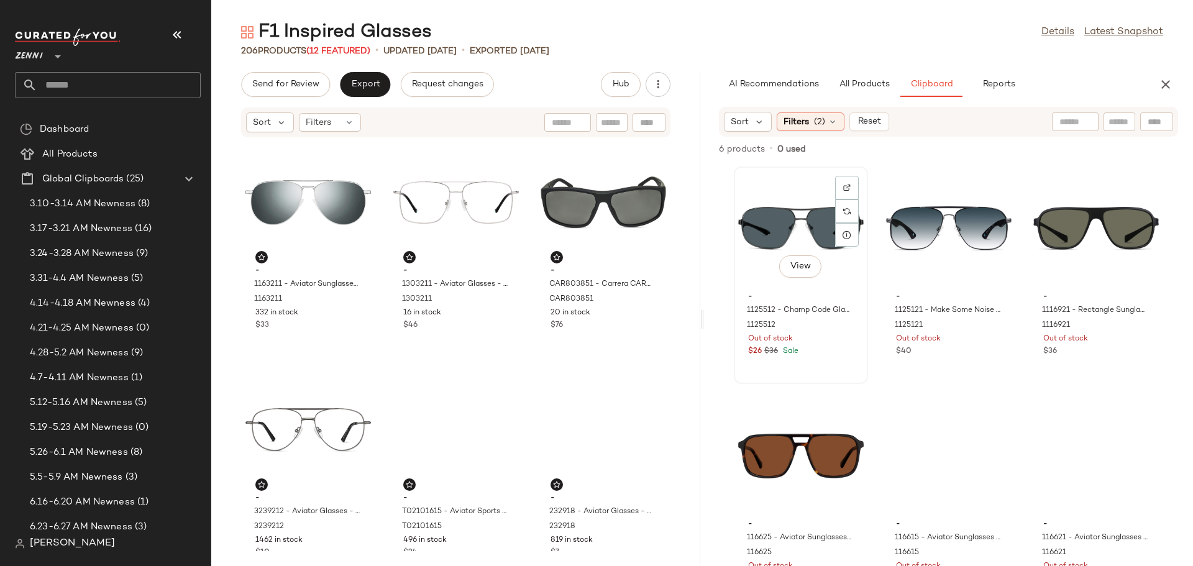
click at [790, 199] on div "View" at bounding box center [800, 229] width 125 height 116
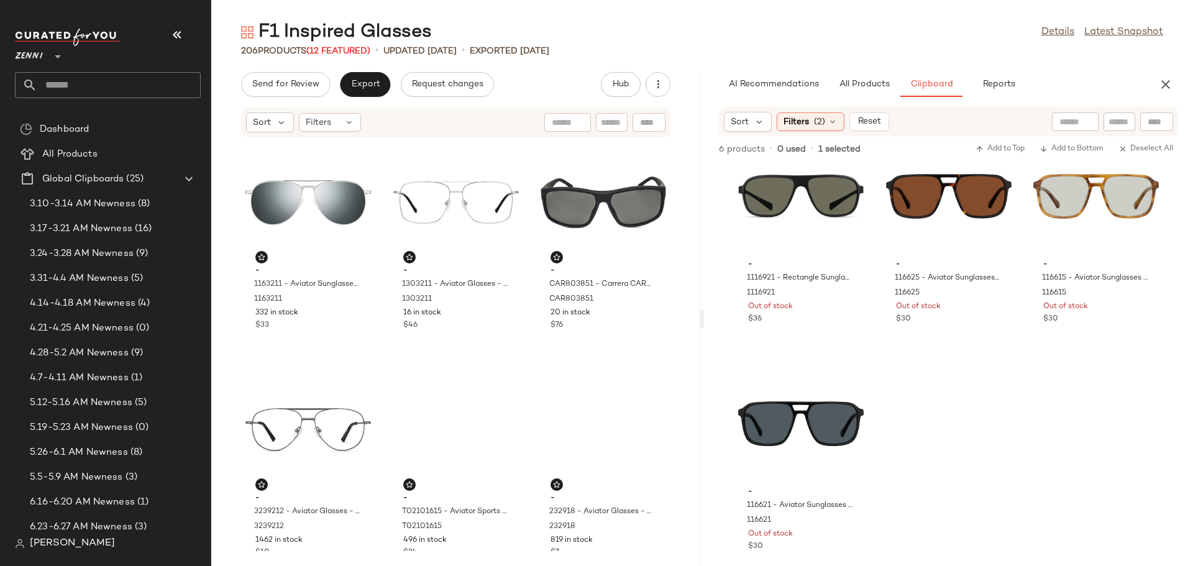
scroll to position [283, 0]
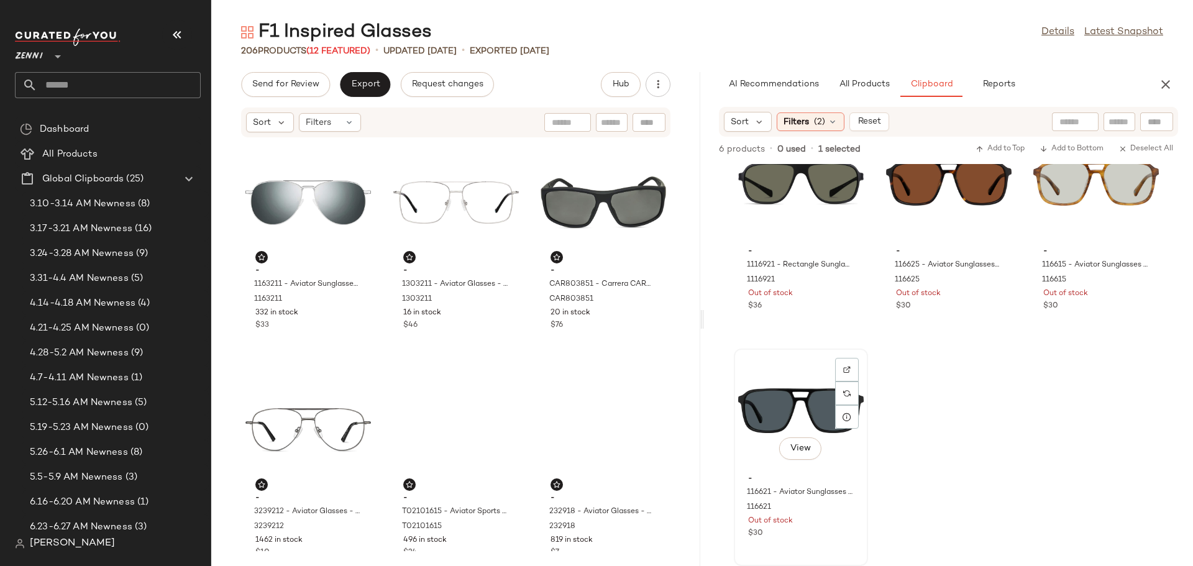
click at [863, 398] on div "View" at bounding box center [800, 411] width 125 height 116
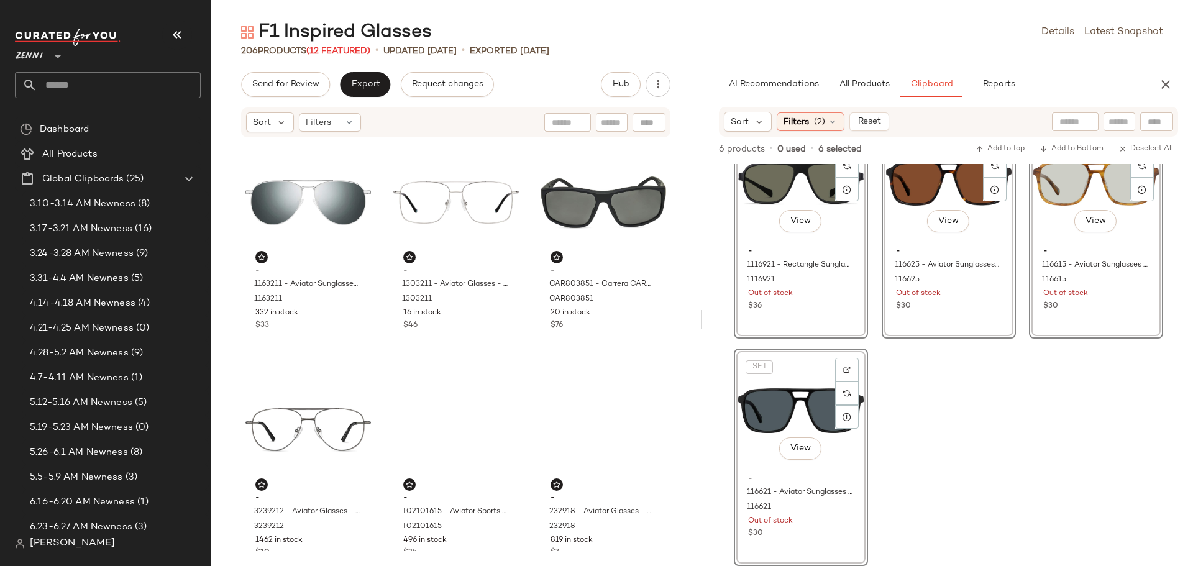
scroll to position [0, 0]
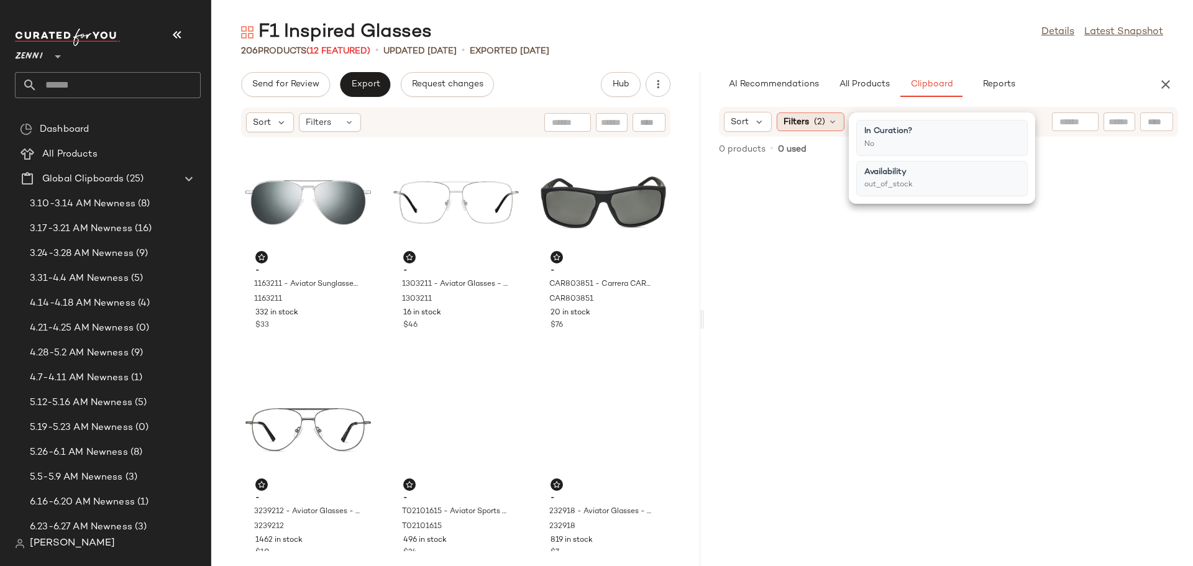
click at [834, 121] on icon at bounding box center [832, 122] width 10 height 10
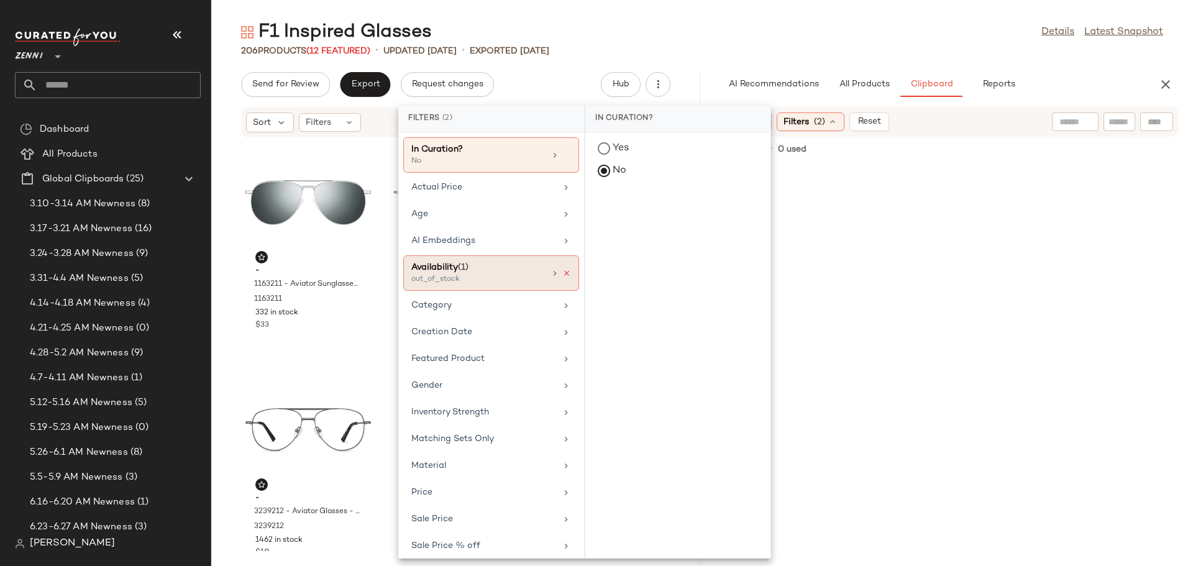
click at [563, 270] on icon at bounding box center [566, 273] width 9 height 9
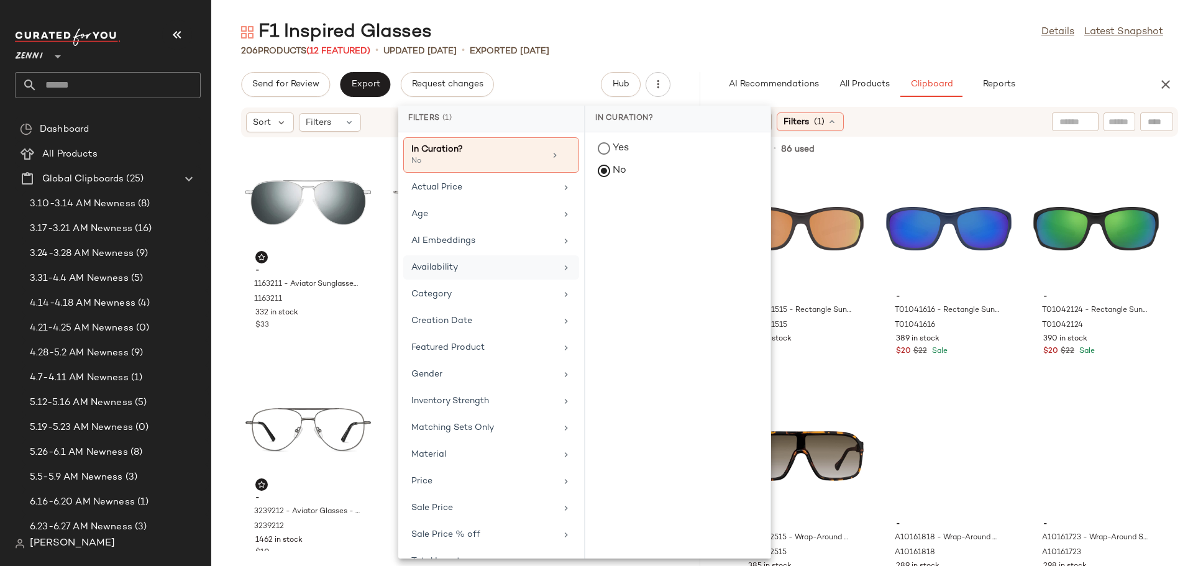
click at [950, 281] on div "- T01041515 - Rectangle Sunglasses - Brown - Plastic T01041515 394 in stock $22…" at bounding box center [948, 365] width 489 height 402
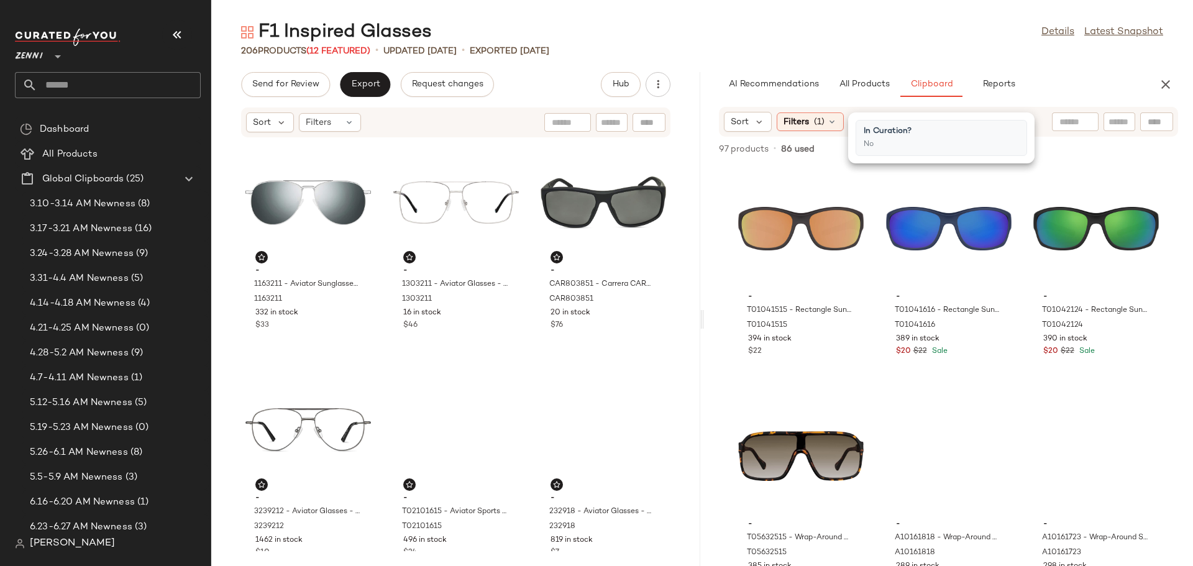
click at [948, 314] on div "- T01041515 - Rectangle Sunglasses - Brown - Plastic T01041515 394 in stock $22…" at bounding box center [948, 365] width 489 height 402
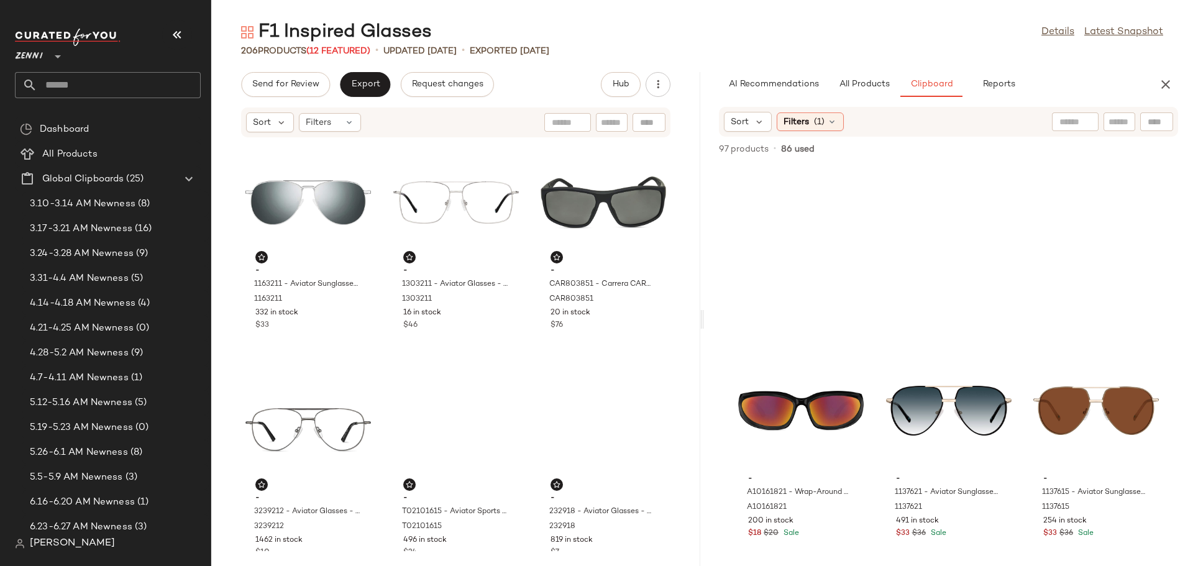
scroll to position [965, 0]
click at [1033, 408] on div "View" at bounding box center [1095, 411] width 125 height 116
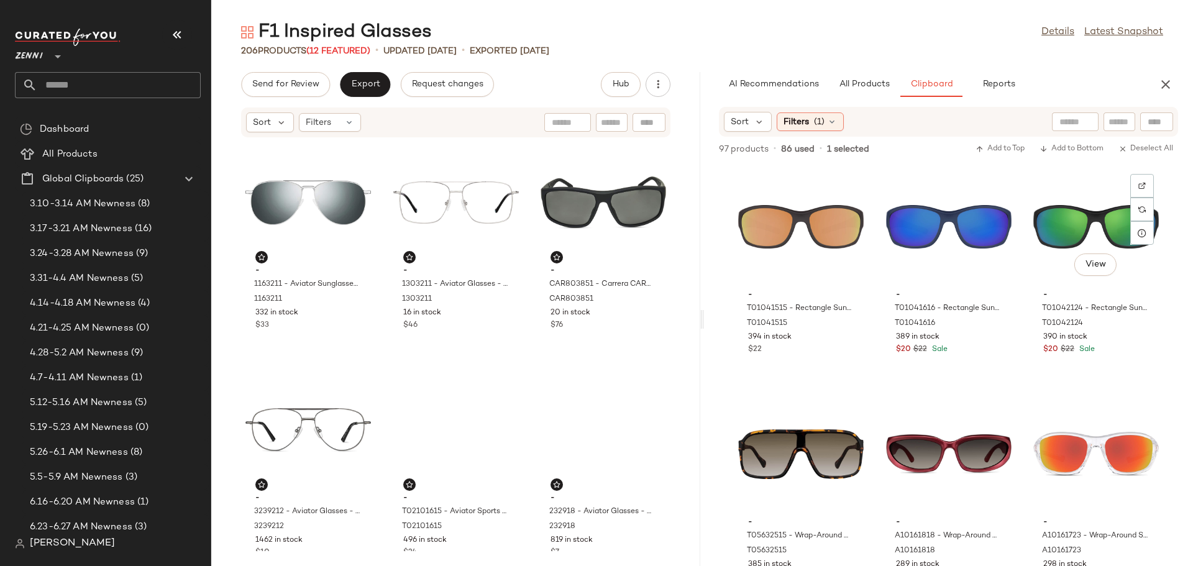
scroll to position [0, 0]
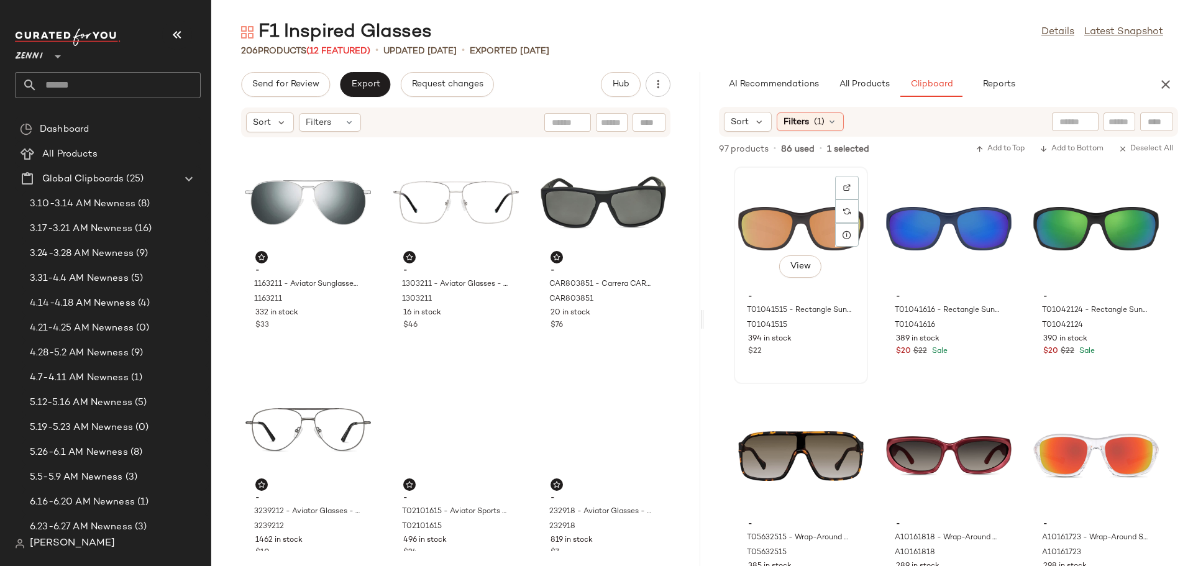
click at [789, 206] on div "View" at bounding box center [800, 229] width 125 height 116
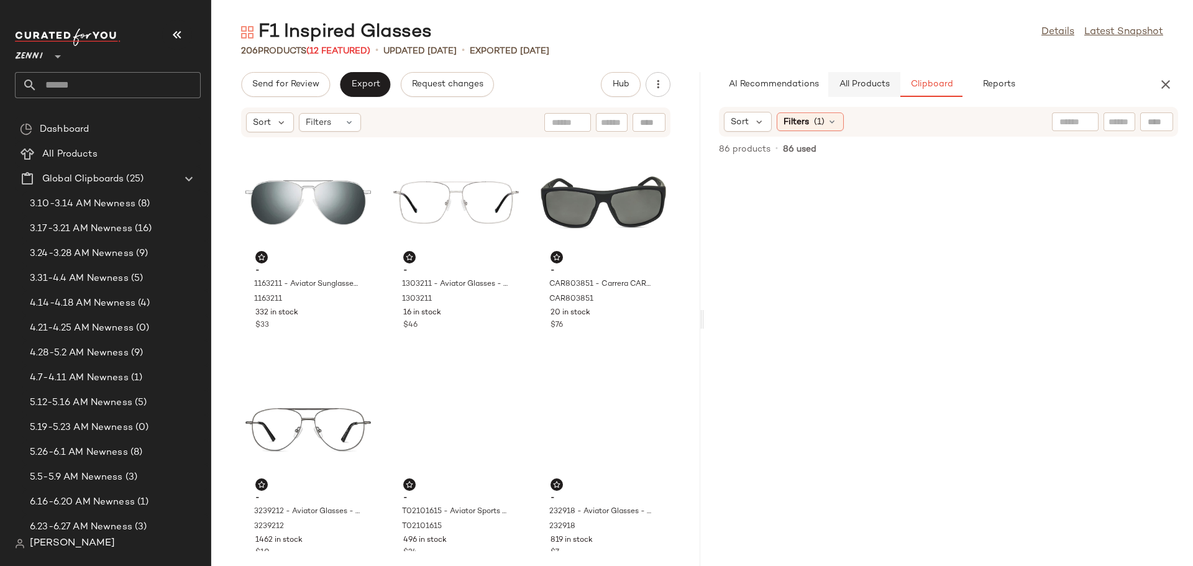
click at [864, 75] on button "All Products" at bounding box center [864, 84] width 72 height 25
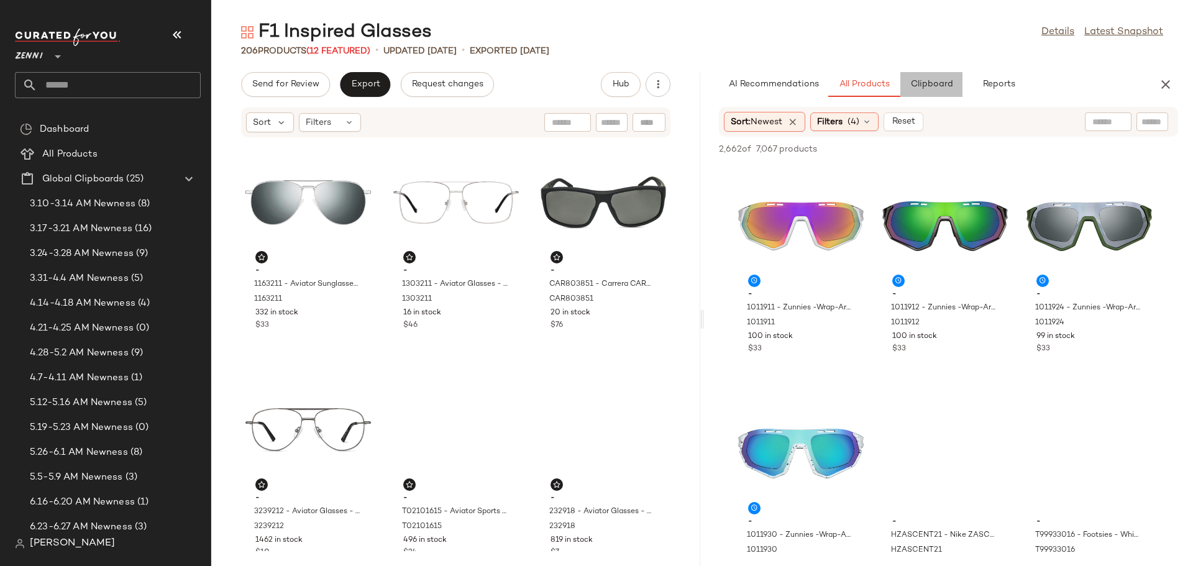
click at [929, 83] on span "Clipboard" at bounding box center [930, 85] width 43 height 10
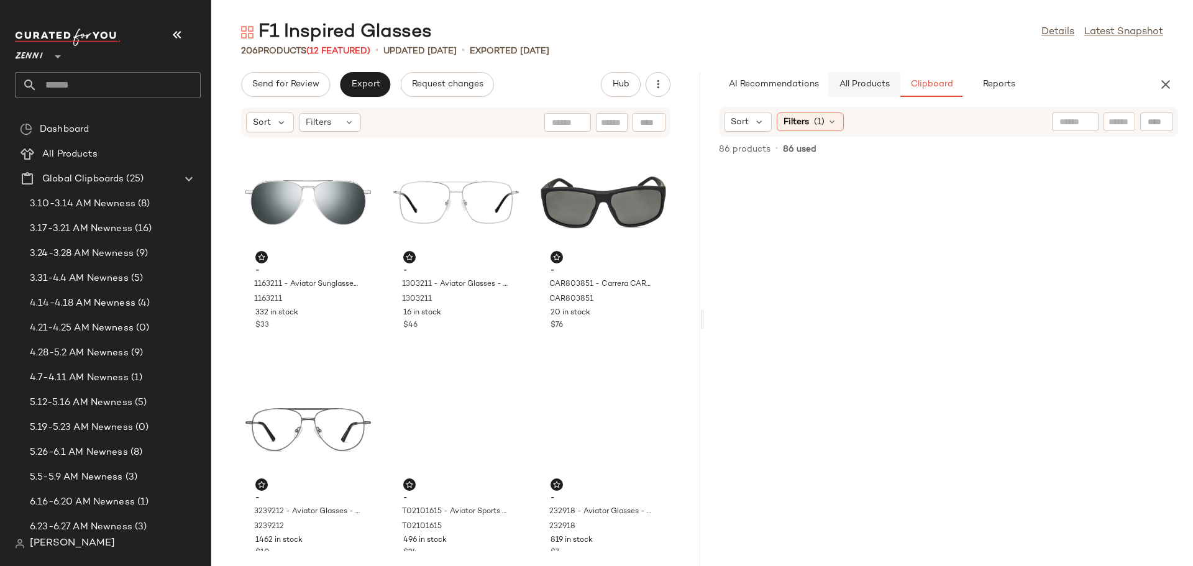
click at [878, 82] on span "All Products" at bounding box center [864, 85] width 51 height 10
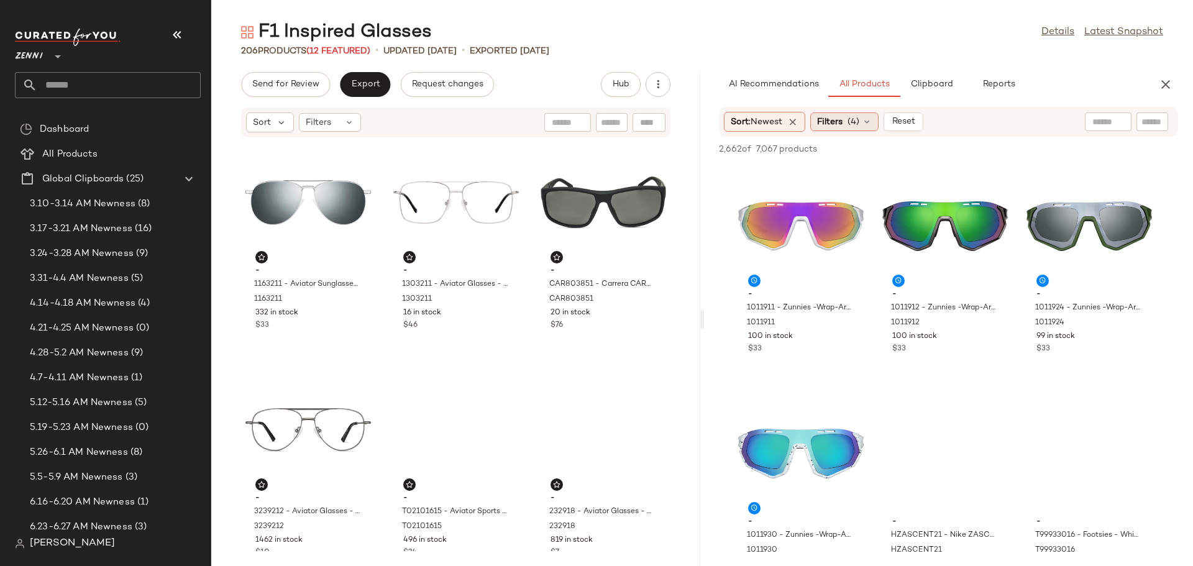
click at [871, 121] on icon at bounding box center [867, 122] width 10 height 10
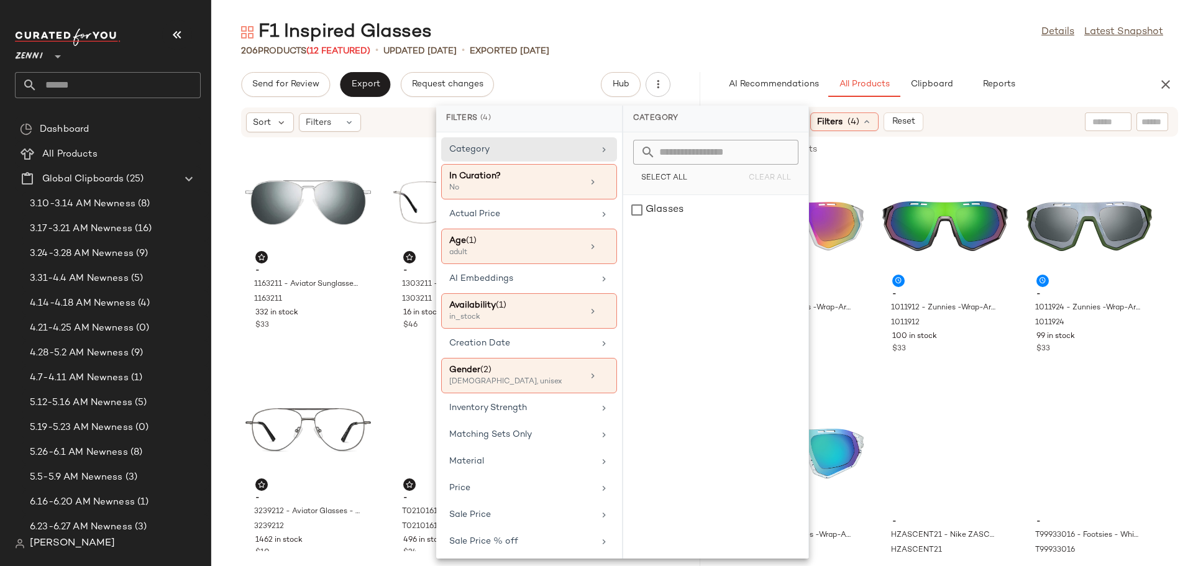
click at [868, 42] on div "F1 Inspired Glasses Details Latest Snapshot" at bounding box center [701, 32] width 981 height 25
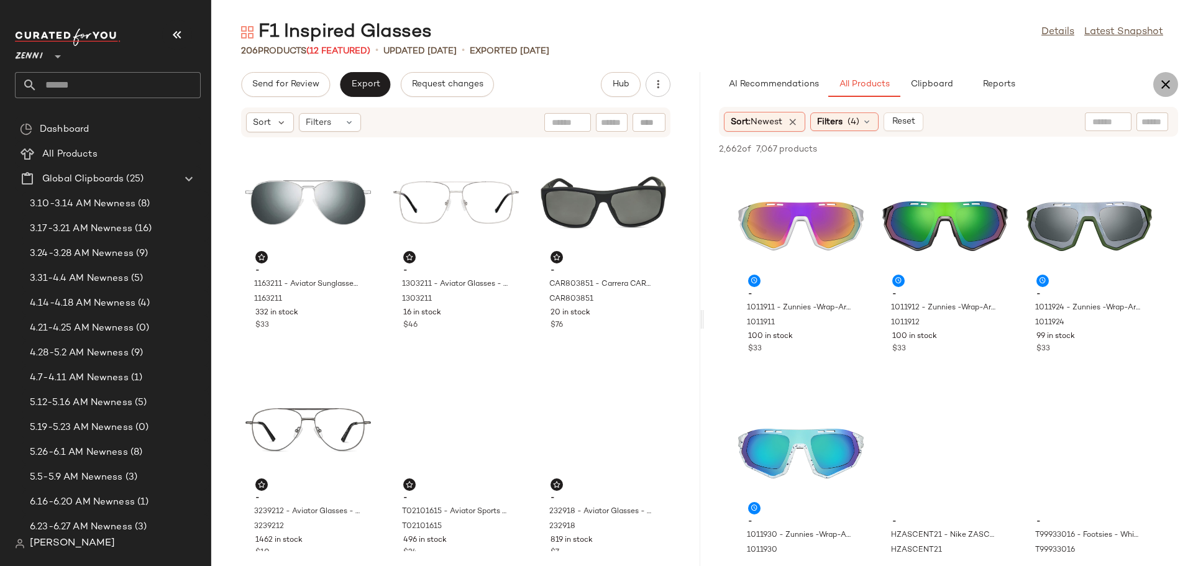
click at [1163, 83] on icon "button" at bounding box center [1165, 84] width 15 height 15
